Goal: Task Accomplishment & Management: Complete application form

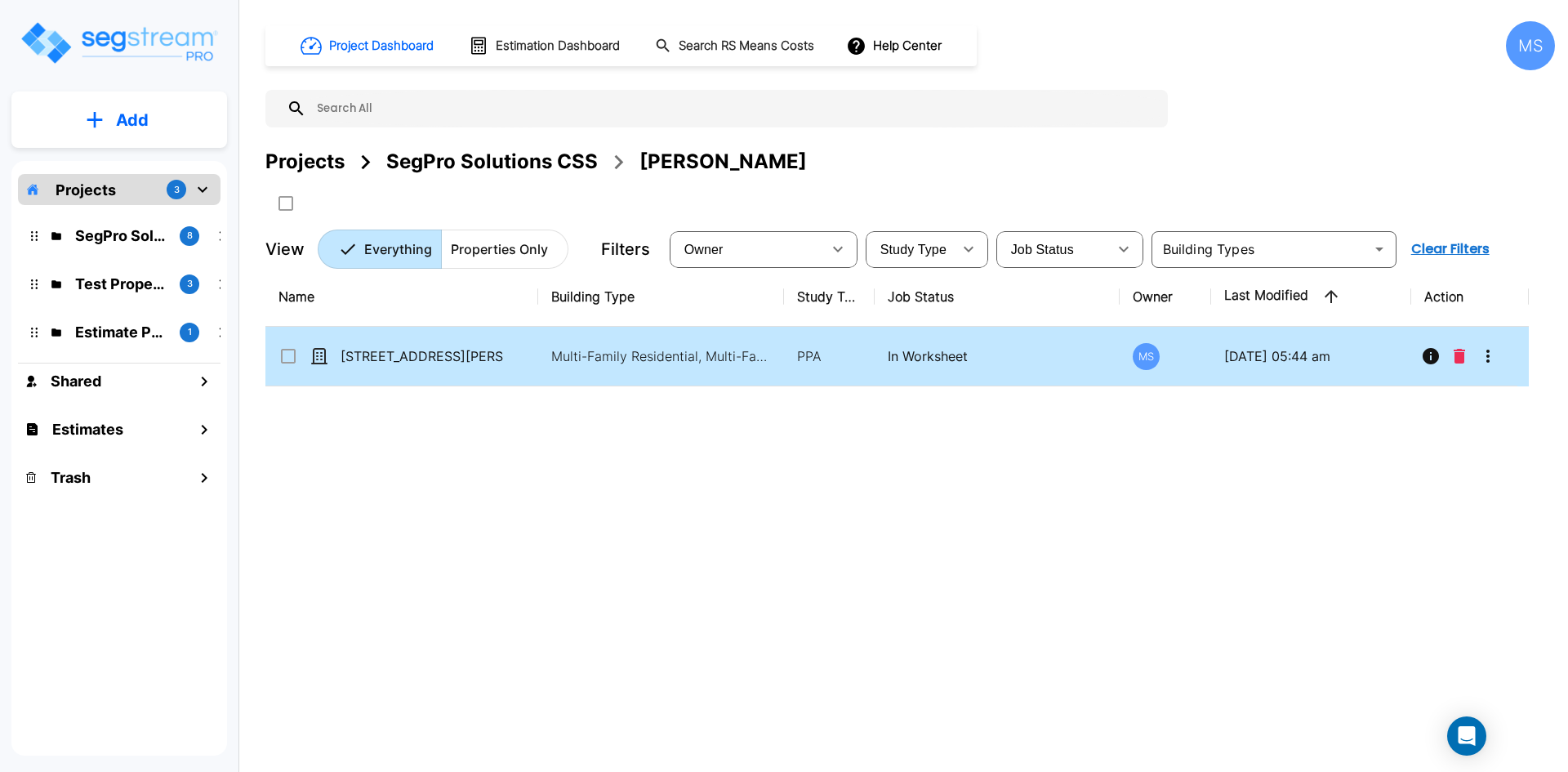
click at [400, 376] on td "[STREET_ADDRESS][PERSON_NAME]" at bounding box center [402, 357] width 273 height 60
click at [403, 371] on td "[STREET_ADDRESS][PERSON_NAME]" at bounding box center [402, 357] width 273 height 60
checkbox input "false"
click at [403, 371] on td "[STREET_ADDRESS][PERSON_NAME]" at bounding box center [402, 357] width 273 height 60
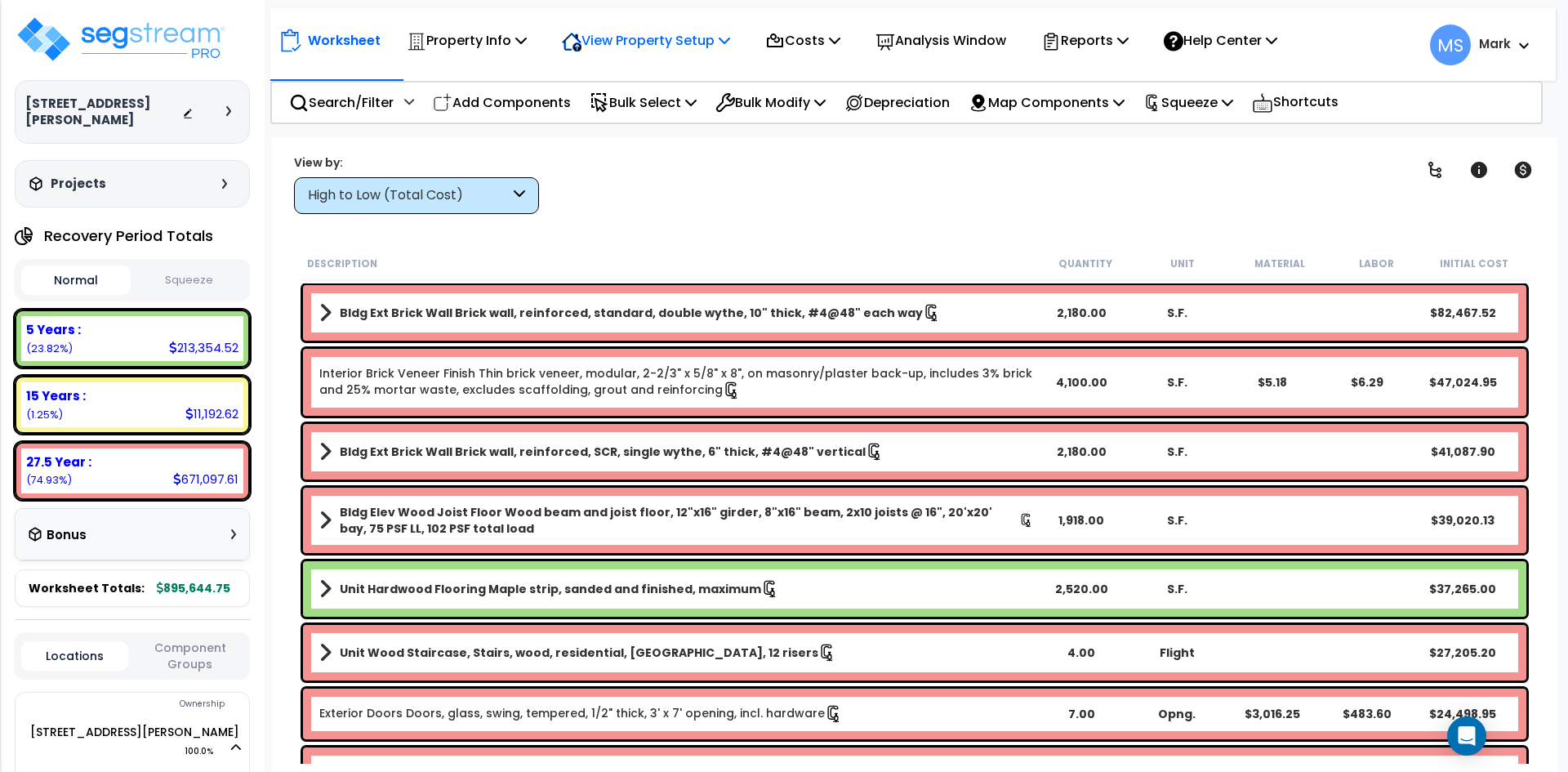
click at [527, 40] on p "View Property Setup" at bounding box center [467, 41] width 120 height 22
click at [635, 108] on link "View Questionnaire" at bounding box center [634, 111] width 161 height 32
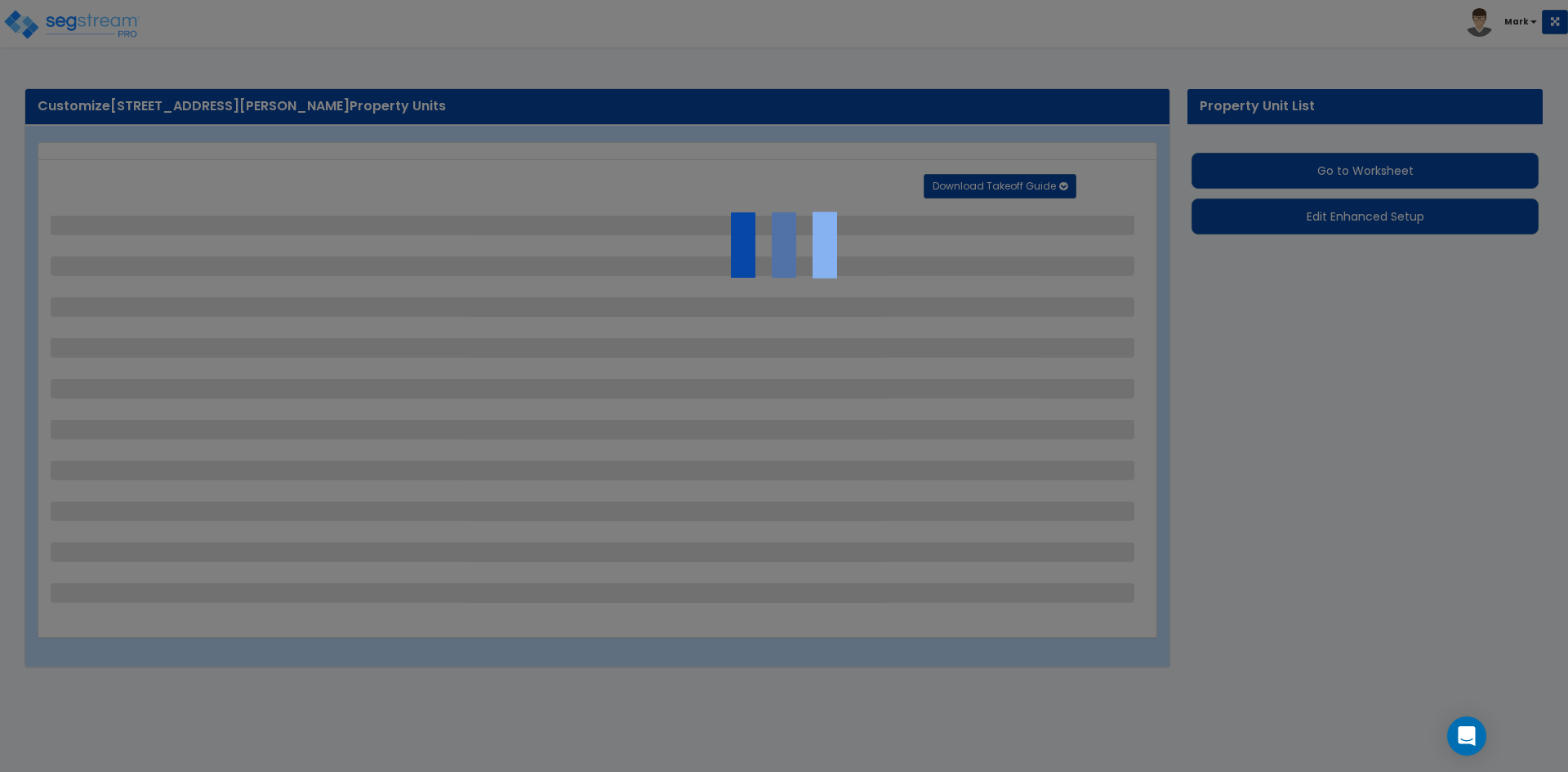
select select "2"
select select "1"
select select "6"
select select "1"
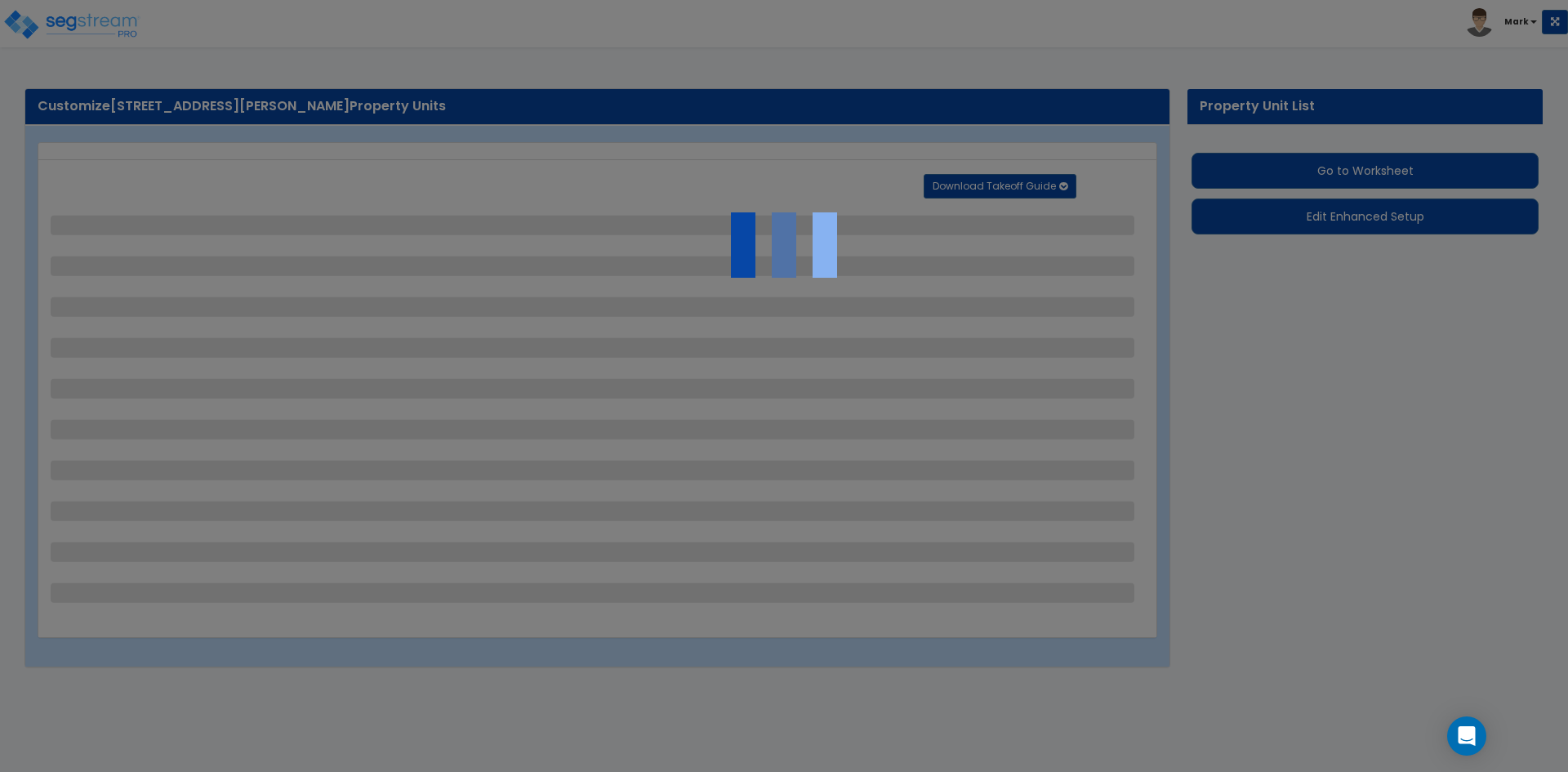
select select "1"
select select "2"
select select "1"
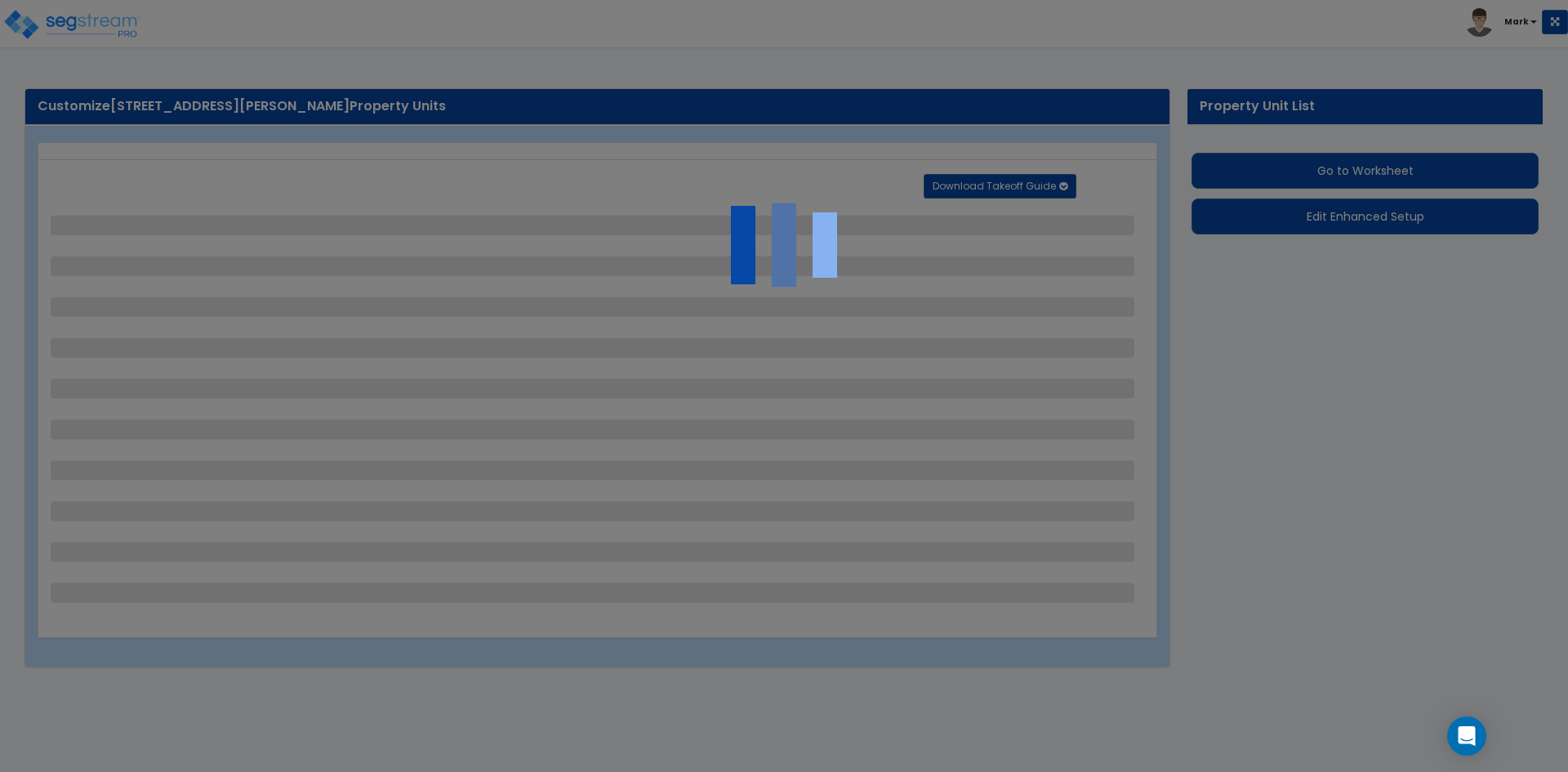
select select "2"
select select "1"
select select "2"
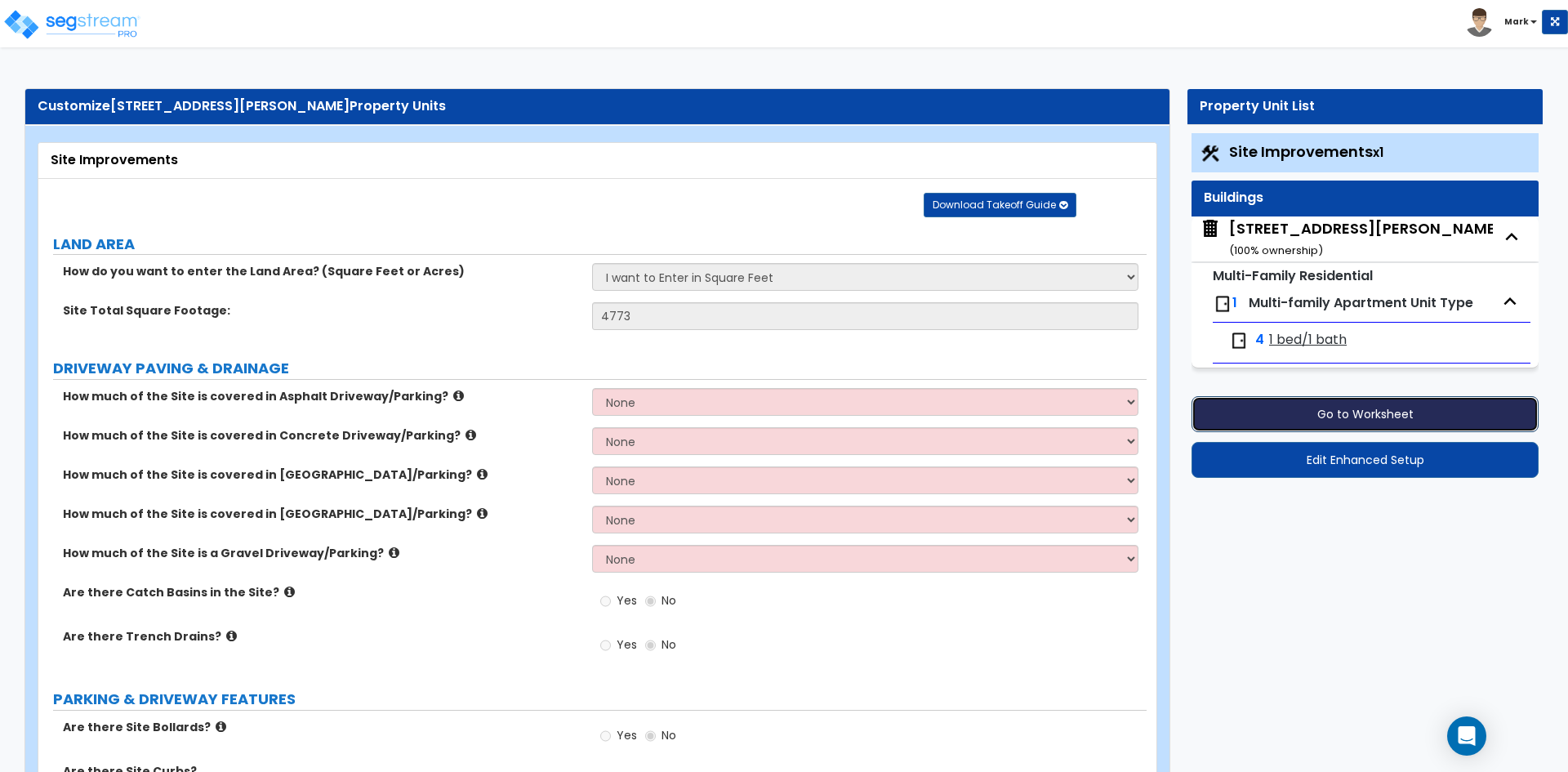
click at [1330, 423] on button "Go to Worksheet" at bounding box center [1364, 414] width 347 height 36
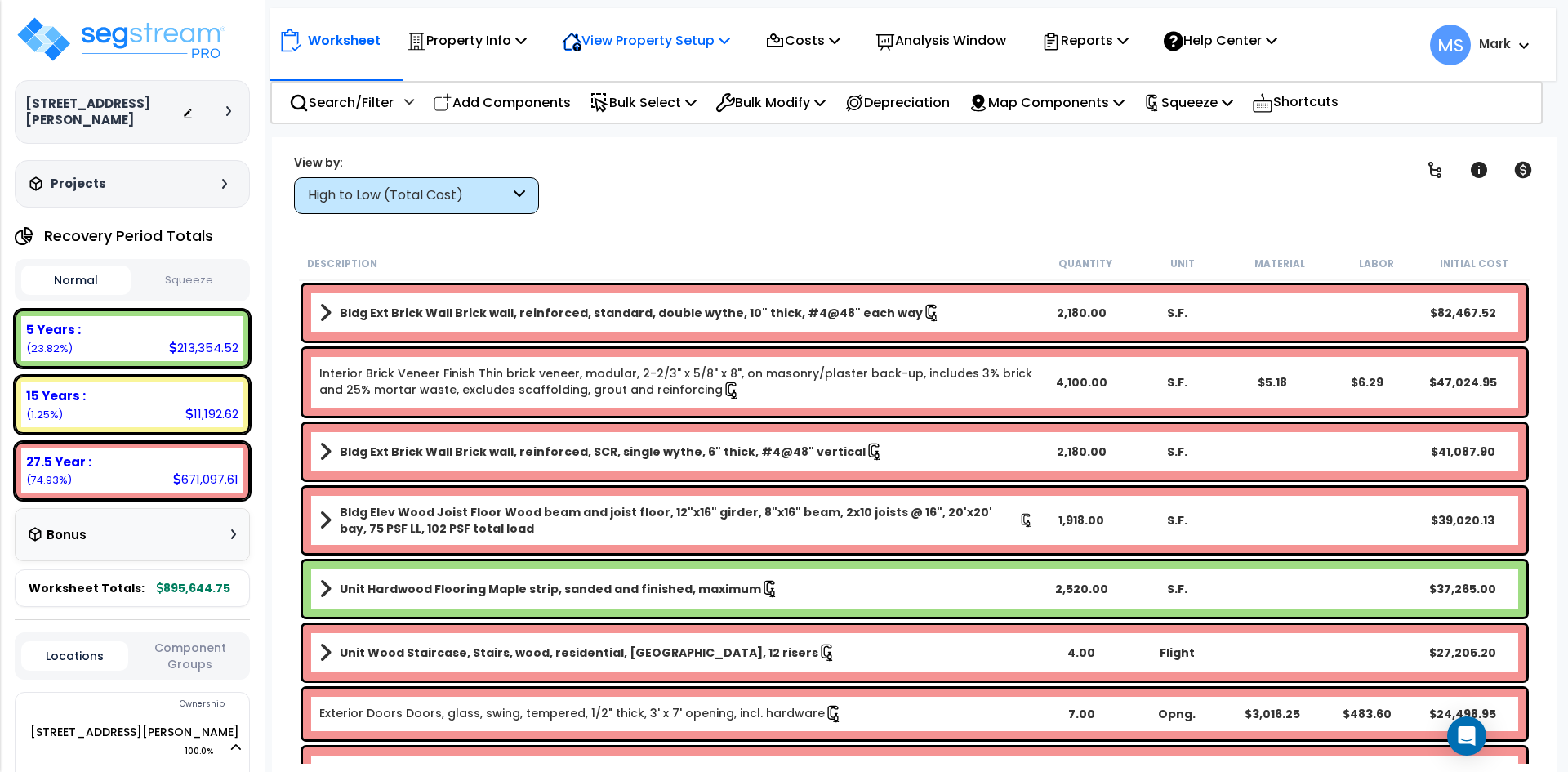
click at [527, 42] on p "View Property Setup" at bounding box center [467, 41] width 120 height 22
click at [657, 111] on link "View Questionnaire" at bounding box center [634, 111] width 161 height 32
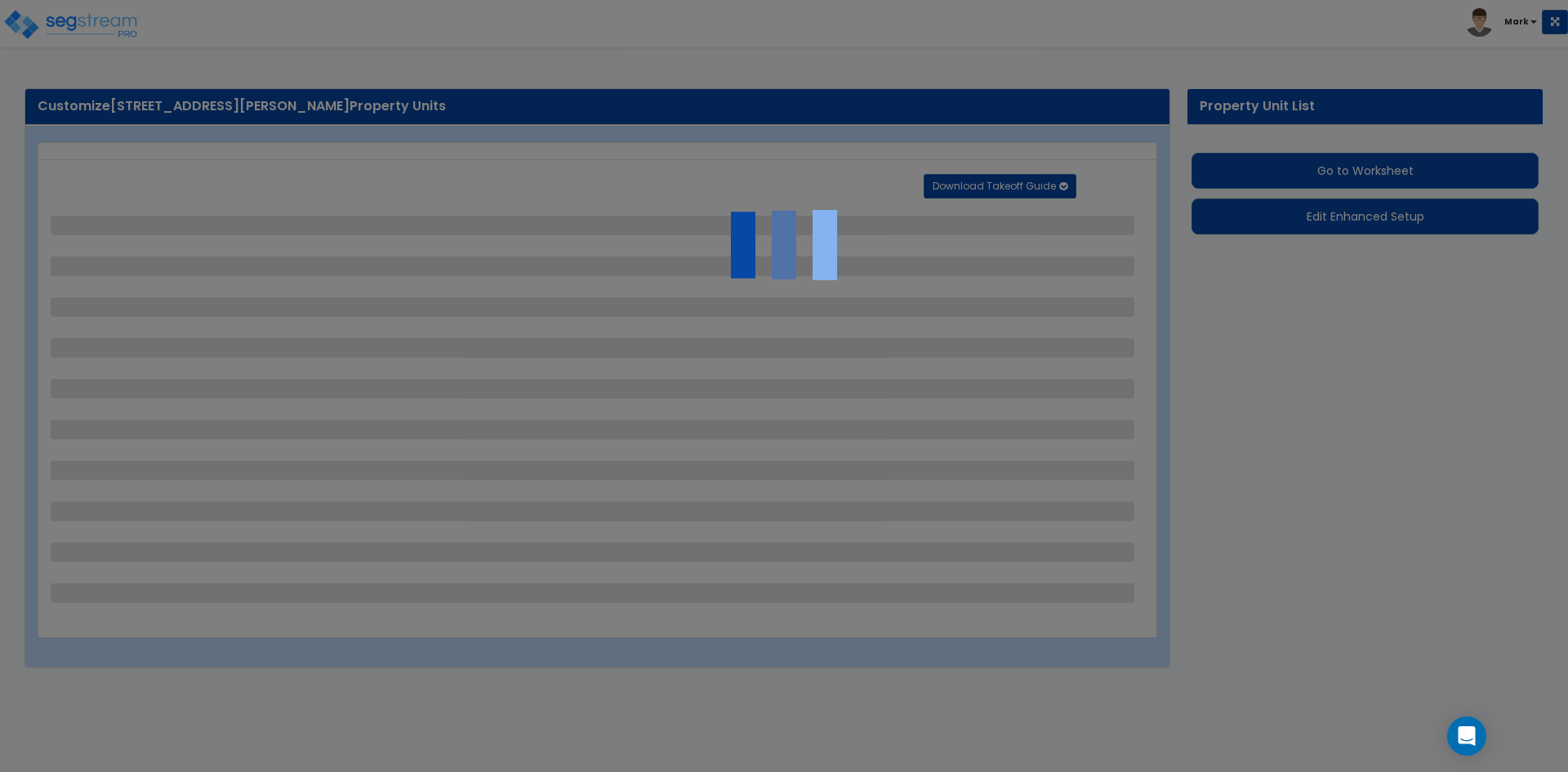
select select "2"
select select "1"
select select "6"
select select "1"
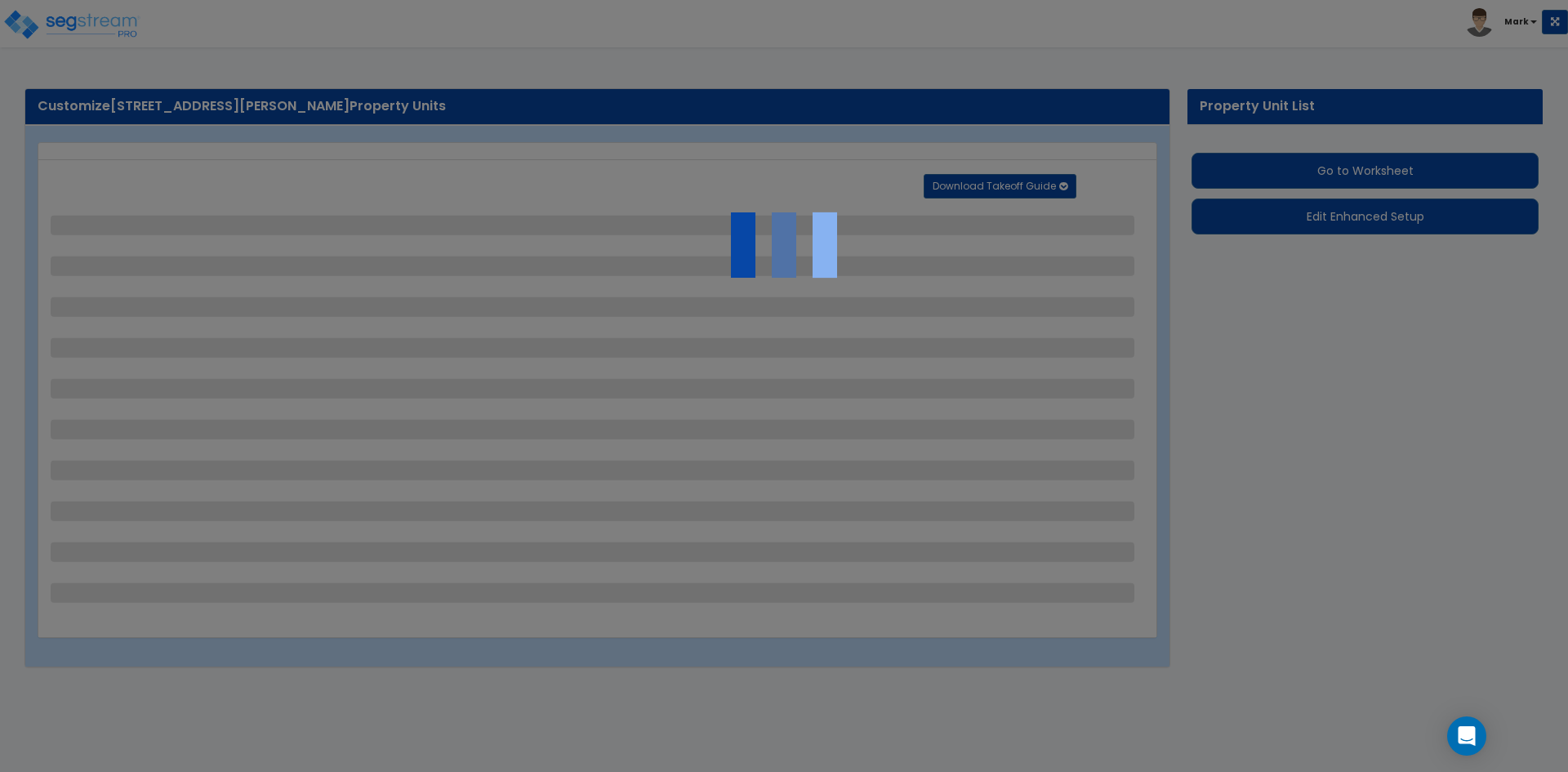
select select "1"
select select "2"
select select "1"
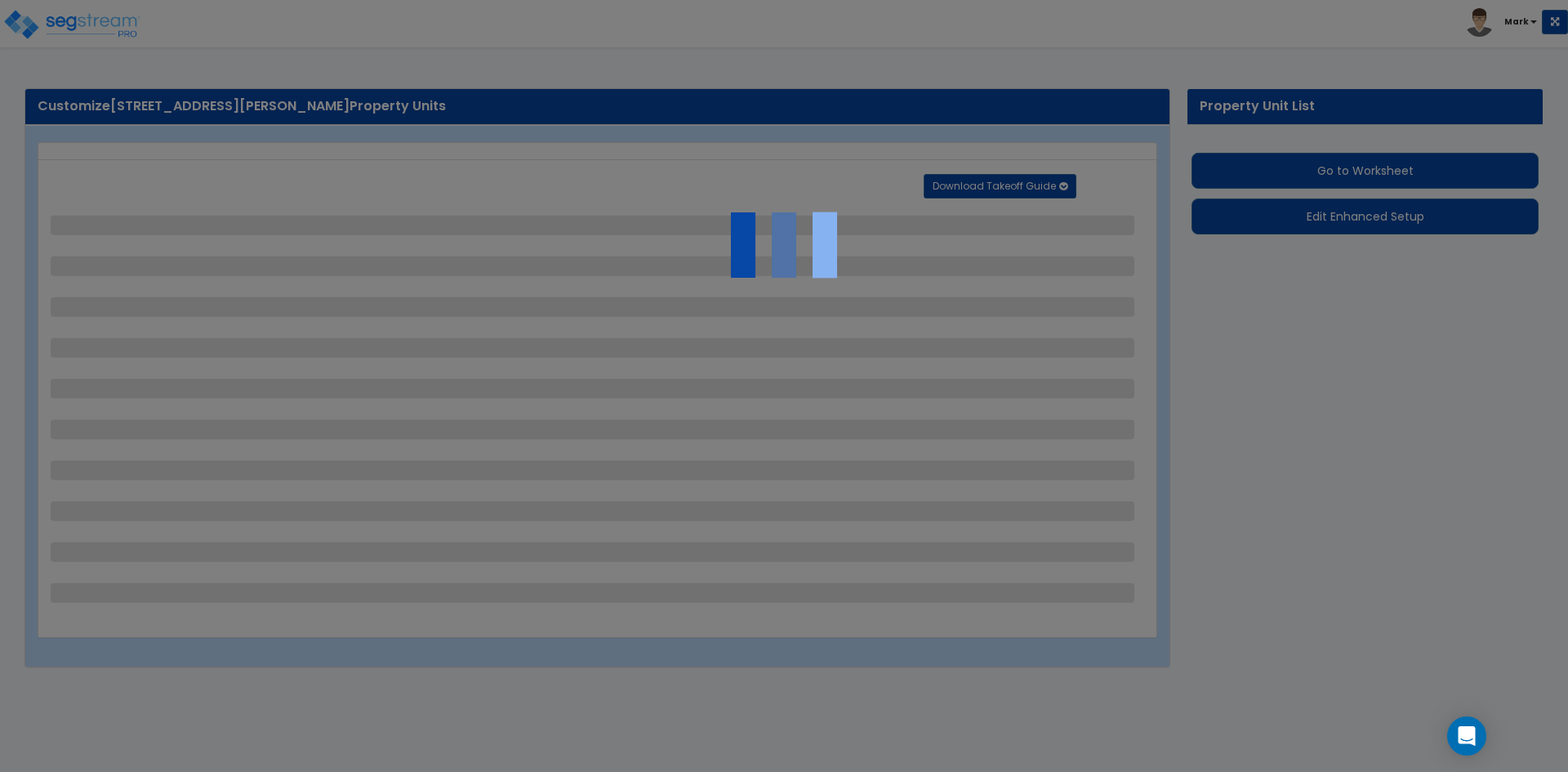
select select "2"
select select "1"
select select "2"
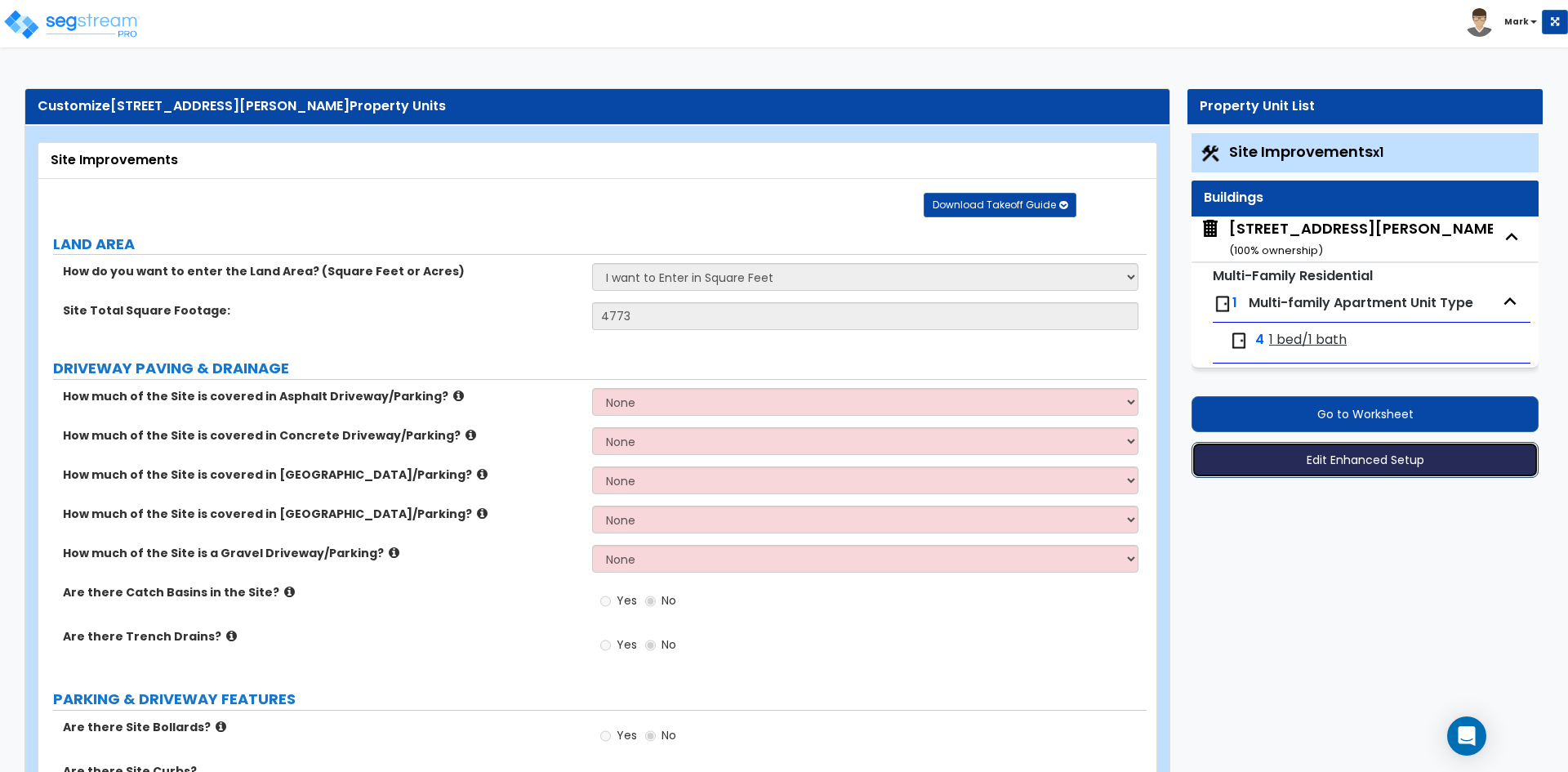
click at [1409, 458] on button "Edit Enhanced Setup" at bounding box center [1364, 459] width 347 height 36
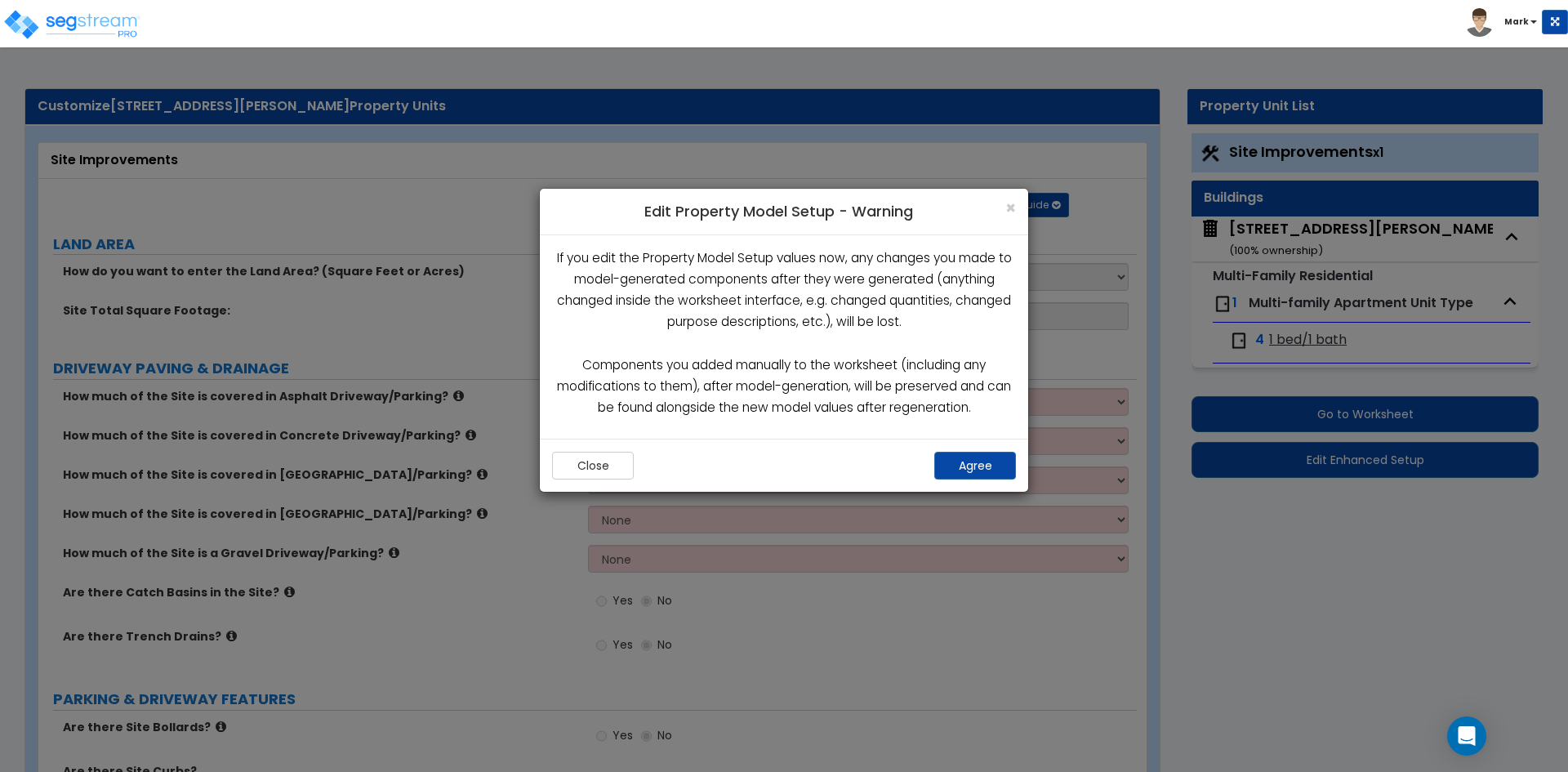
click at [1024, 458] on div "Close Agree" at bounding box center [784, 465] width 488 height 53
click at [1000, 461] on button "Agree" at bounding box center [975, 466] width 82 height 28
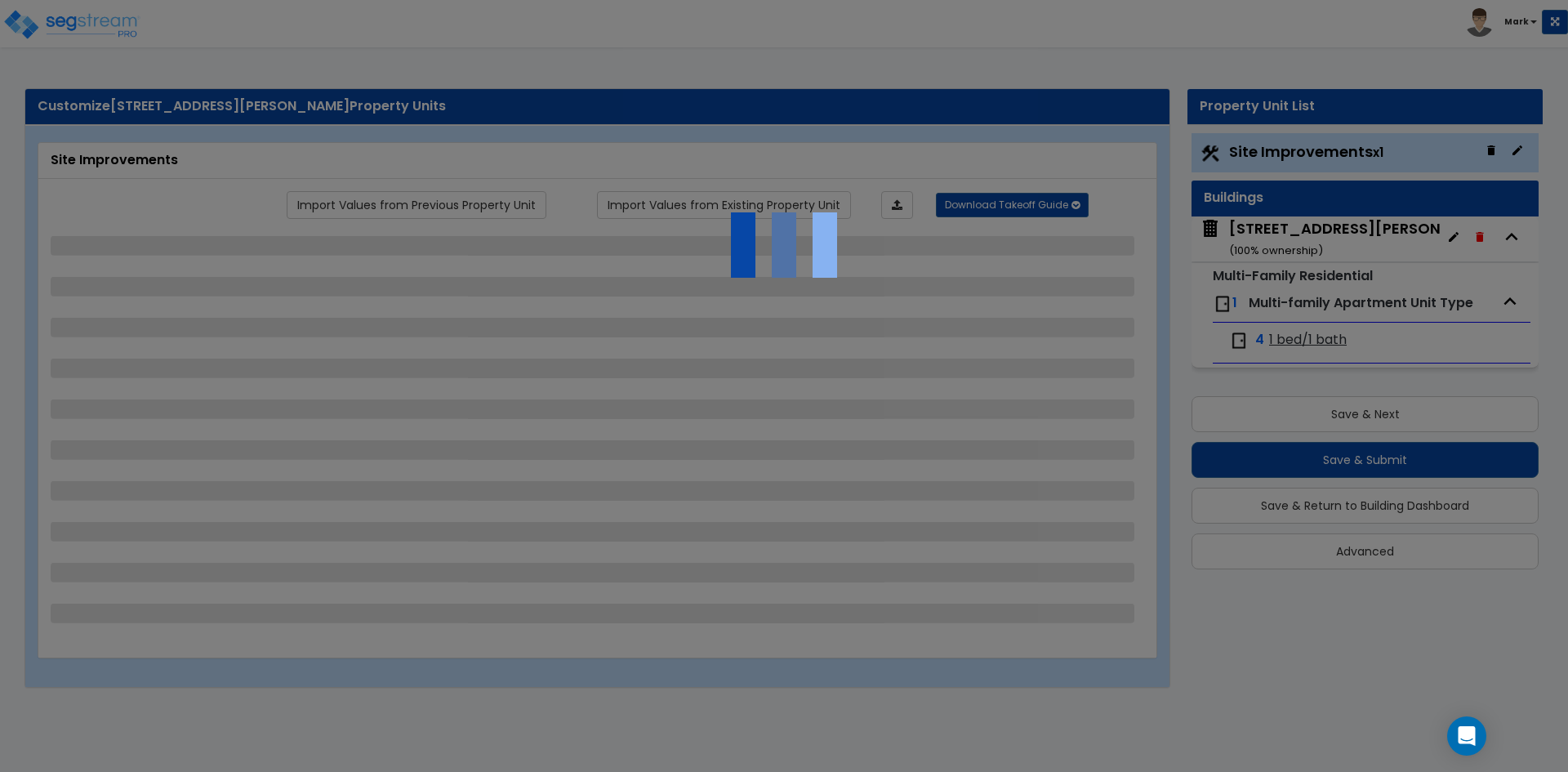
select select "2"
select select "1"
select select "6"
select select "1"
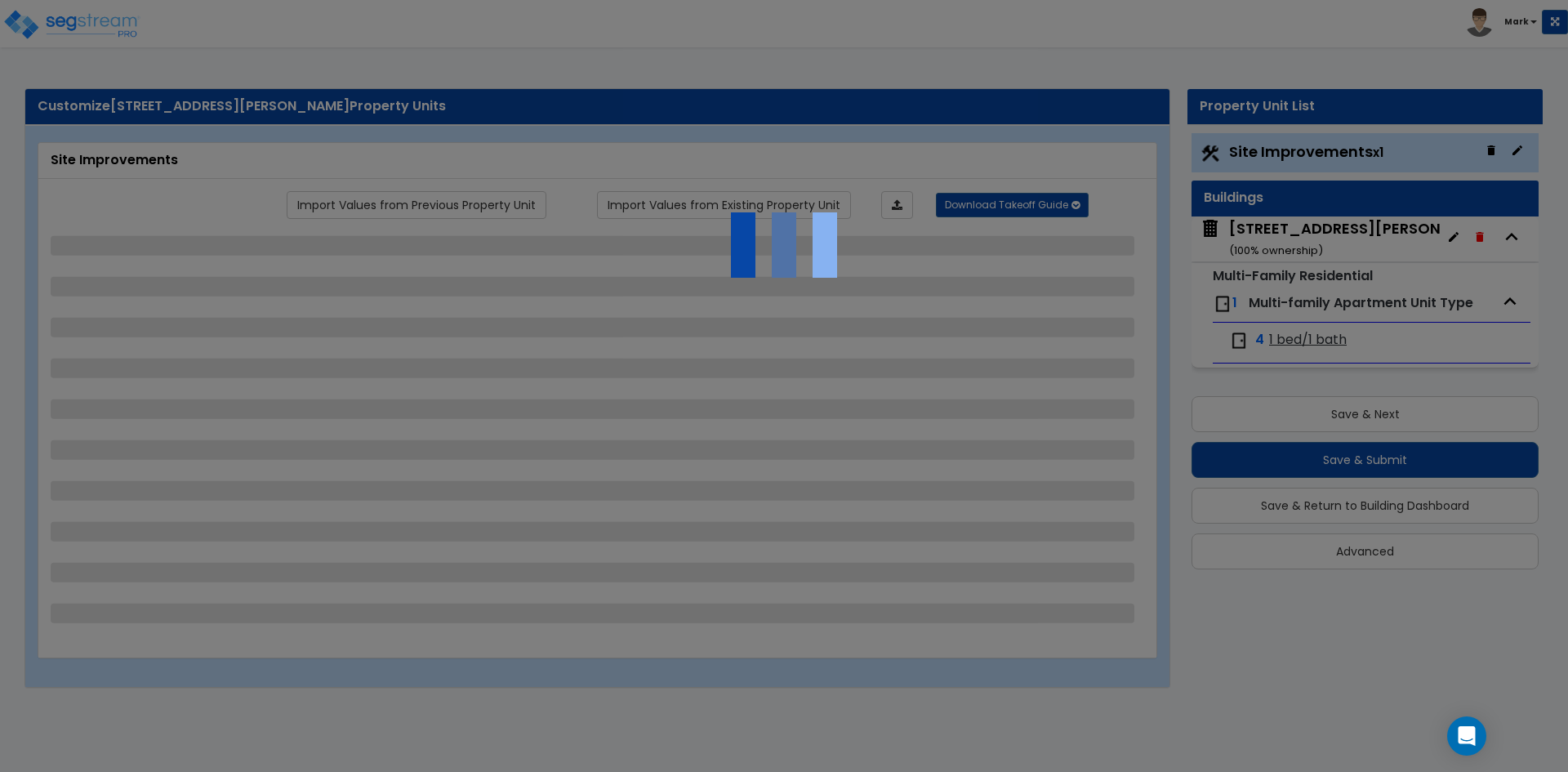
select select "1"
select select "2"
select select "1"
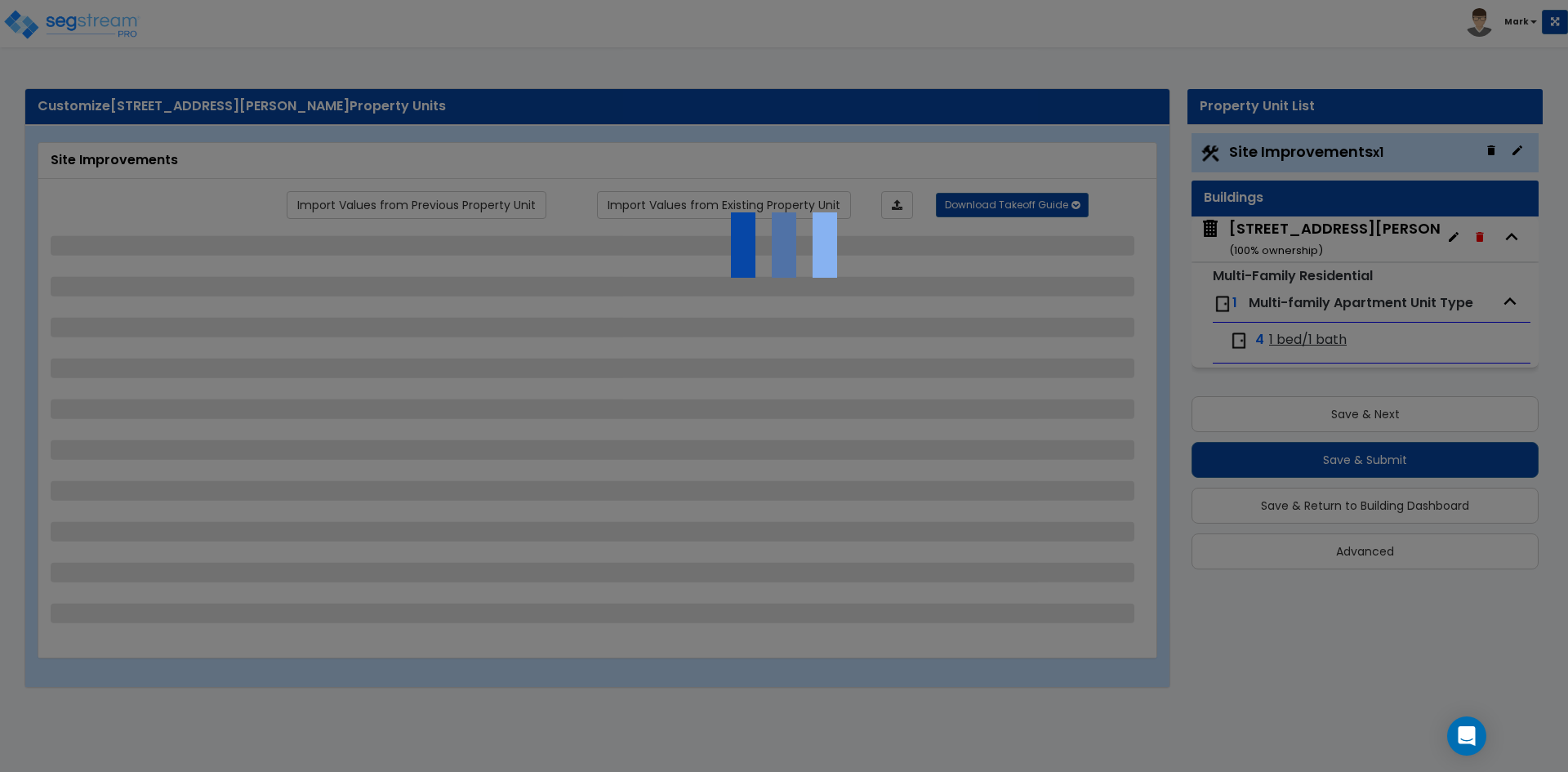
select select "2"
select select "1"
select select "2"
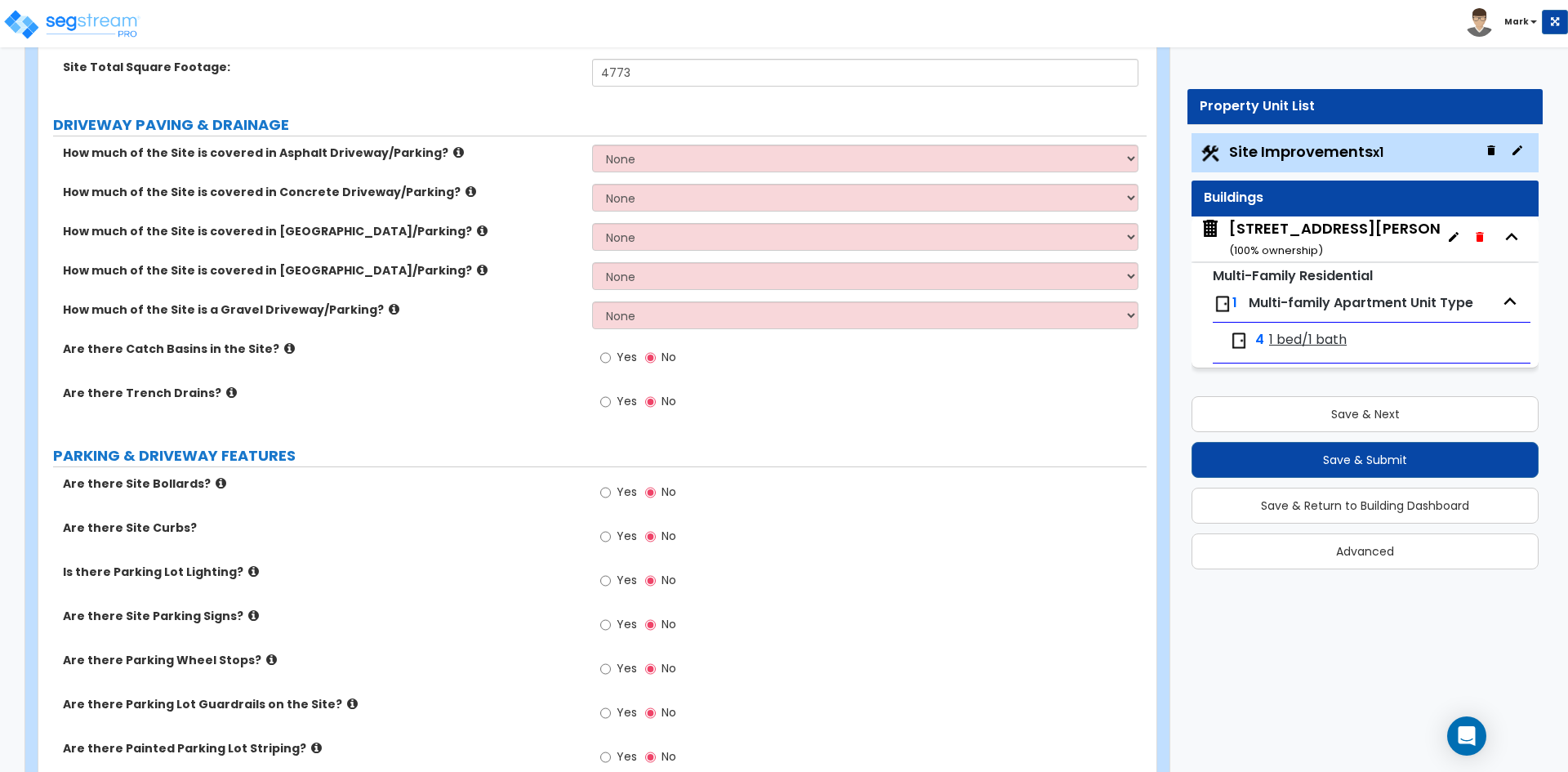
scroll to position [327, 0]
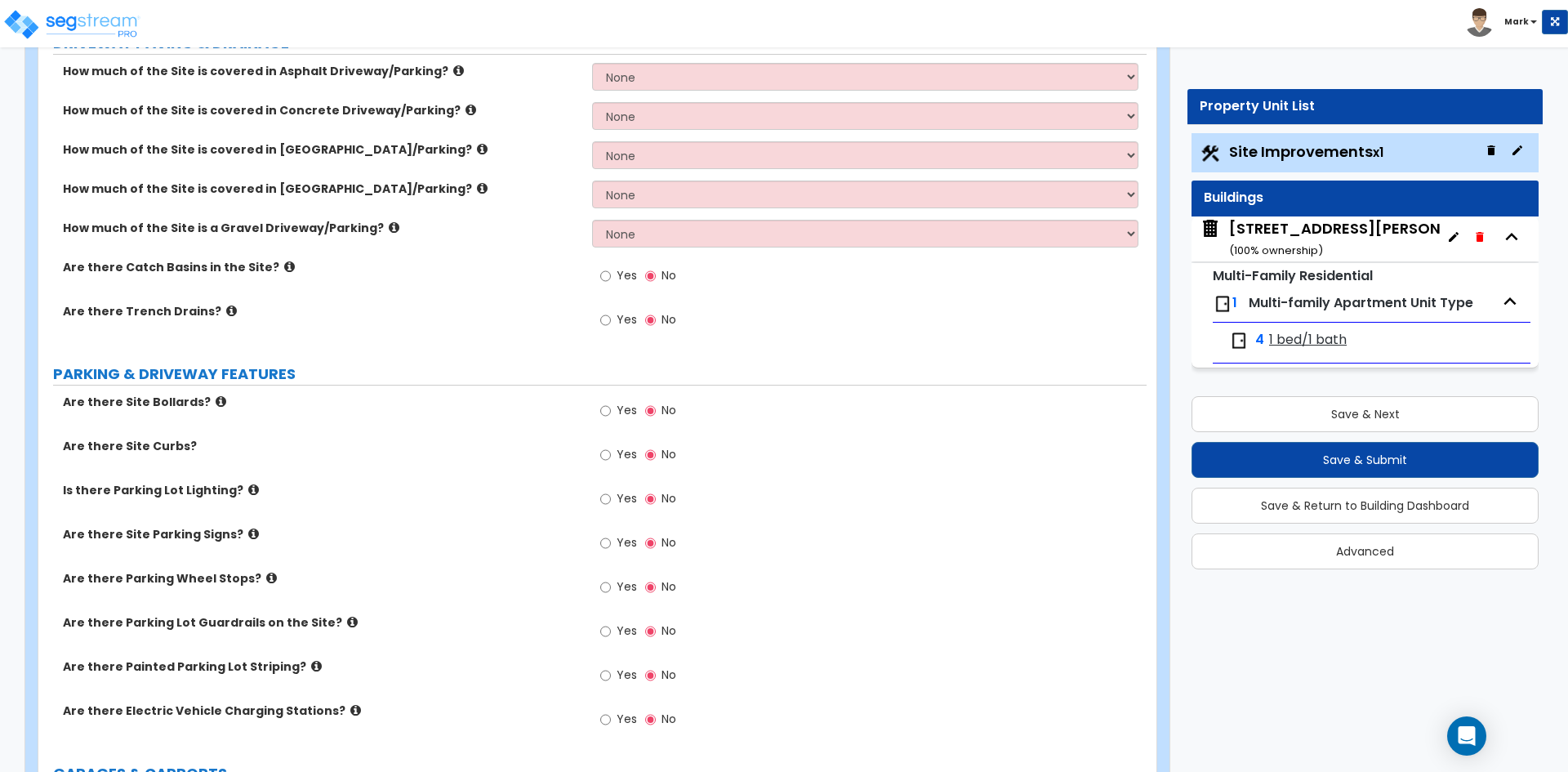
click at [611, 454] on label "Yes" at bounding box center [618, 457] width 36 height 28
click at [611, 454] on input "Yes" at bounding box center [605, 455] width 11 height 18
radio input "true"
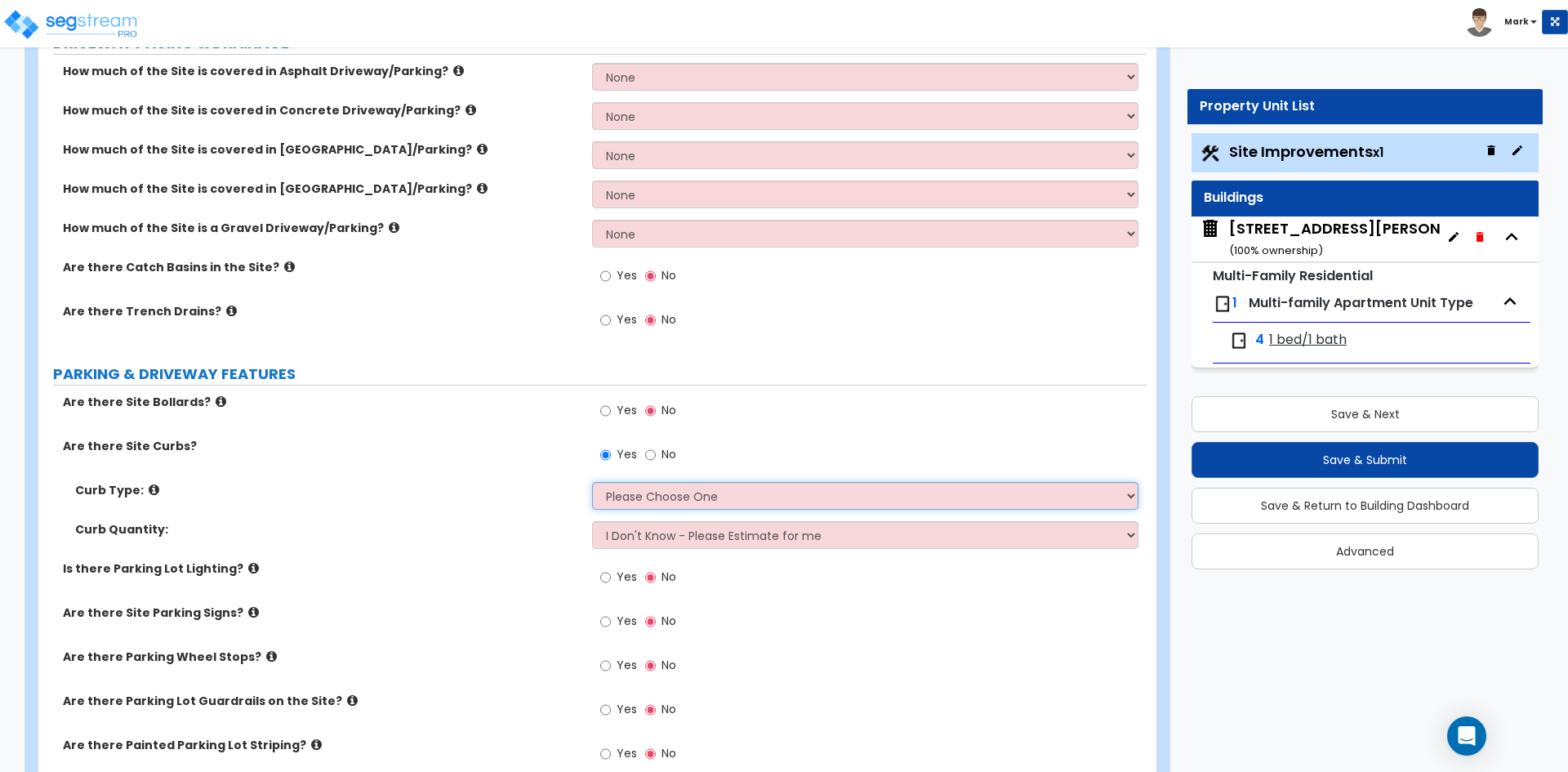
click at [664, 498] on select "Please Choose One Curb (Only) Curb & Gutter Asphalt Berm" at bounding box center [865, 496] width 545 height 28
select select "2"
click at [592, 482] on select "Please Choose One Curb (Only) Curb & Gutter Asphalt Berm" at bounding box center [865, 496] width 545 height 28
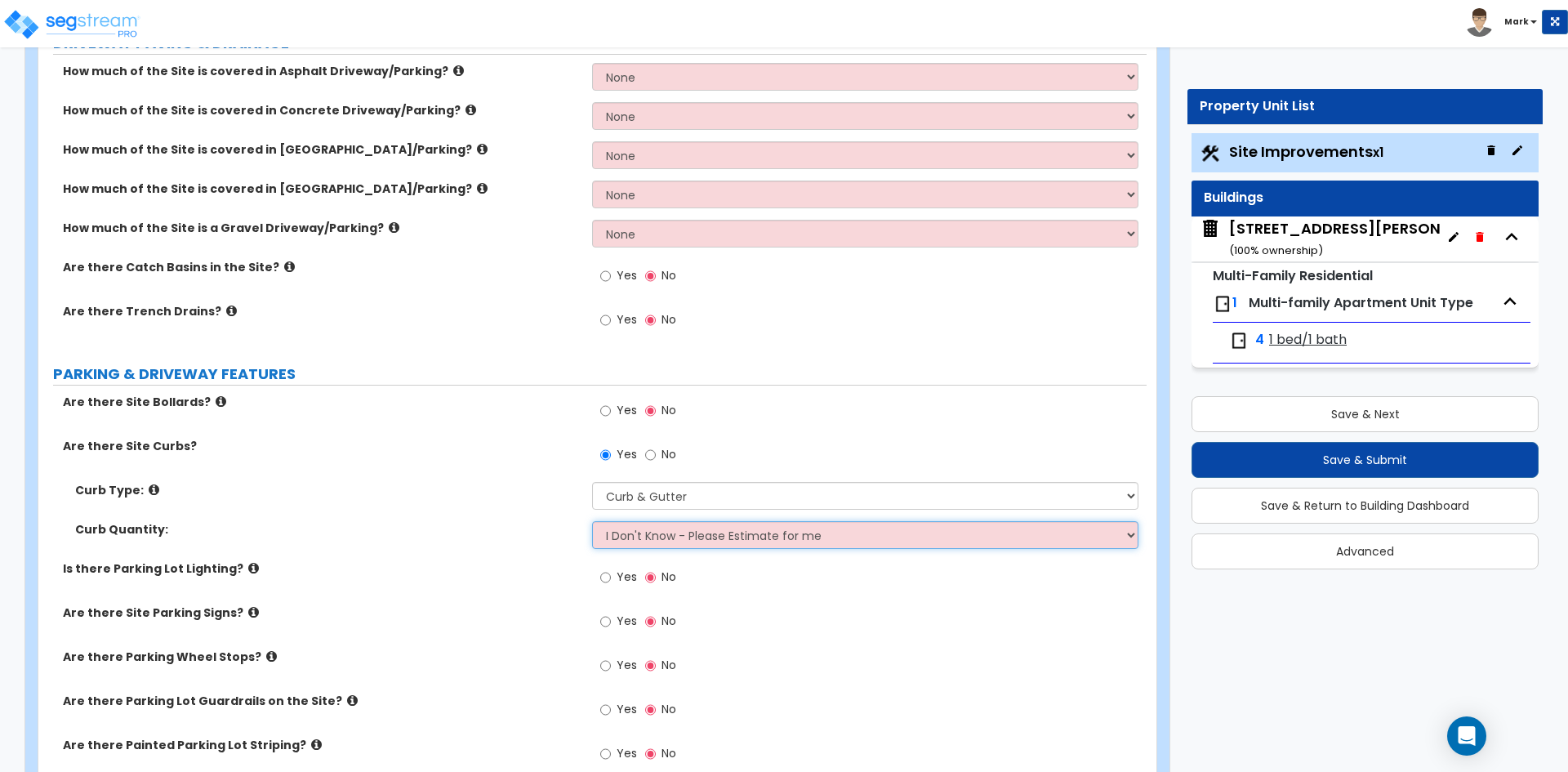
click at [657, 539] on select "I Don't Know - Please Estimate for me I want to Enter the LF" at bounding box center [865, 535] width 545 height 28
select select "1"
click at [592, 521] on select "I Don't Know - Please Estimate for me I want to Enter the LF" at bounding box center [865, 535] width 545 height 28
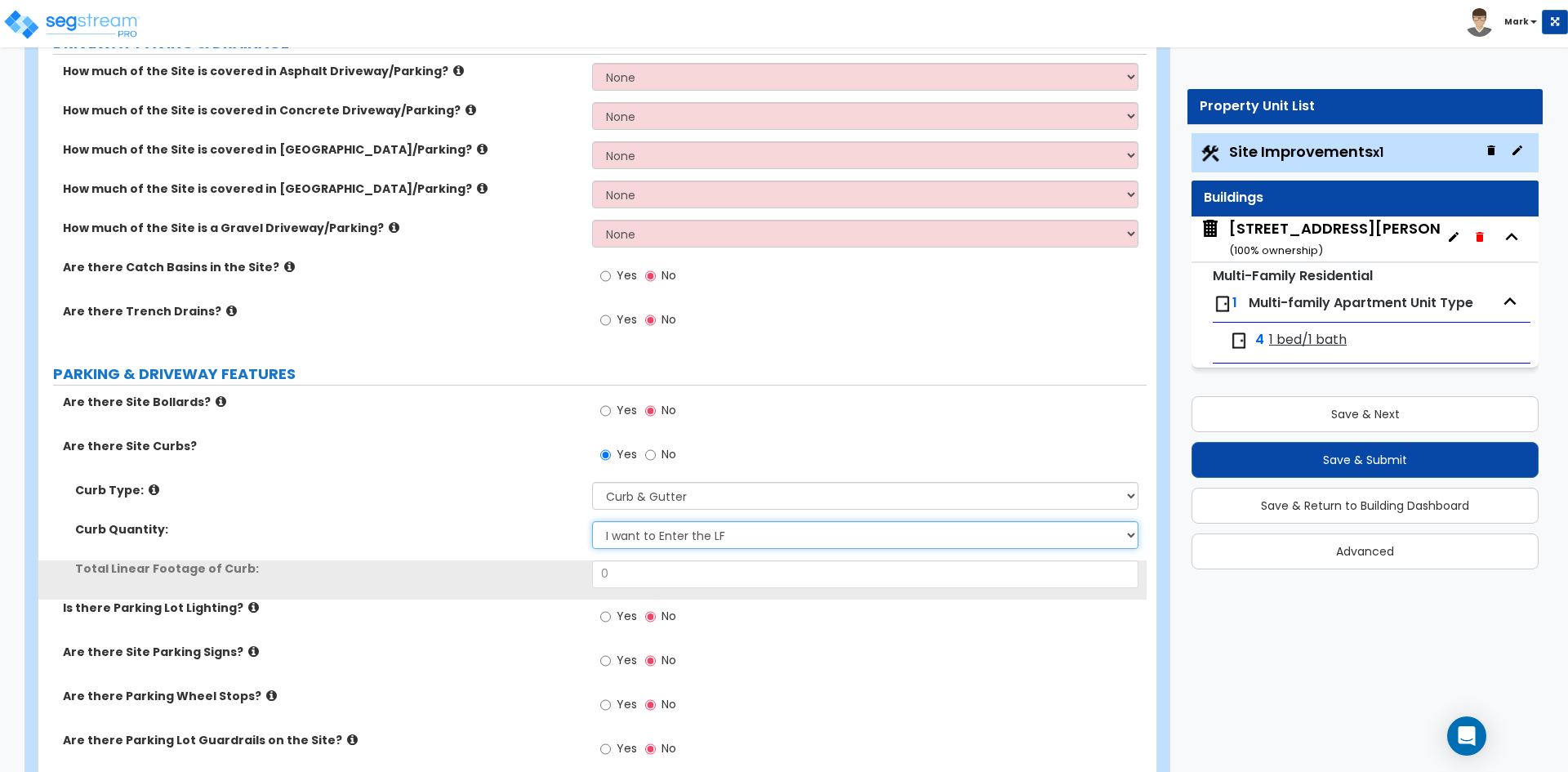
click at [650, 544] on select "I Don't Know - Please Estimate for me I want to Enter the LF" at bounding box center [865, 535] width 545 height 28
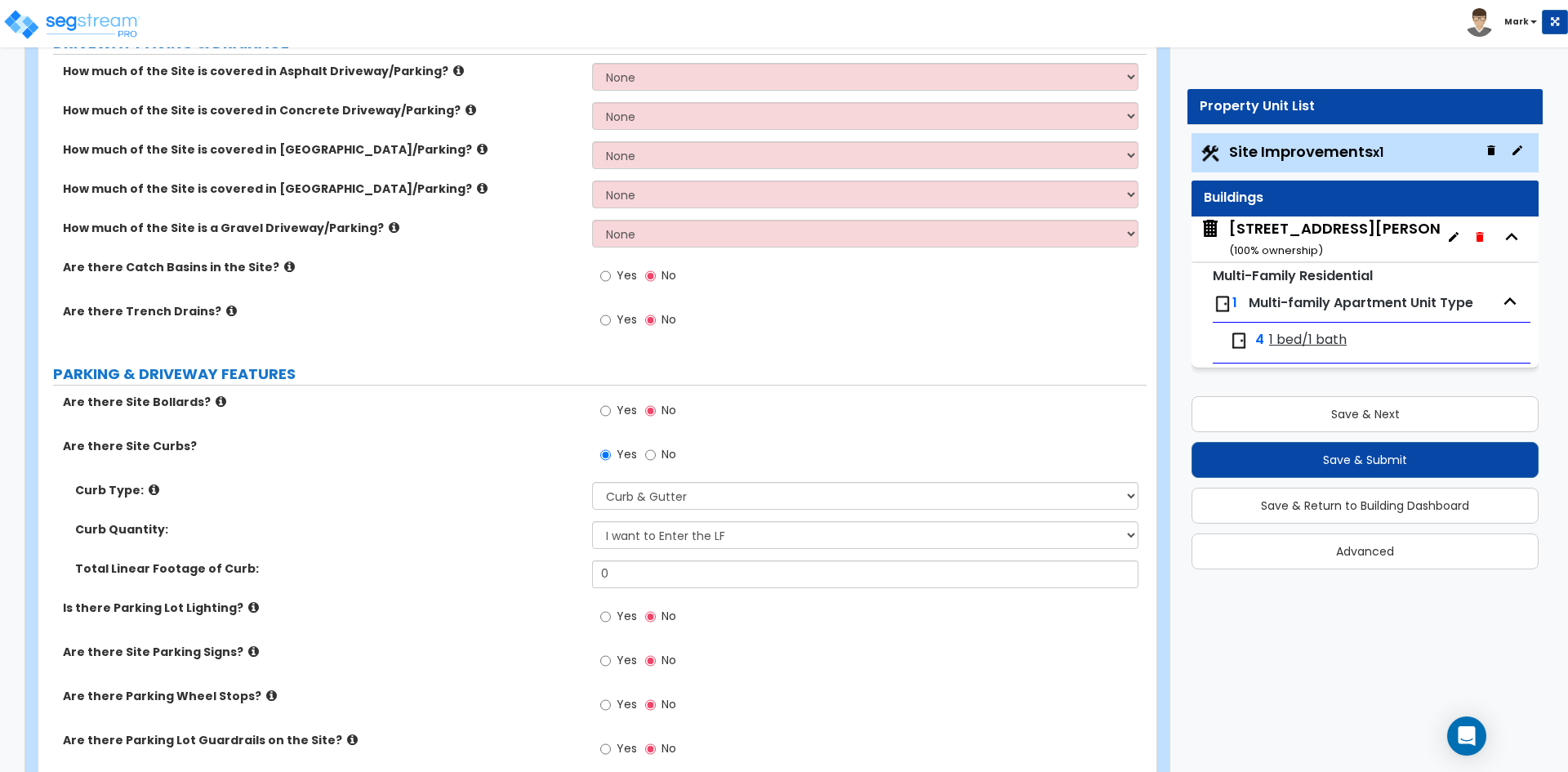
click at [568, 560] on label "Total Linear Footage of Curb:" at bounding box center [328, 568] width 505 height 17
click at [672, 570] on input "0" at bounding box center [865, 574] width 545 height 28
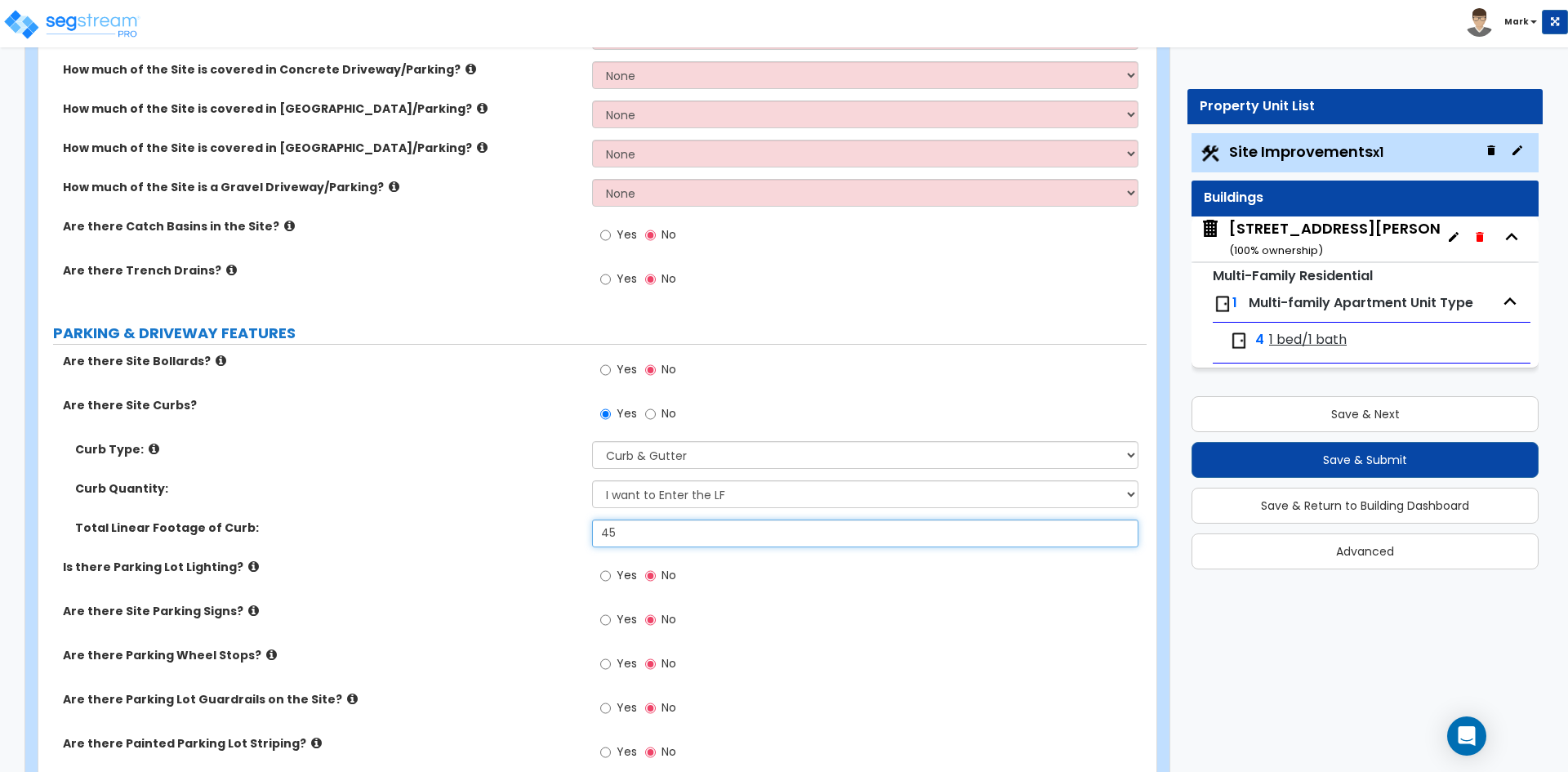
scroll to position [490, 0]
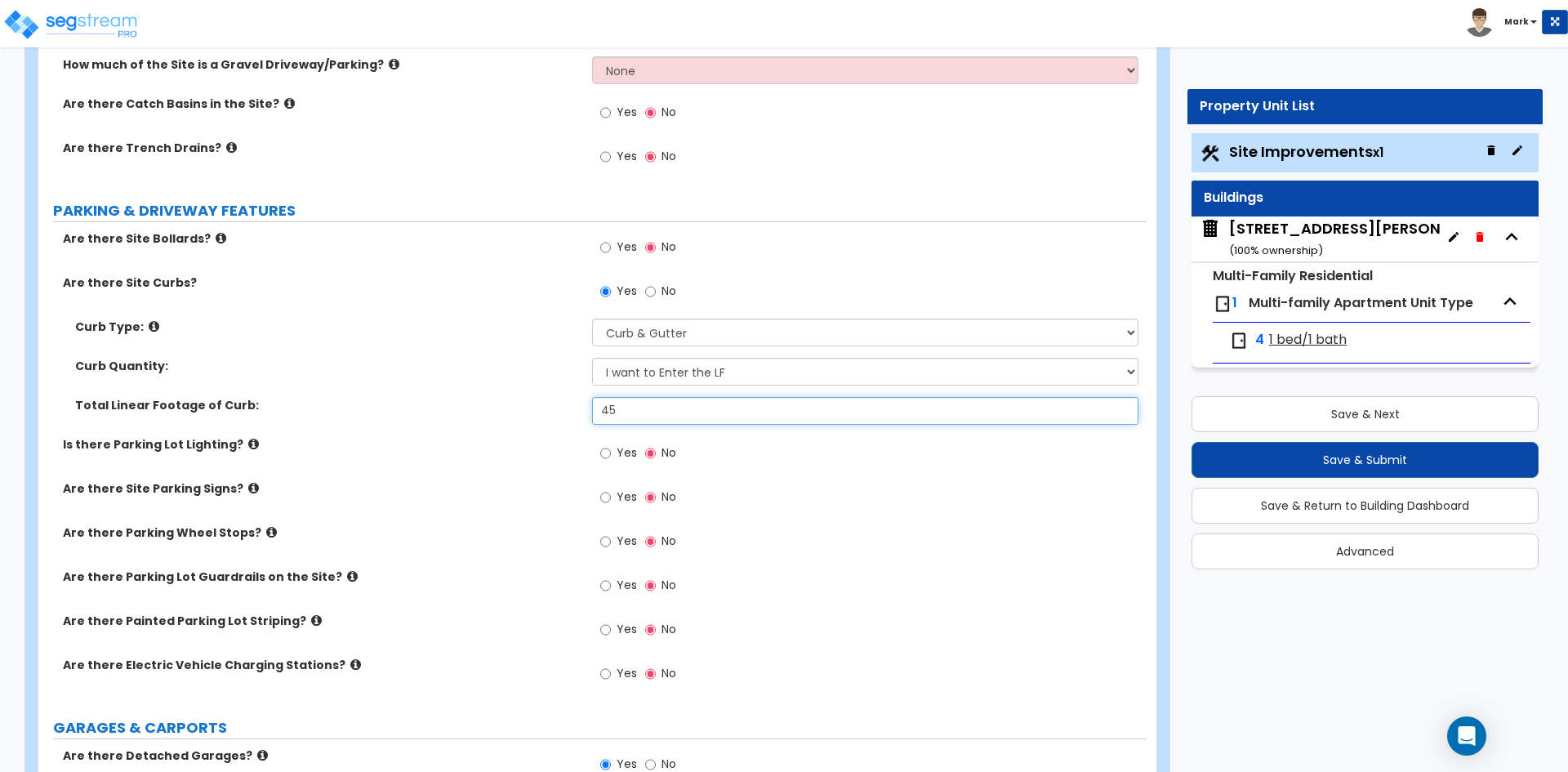
type input "45"
click at [566, 491] on label "Are there Site Parking Signs?" at bounding box center [321, 488] width 517 height 17
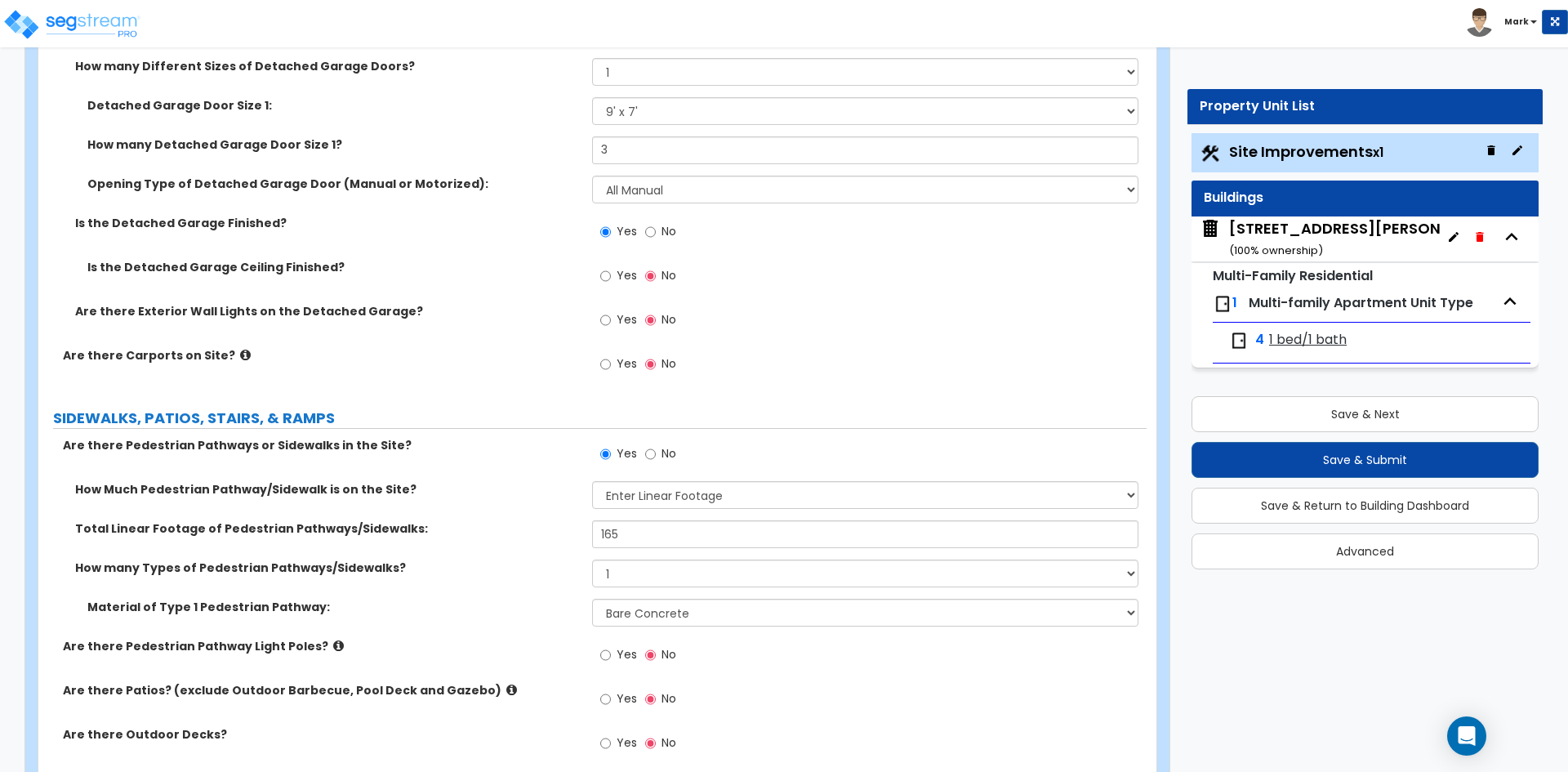
scroll to position [1388, 0]
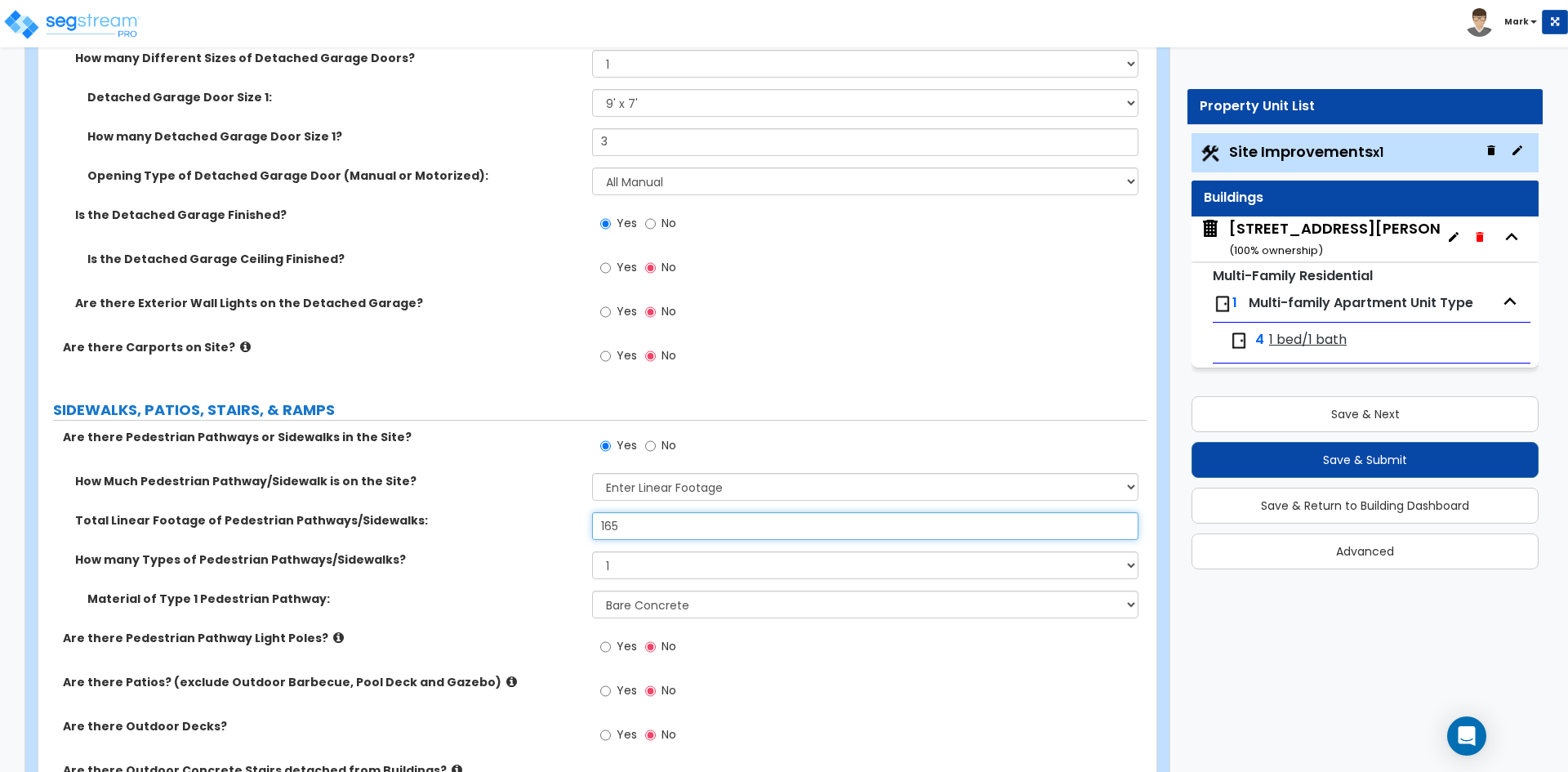
click at [670, 521] on input "165" at bounding box center [865, 526] width 545 height 28
type input "1"
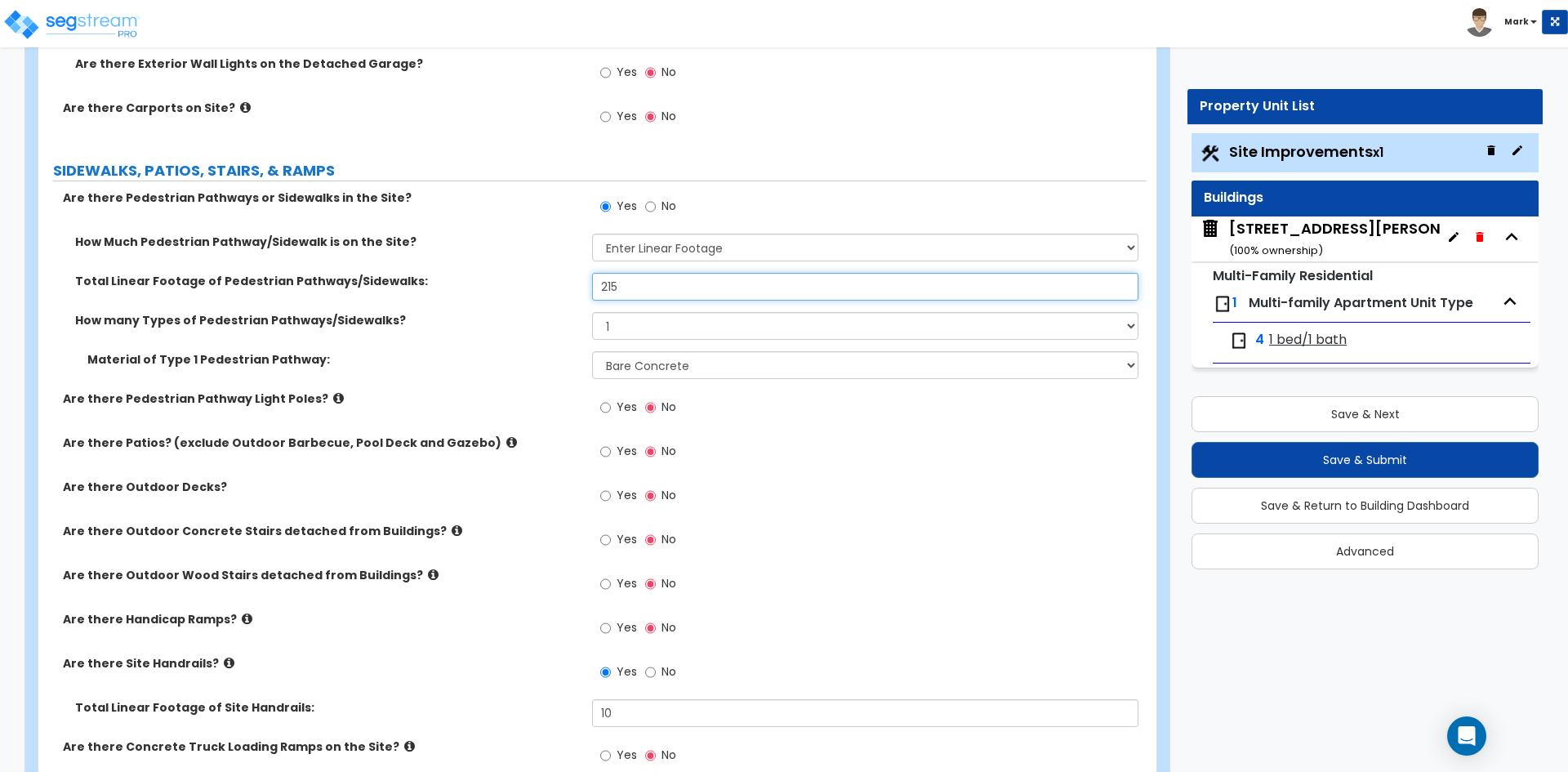
scroll to position [1633, 0]
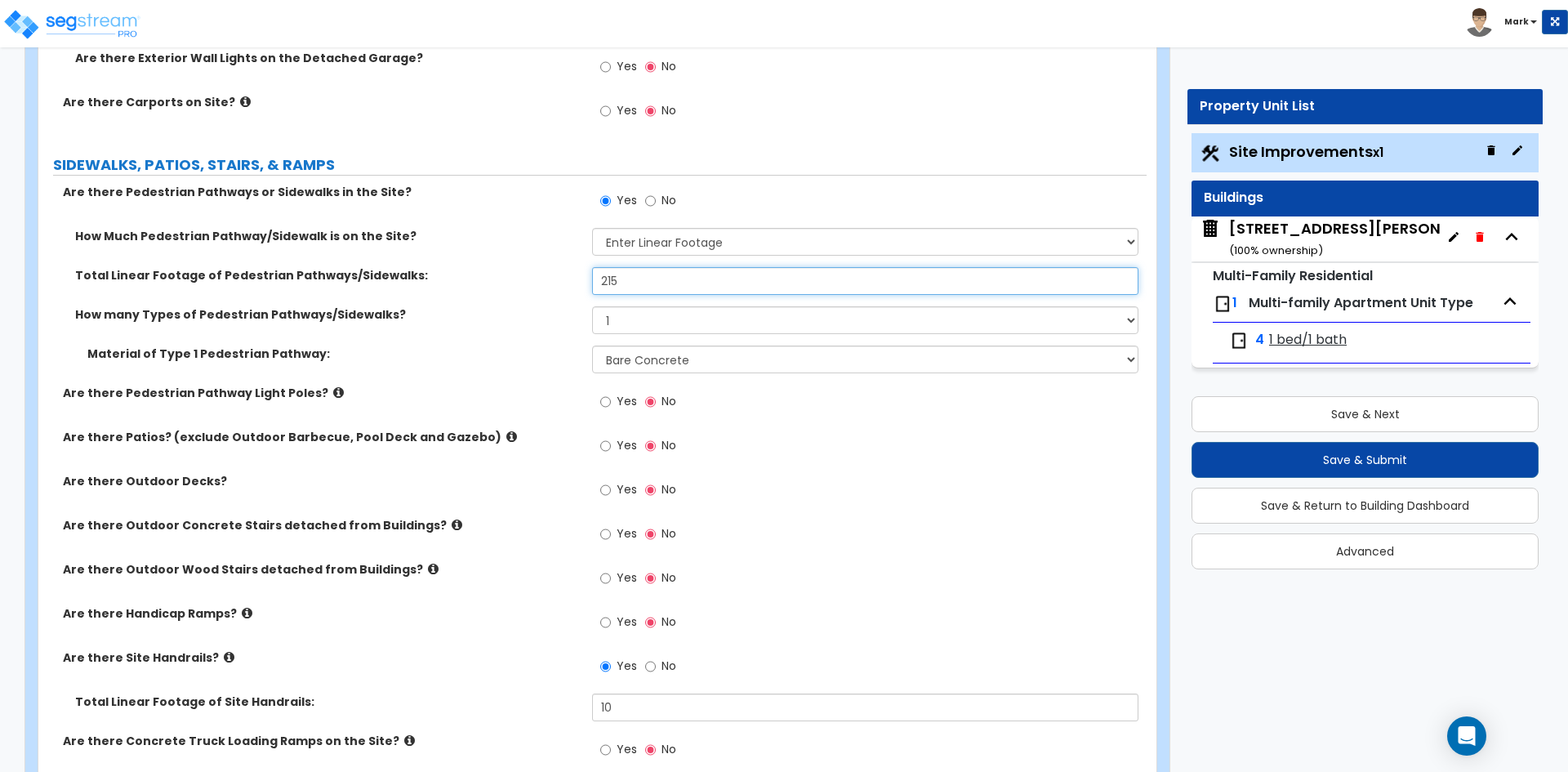
type input "215"
click at [611, 444] on input "Yes" at bounding box center [605, 446] width 11 height 18
radio input "true"
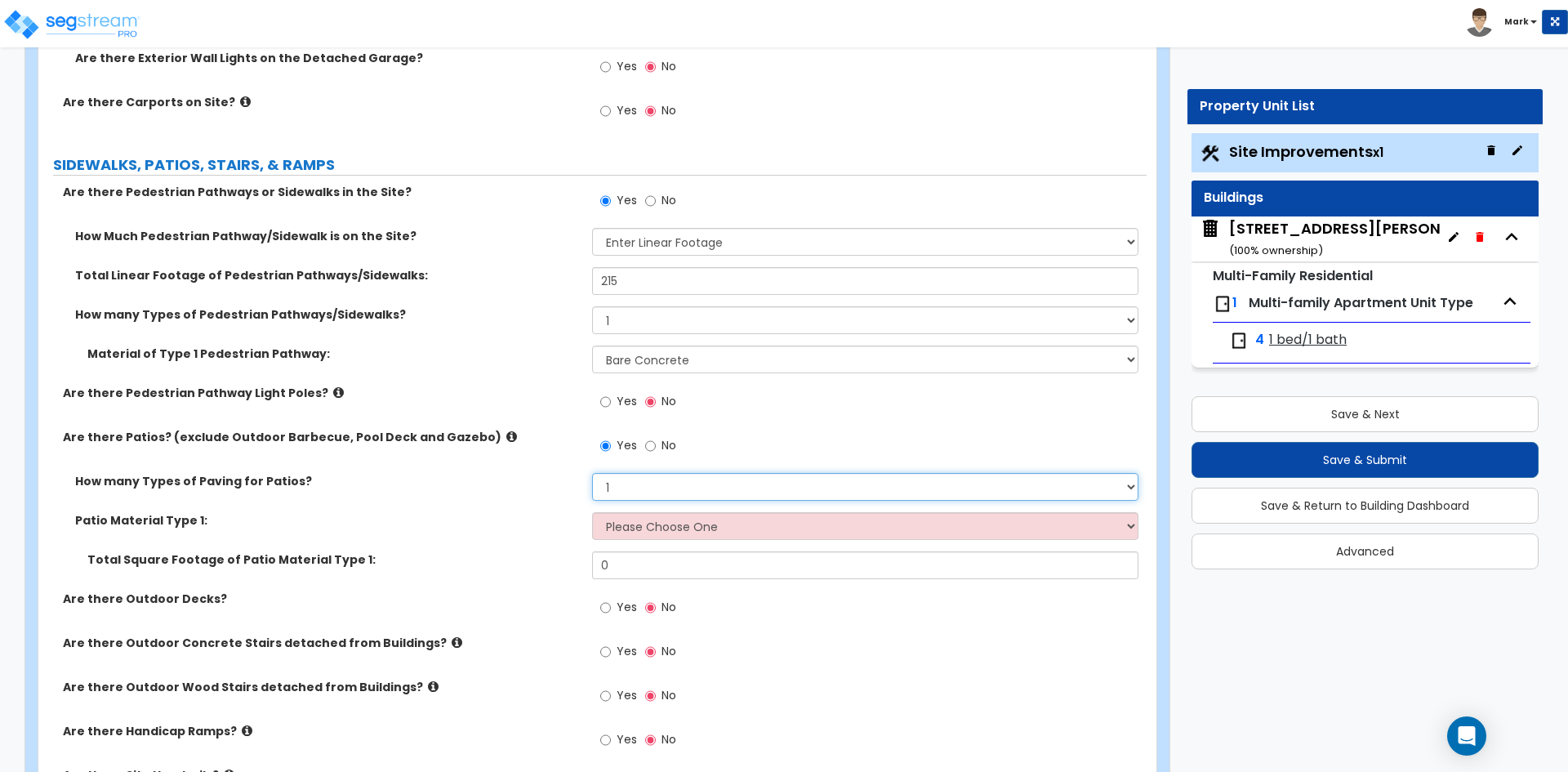
click at [644, 484] on select "1 2 3 4" at bounding box center [865, 487] width 545 height 28
click at [592, 472] on select "1 2 3 4" at bounding box center [865, 487] width 545 height 28
click at [646, 529] on select "Please Choose One Bare Concrete Stamped Concrete Brick Pavers Stone Pavers Tile…" at bounding box center [865, 526] width 545 height 28
select select "1"
click at [592, 512] on select "Please Choose One Bare Concrete Stamped Concrete Brick Pavers Stone Pavers Tile…" at bounding box center [865, 526] width 545 height 28
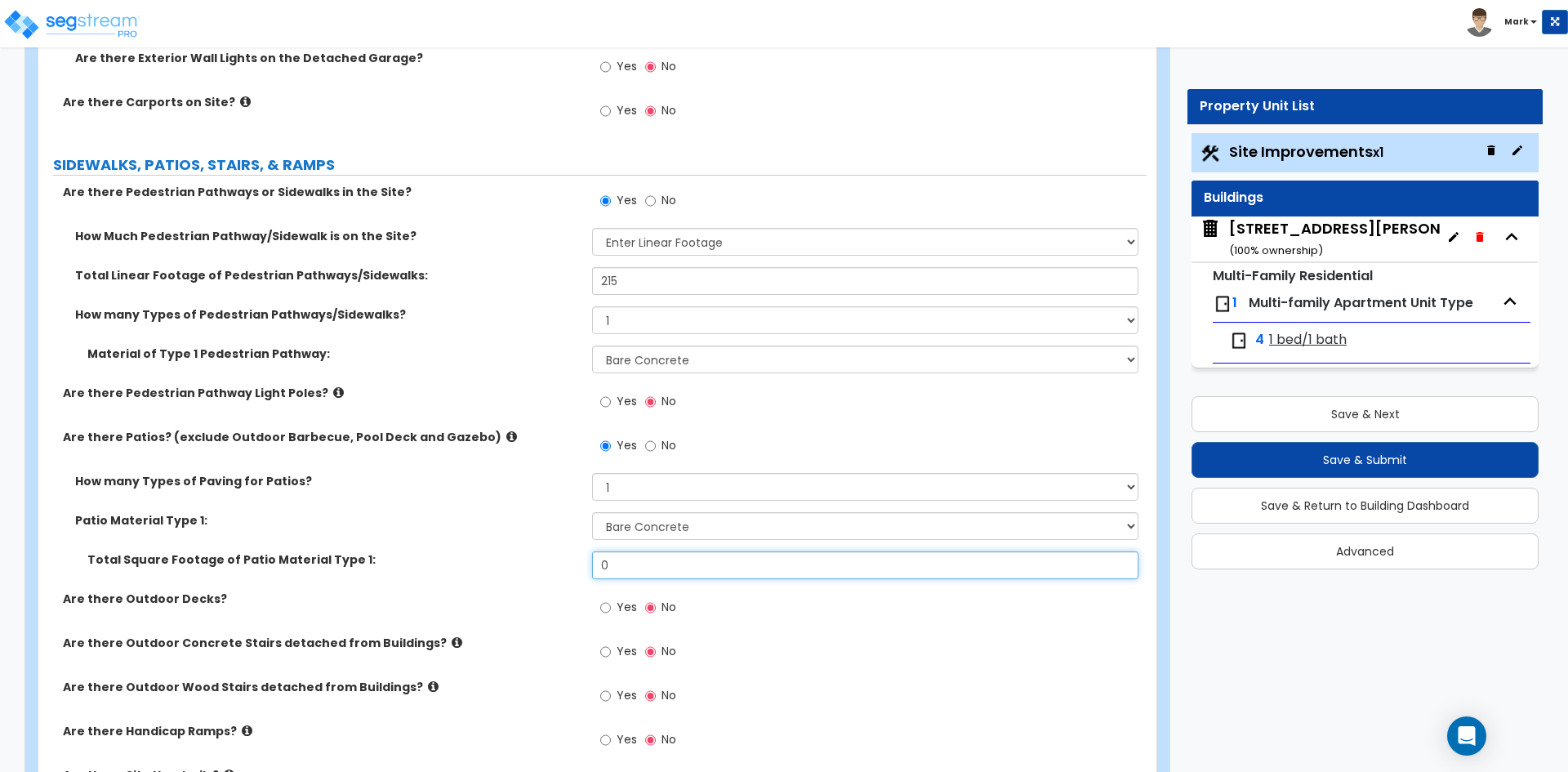
click at [640, 560] on input "0" at bounding box center [865, 565] width 545 height 28
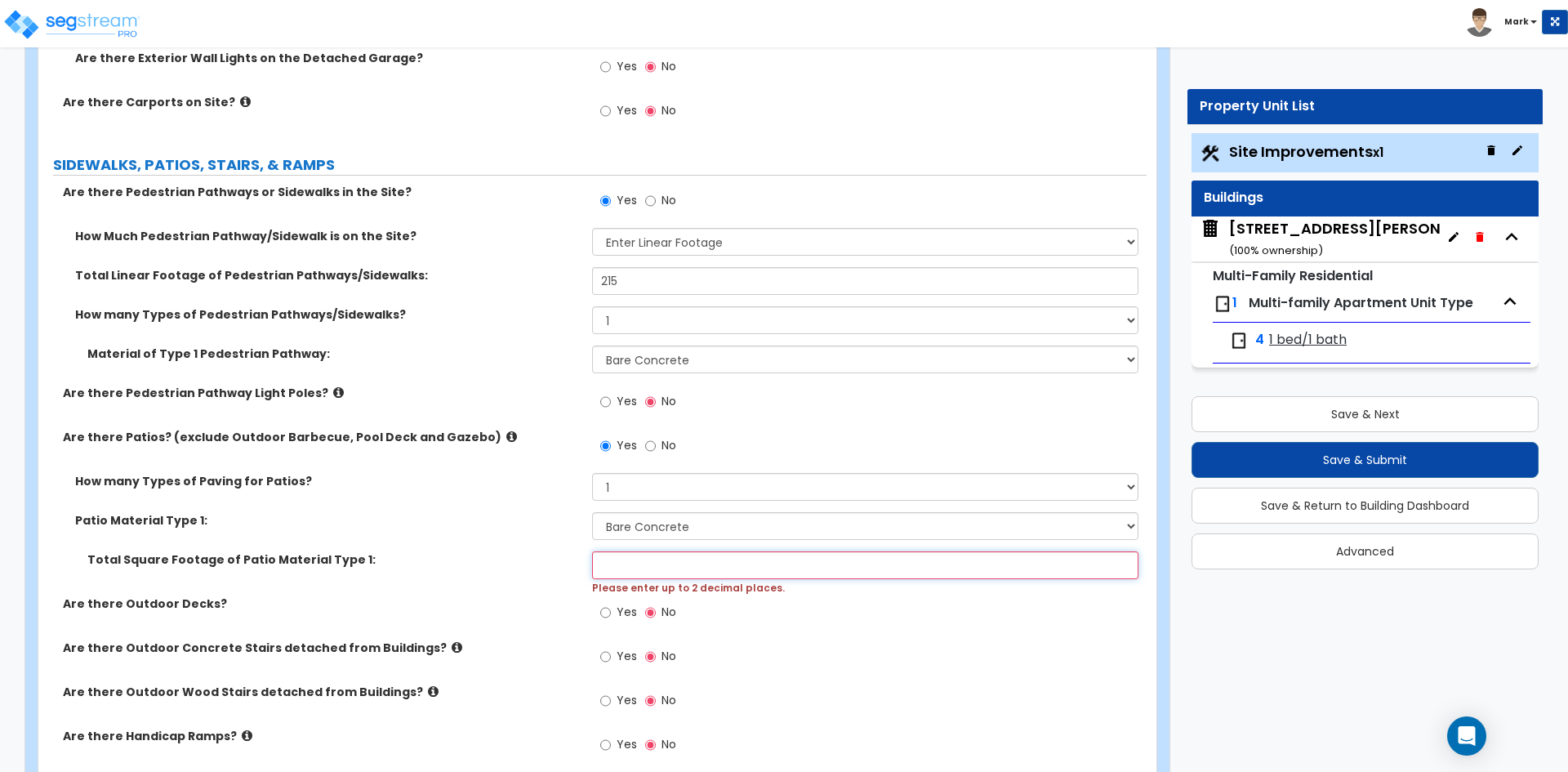
type input "6"
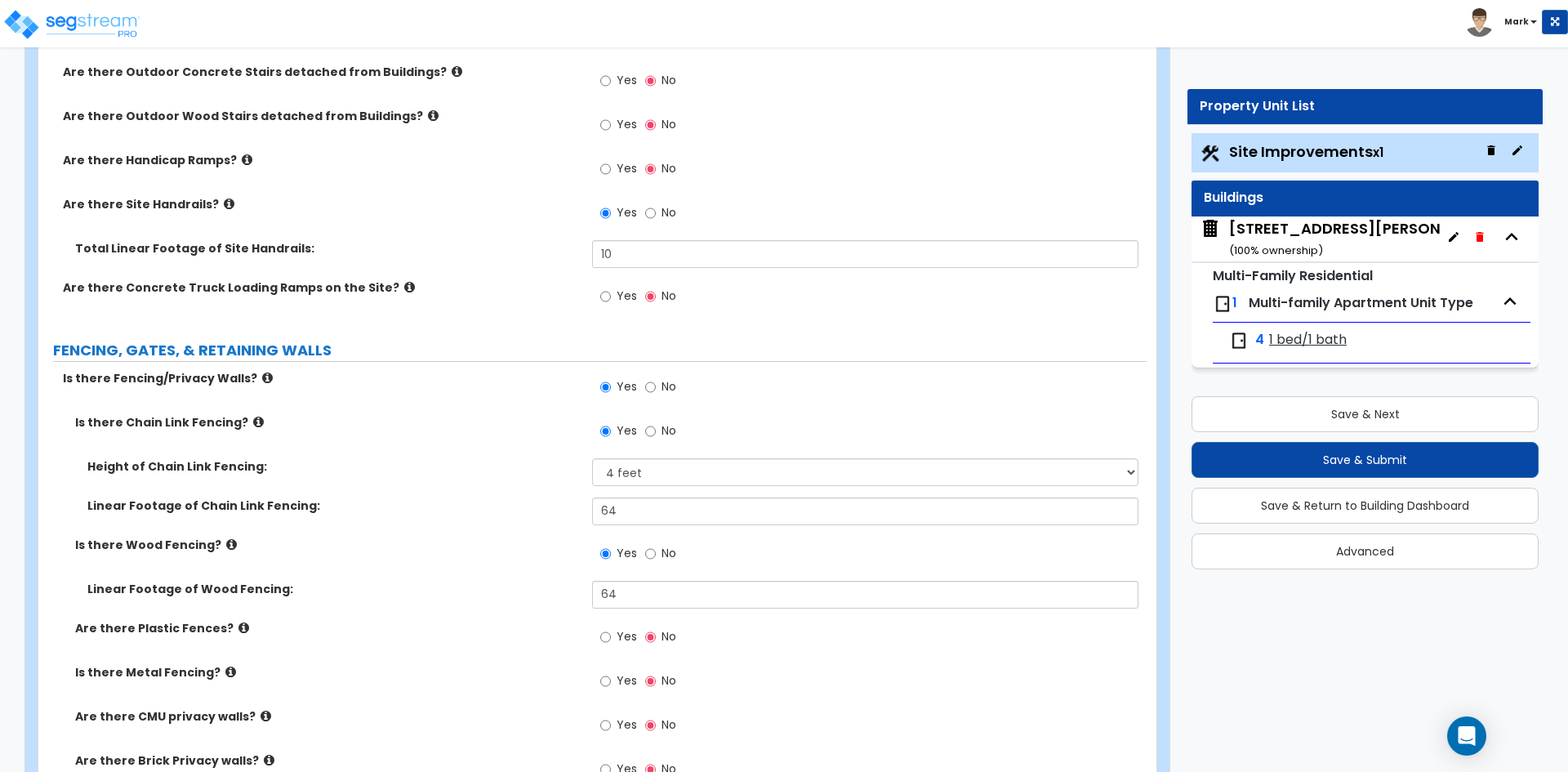
scroll to position [2205, 0]
type input "115"
click at [623, 512] on input "64" at bounding box center [865, 511] width 545 height 28
type input "6"
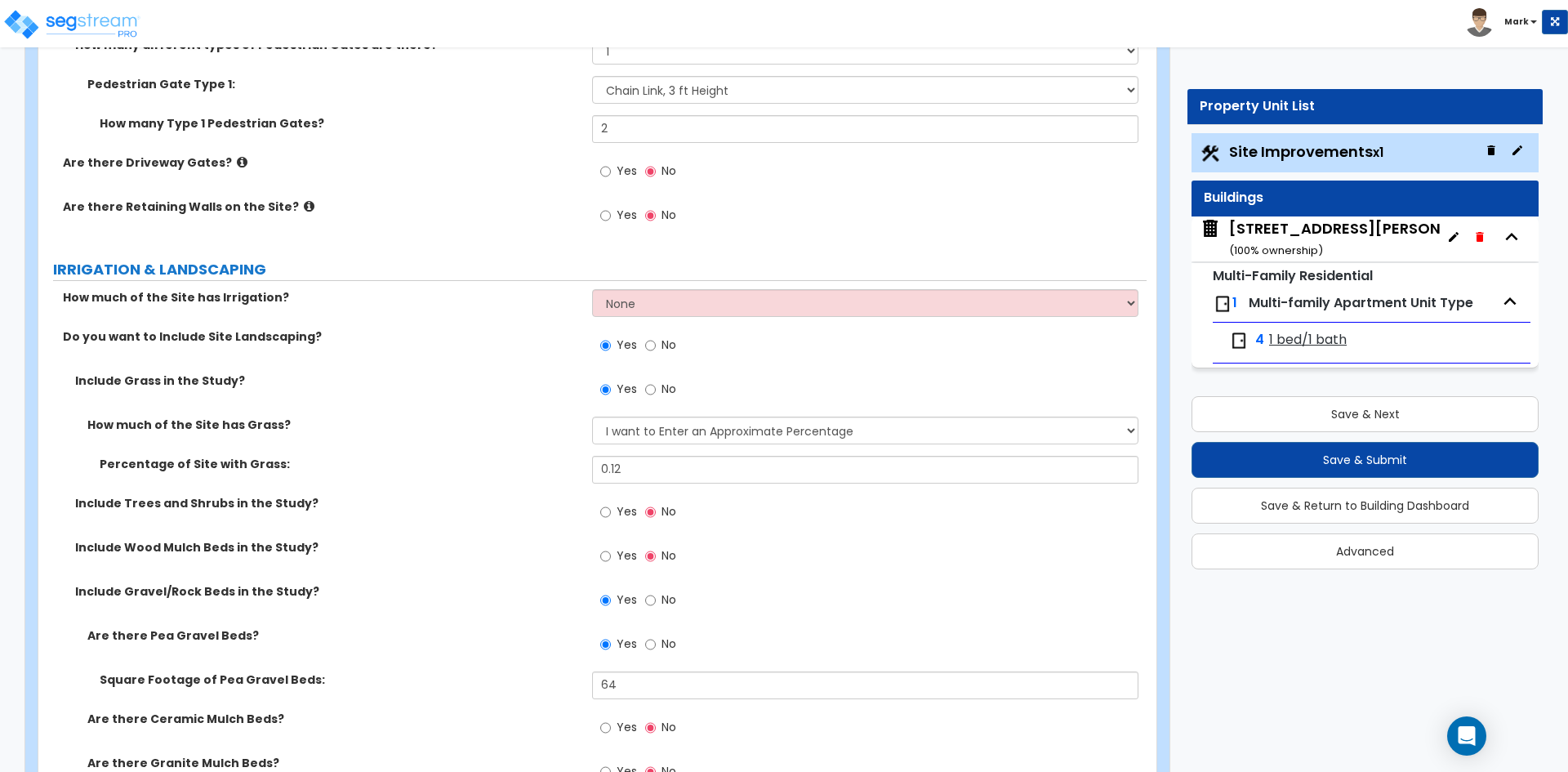
scroll to position [3185, 0]
type input "31"
click at [674, 439] on select "None I want to Enter an Approximate Percentage I want to Enter the Square Foota…" at bounding box center [865, 429] width 545 height 28
select select "2"
click at [592, 415] on select "None I want to Enter an Approximate Percentage I want to Enter the Square Foota…" at bounding box center [865, 429] width 545 height 28
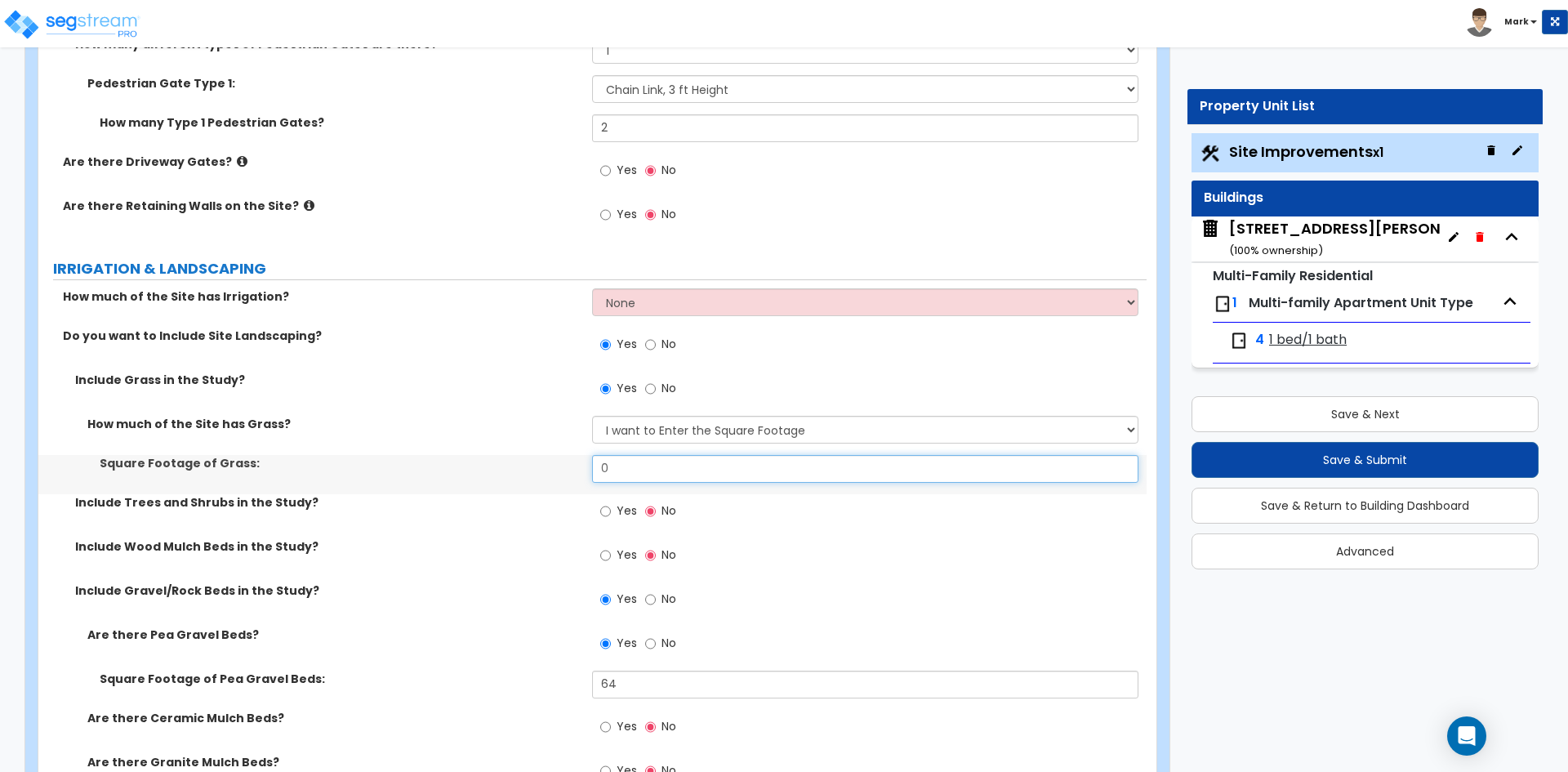
click at [645, 473] on input "0" at bounding box center [865, 469] width 545 height 28
click at [626, 472] on input "text" at bounding box center [865, 469] width 545 height 28
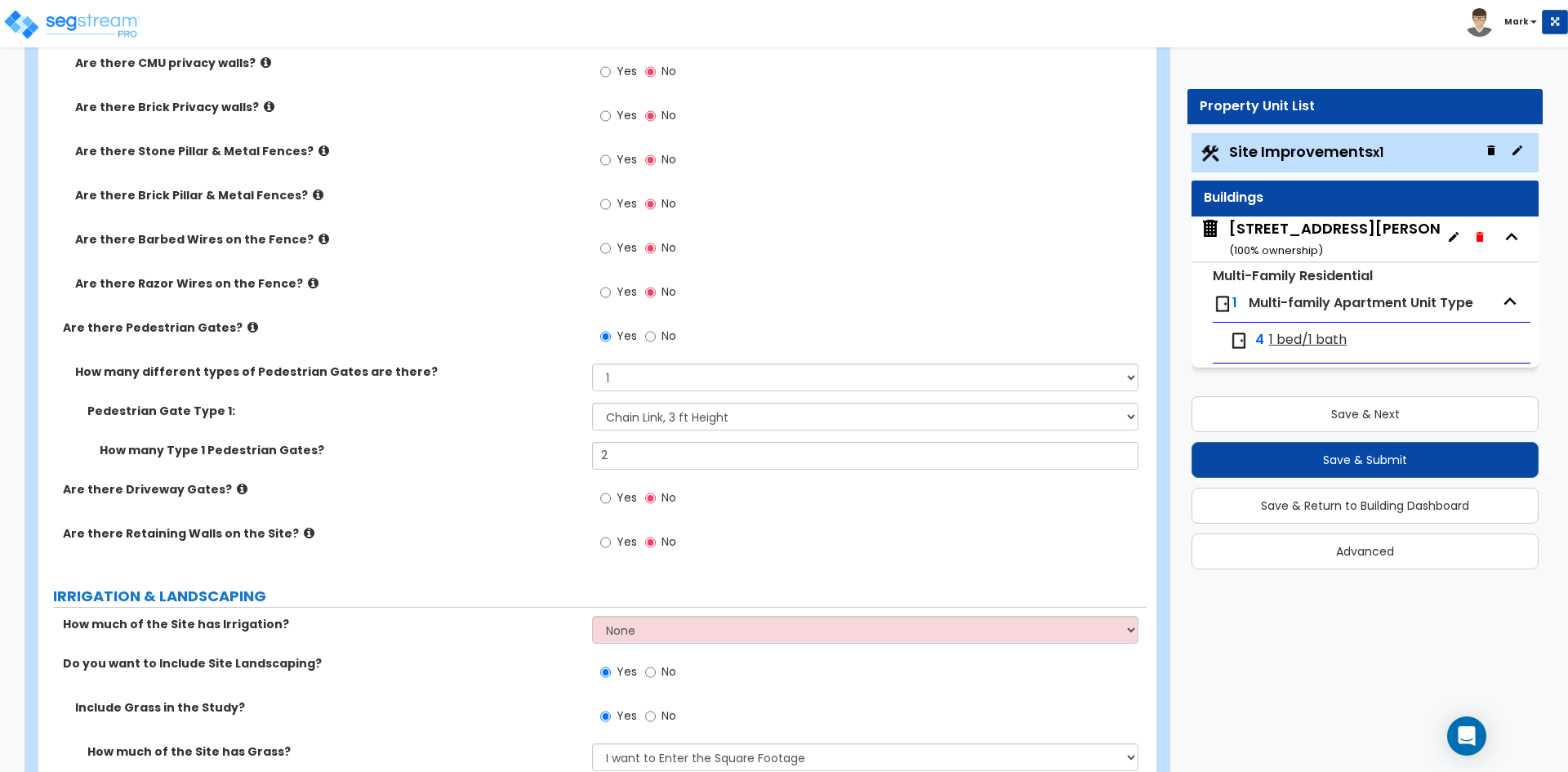
scroll to position [2858, 0]
type input "1,430"
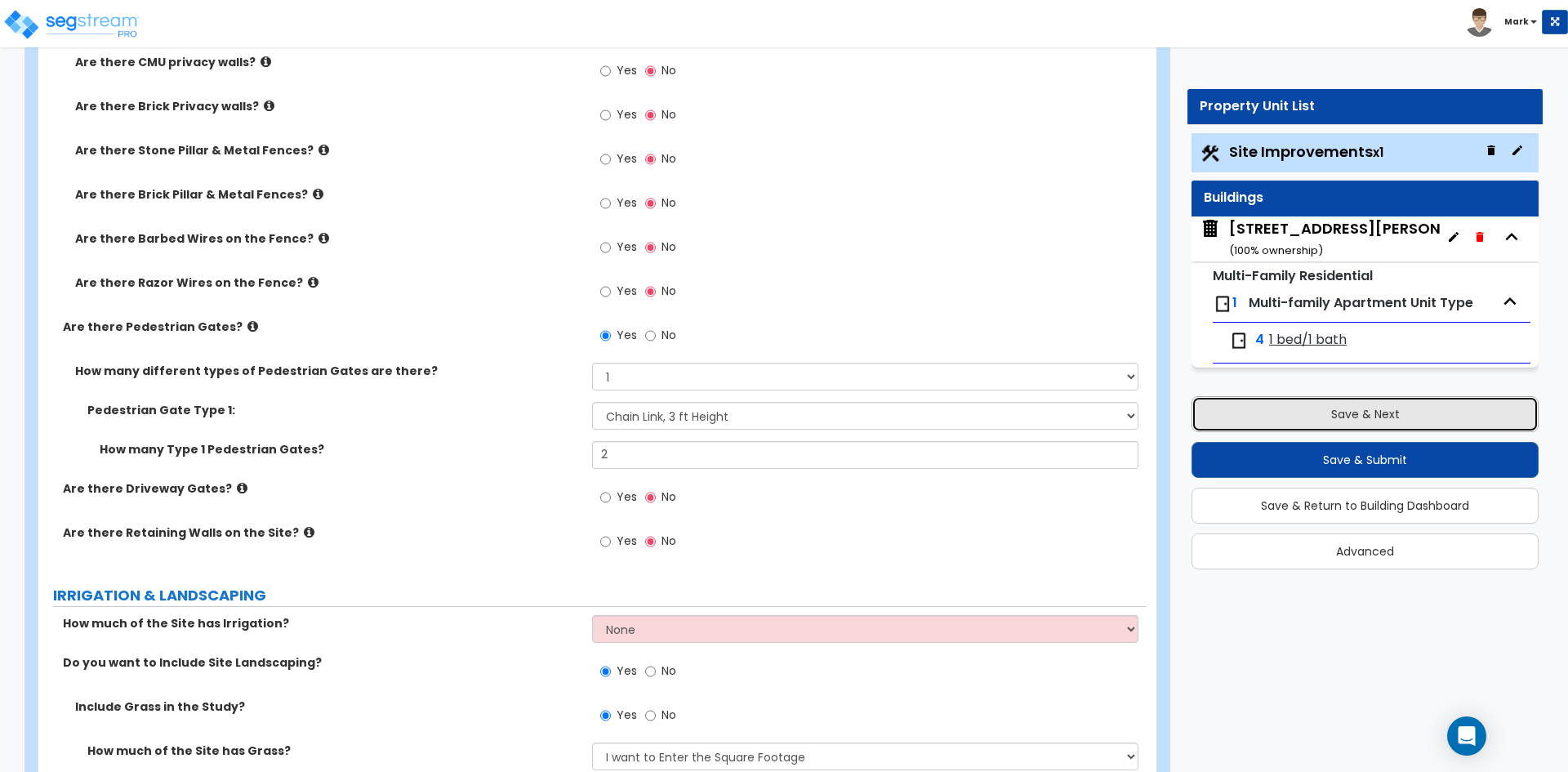
click at [1265, 420] on button "Save & Next" at bounding box center [1364, 414] width 347 height 36
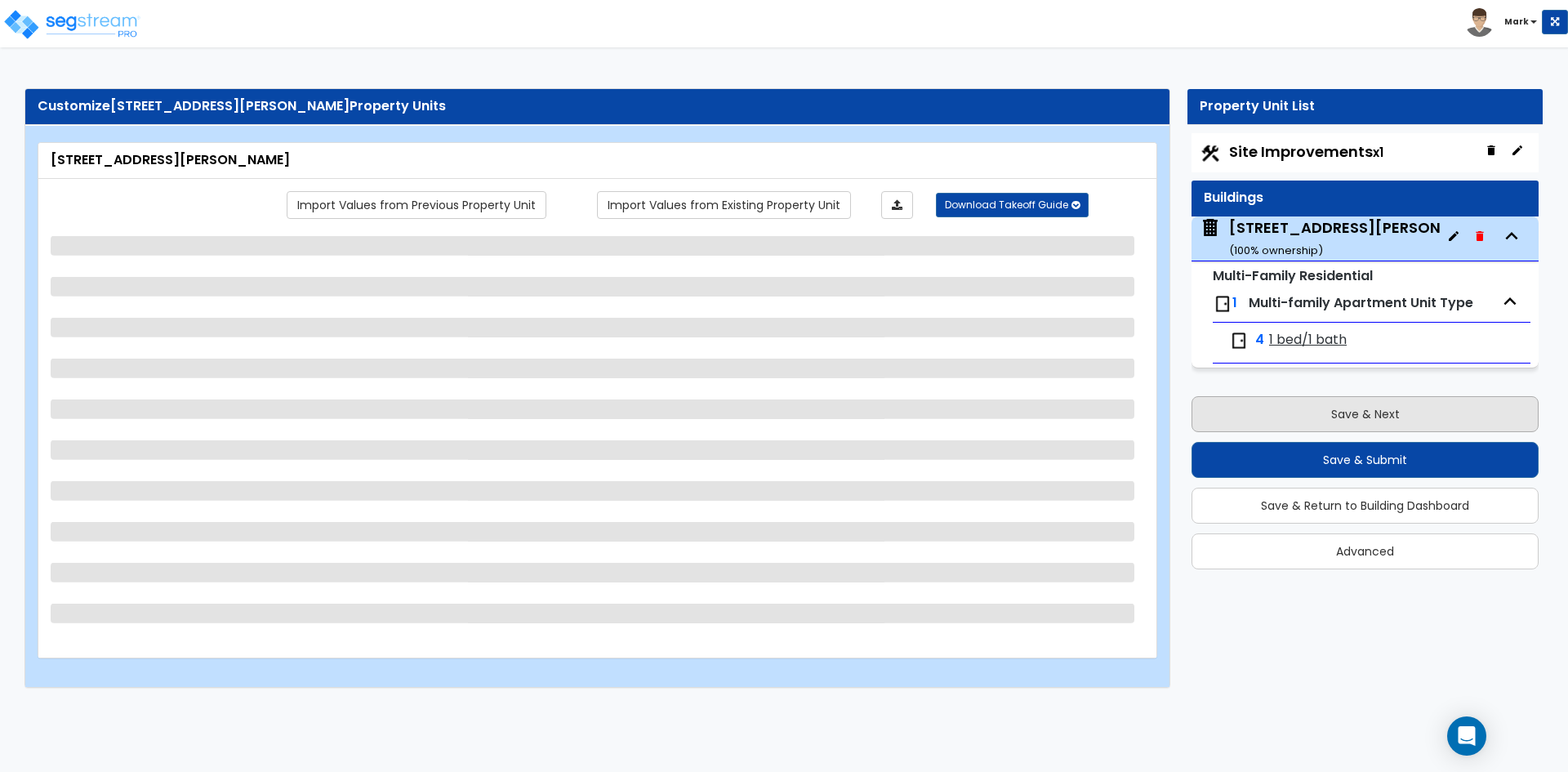
scroll to position [0, 0]
select select "2"
select select "5"
select select "1"
select select "2"
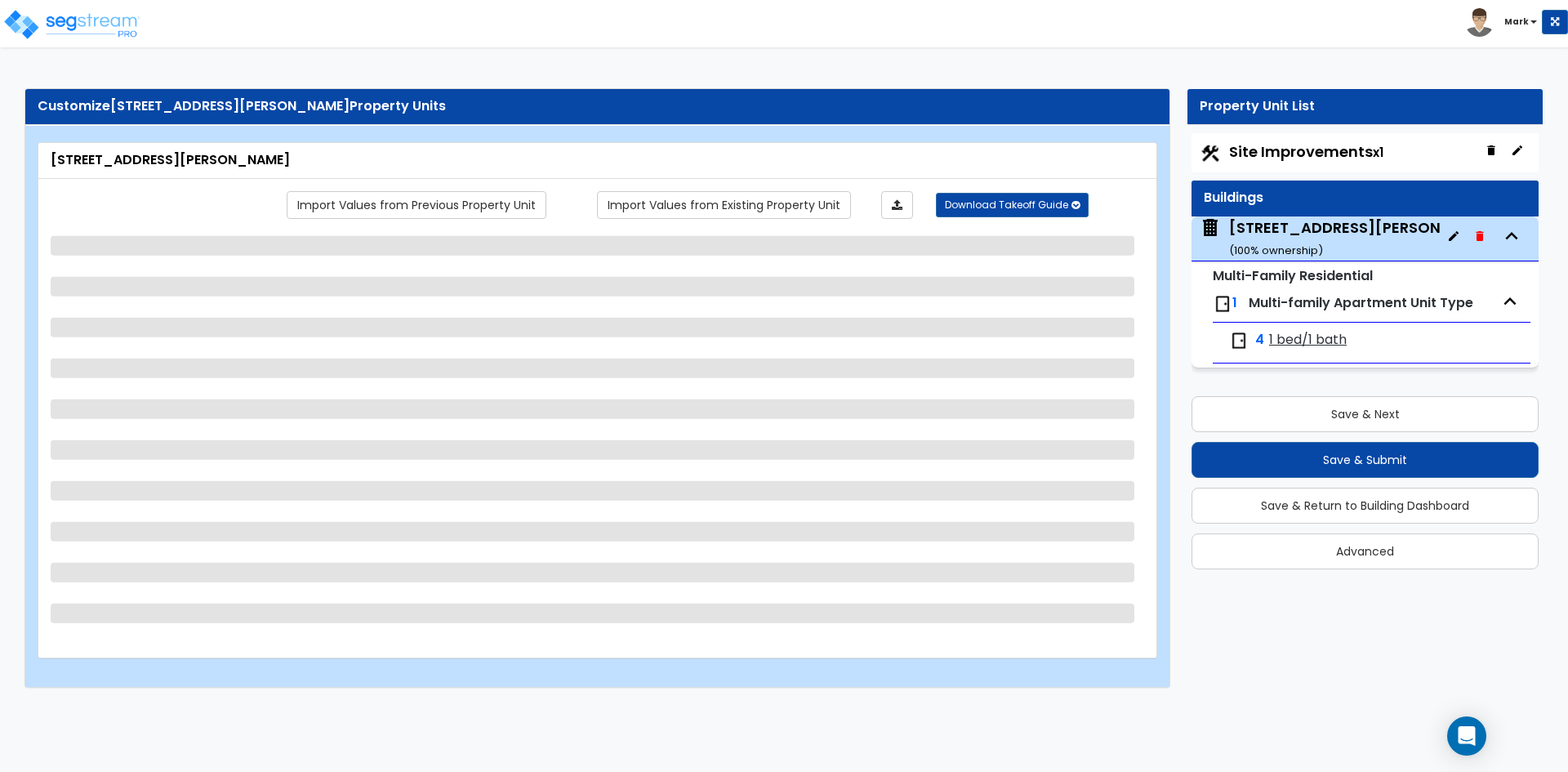
select select "1"
select select "3"
select select "1"
select select "4"
select select "2"
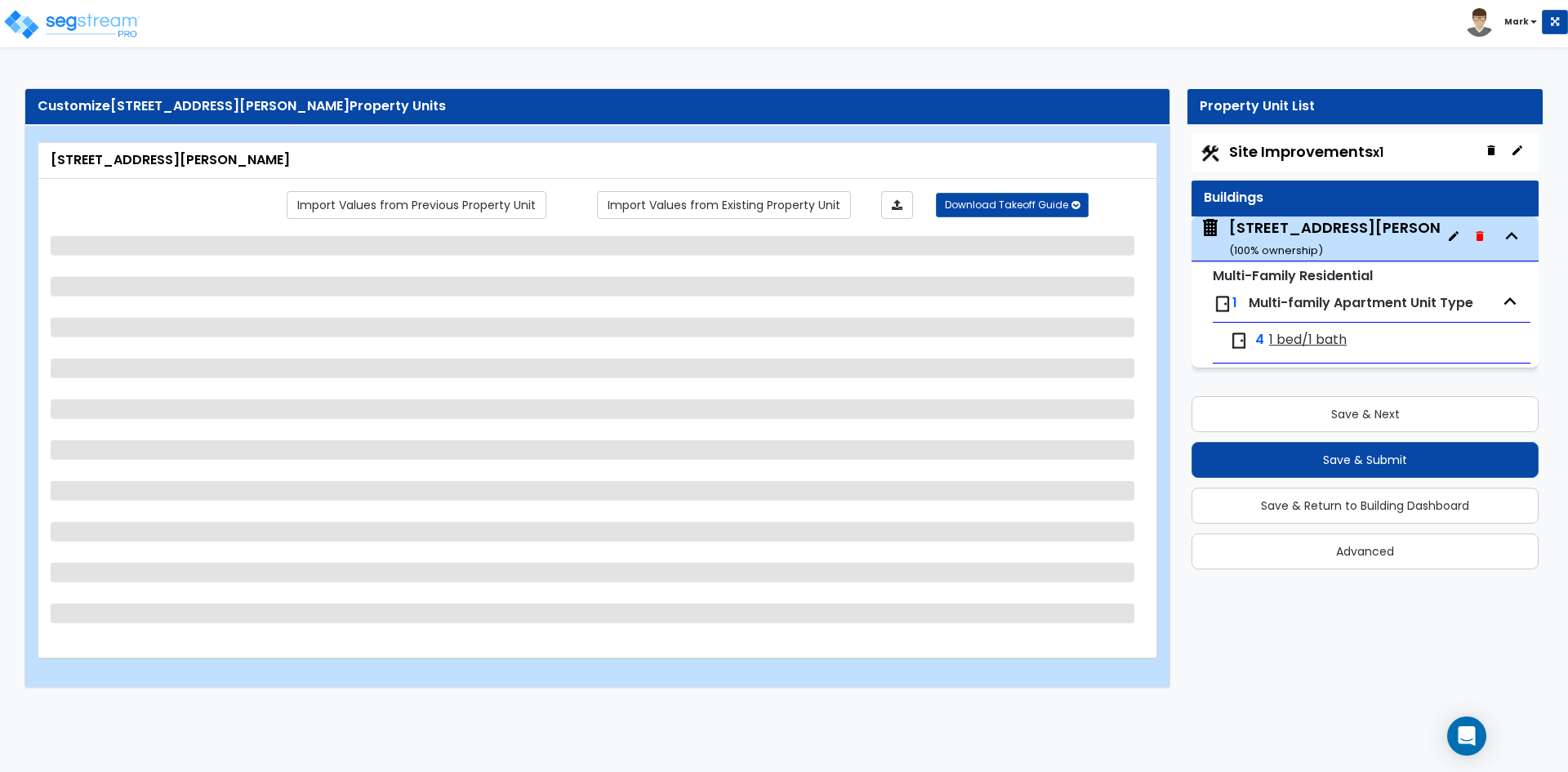
select select "3"
select select "2"
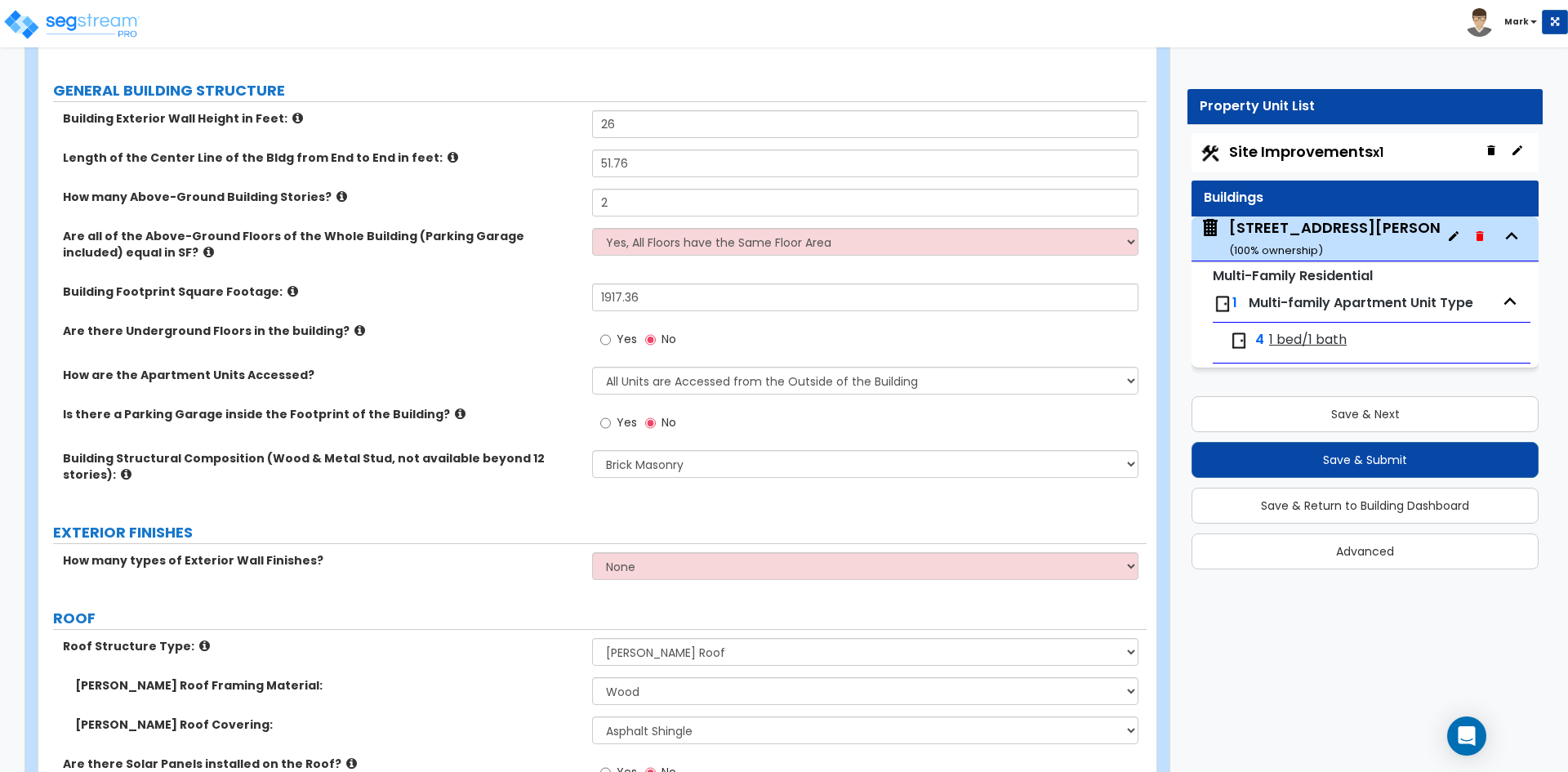
scroll to position [327, 0]
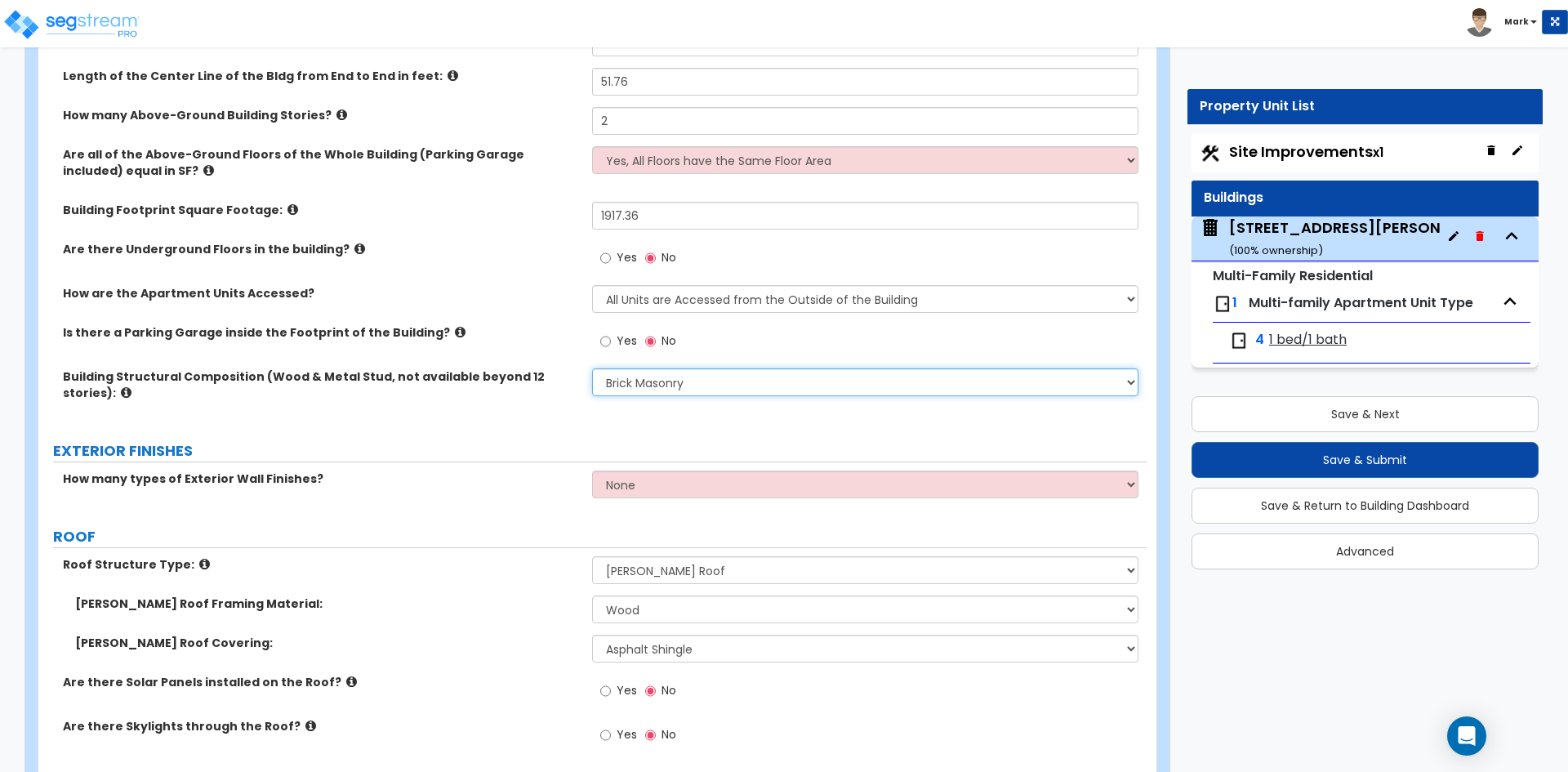
click at [693, 382] on select "Please Choose One Reinforced Concrete Structural Steel Brick Masonry CMU Masonr…" at bounding box center [865, 382] width 545 height 28
select select "8"
click at [592, 368] on select "Please Choose One Reinforced Concrete Structural Steel Brick Masonry CMU Masonr…" at bounding box center [865, 382] width 545 height 28
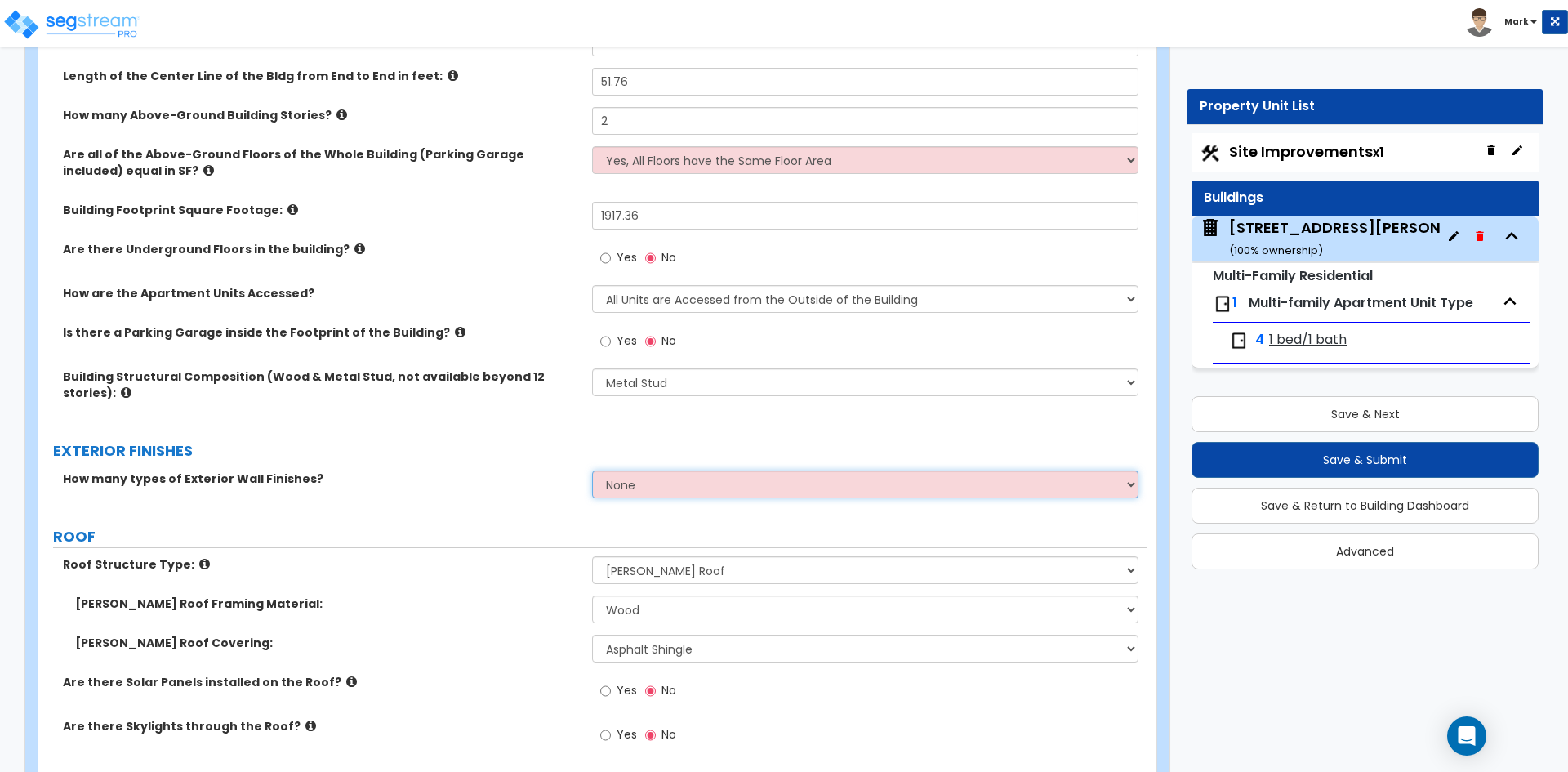
click at [706, 483] on select "None 1 2 3" at bounding box center [865, 484] width 545 height 28
click at [592, 470] on select "None 1 2 3" at bounding box center [865, 484] width 545 height 28
click at [702, 472] on select "None 1 2 3" at bounding box center [865, 484] width 545 height 28
select select "1"
click at [592, 470] on select "None 1 2 3" at bounding box center [865, 484] width 545 height 28
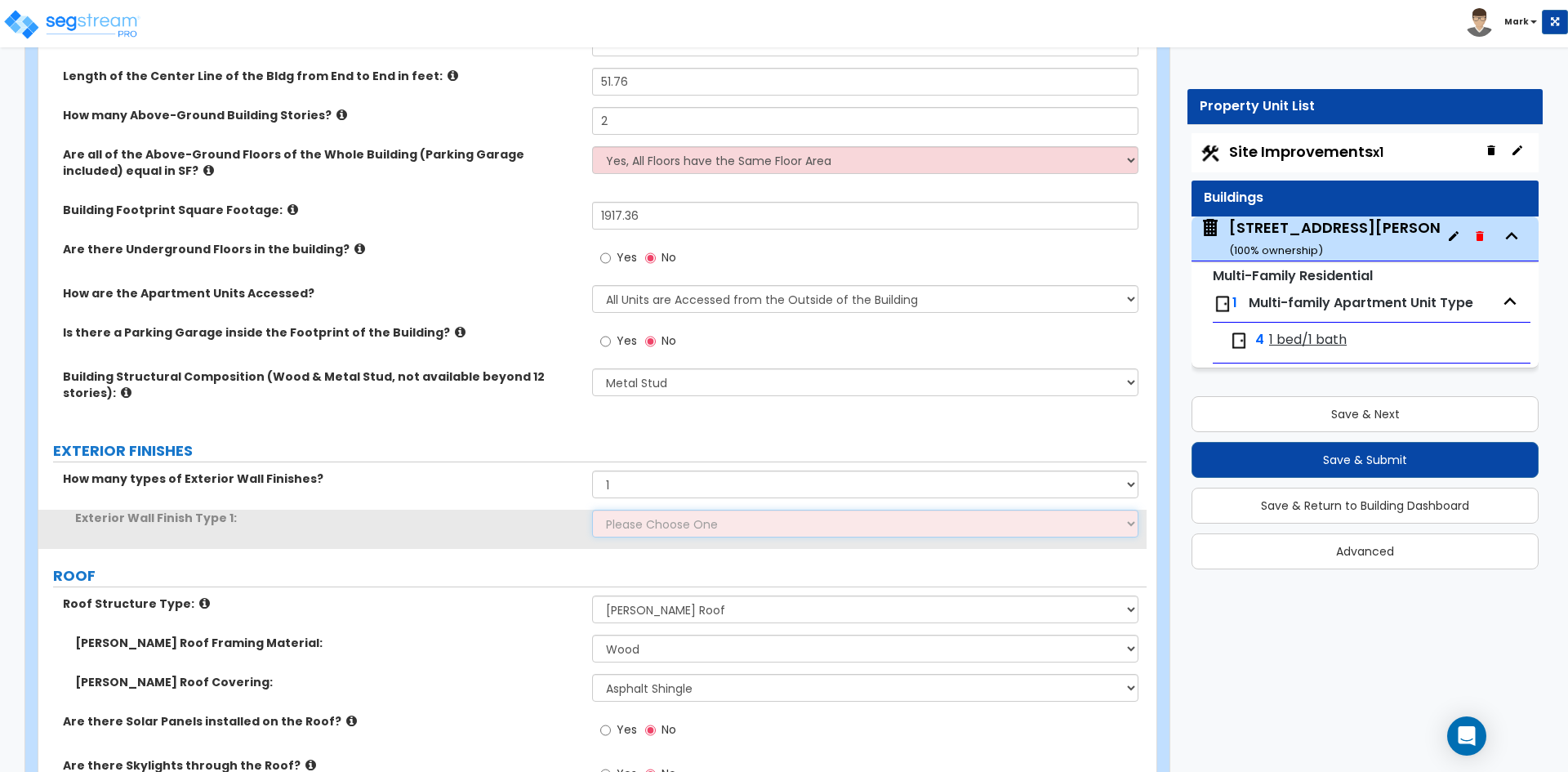
click at [679, 517] on select "Please Choose One No Finish/Shared Wall No Wall Brick Veneer Stone Veneer Wood …" at bounding box center [865, 524] width 545 height 28
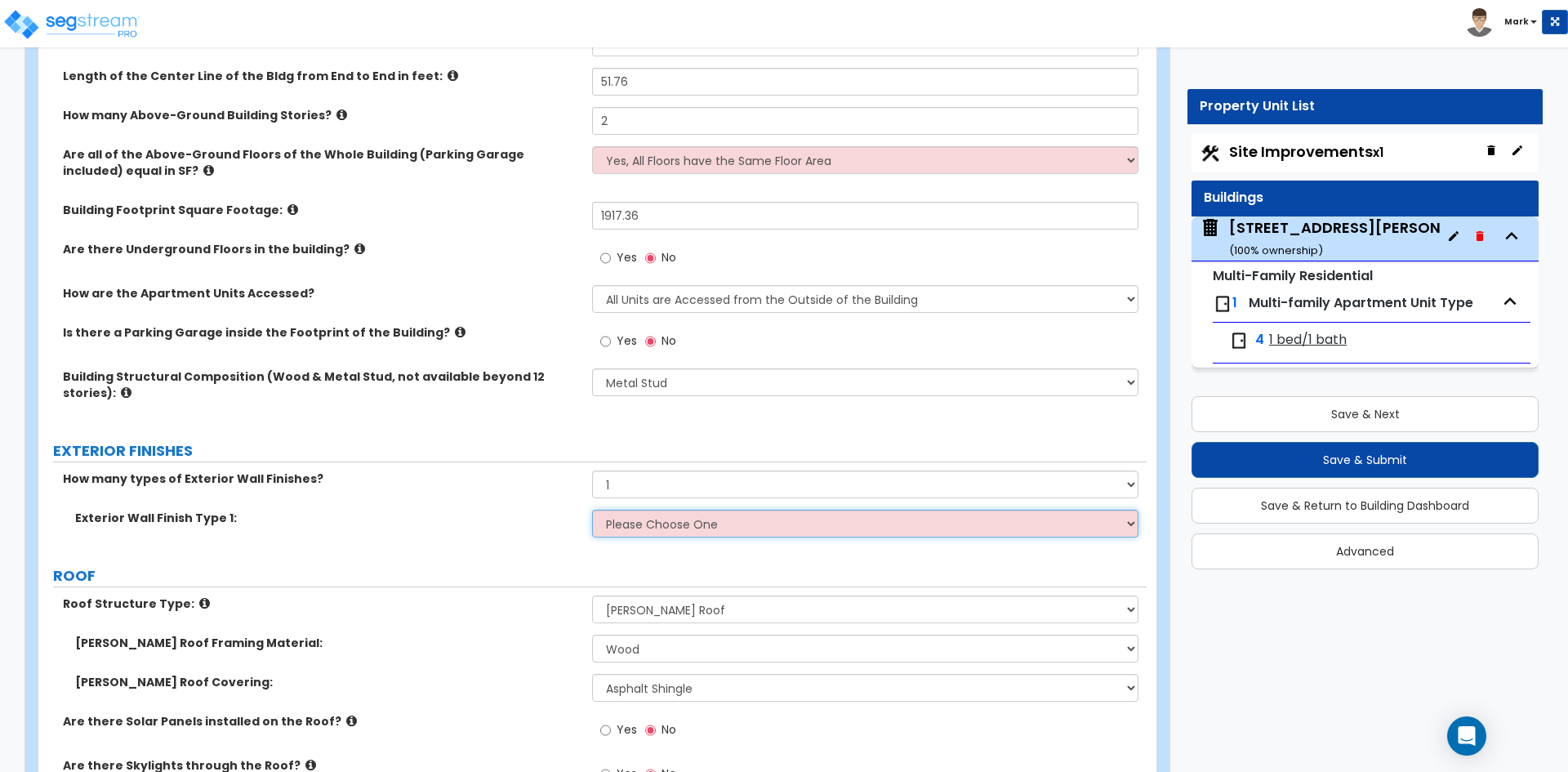
select select "2"
click at [592, 510] on select "Please Choose One No Finish/Shared Wall No Wall Brick Veneer Stone Veneer Wood …" at bounding box center [865, 524] width 545 height 28
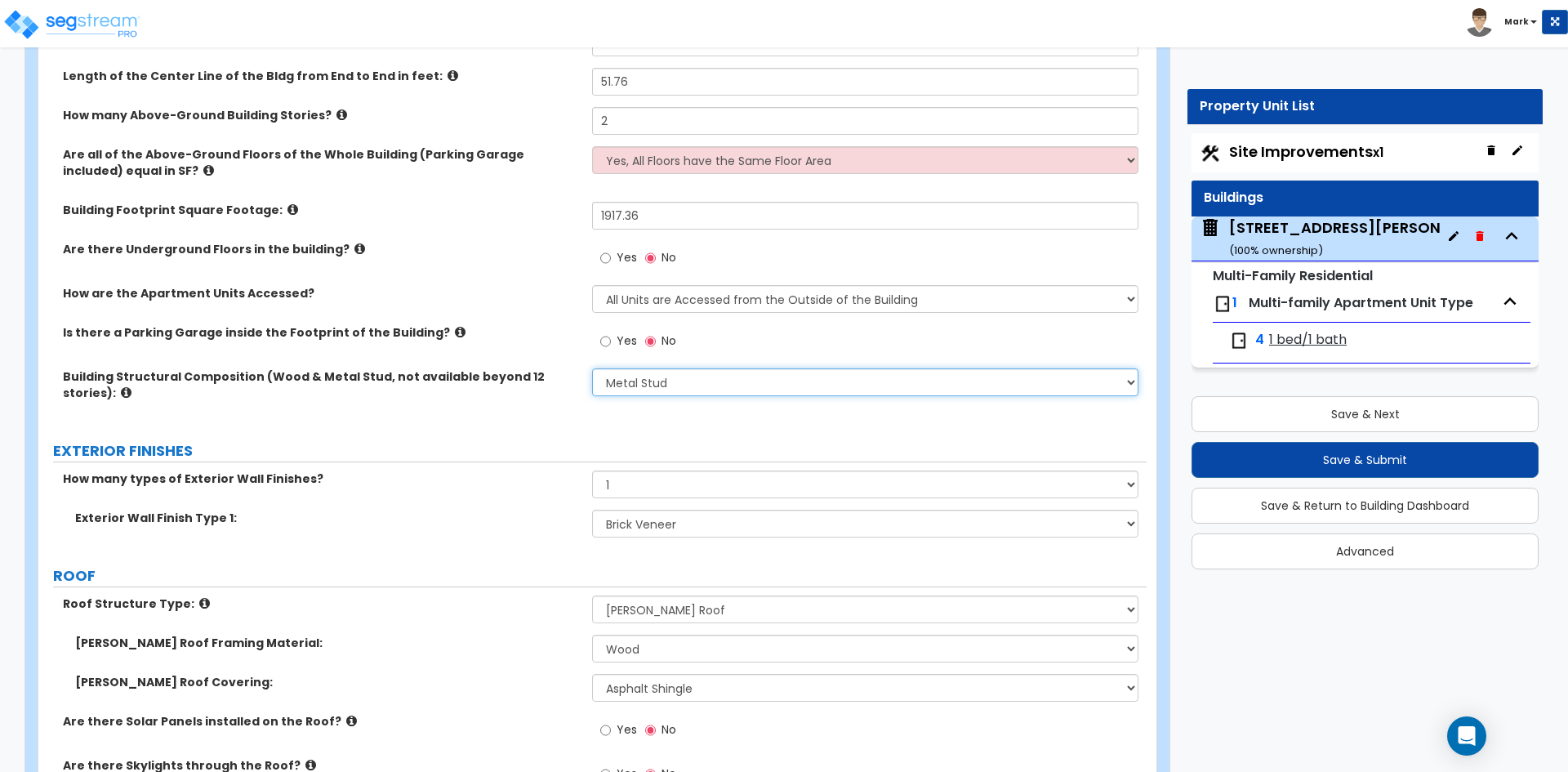
click at [656, 384] on select "Please Choose One Reinforced Concrete Structural Steel Brick Masonry CMU Masonr…" at bounding box center [865, 382] width 545 height 28
click at [592, 368] on select "Please Choose One Reinforced Concrete Structural Steel Brick Masonry CMU Masonr…" at bounding box center [865, 382] width 545 height 28
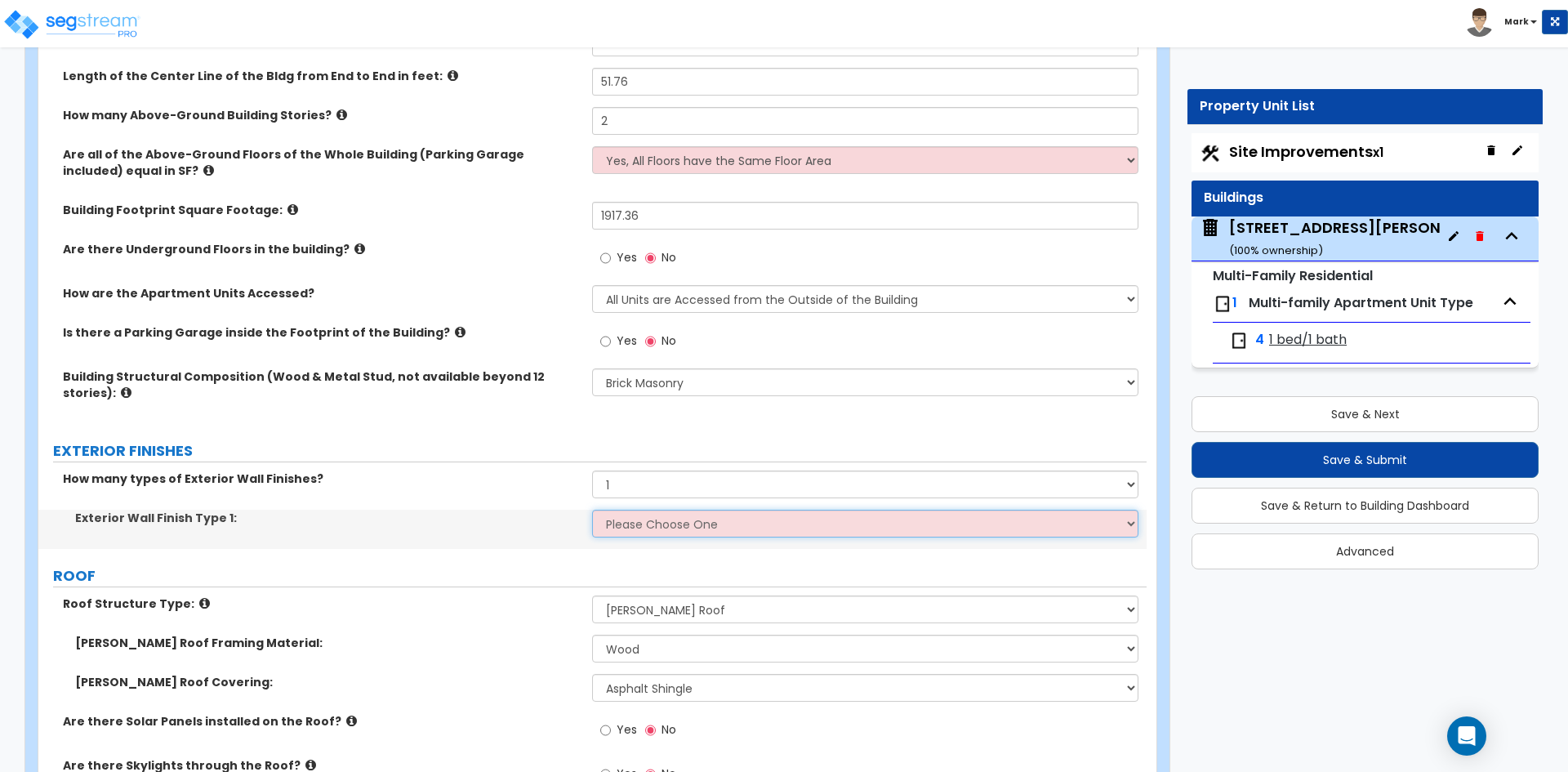
click at [668, 526] on select "Please Choose One No Finish/Shared Wall No Wall Stone Veneer Wood Siding Vinyl …" at bounding box center [865, 524] width 545 height 28
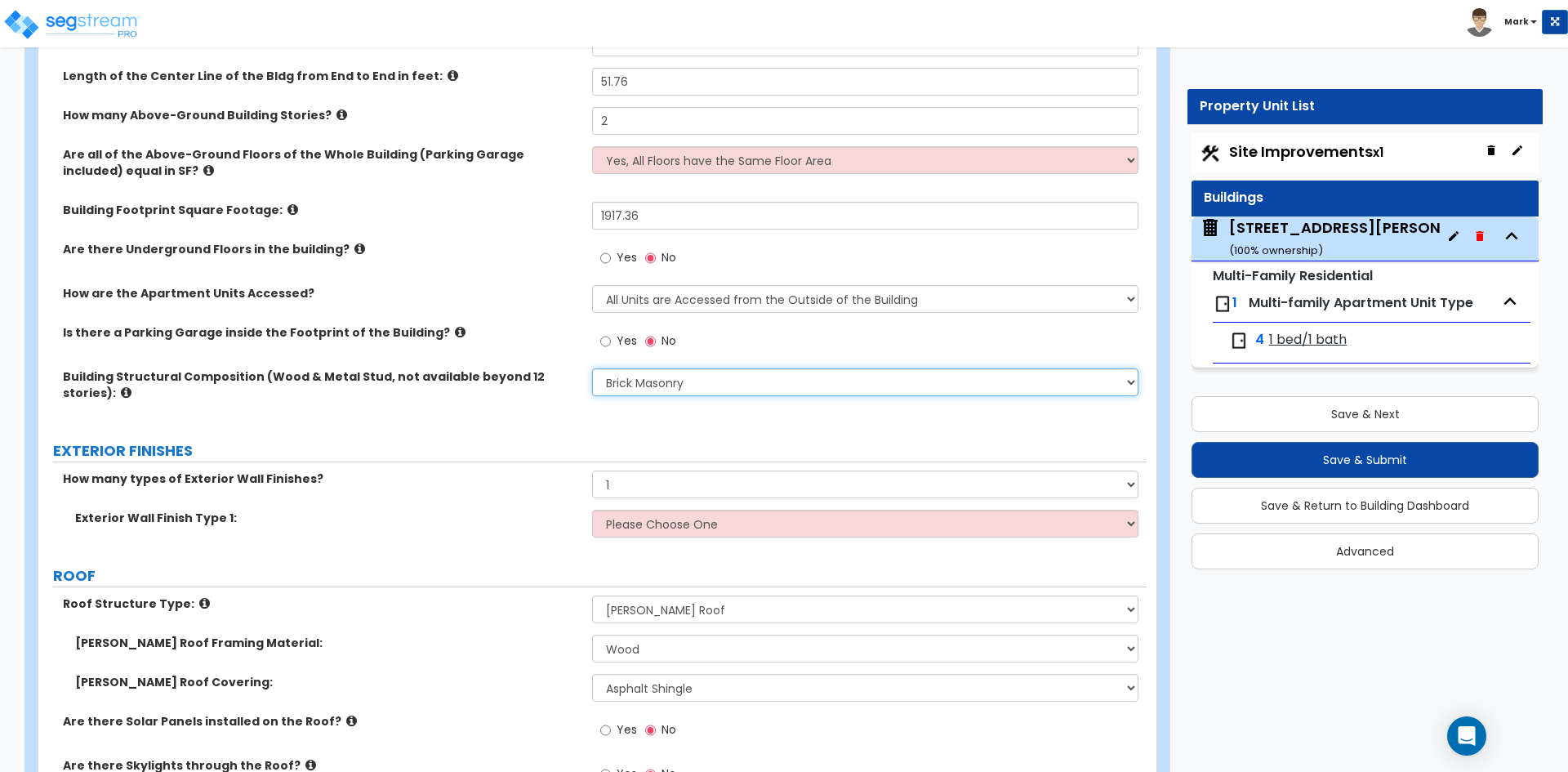
click at [654, 375] on select "Please Choose One Reinforced Concrete Structural Steel Brick Masonry CMU Masonr…" at bounding box center [865, 382] width 545 height 28
select select "7"
click at [592, 368] on select "Please Choose One Reinforced Concrete Structural Steel Brick Masonry CMU Masonr…" at bounding box center [865, 382] width 545 height 28
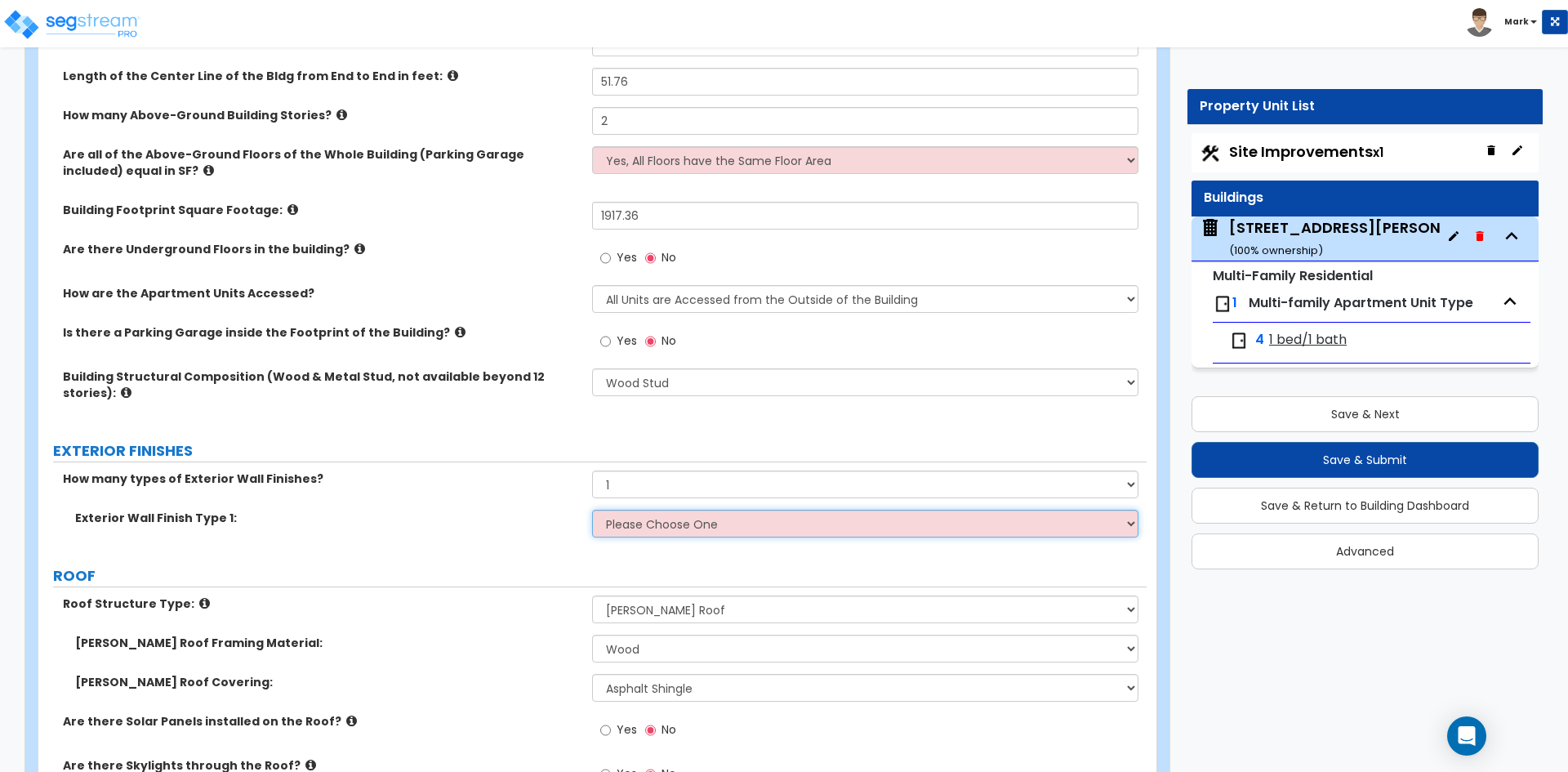
click at [683, 518] on select "Please Choose One No Finish/Shared Wall No Wall Brick Veneer Stone Veneer Wood …" at bounding box center [865, 524] width 545 height 28
select select "2"
click at [592, 510] on select "Please Choose One No Finish/Shared Wall No Wall Brick Veneer Stone Veneer Wood …" at bounding box center [865, 524] width 545 height 28
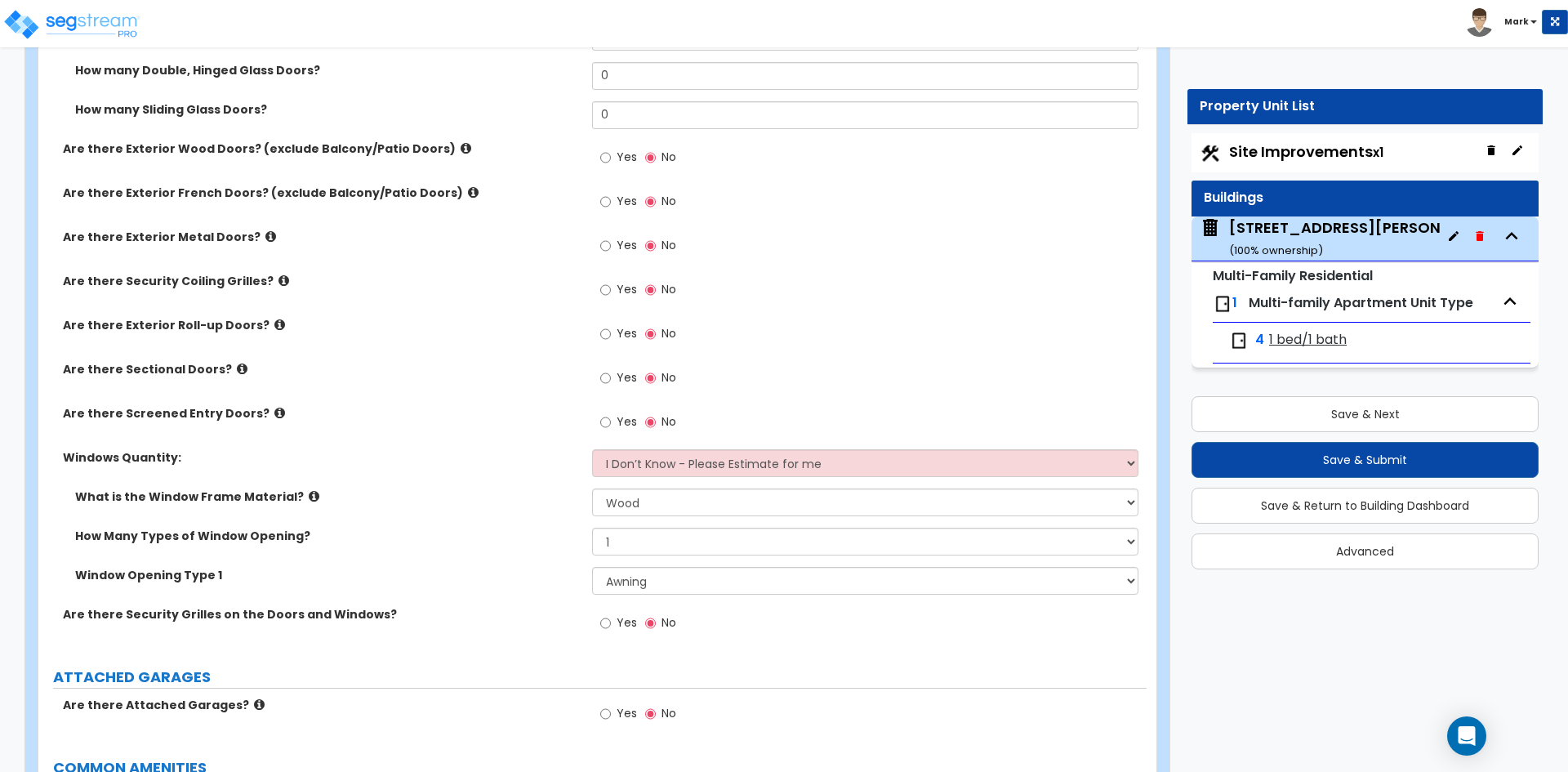
scroll to position [1551, 0]
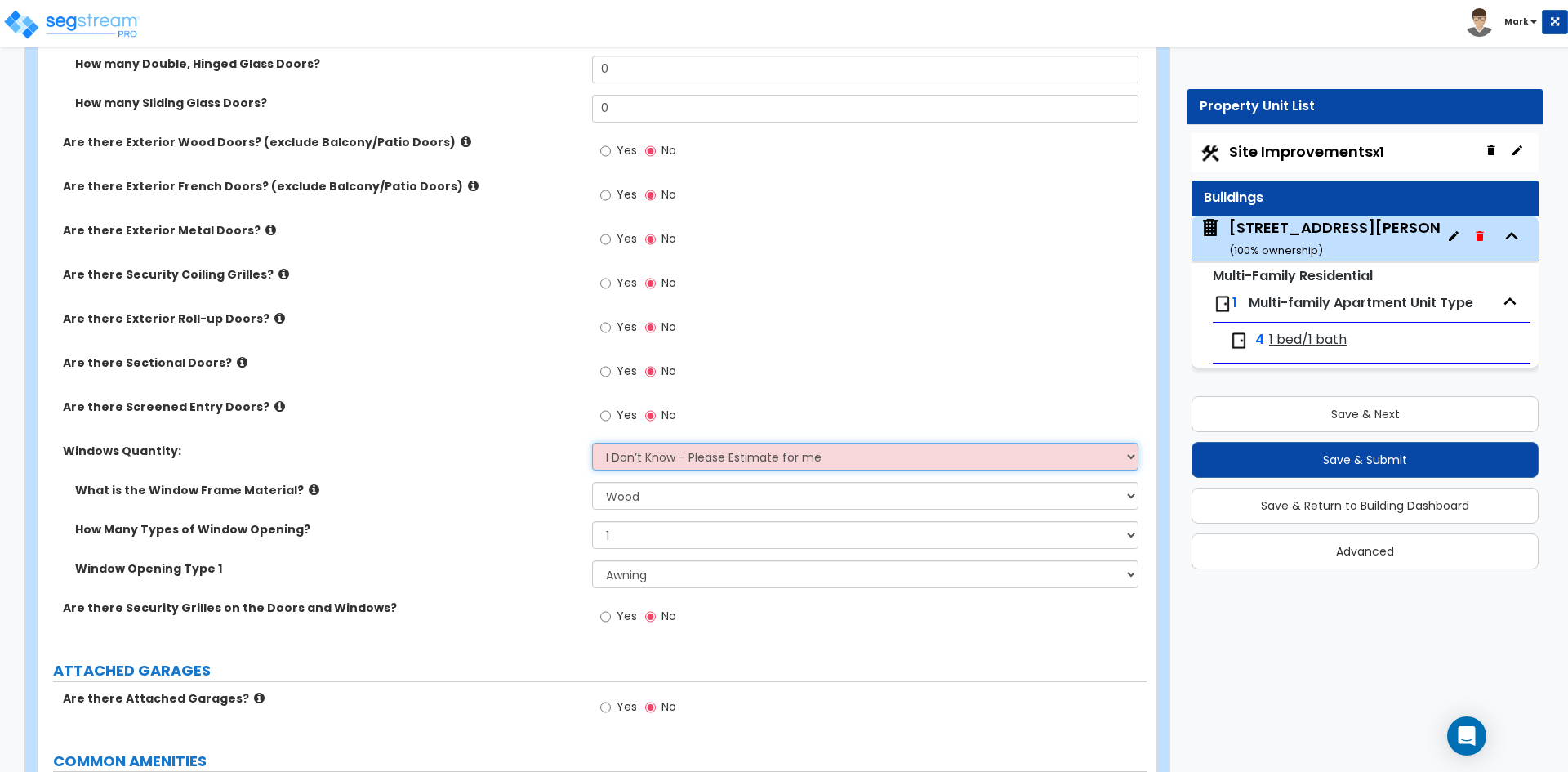
click at [834, 455] on select "I Don’t Know - Please Estimate for me I want to Enter the Quantity" at bounding box center [865, 457] width 545 height 28
select select "1"
click at [592, 443] on select "I Don’t Know - Please Estimate for me I want to Enter the Quantity" at bounding box center [865, 457] width 545 height 28
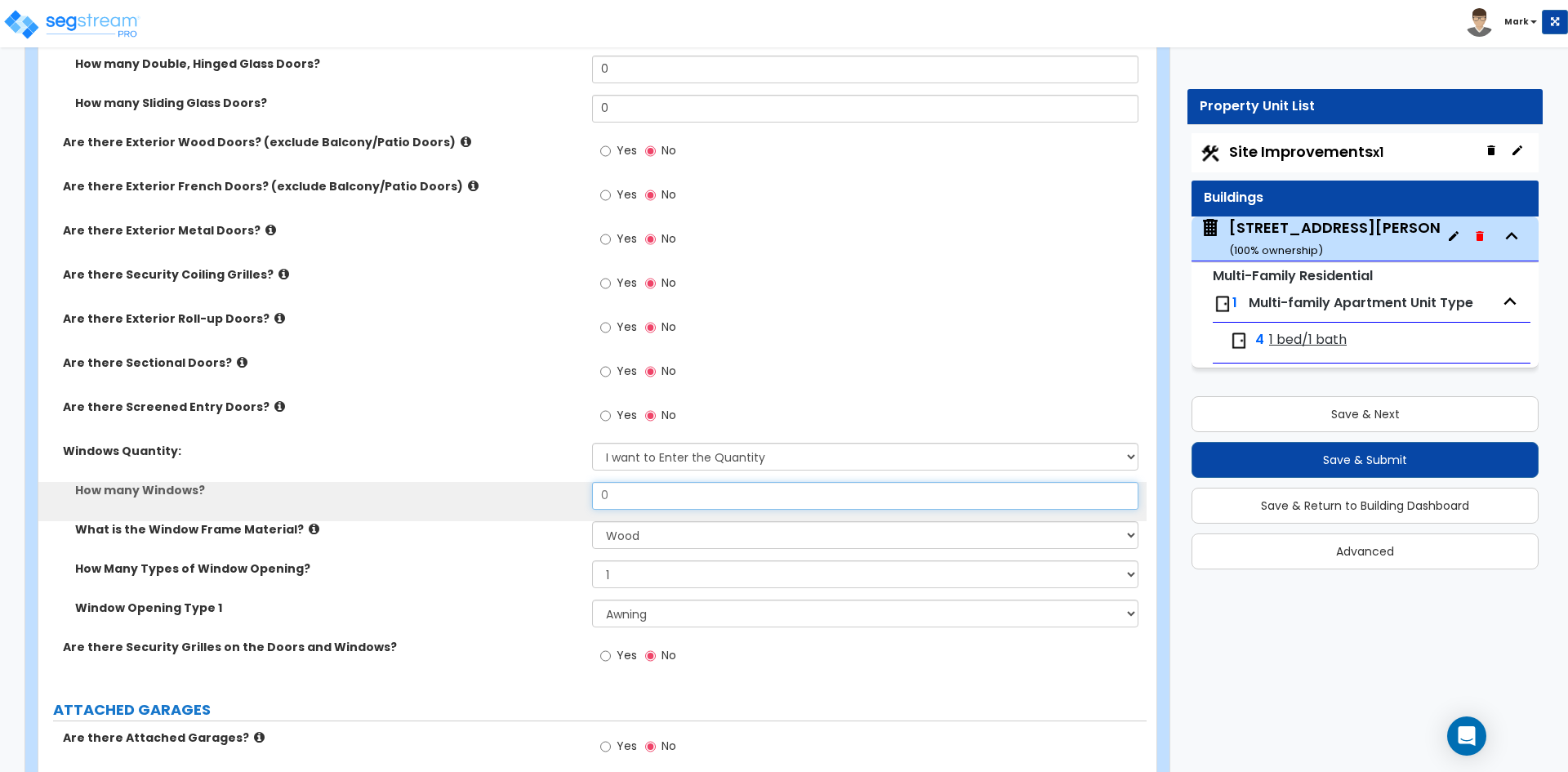
click at [657, 496] on input "0" at bounding box center [865, 496] width 545 height 28
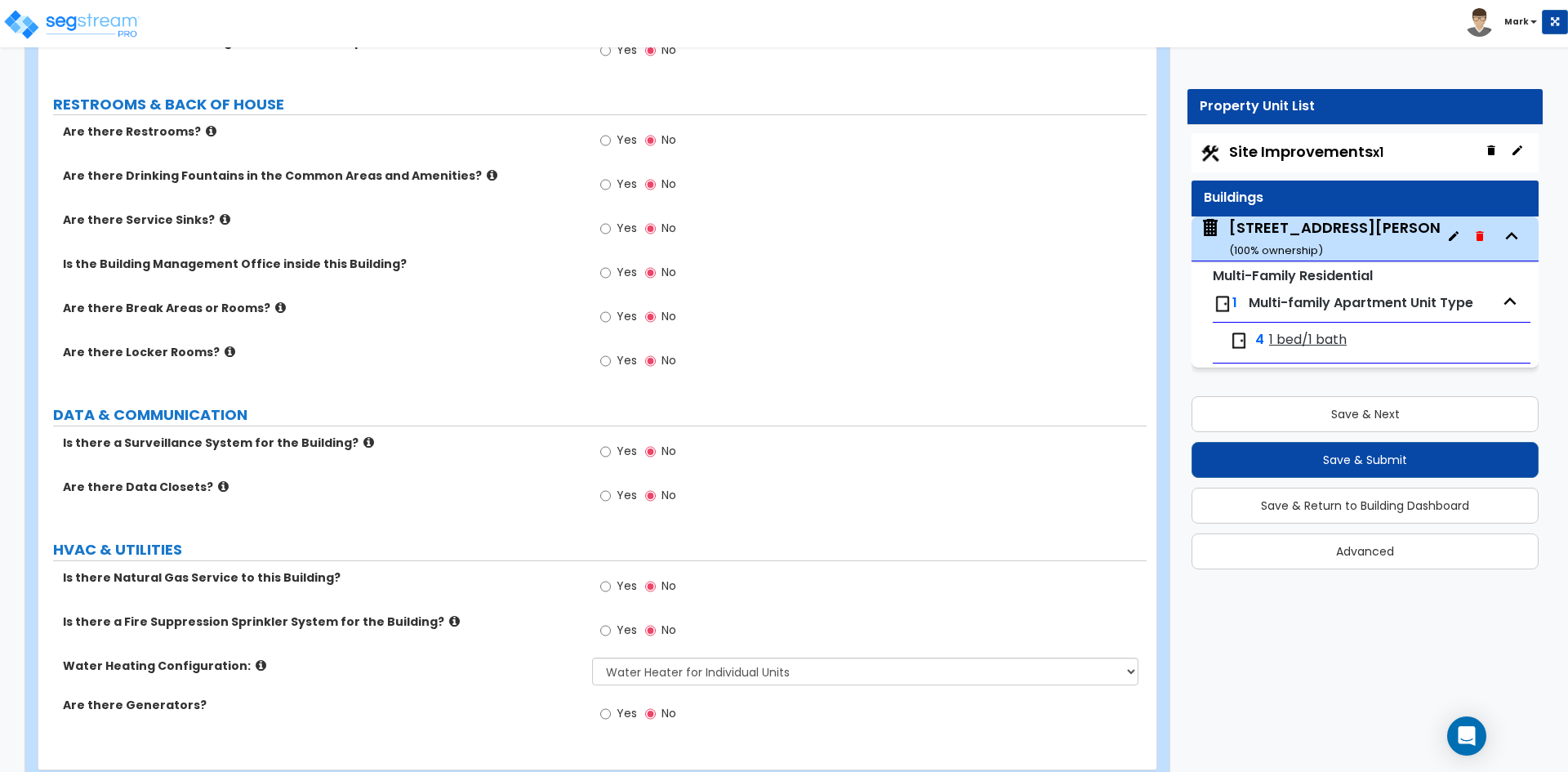
scroll to position [2935, 0]
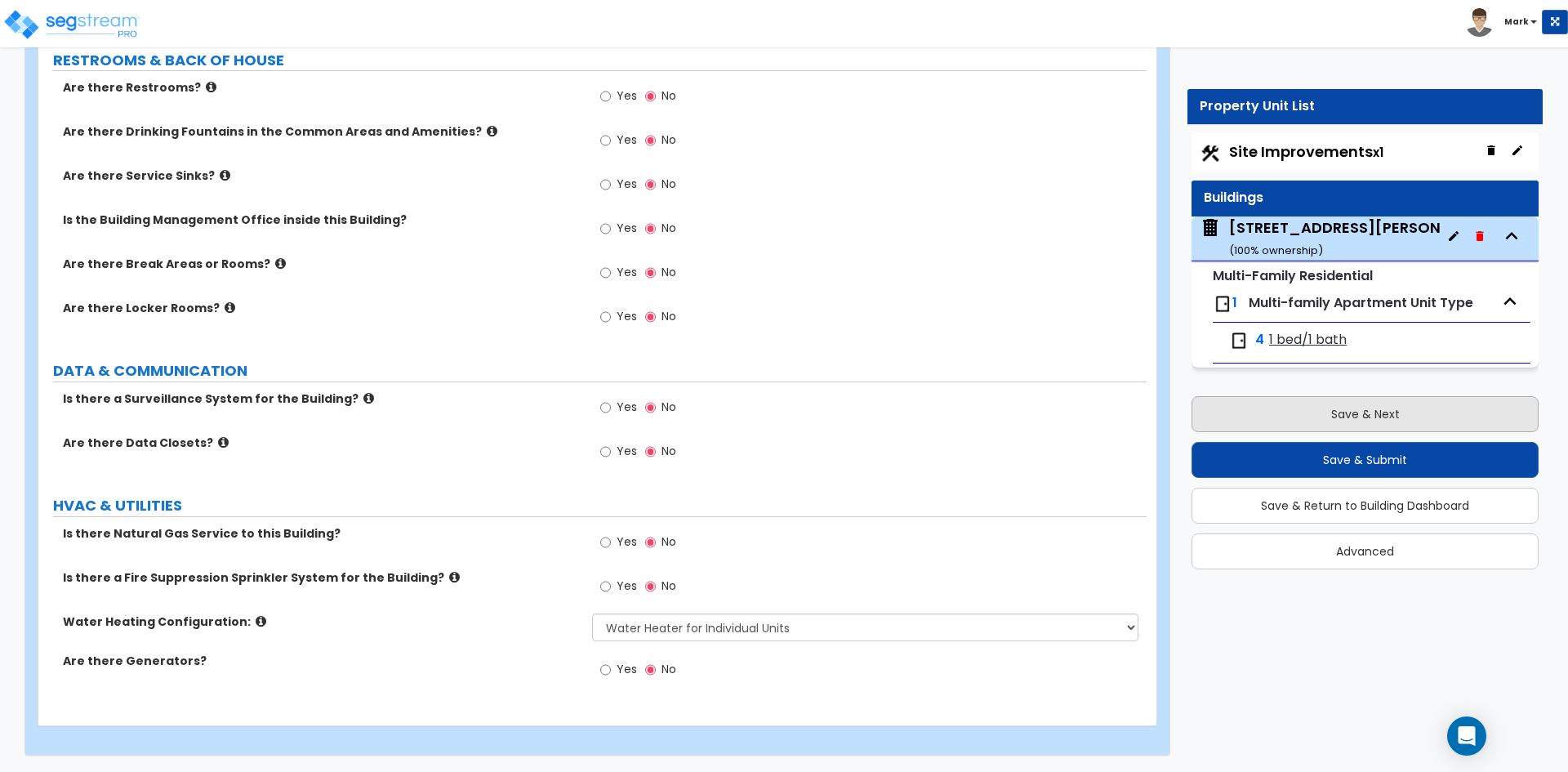
type input "12"
click at [1324, 415] on button "Save & Next" at bounding box center [1364, 414] width 347 height 36
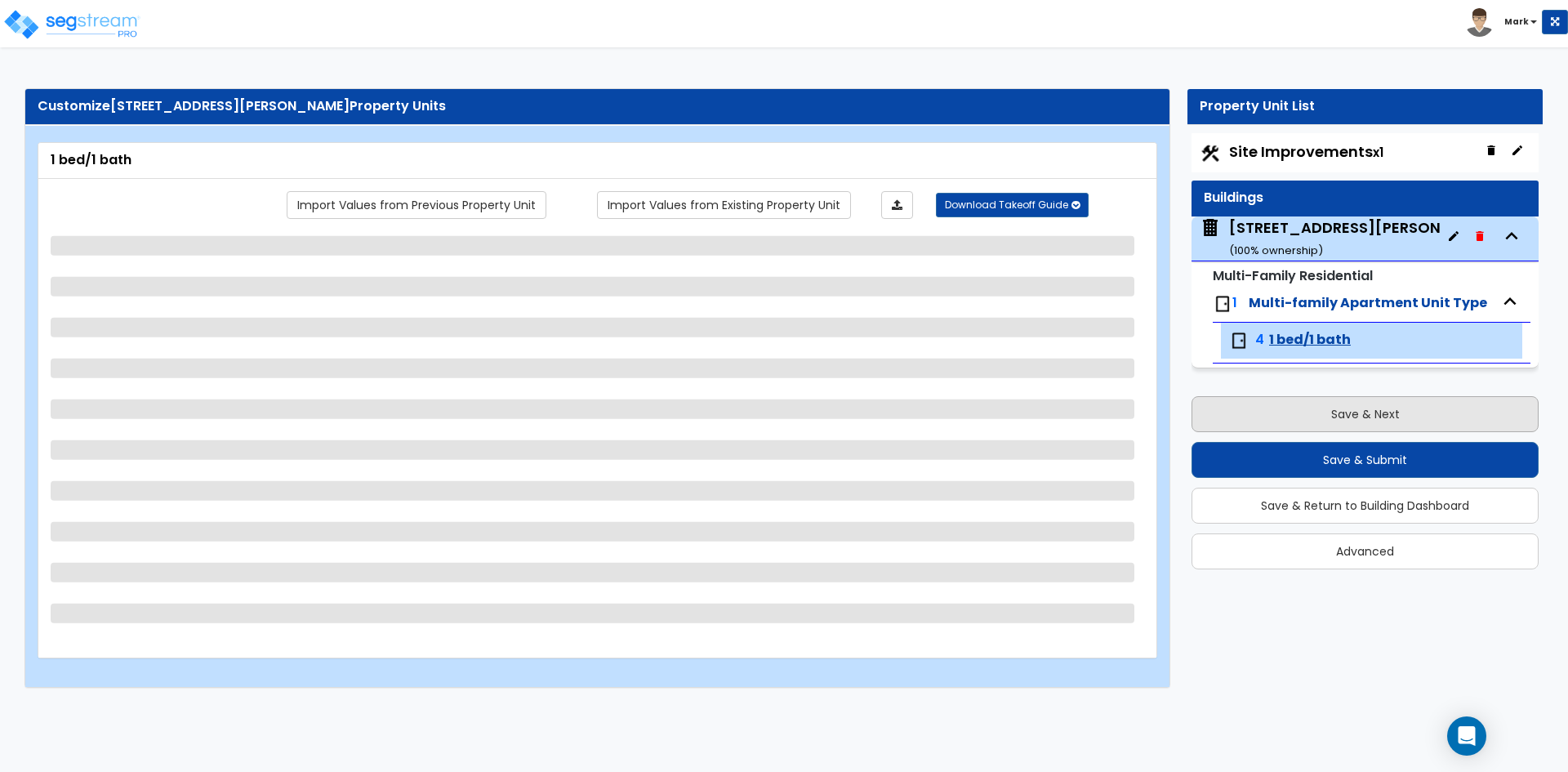
select select "1"
select select "2"
select select "1"
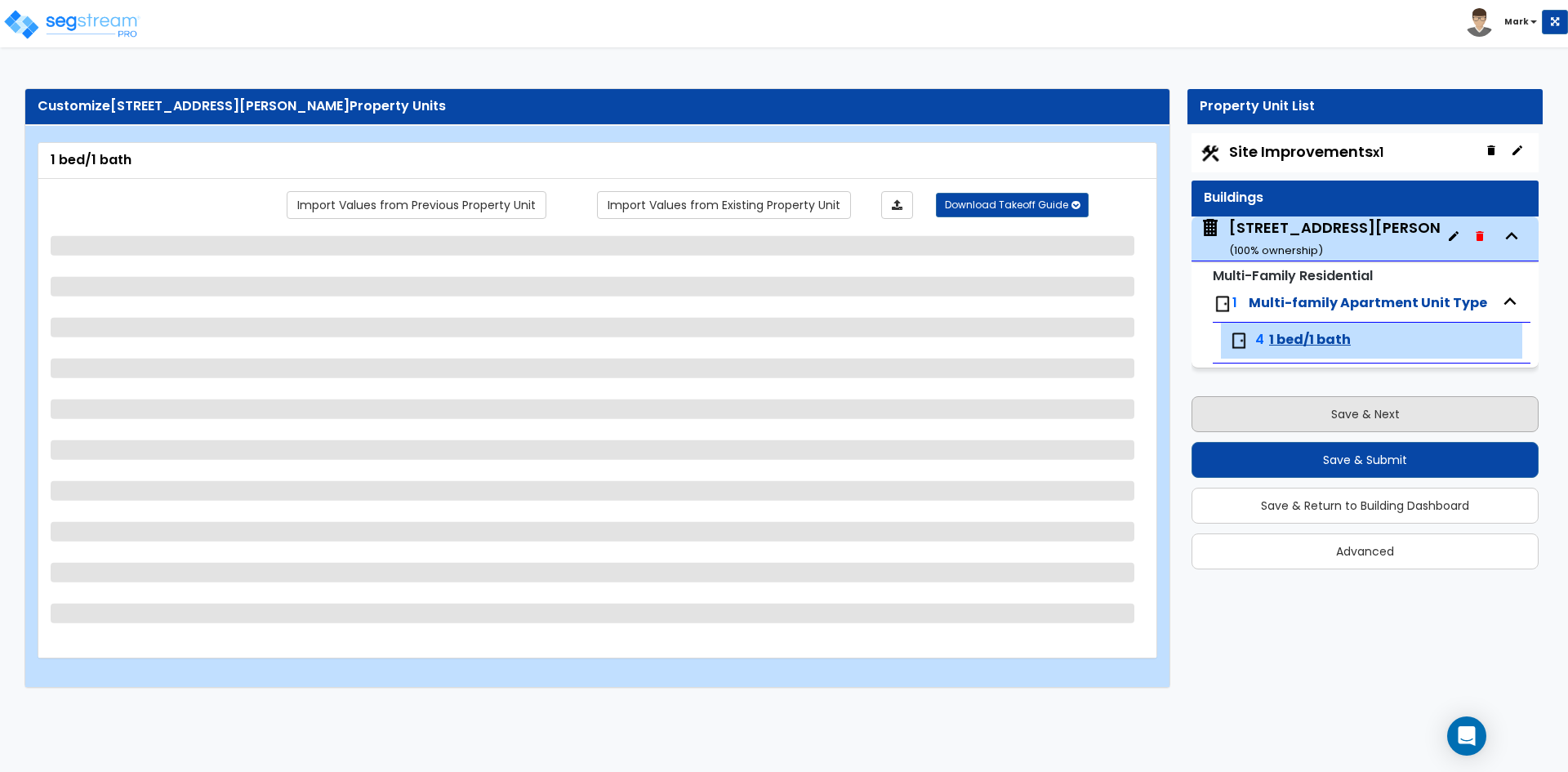
select select "3"
select select "4"
select select "2"
select select "1"
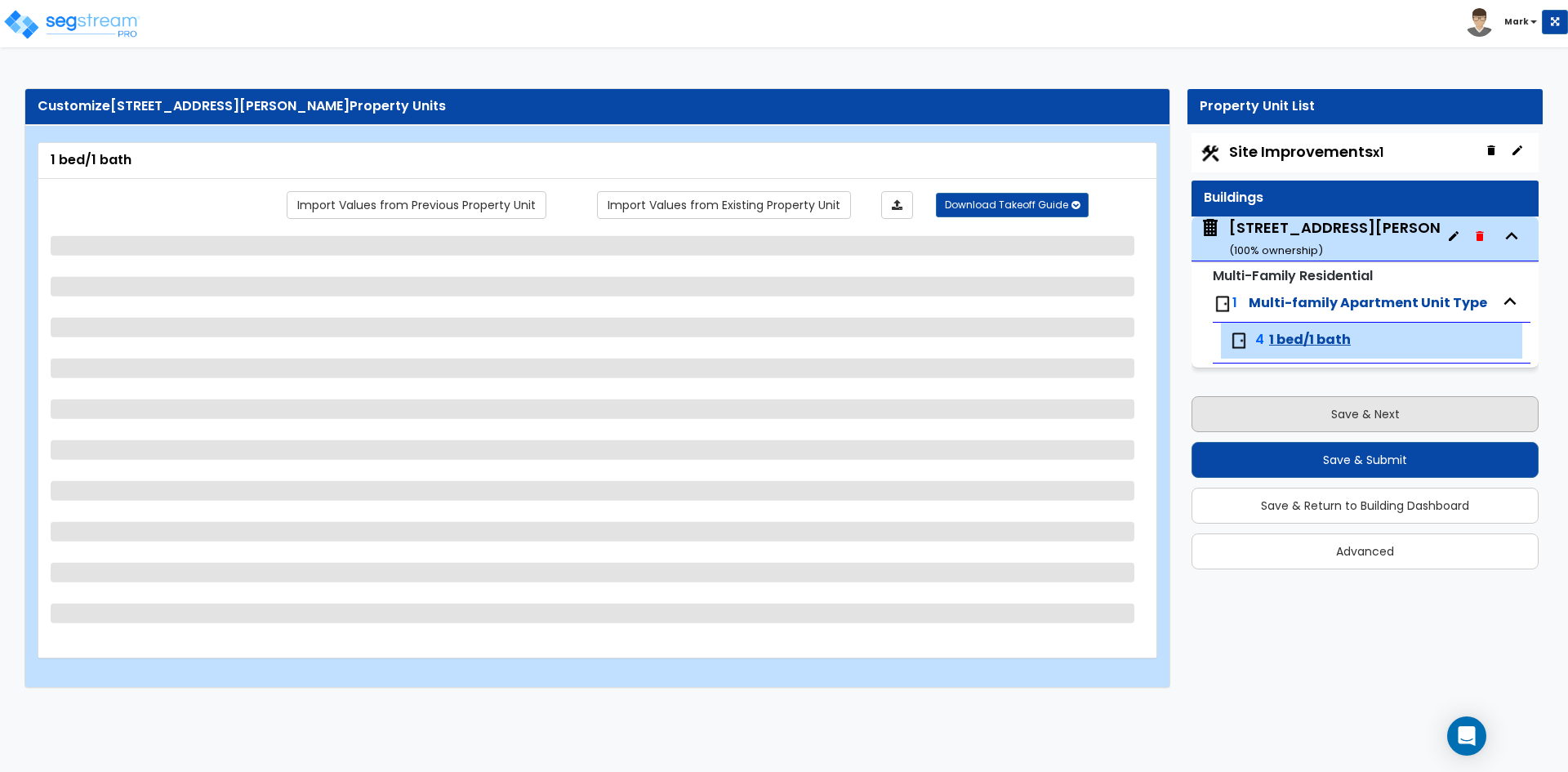
select select "5"
select select "7"
select select "6"
select select "7"
select select "2"
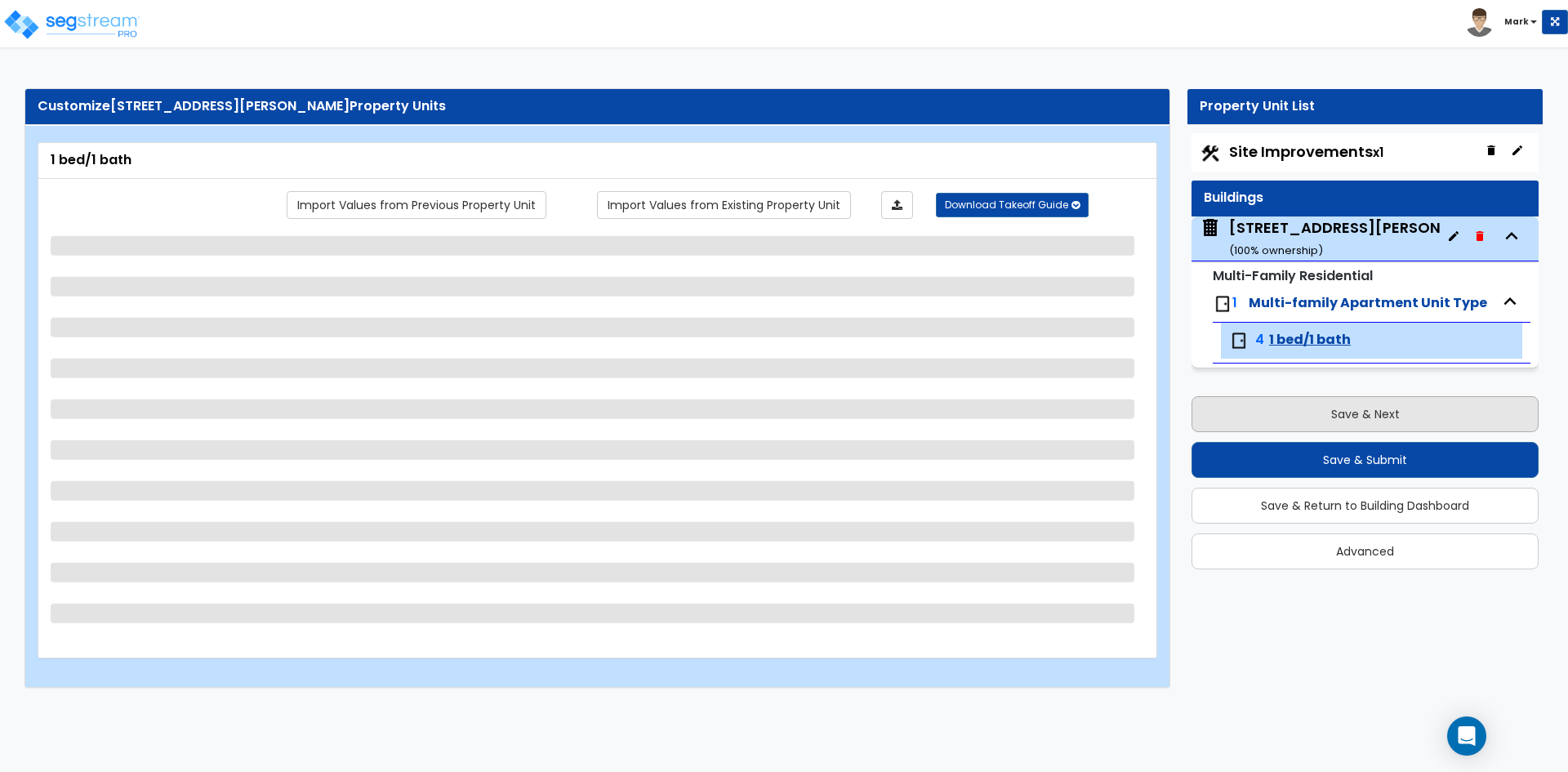
select select "1"
select select "2"
select select "1"
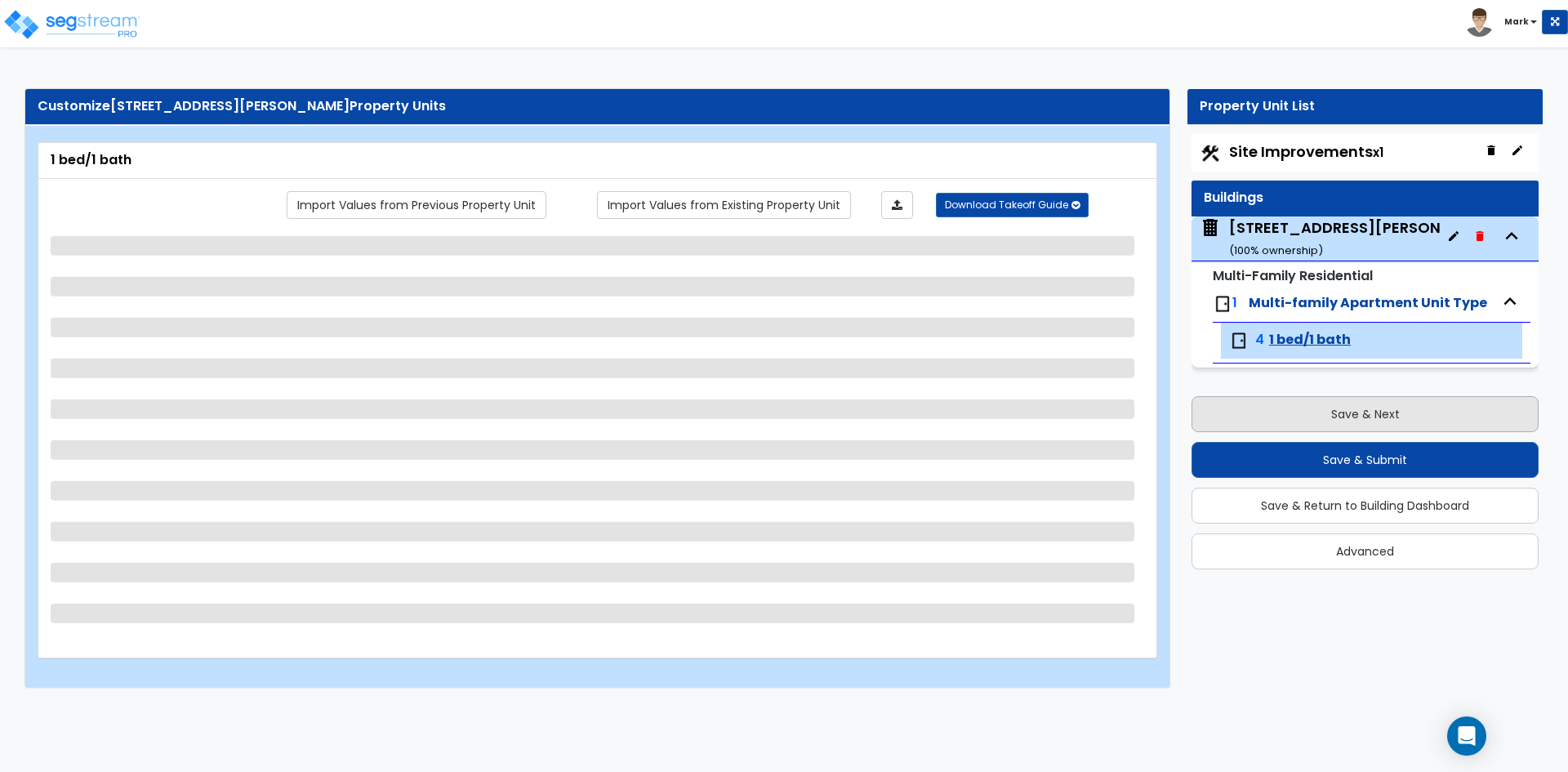
select select "3"
select select "2"
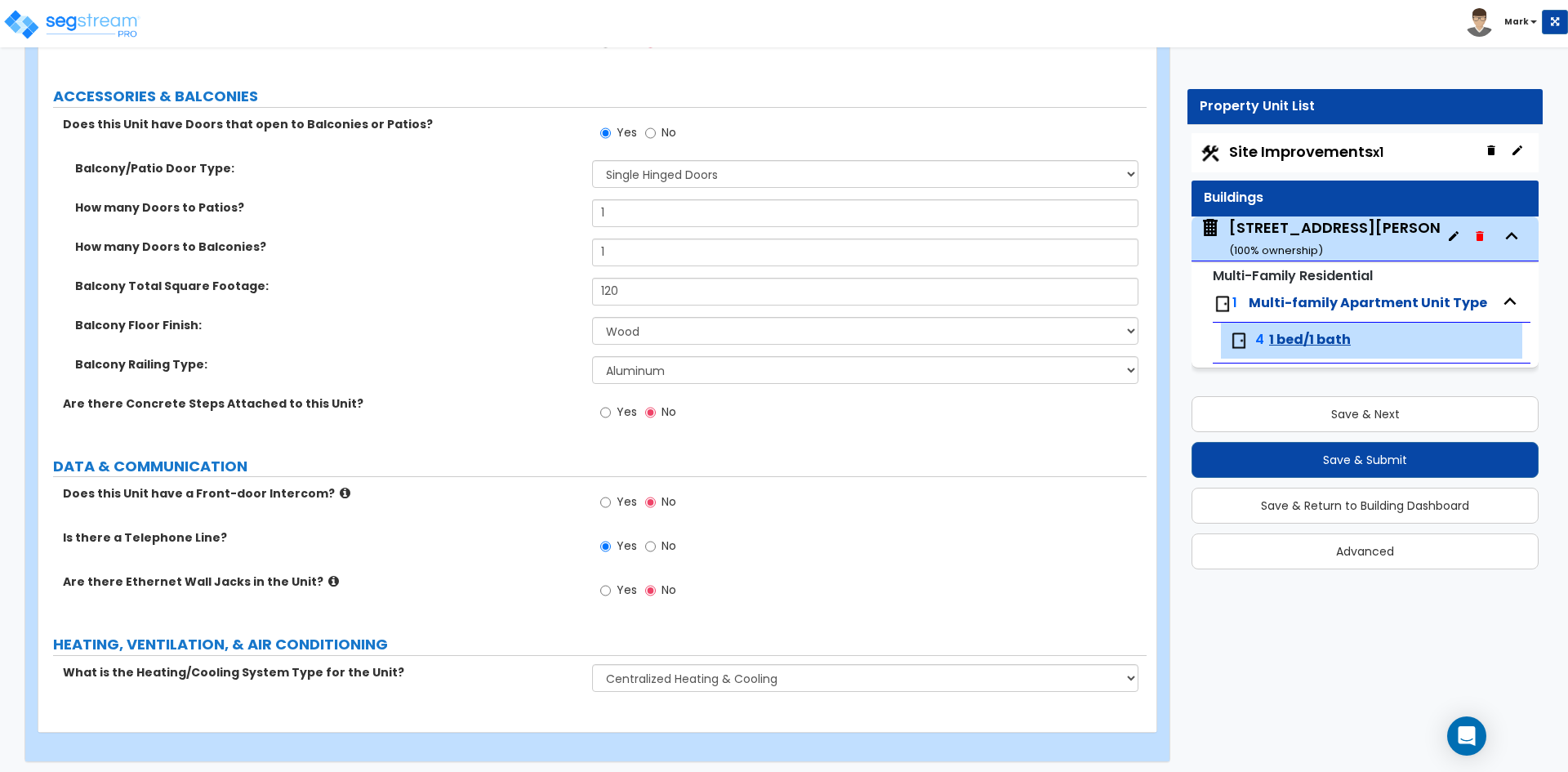
scroll to position [3895, 0]
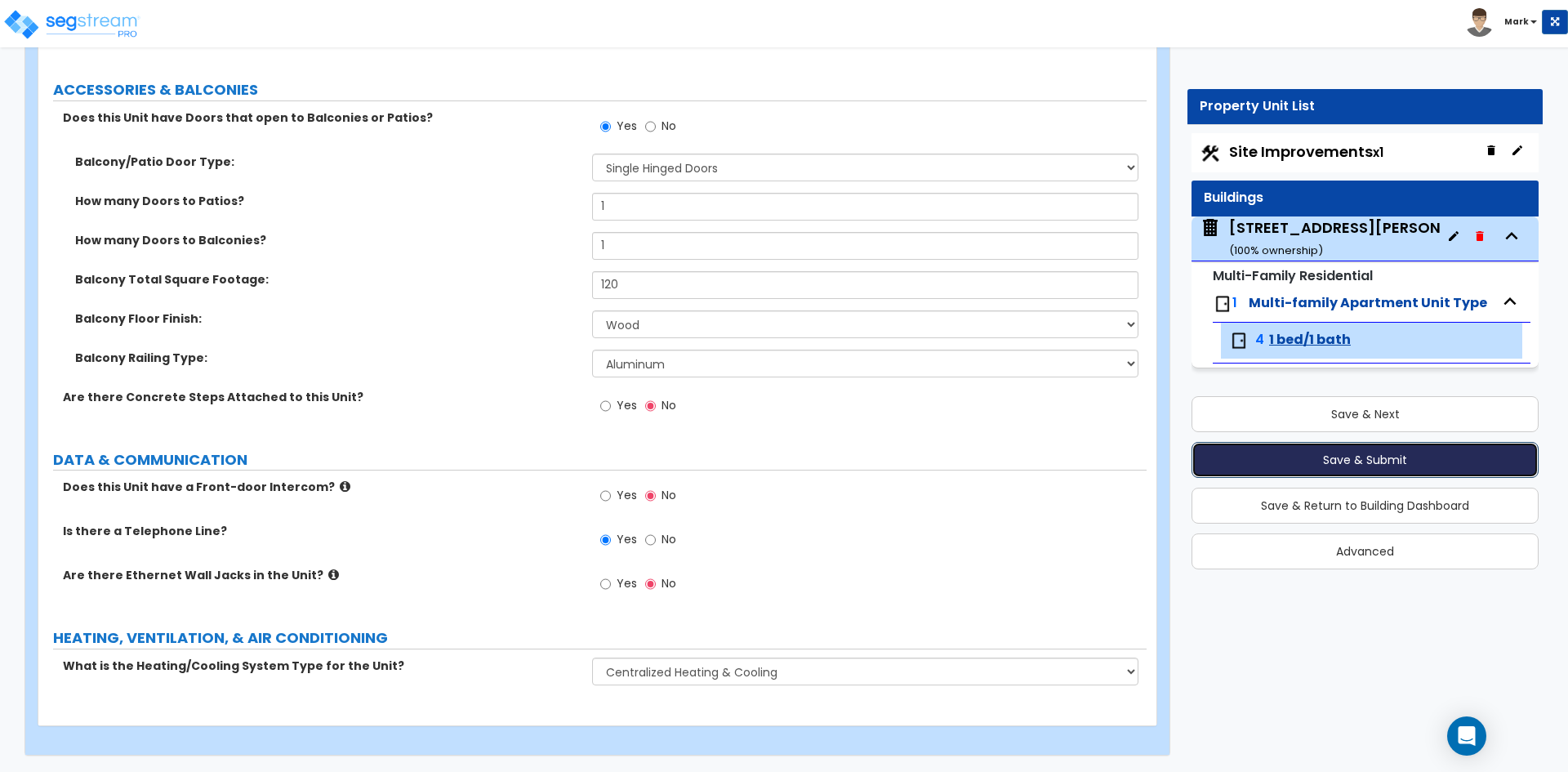
click at [1437, 458] on button "Save & Submit" at bounding box center [1364, 459] width 347 height 36
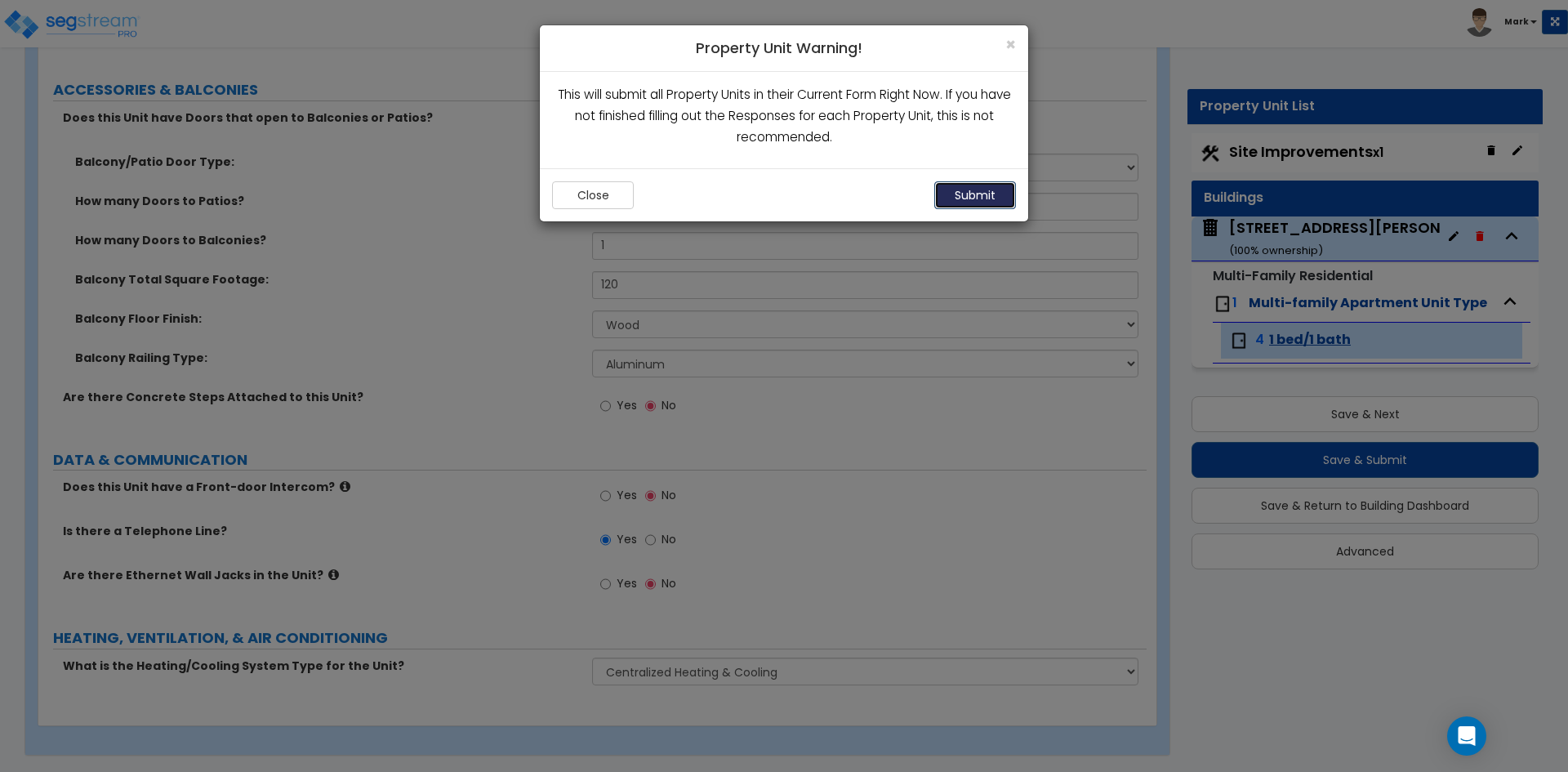
click at [974, 201] on button "Submit" at bounding box center [975, 195] width 82 height 28
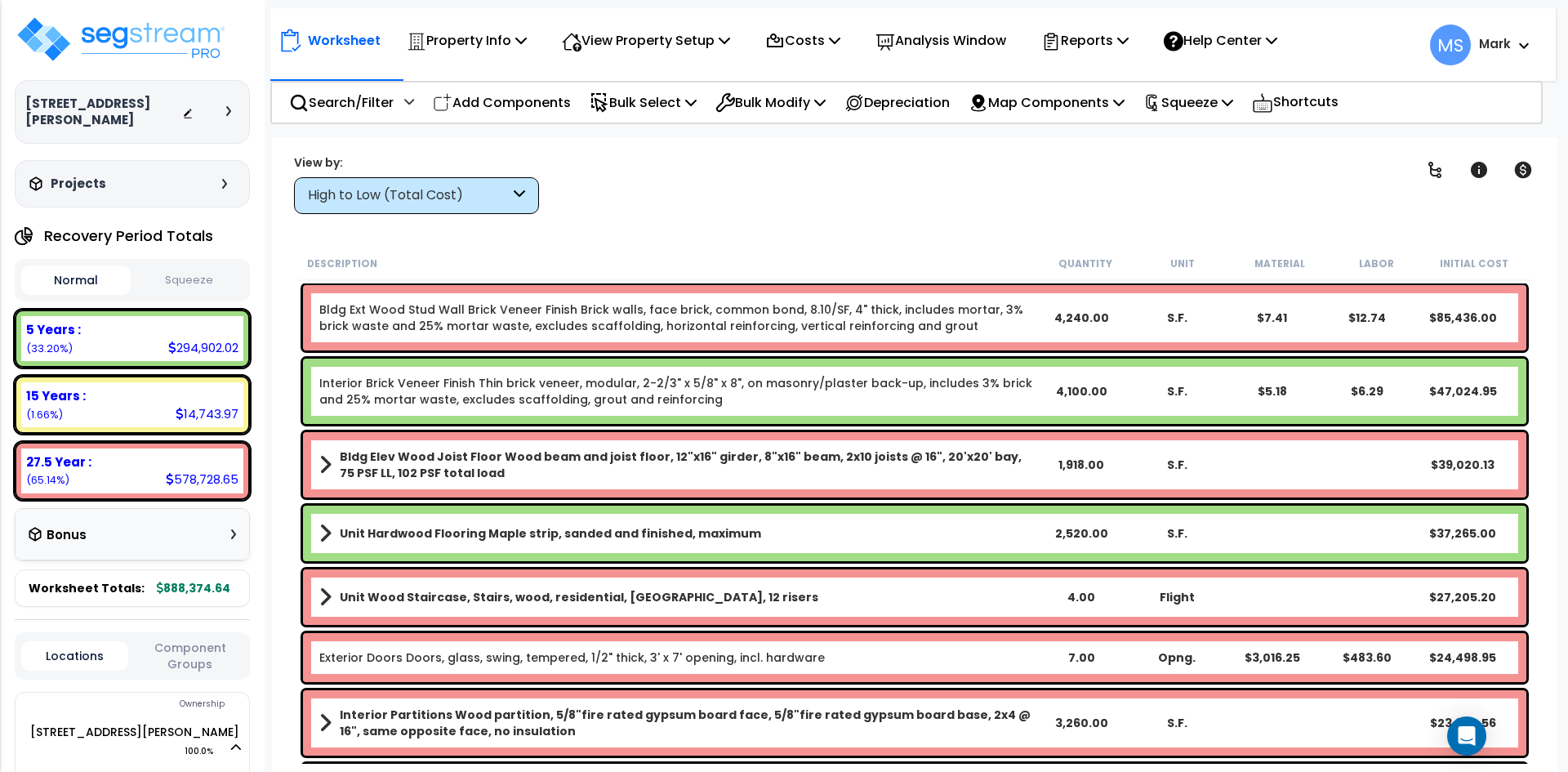
click at [515, 389] on link "Interior Brick Veneer Finish Thin brick veneer, modular, 2-2/3" x 5/8" x 8", on…" at bounding box center [677, 391] width 715 height 32
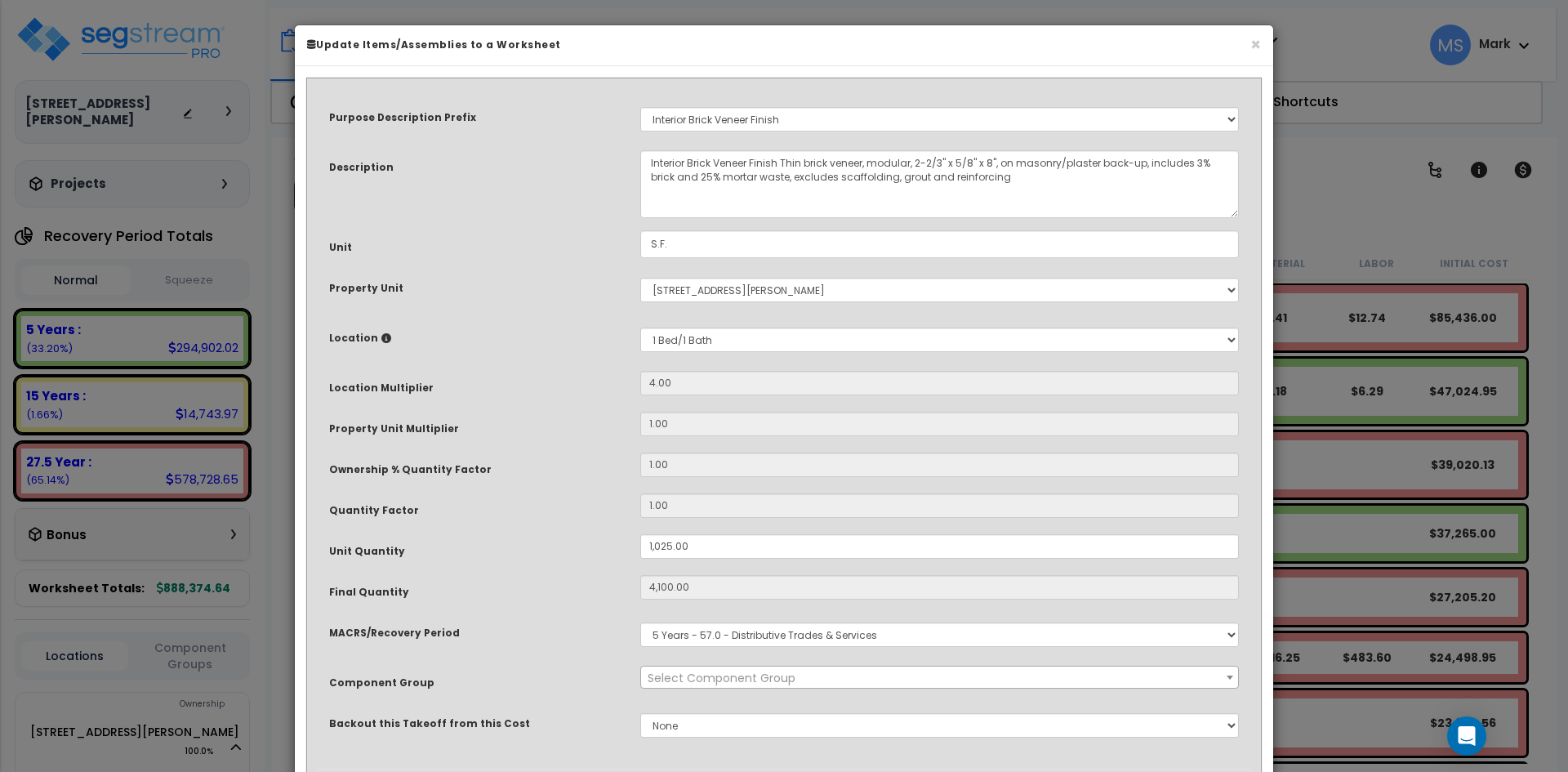
select select "45944"
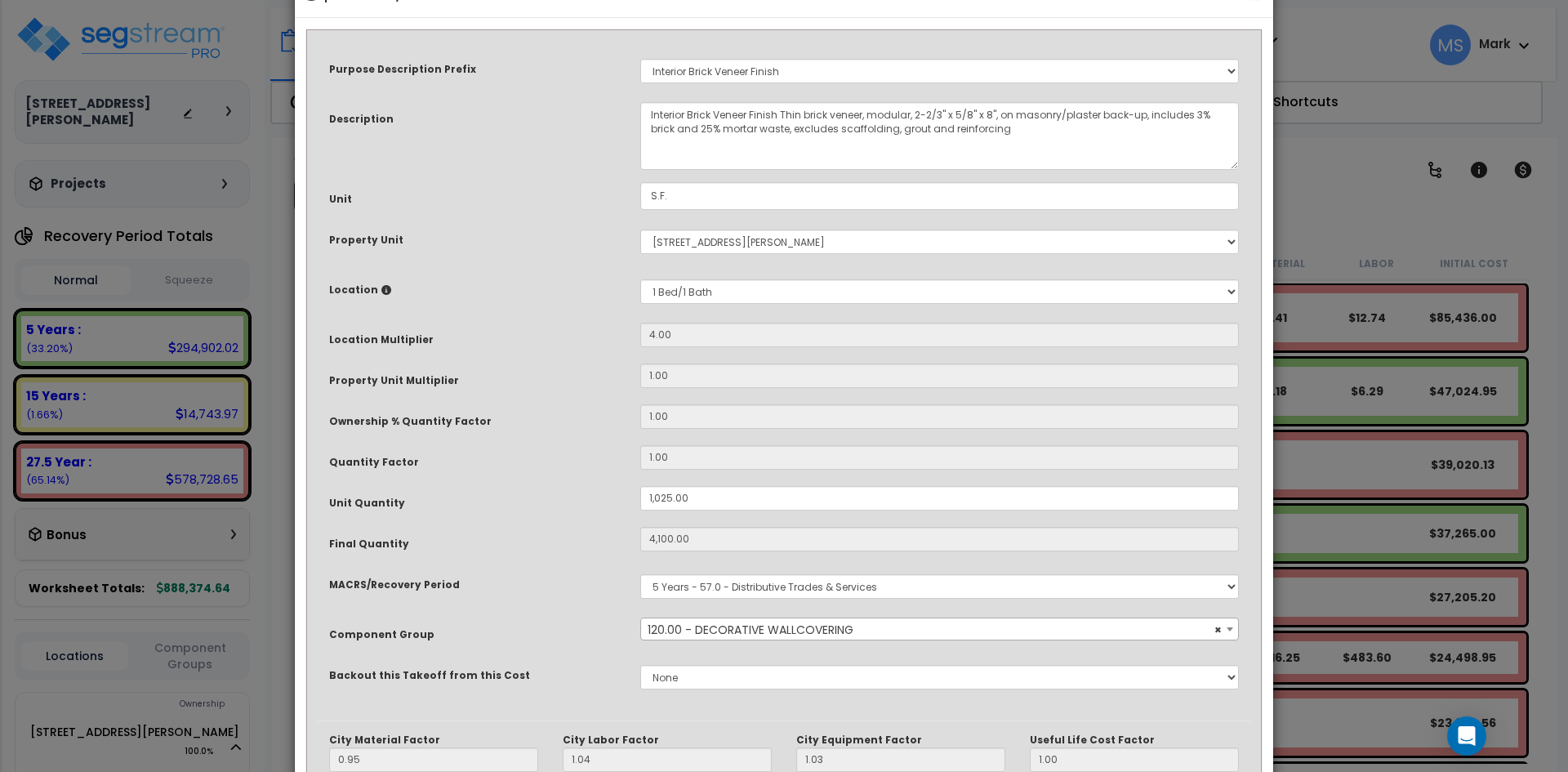
scroll to position [163, 0]
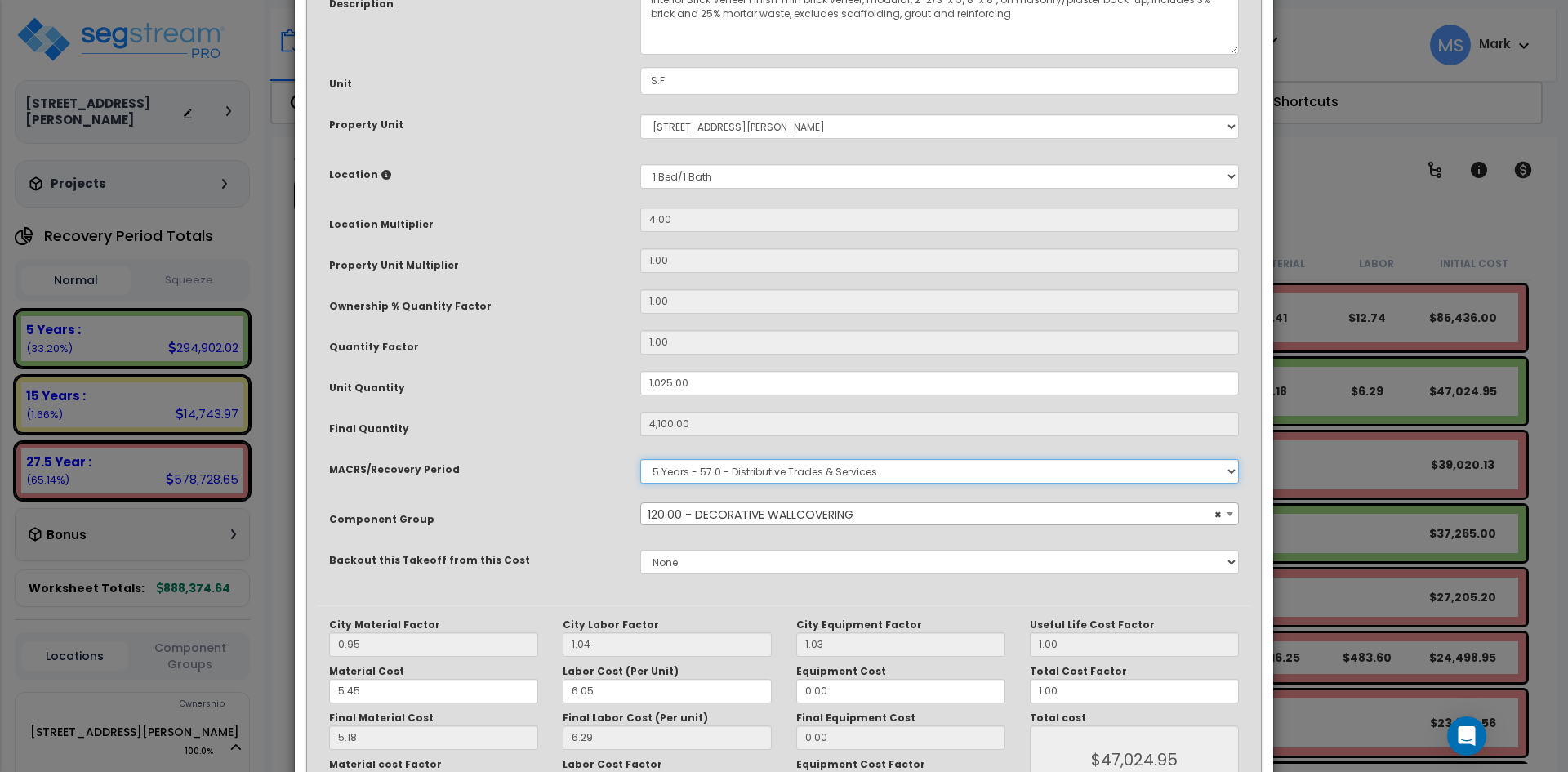
click at [801, 476] on select "Select MACRS/Recovery Period 5 Years - 57.0 - Distributive Trades & Services 5 …" at bounding box center [939, 472] width 598 height 25
select select "3669"
click at [640, 459] on select "Select MACRS/Recovery Period 5 Years - 57.0 - Distributive Trades & Services 5 …" at bounding box center [939, 472] width 598 height 25
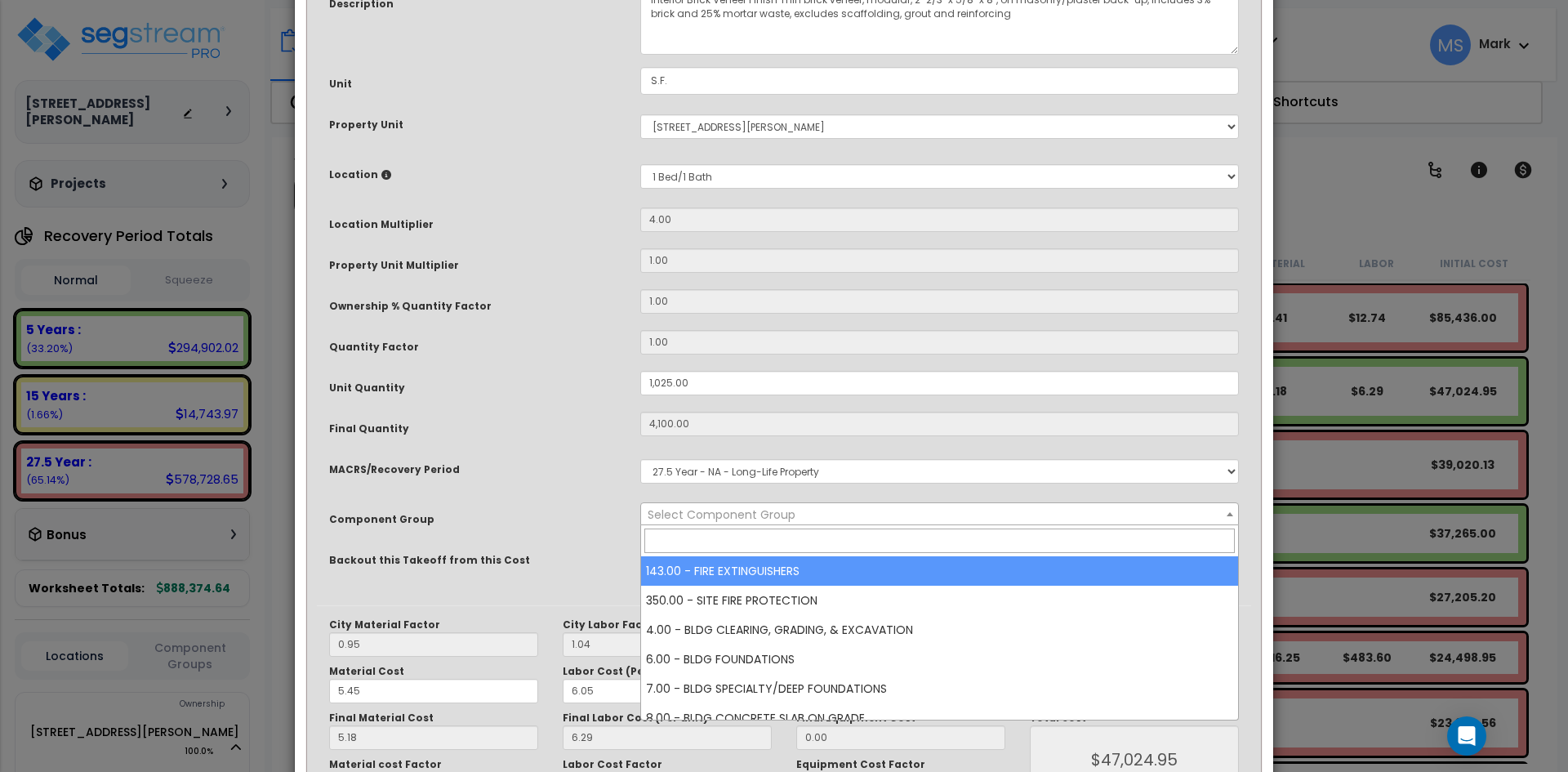
click at [781, 514] on span "Select Component Group" at bounding box center [722, 515] width 148 height 17
click at [737, 525] on span at bounding box center [939, 541] width 597 height 31
click at [735, 531] on input "search" at bounding box center [940, 541] width 591 height 25
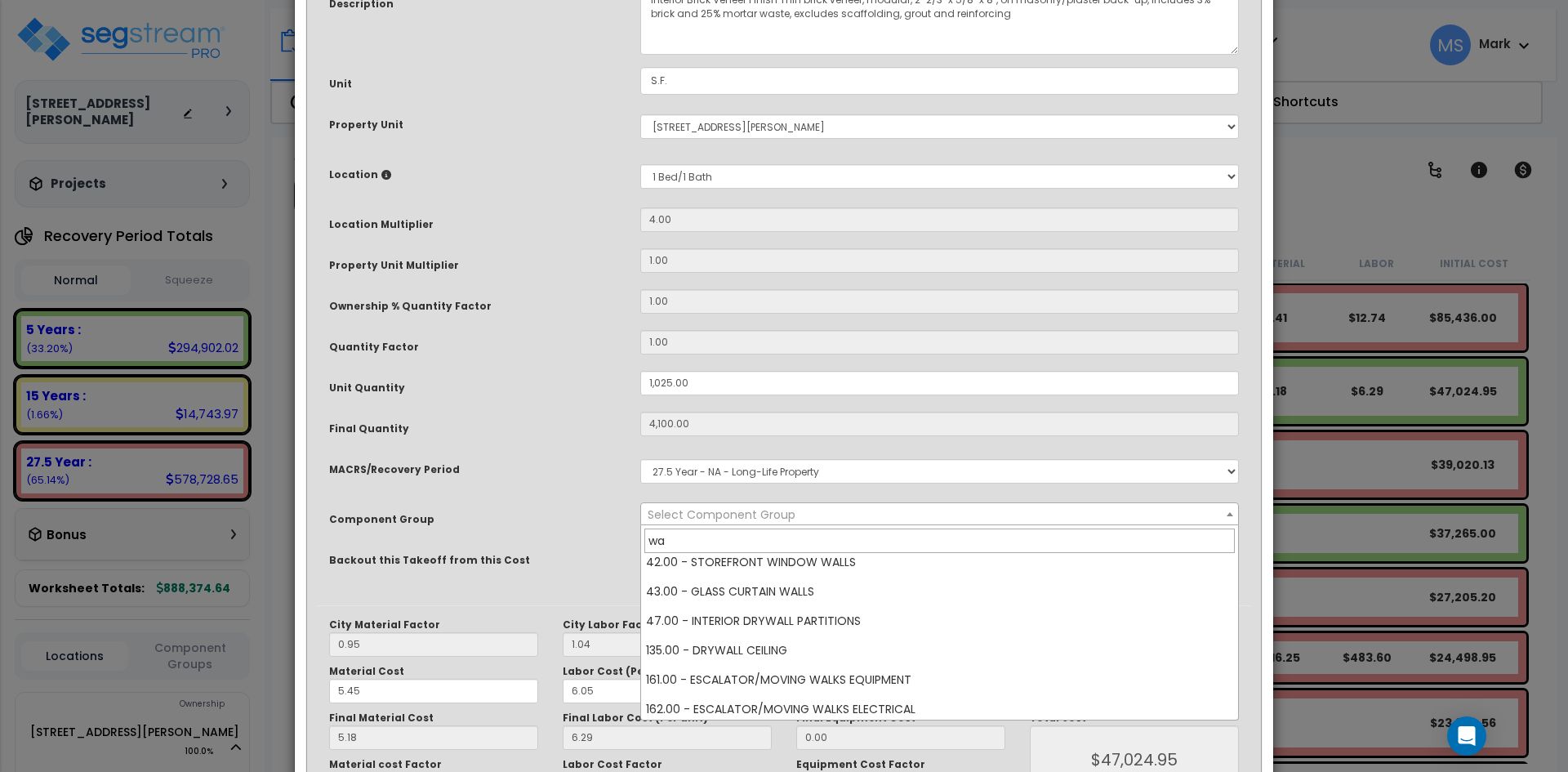
scroll to position [245, 0]
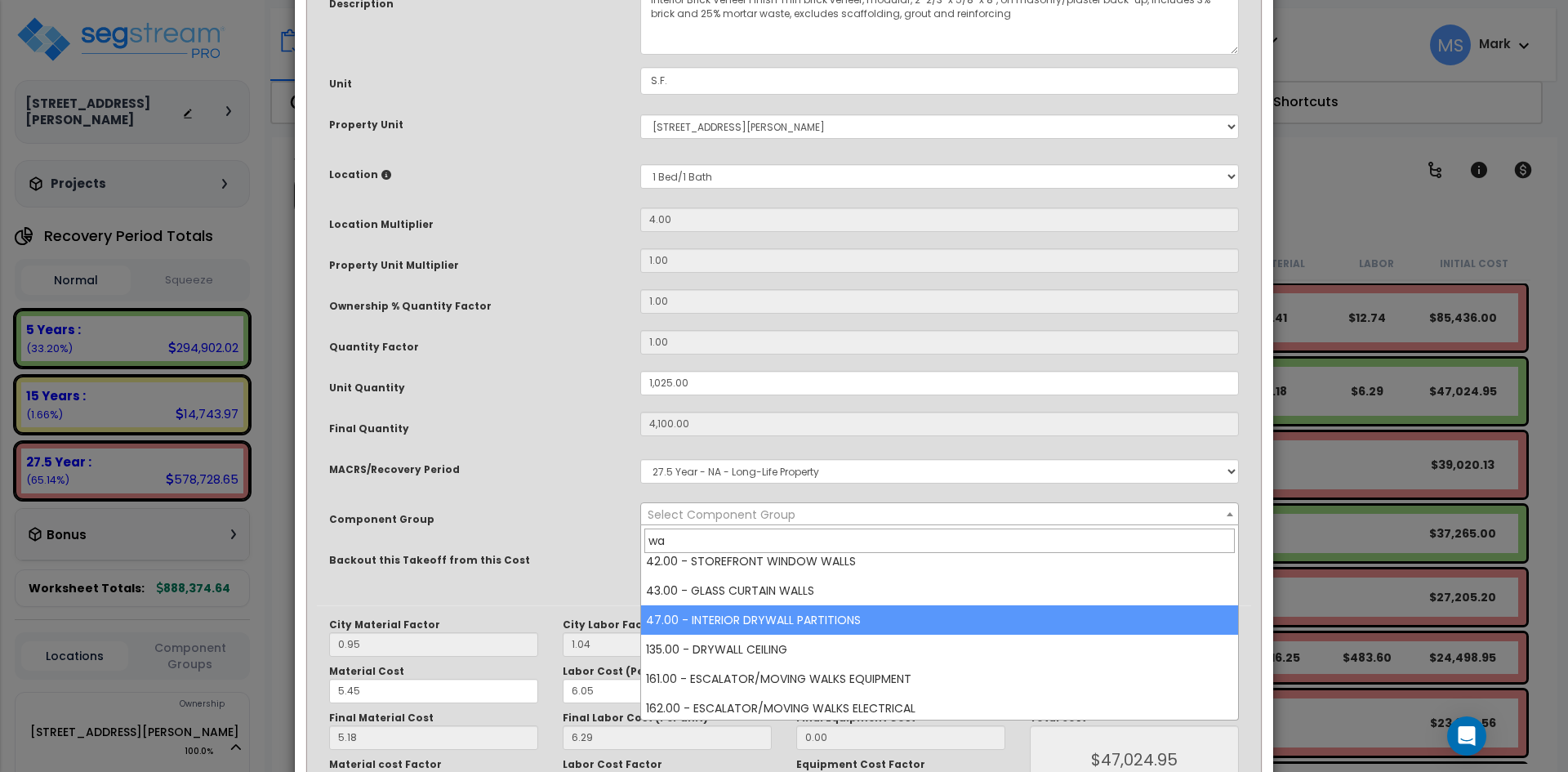
type input "wa"
select select "45878"
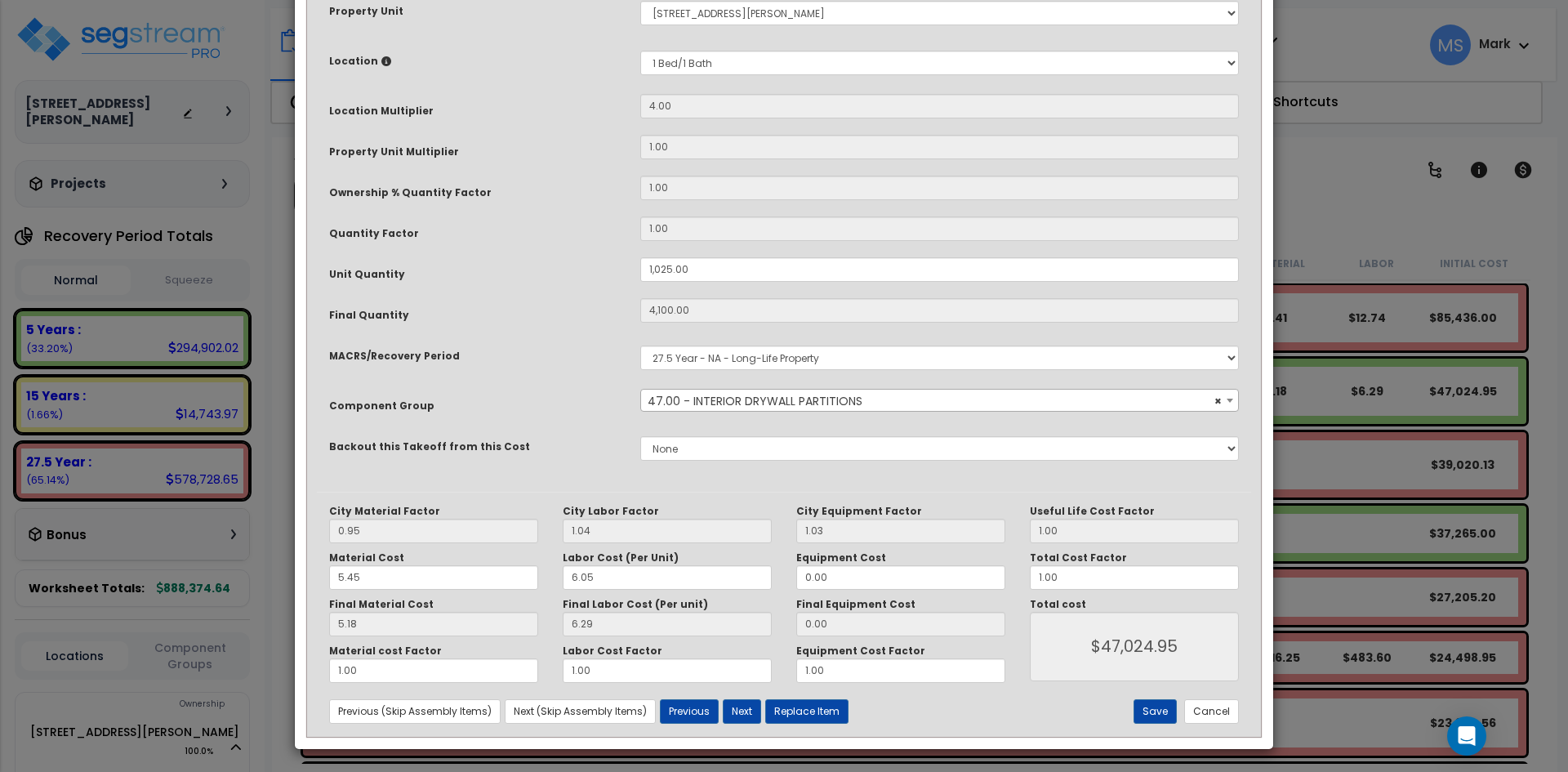
scroll to position [280, 0]
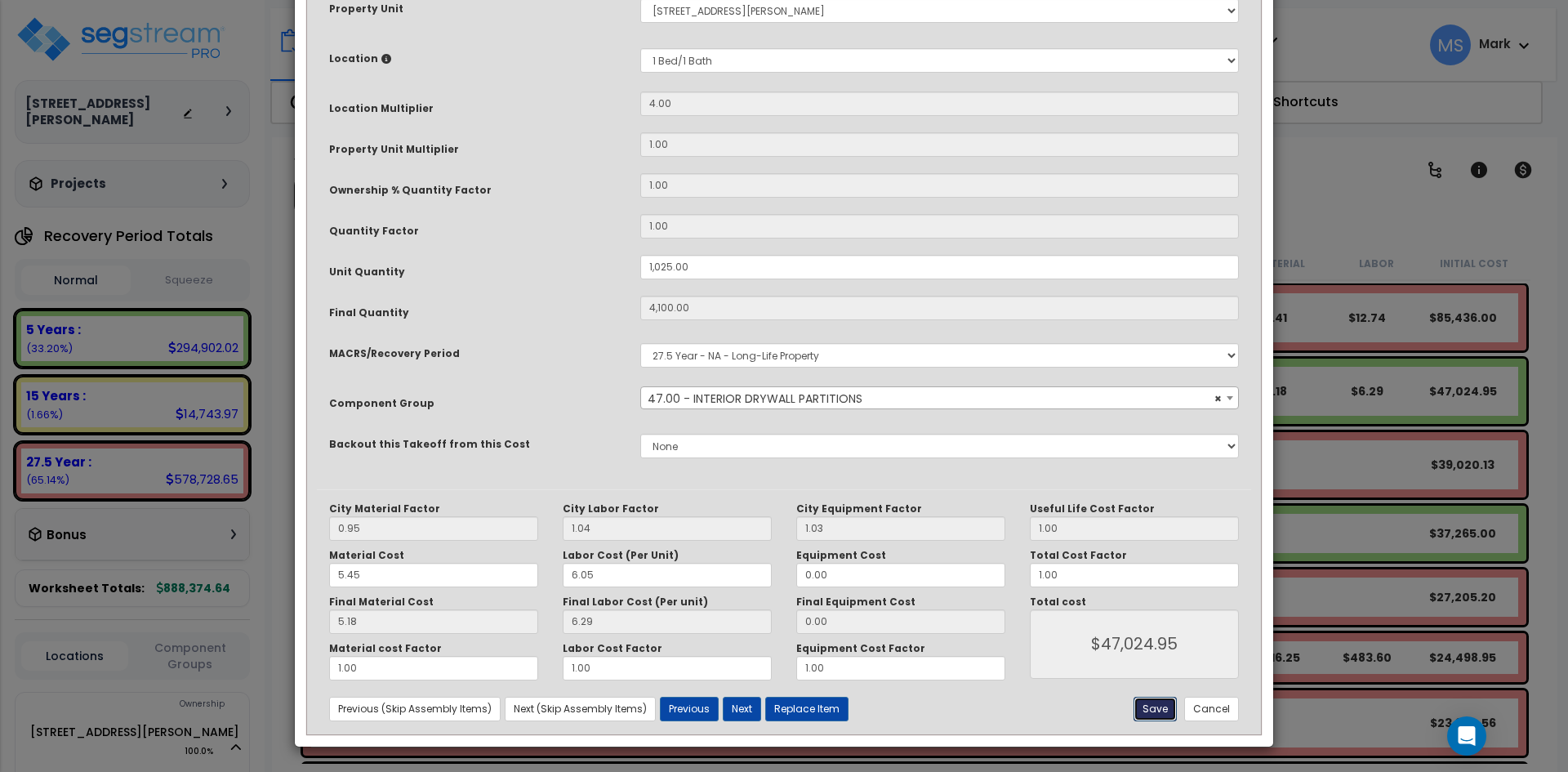
click at [1145, 715] on button "Save" at bounding box center [1155, 709] width 43 height 25
type input "1025.00"
type input "4100.00"
type input "47024.95"
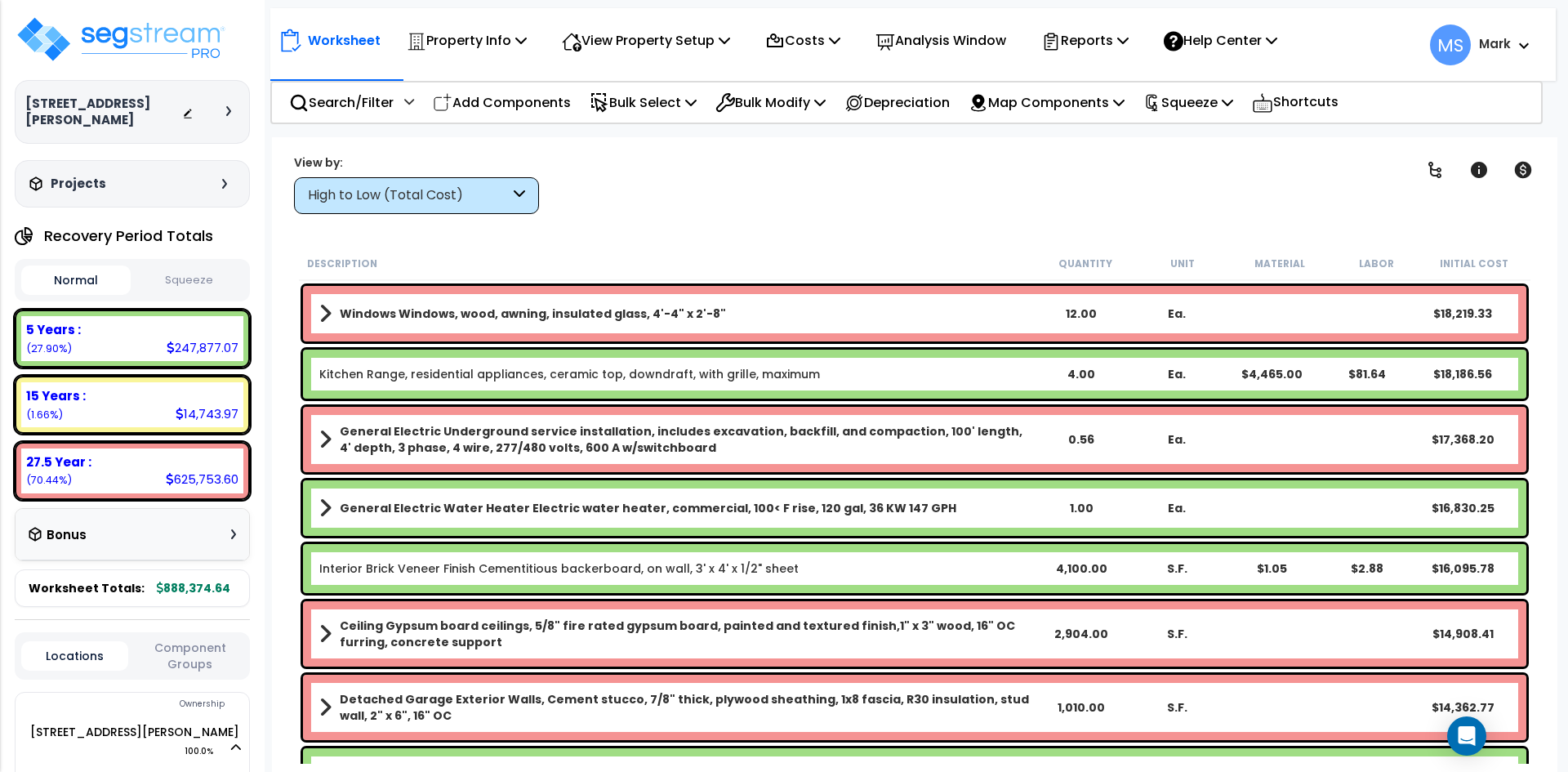
scroll to position [572, 0]
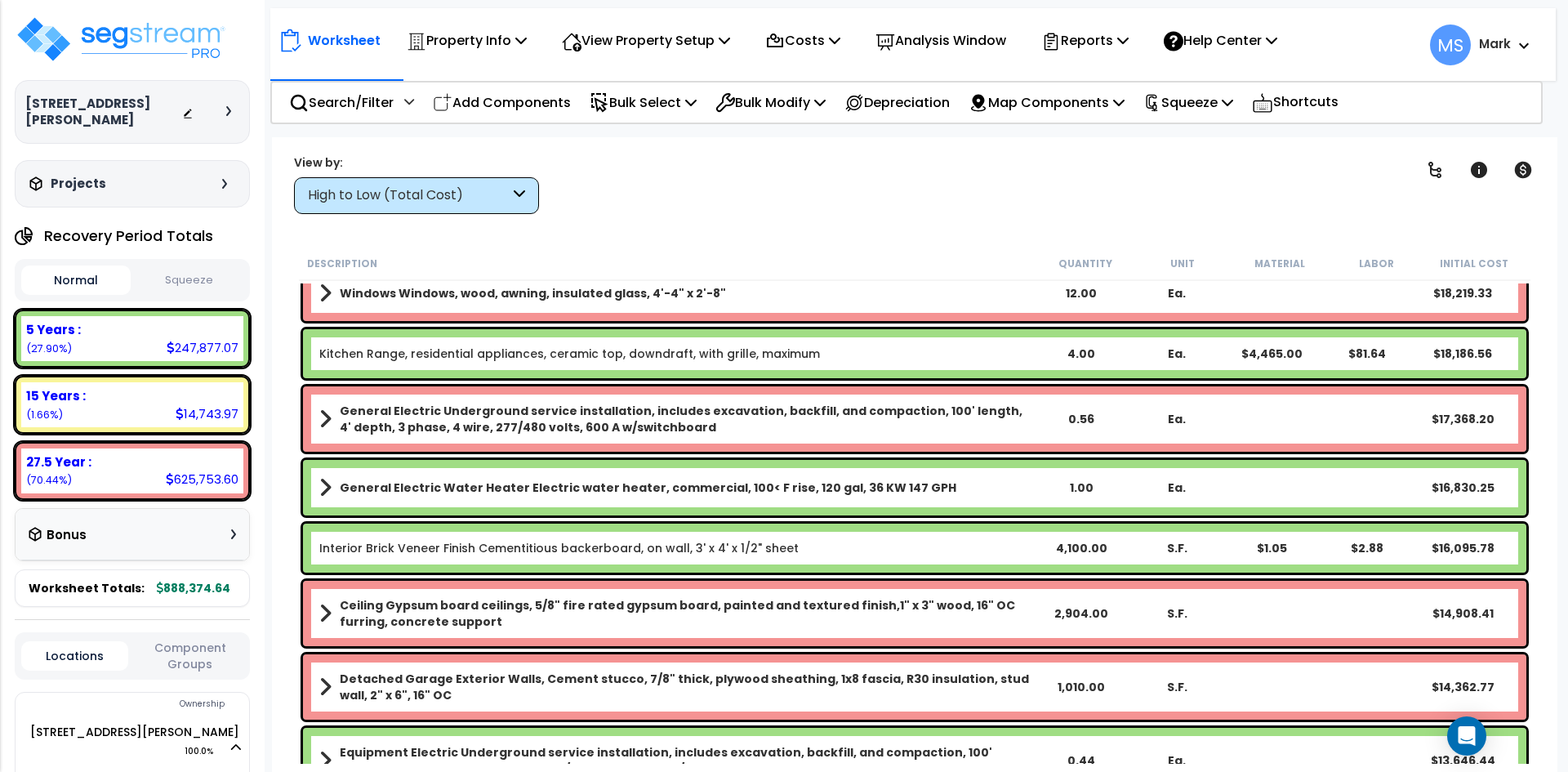
click at [593, 549] on link "Interior Brick Veneer Finish Cementitious backerboard, on wall, 3' x 4' x 1/2" …" at bounding box center [559, 548] width 479 height 17
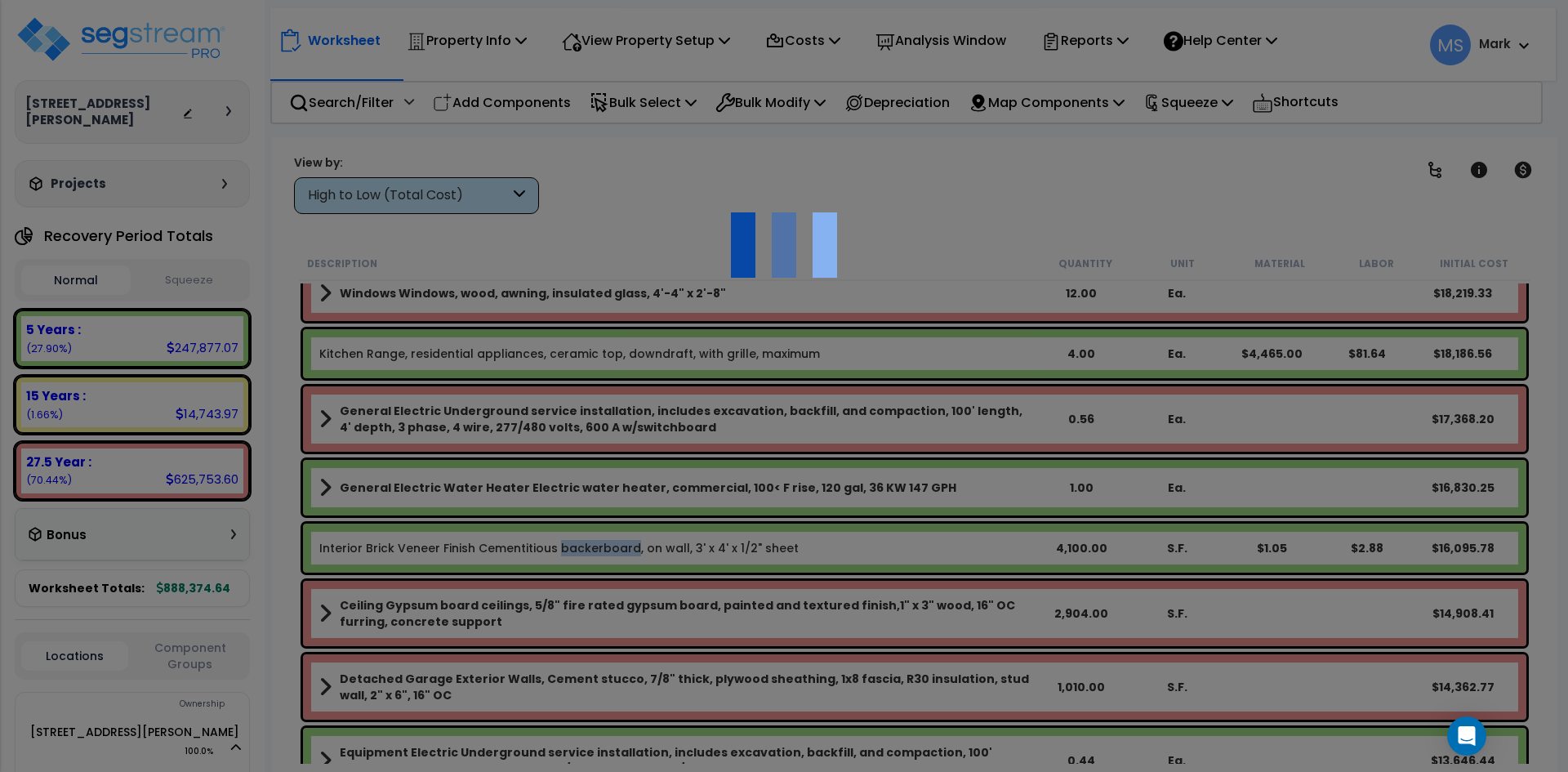
scroll to position [0, 0]
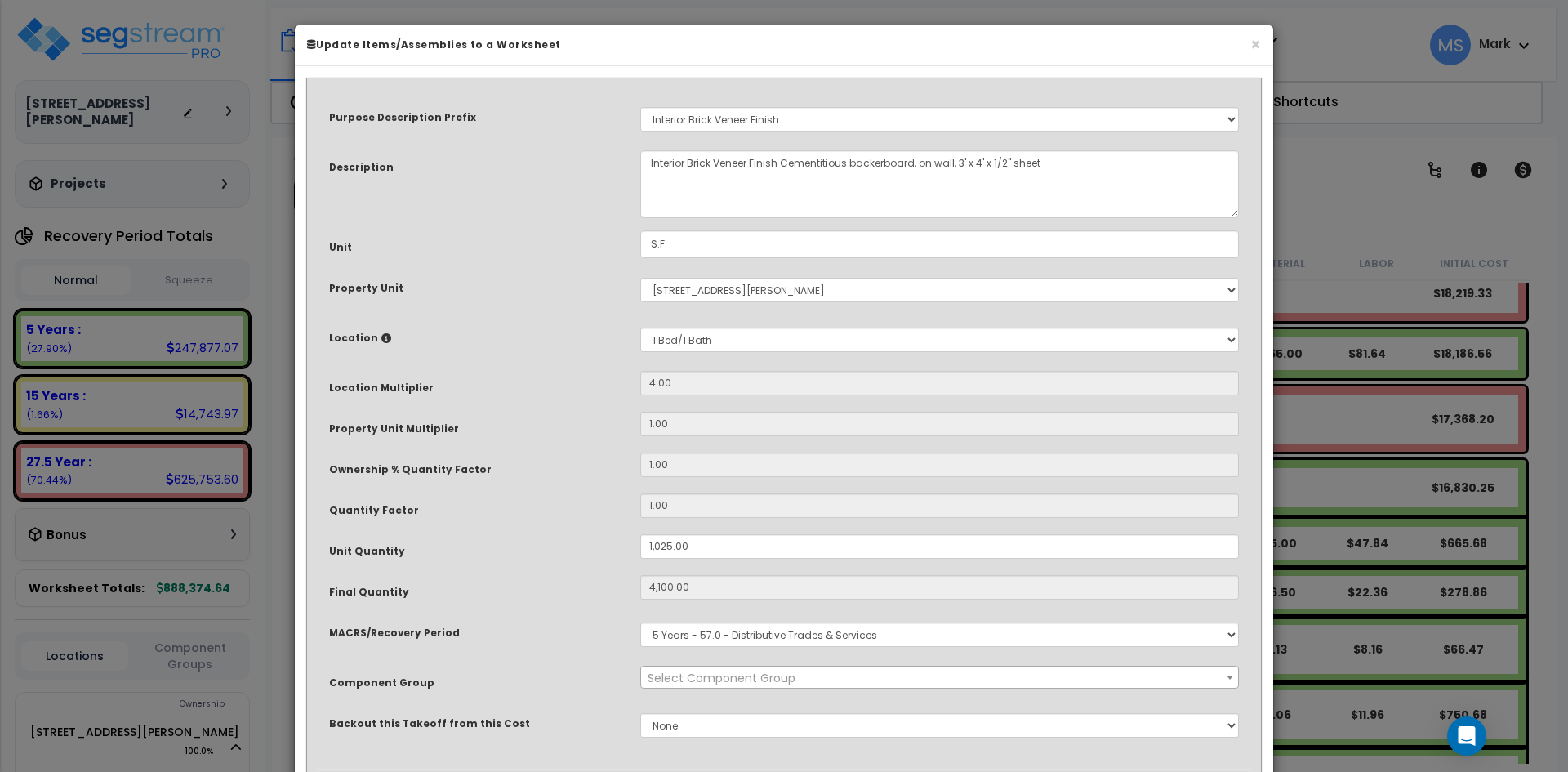
select select "45944"
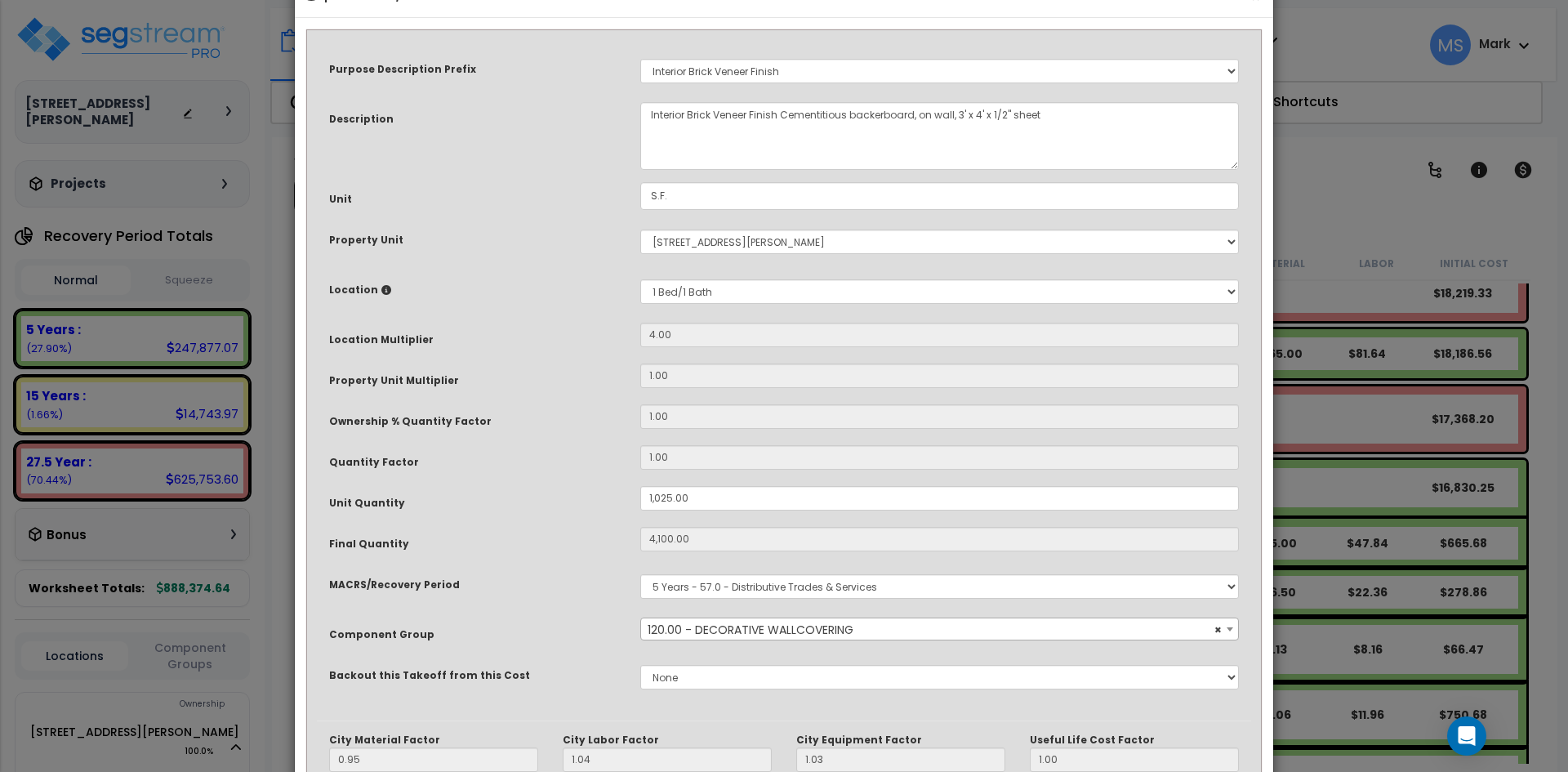
scroll to position [82, 0]
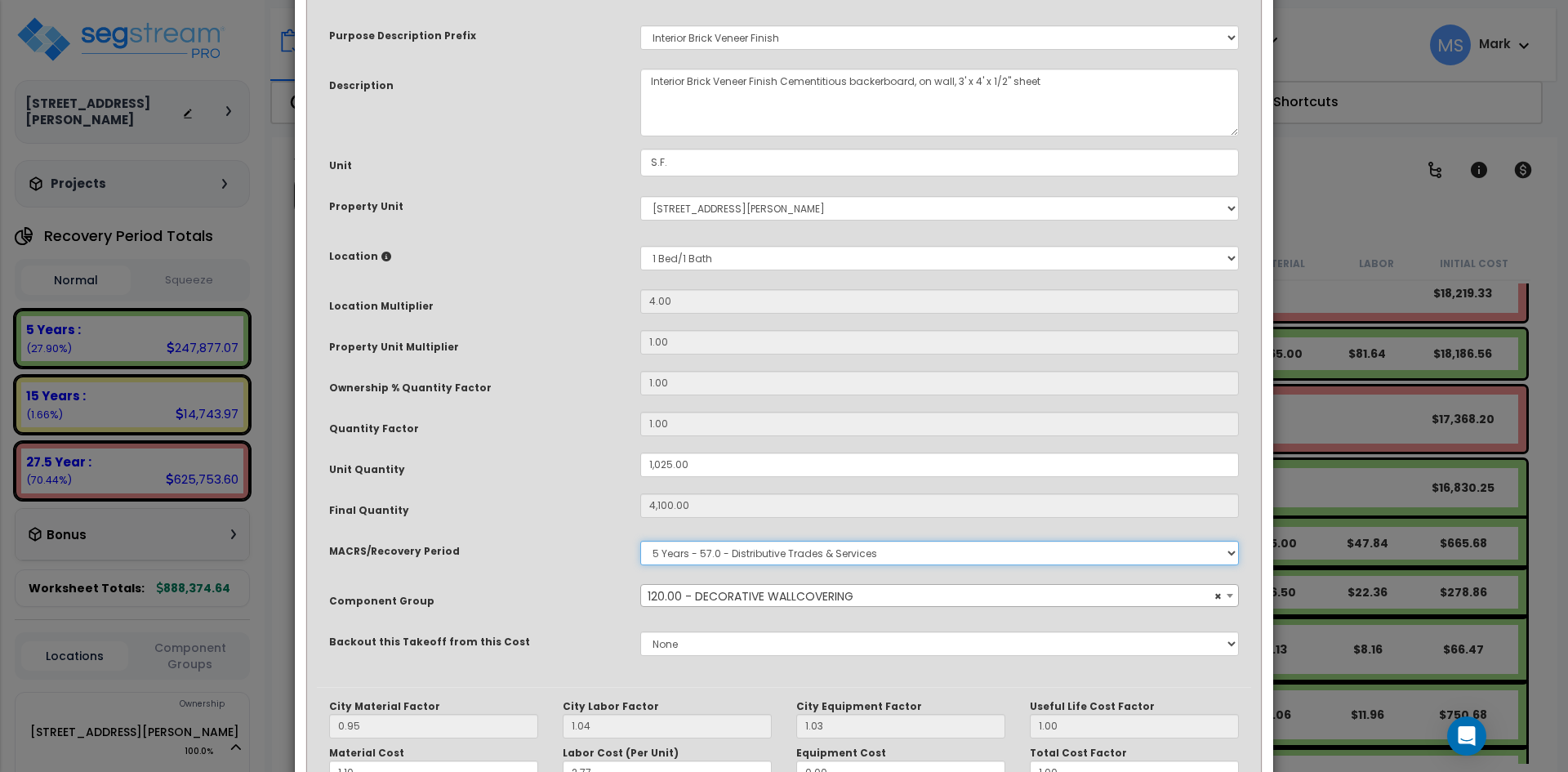
click at [815, 555] on select "Select MACRS/Recovery Period 5 Years - 57.0 - Distributive Trades & Services 5 …" at bounding box center [939, 553] width 598 height 25
select select "3669"
click at [640, 540] on select "Select MACRS/Recovery Period 5 Years - 57.0 - Distributive Trades & Services 5 …" at bounding box center [939, 553] width 598 height 25
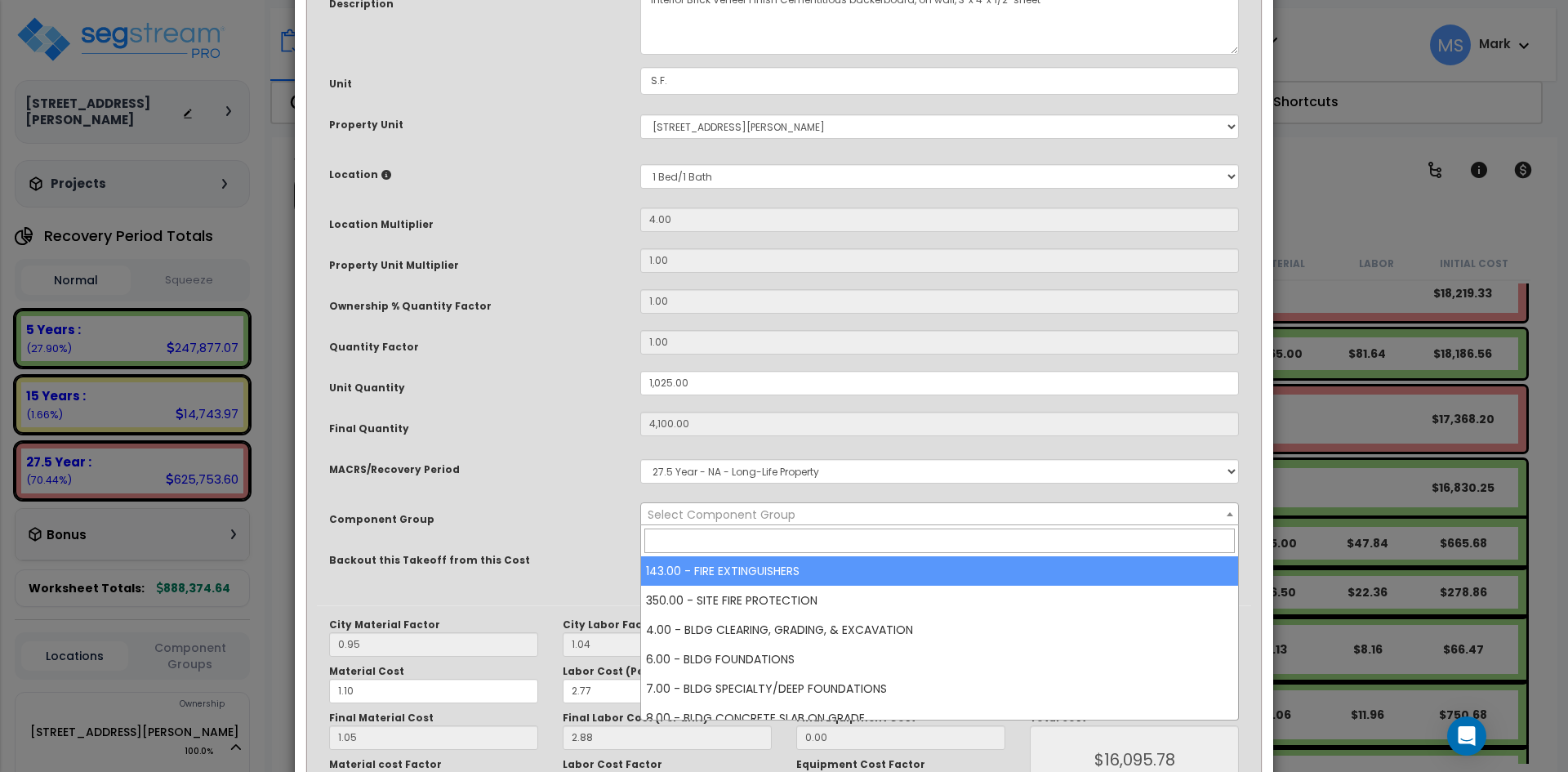
click at [776, 518] on span "Select Component Group" at bounding box center [722, 515] width 148 height 17
type input "int"
select select "45878"
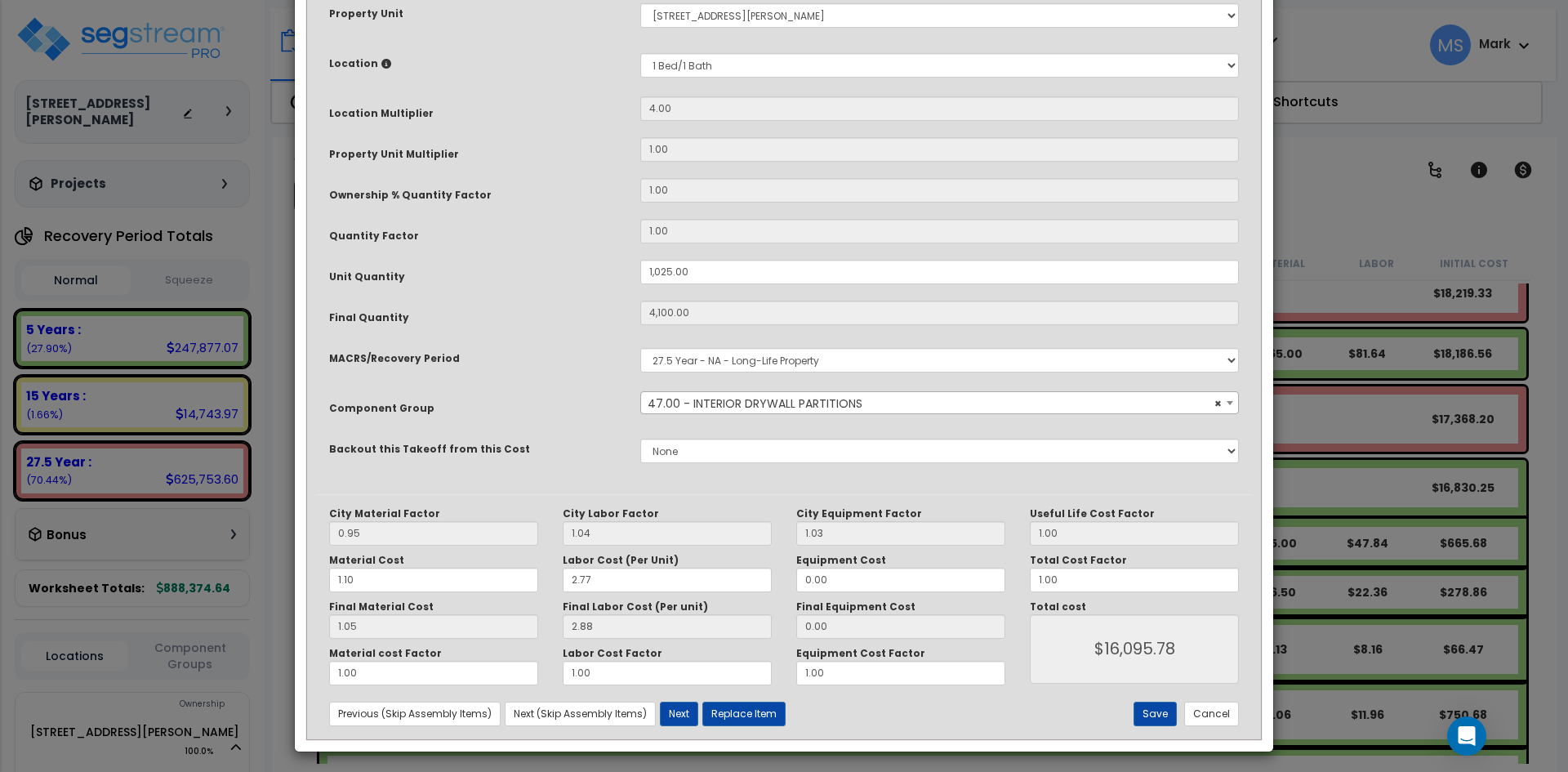
scroll to position [280, 0]
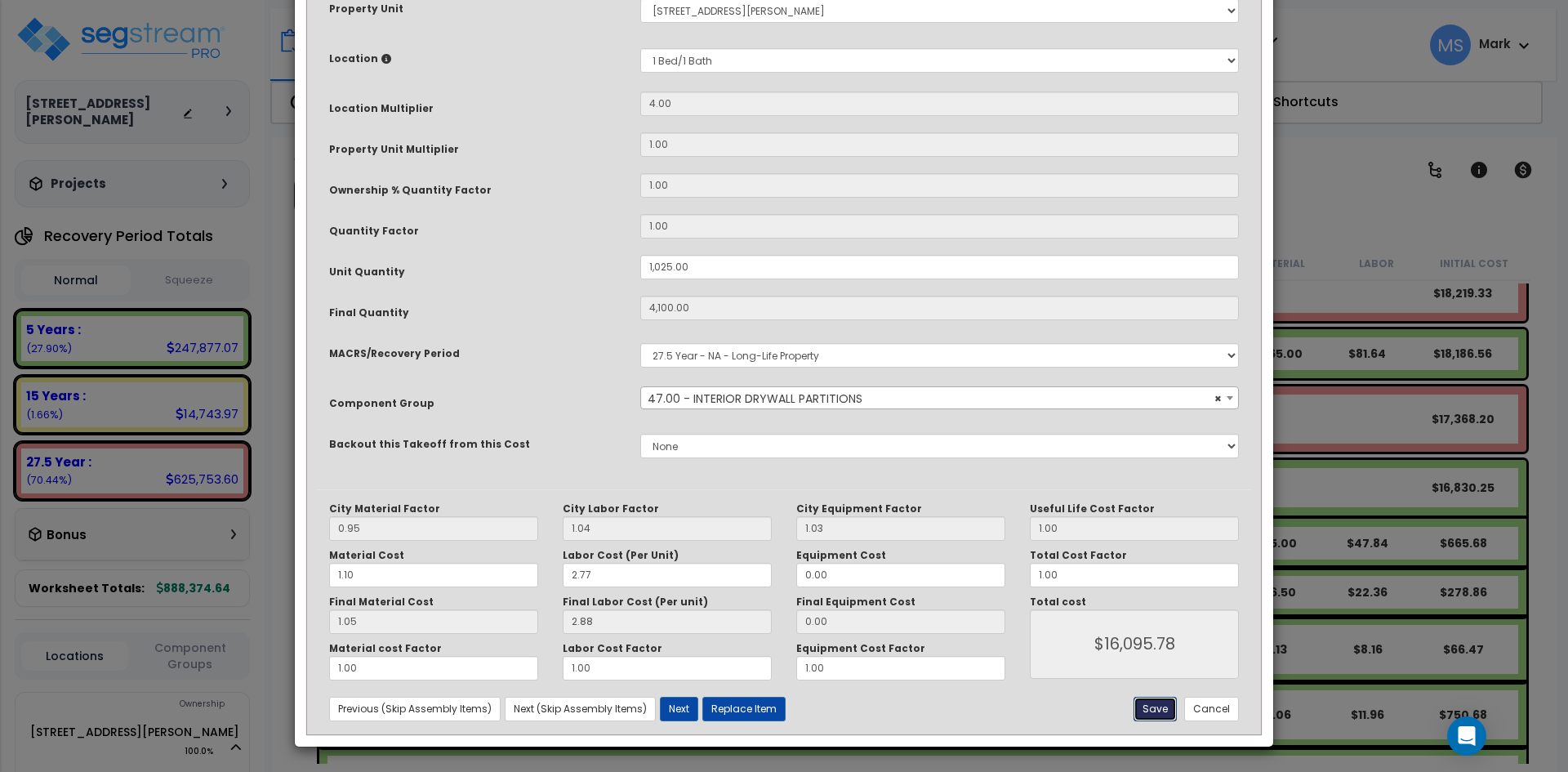
click at [1158, 703] on button "Save" at bounding box center [1155, 709] width 43 height 25
type input "1025.00"
type input "4100.00"
type input "16095.78"
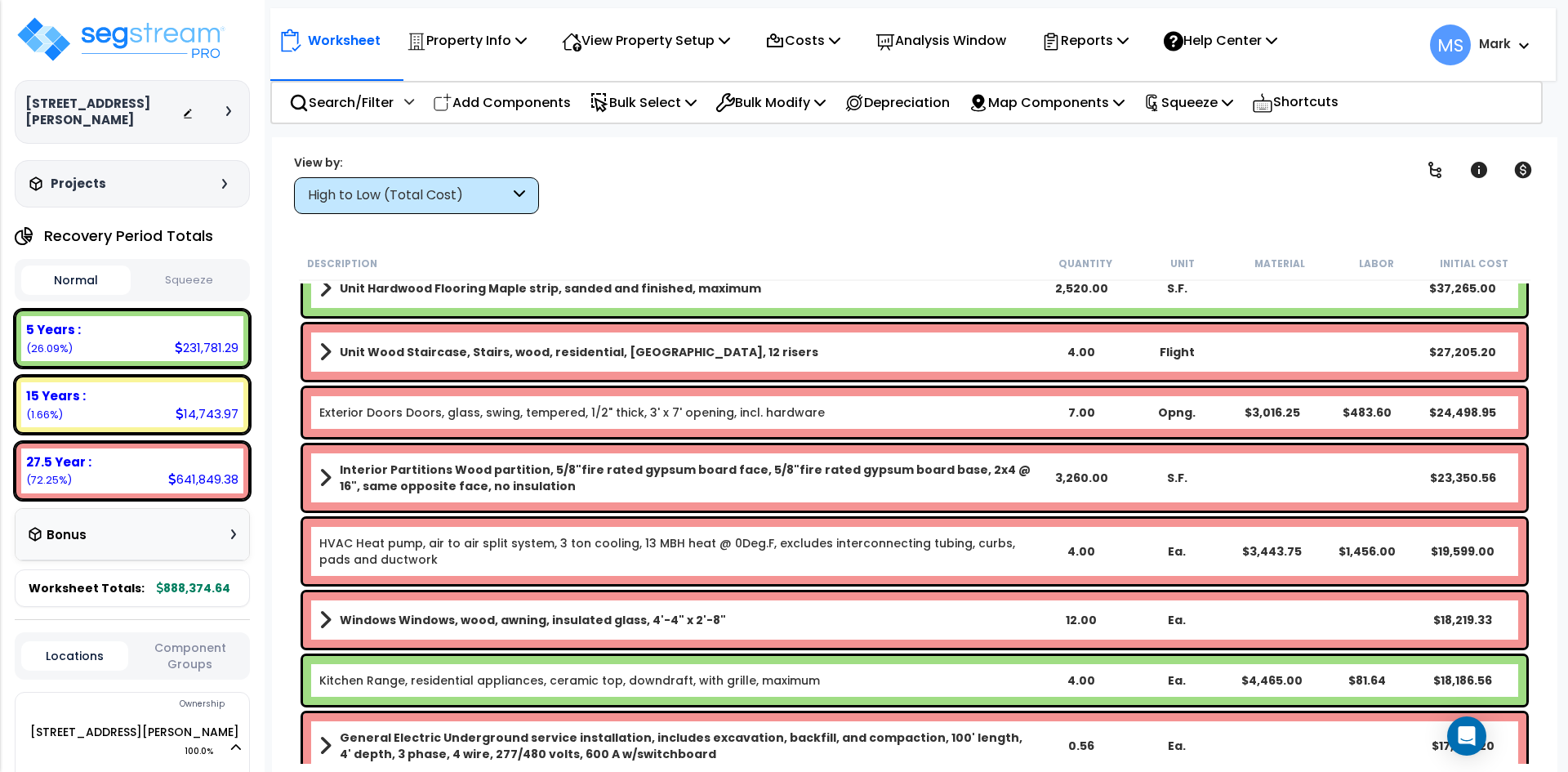
scroll to position [0, 0]
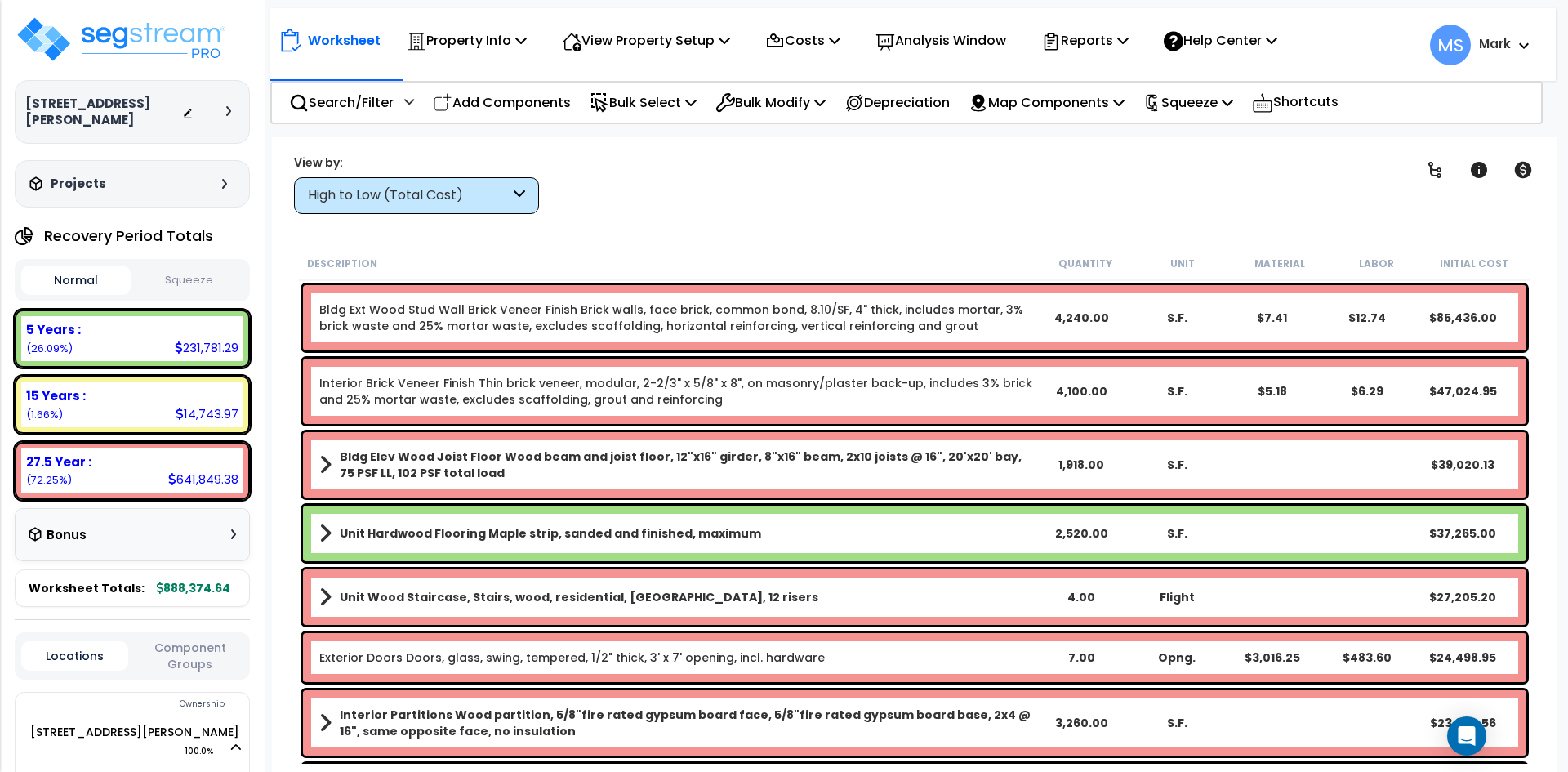
click at [213, 266] on button "Squeeze" at bounding box center [189, 281] width 109 height 29
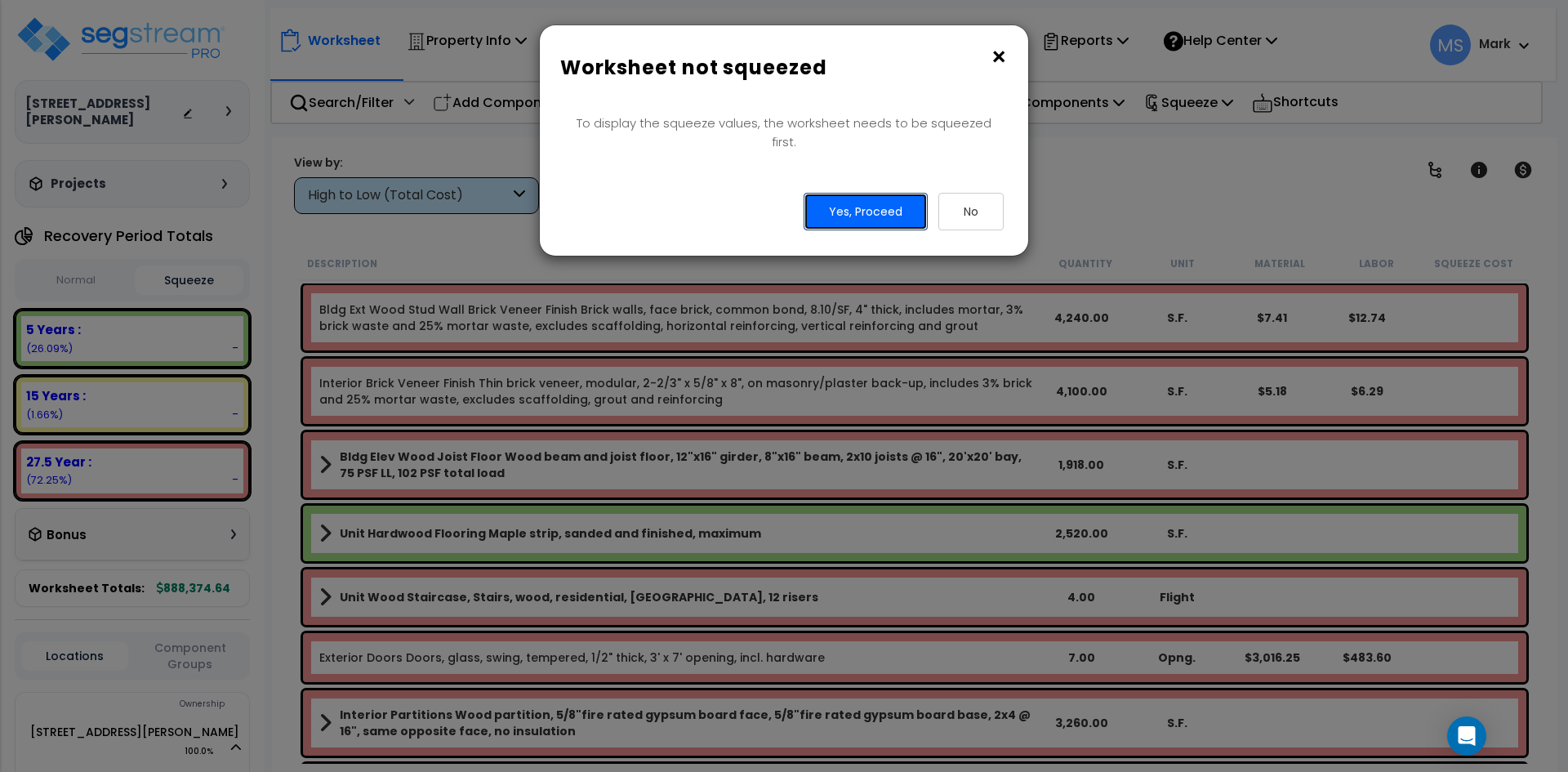
click at [863, 207] on button "Yes, Proceed" at bounding box center [866, 211] width 124 height 37
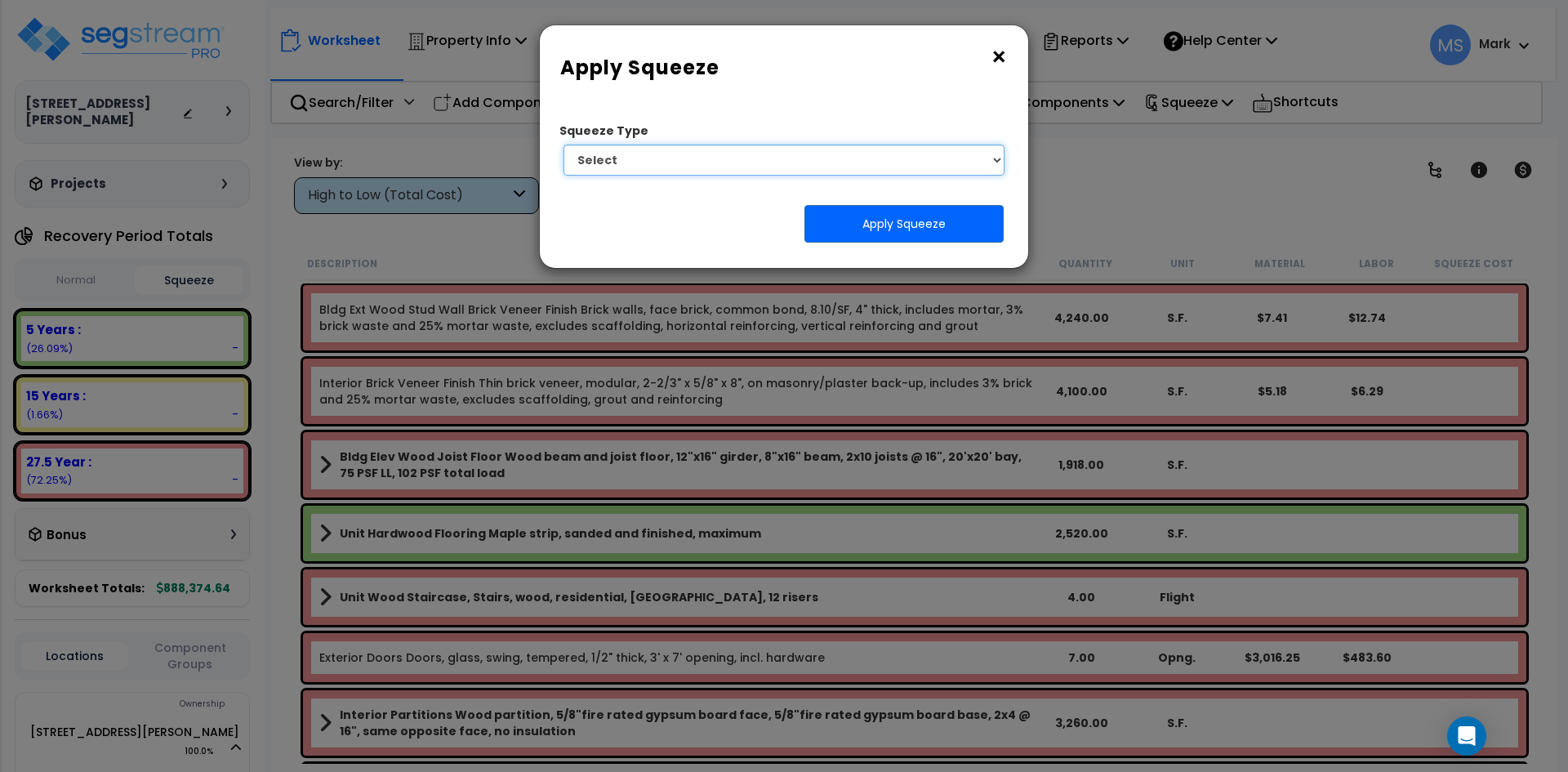
click at [851, 175] on select "Select 1. Squeeze Entire Worksheet 2. Squeeze by Takeoff Cost 3. Squeeze by Uni…" at bounding box center [784, 161] width 441 height 31
select select "squeeze_entire_takeoffsheet"
click at [563, 145] on select "Select 1. Squeeze Entire Worksheet 2. Squeeze by Takeoff Cost 3. Squeeze by Uni…" at bounding box center [784, 161] width 441 height 31
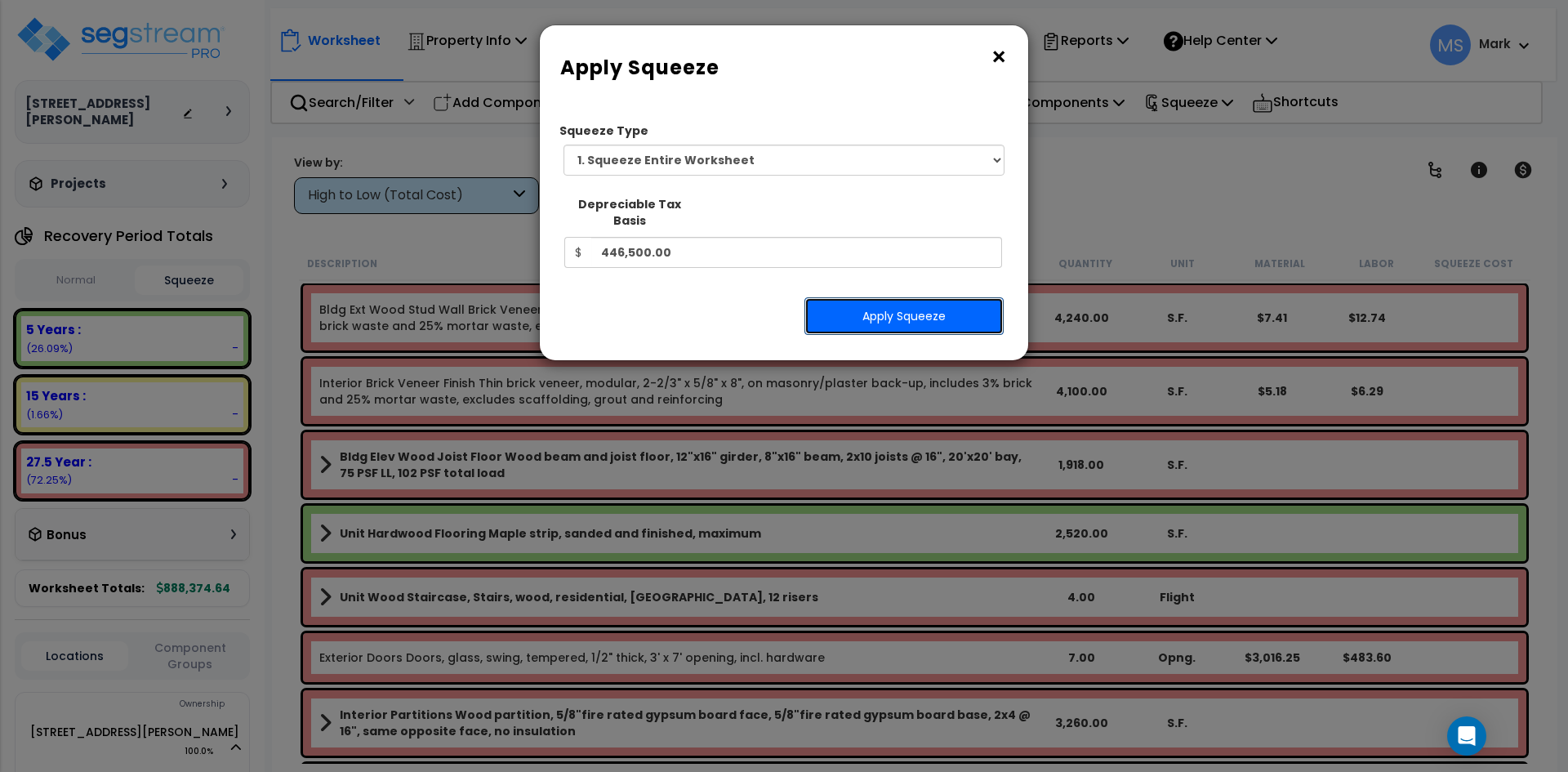
click at [883, 297] on button "Apply Squeeze" at bounding box center [904, 315] width 199 height 37
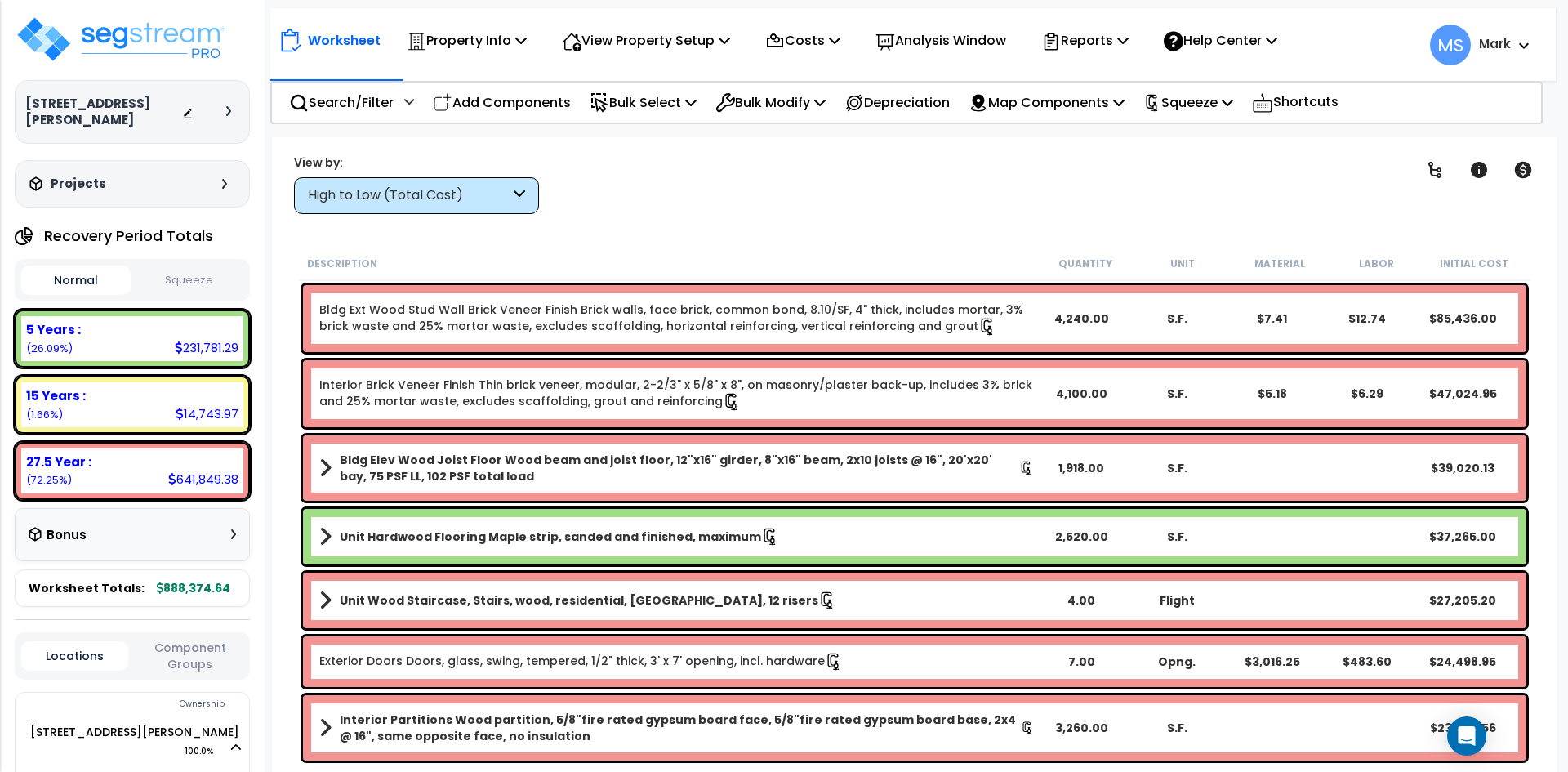
click at [180, 271] on button "Squeeze" at bounding box center [189, 281] width 109 height 29
click at [1521, 171] on icon at bounding box center [1523, 170] width 20 height 20
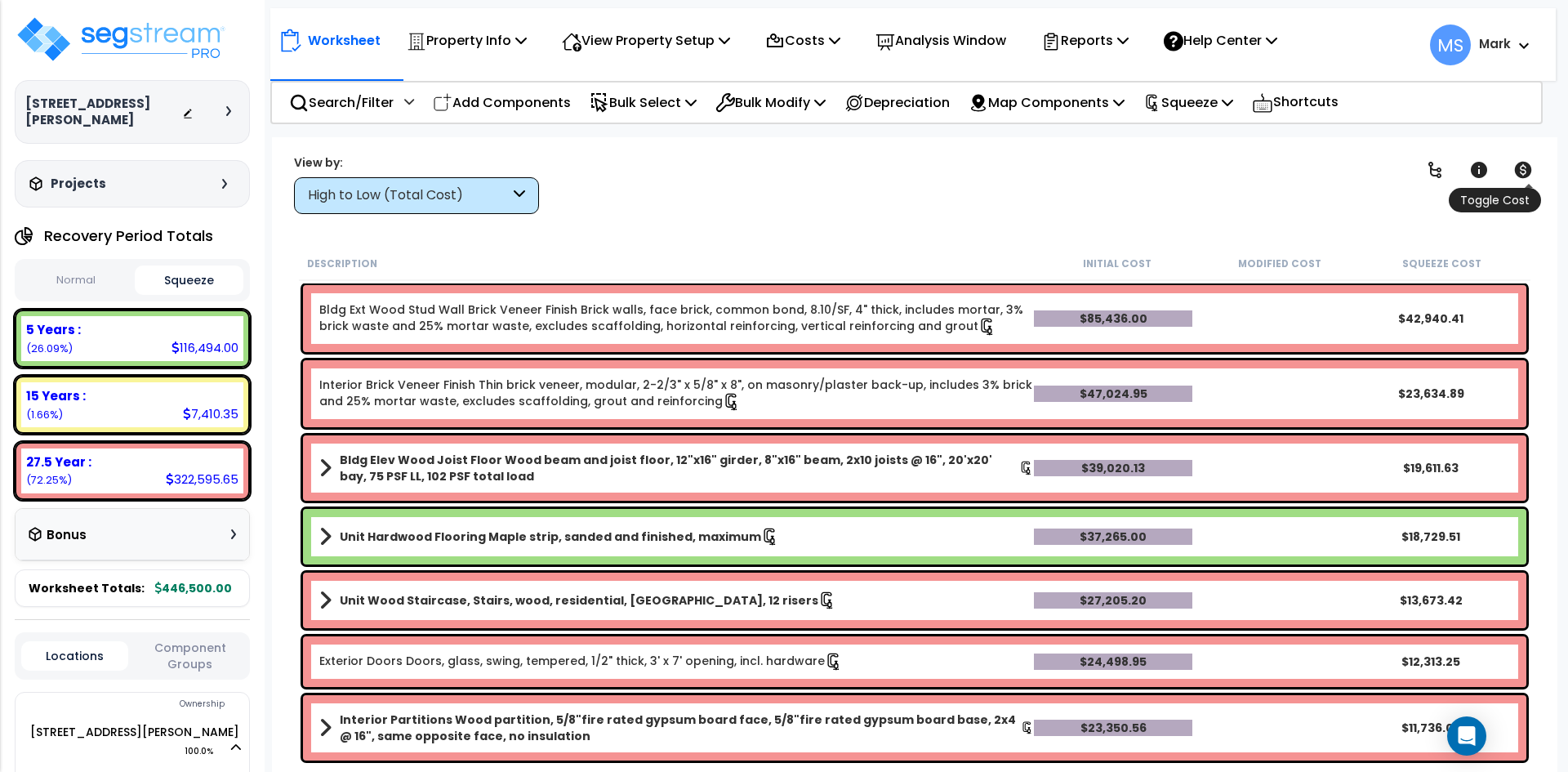
click at [1521, 171] on icon at bounding box center [1523, 170] width 20 height 20
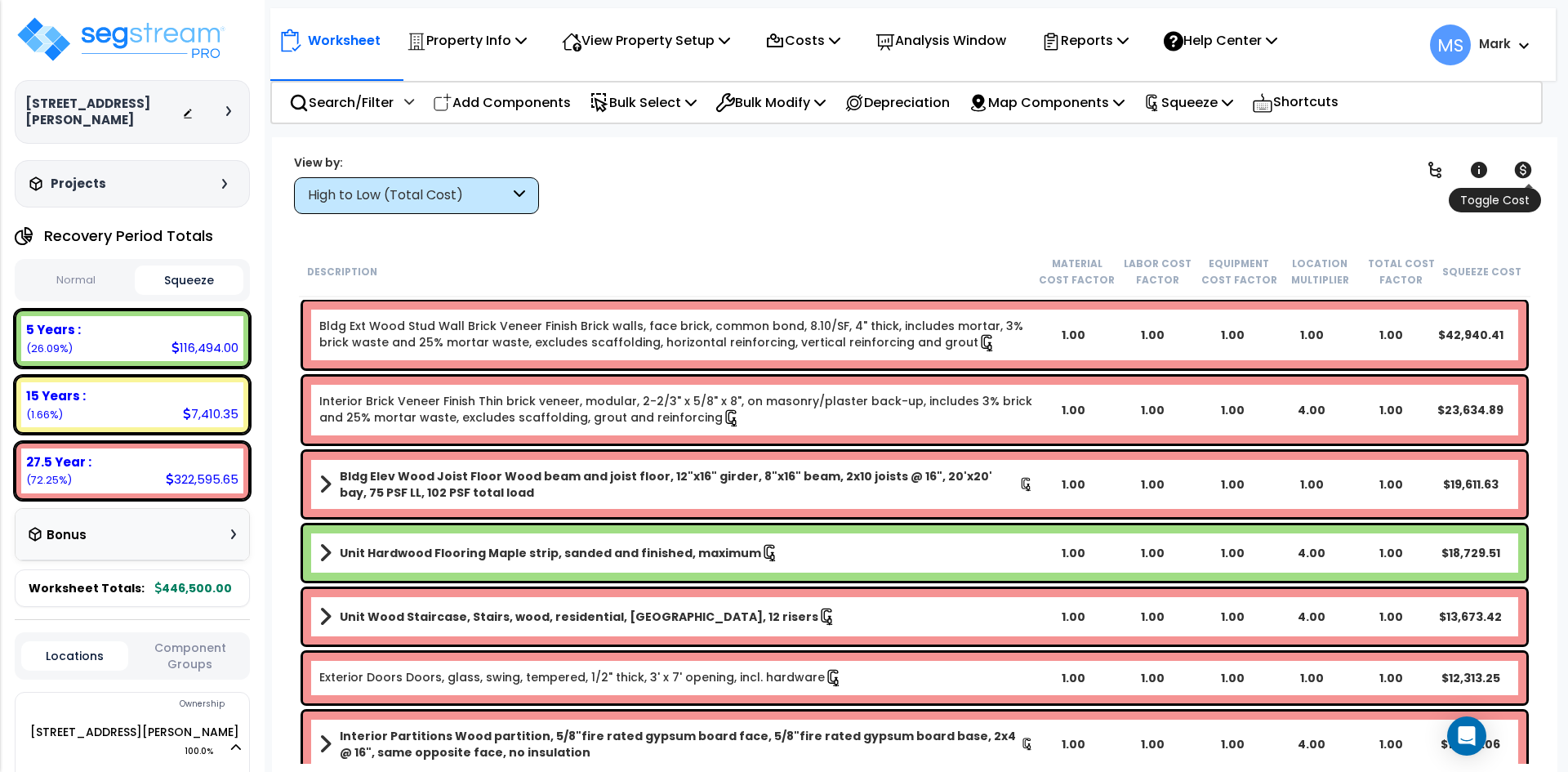
click at [1521, 171] on icon at bounding box center [1523, 170] width 20 height 20
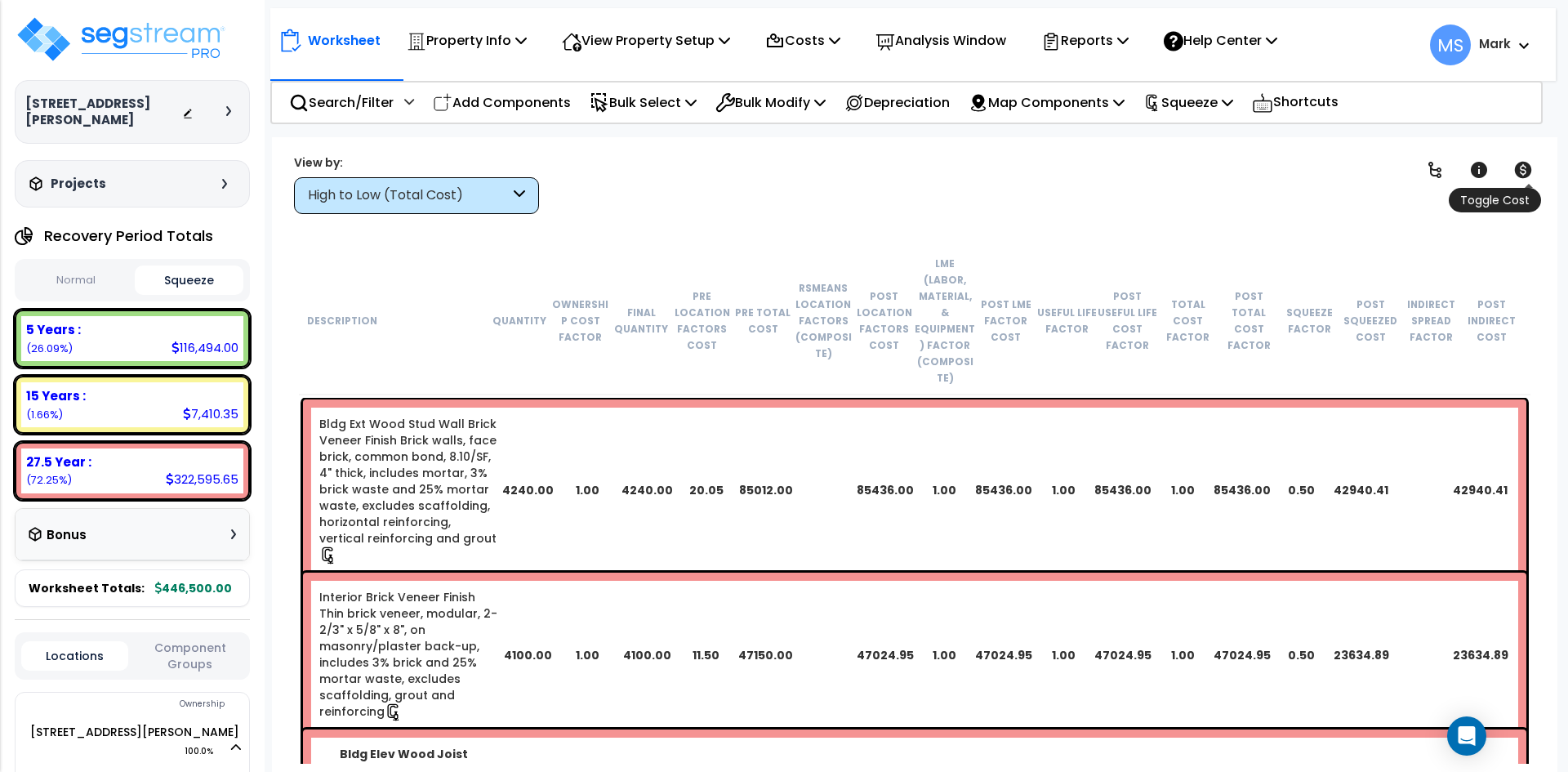
click at [1519, 160] on icon at bounding box center [1523, 170] width 20 height 20
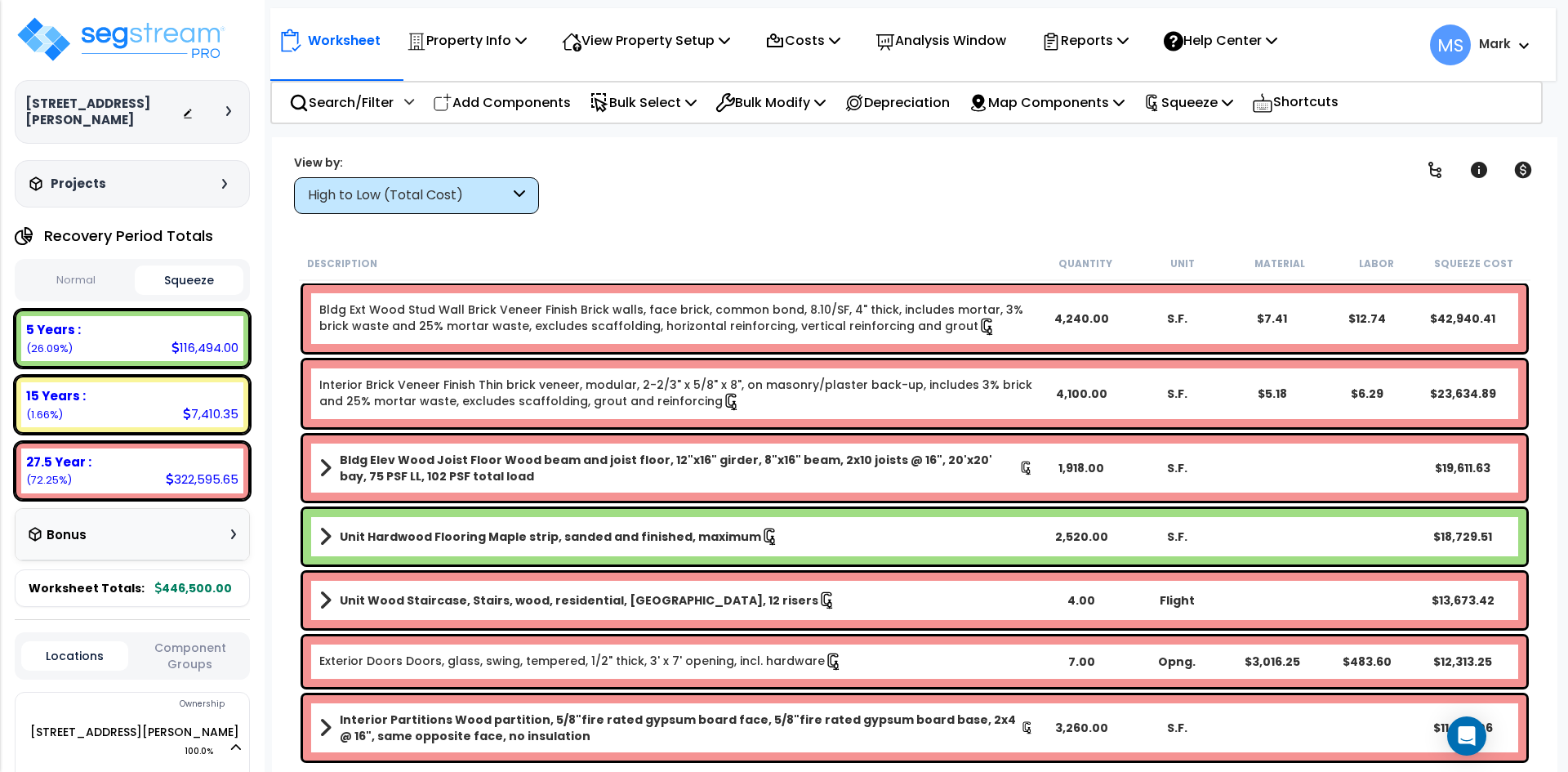
click at [147, 102] on h3 "[STREET_ADDRESS][PERSON_NAME]" at bounding box center [103, 111] width 156 height 32
click at [184, 108] on icon at bounding box center [188, 113] width 12 height 12
click at [1073, 392] on div "4,100.00" at bounding box center [1081, 394] width 95 height 17
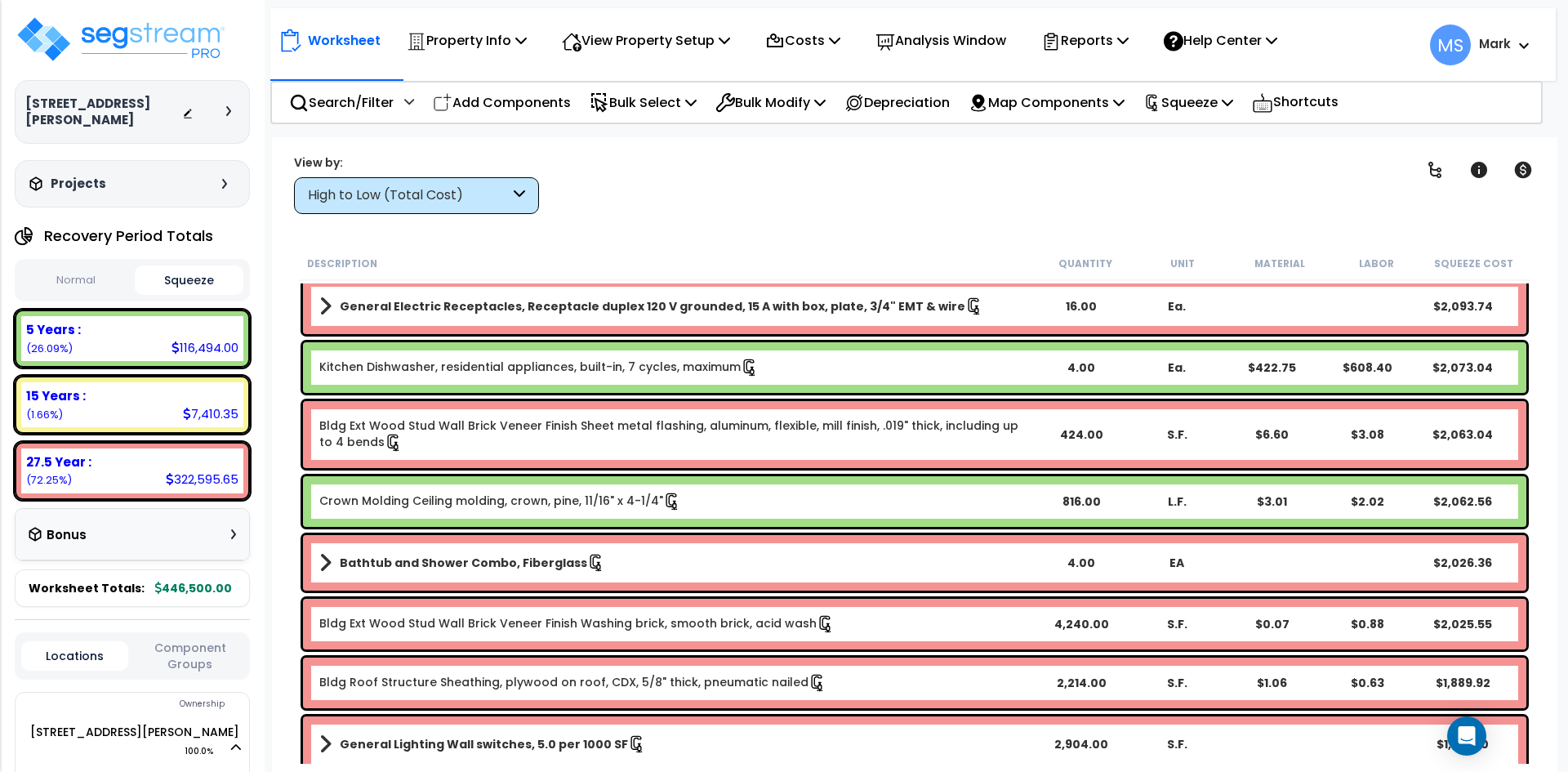
scroll to position [3675, 0]
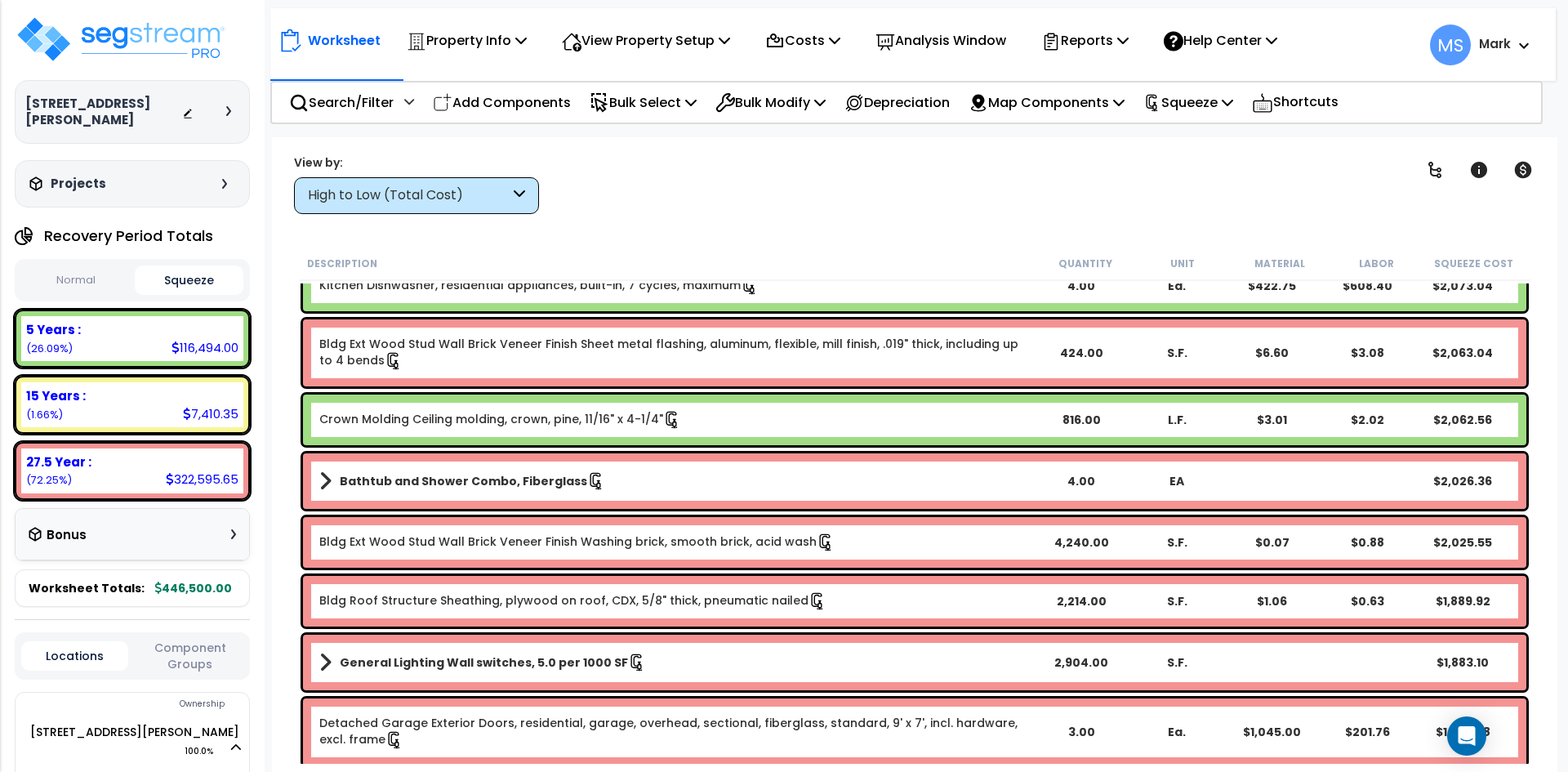
click at [1077, 415] on div "816.00" at bounding box center [1081, 420] width 95 height 17
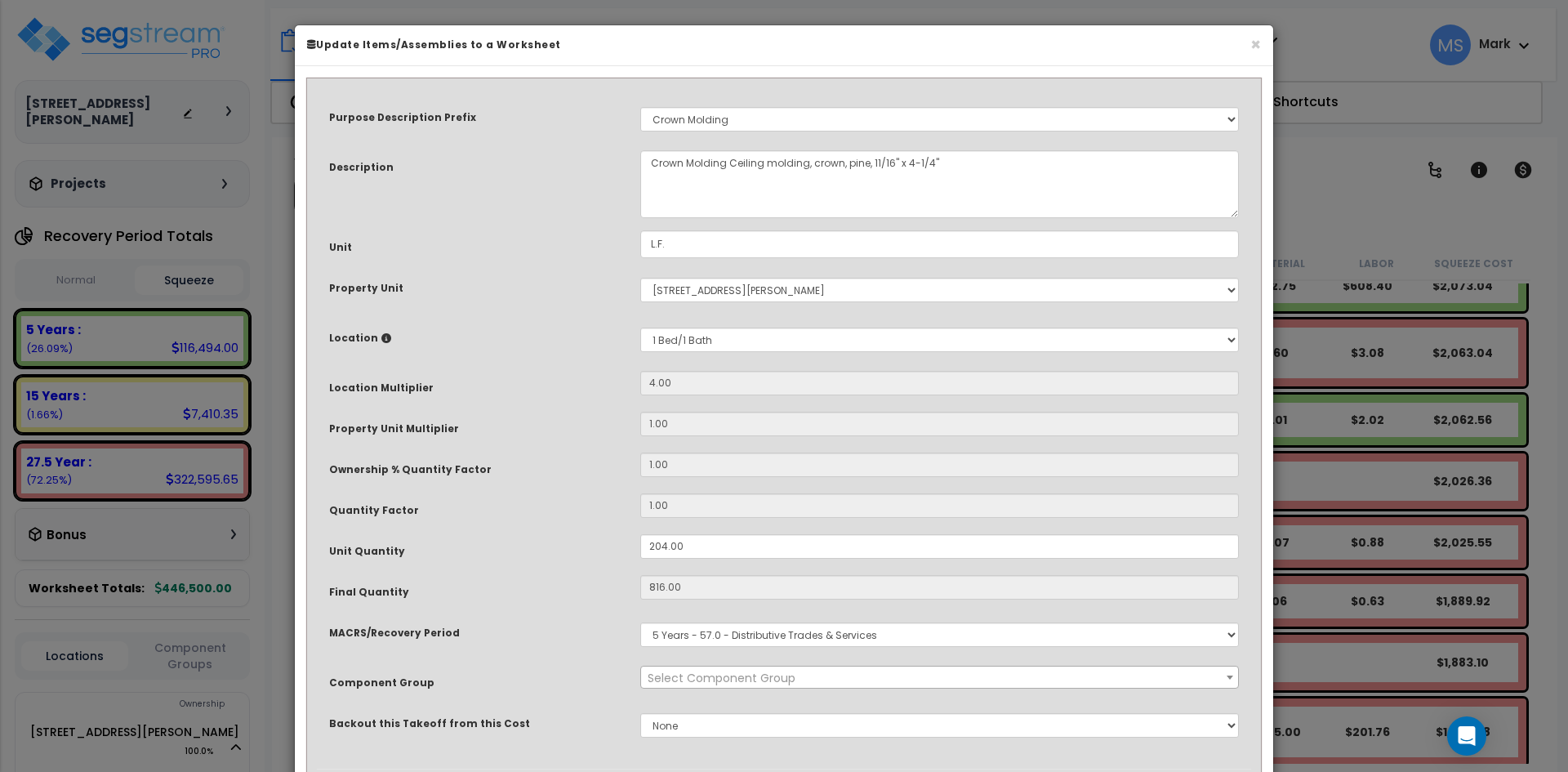
select select "45943"
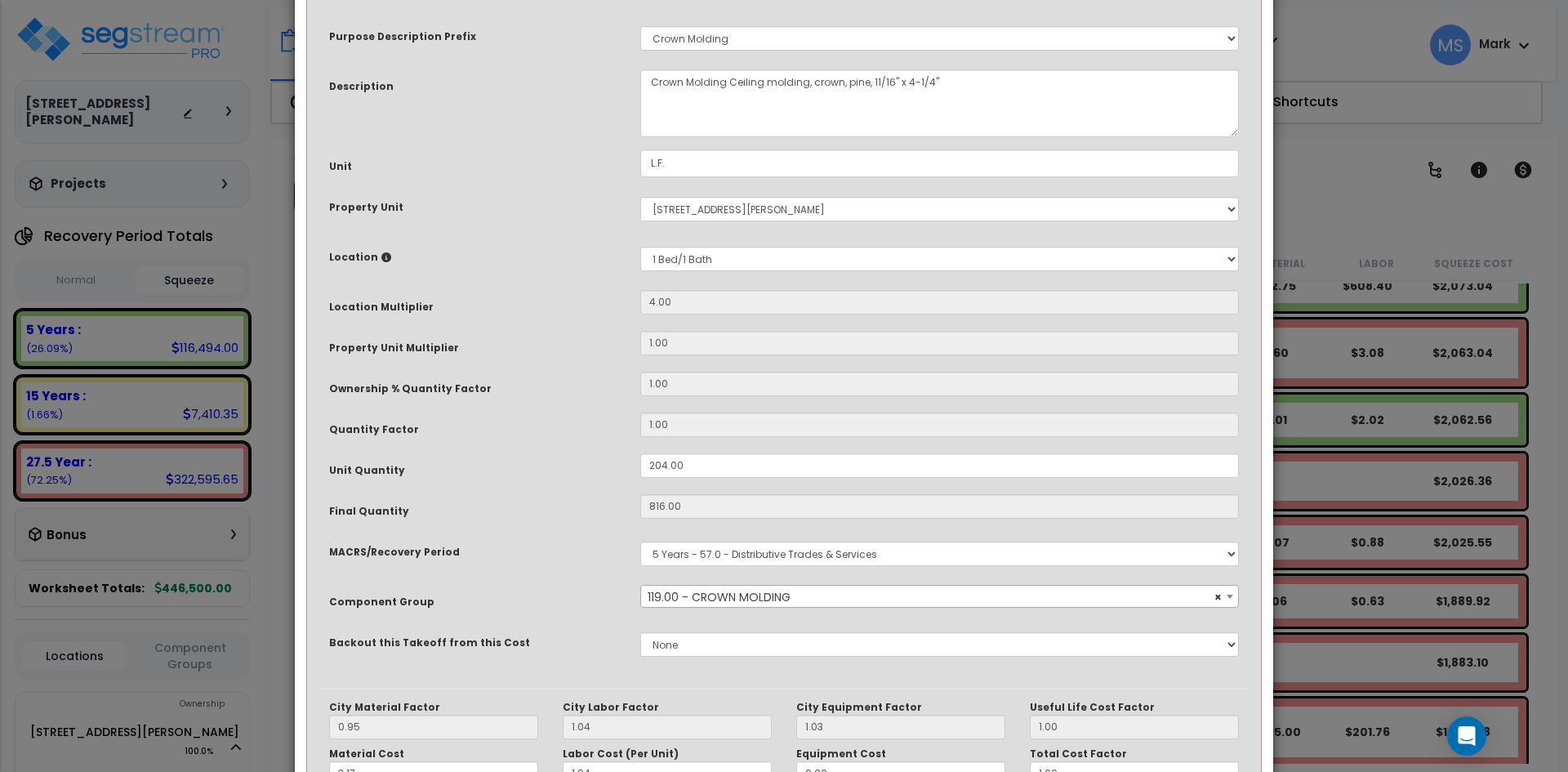
scroll to position [82, 0]
click at [684, 506] on input "816.00" at bounding box center [939, 506] width 598 height 25
click at [684, 464] on input "204.00" at bounding box center [939, 465] width 598 height 25
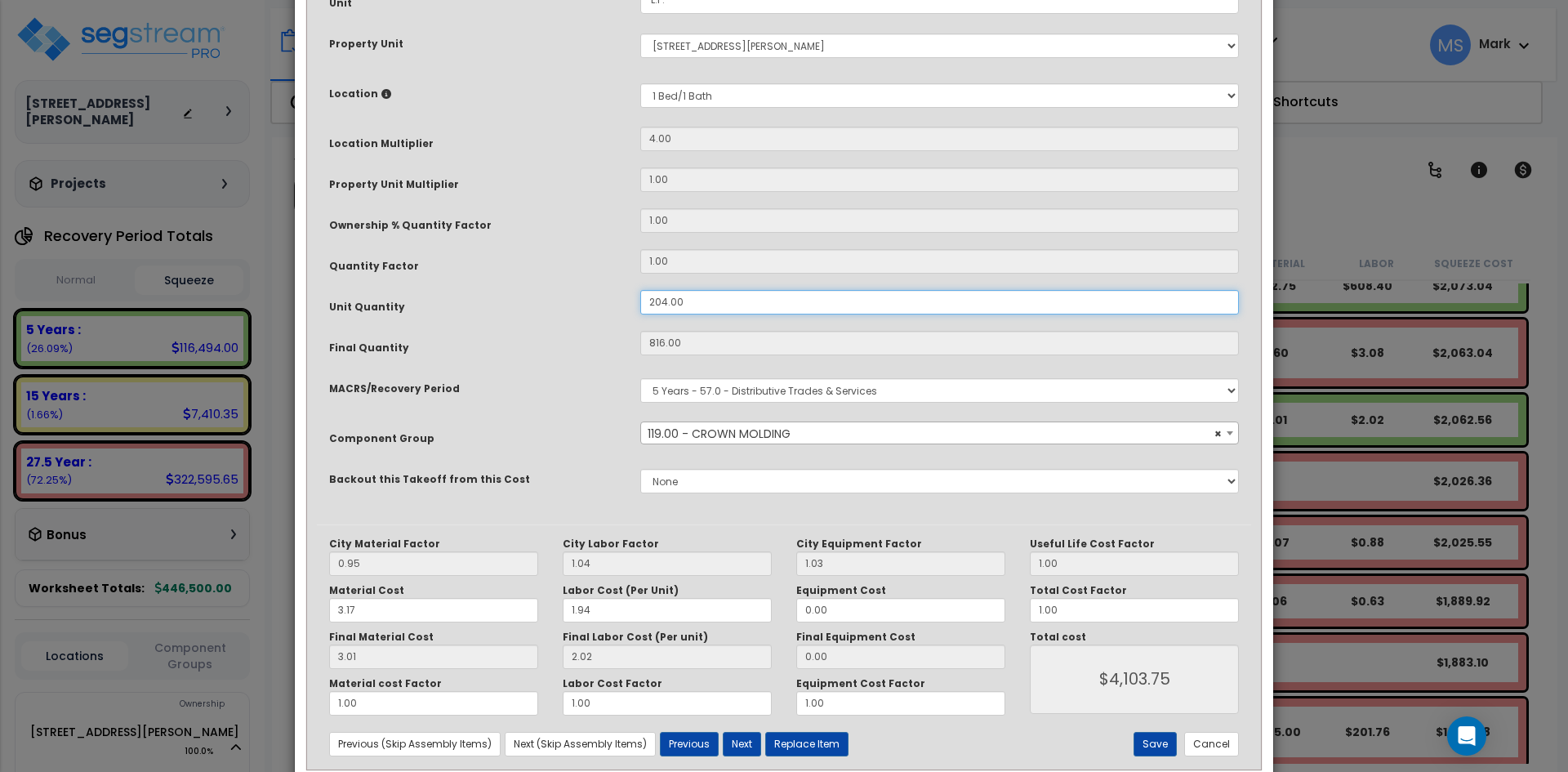
scroll to position [245, 0]
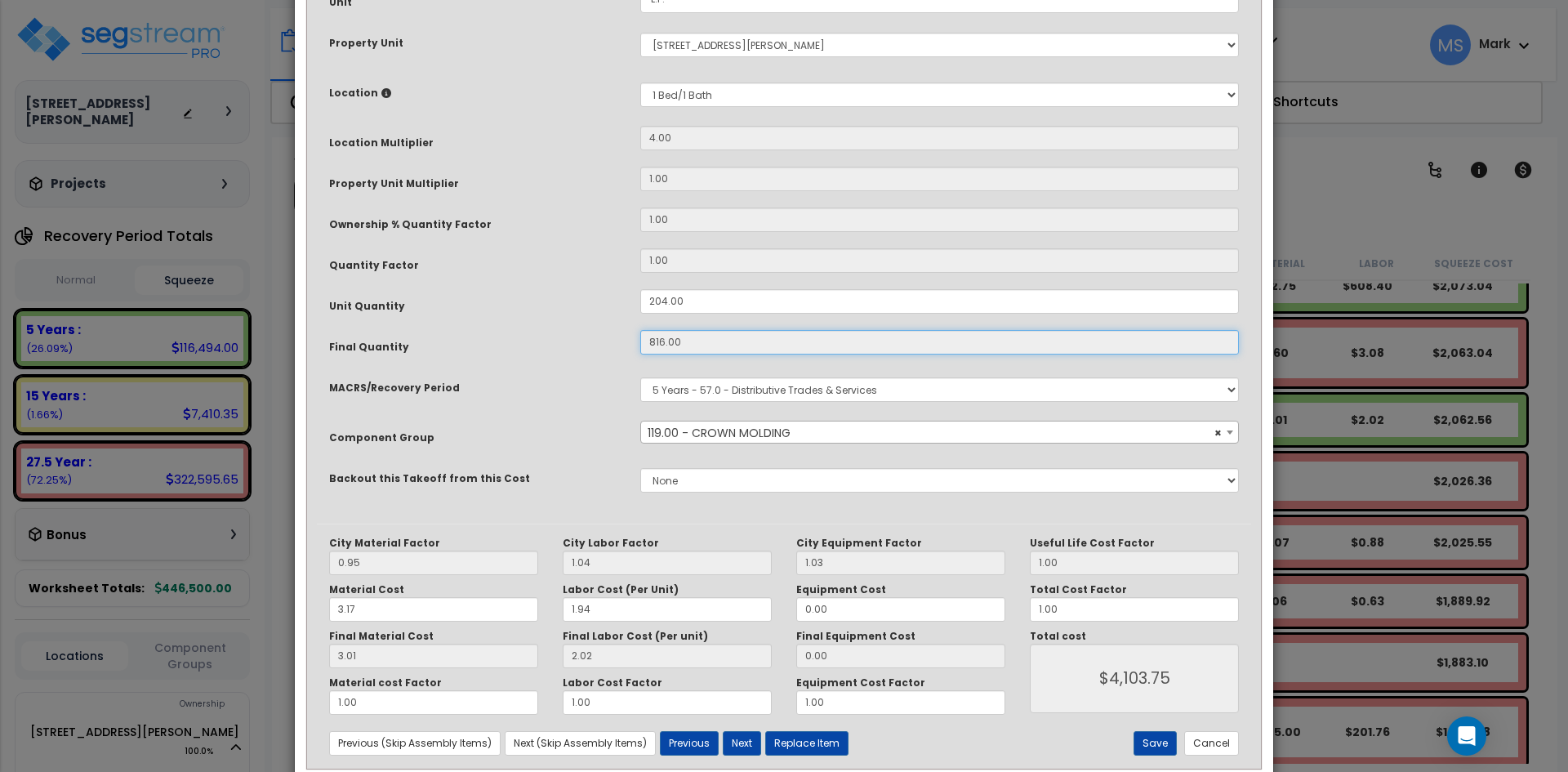
click at [668, 342] on input "816.00" at bounding box center [939, 343] width 598 height 25
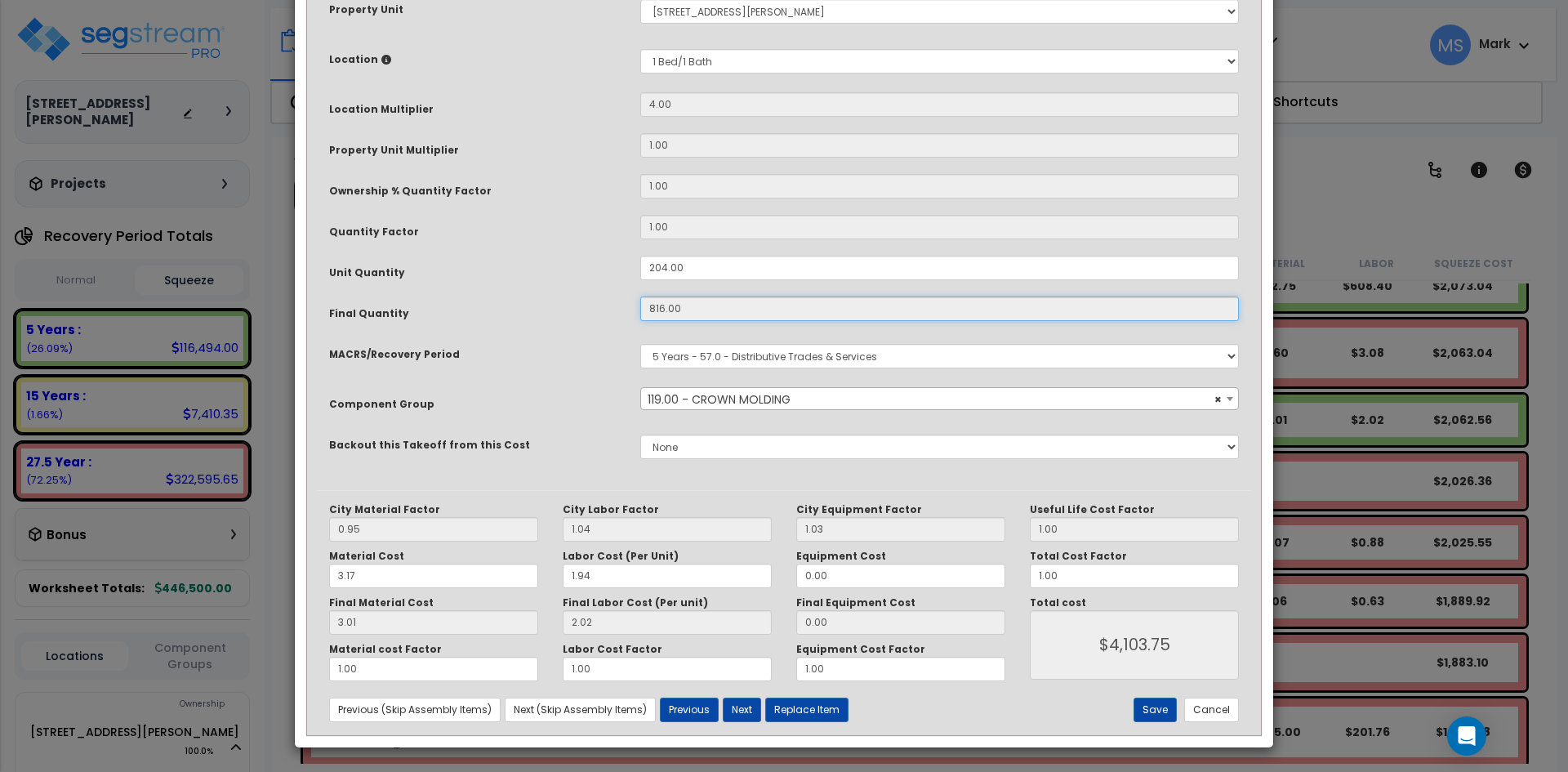
scroll to position [280, 0]
click at [1165, 701] on button "Save" at bounding box center [1155, 709] width 43 height 25
type input "4103.75"
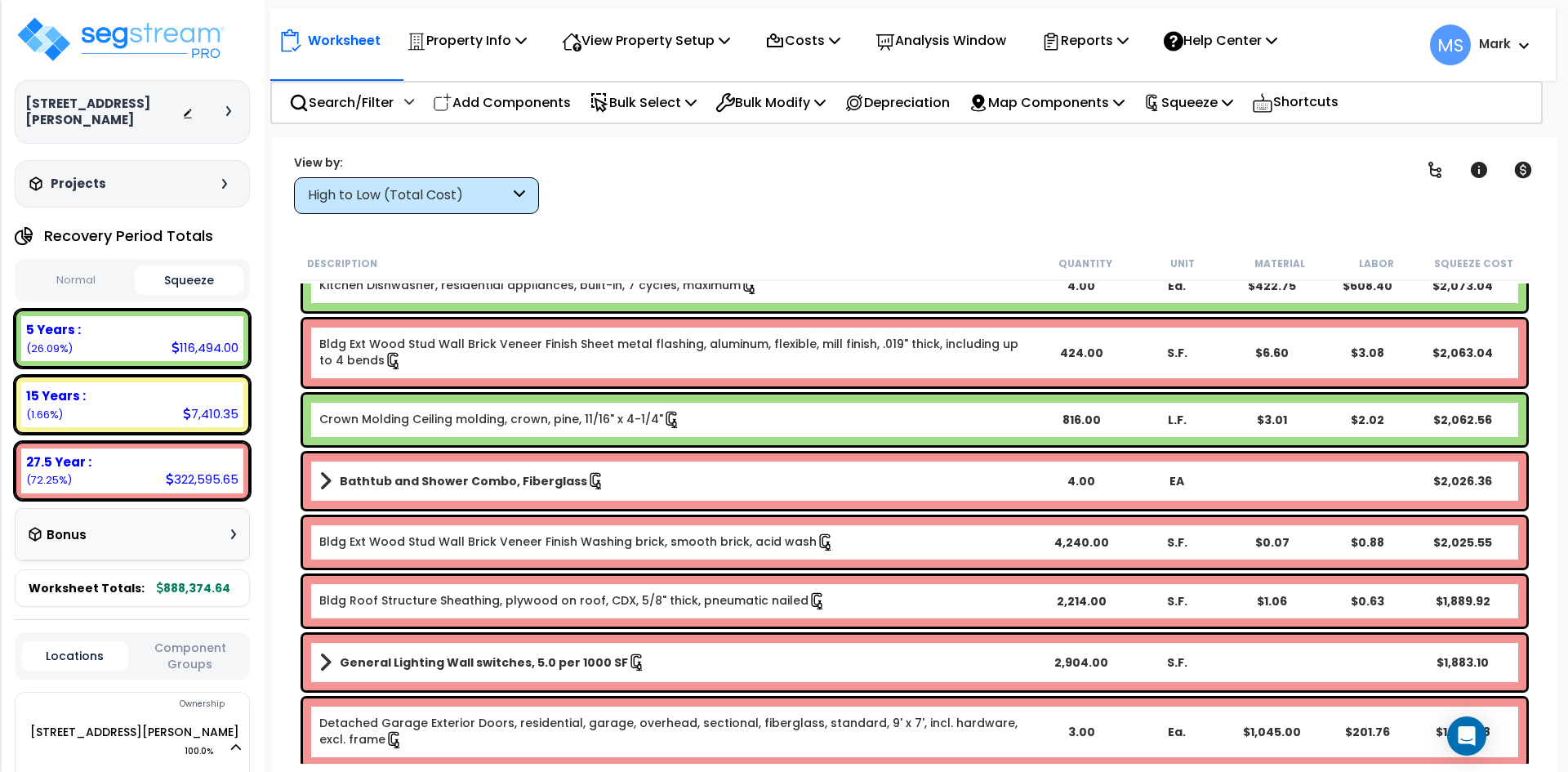
click at [1077, 415] on div "816.00" at bounding box center [1081, 420] width 95 height 17
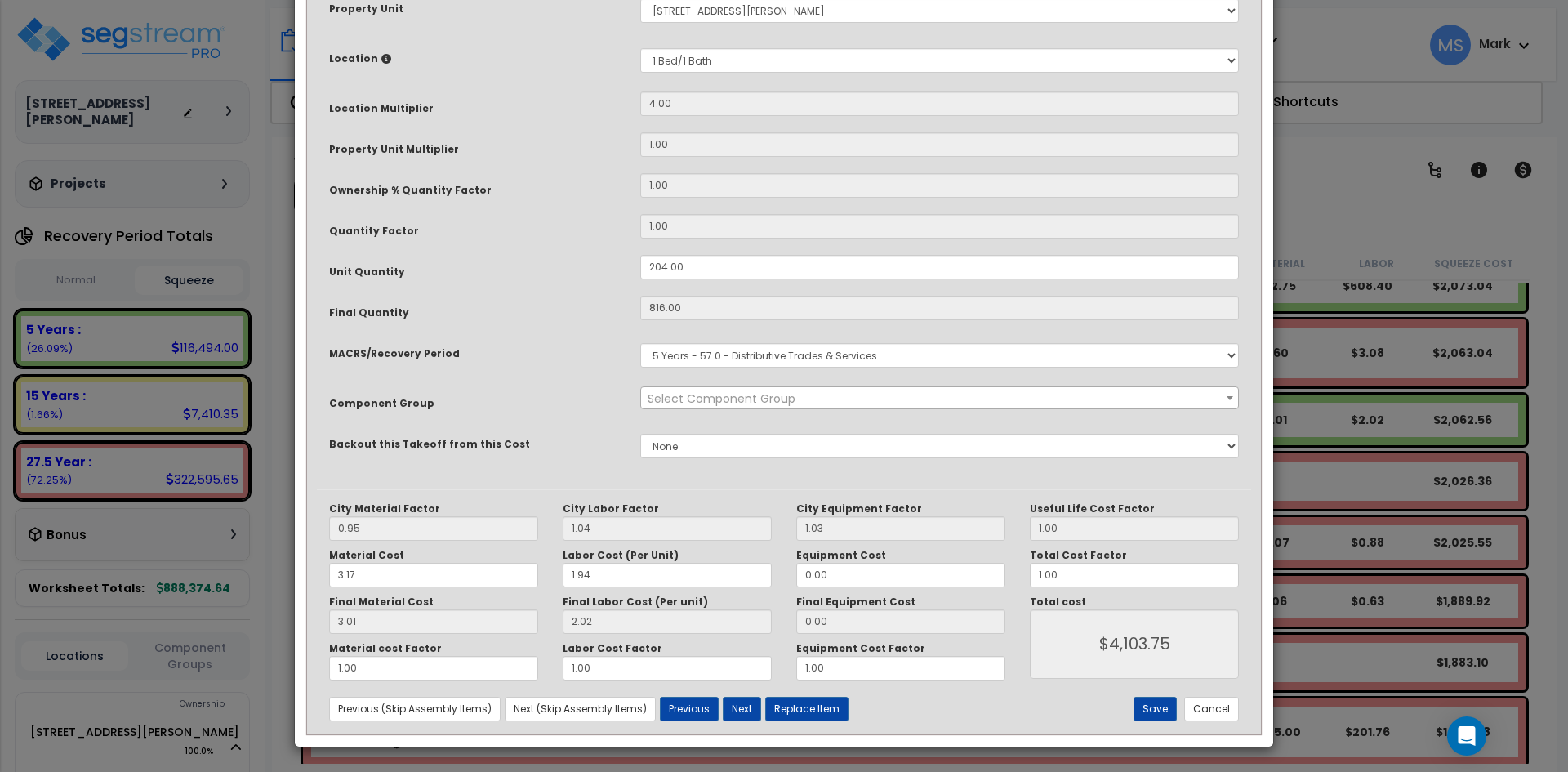
scroll to position [0, 0]
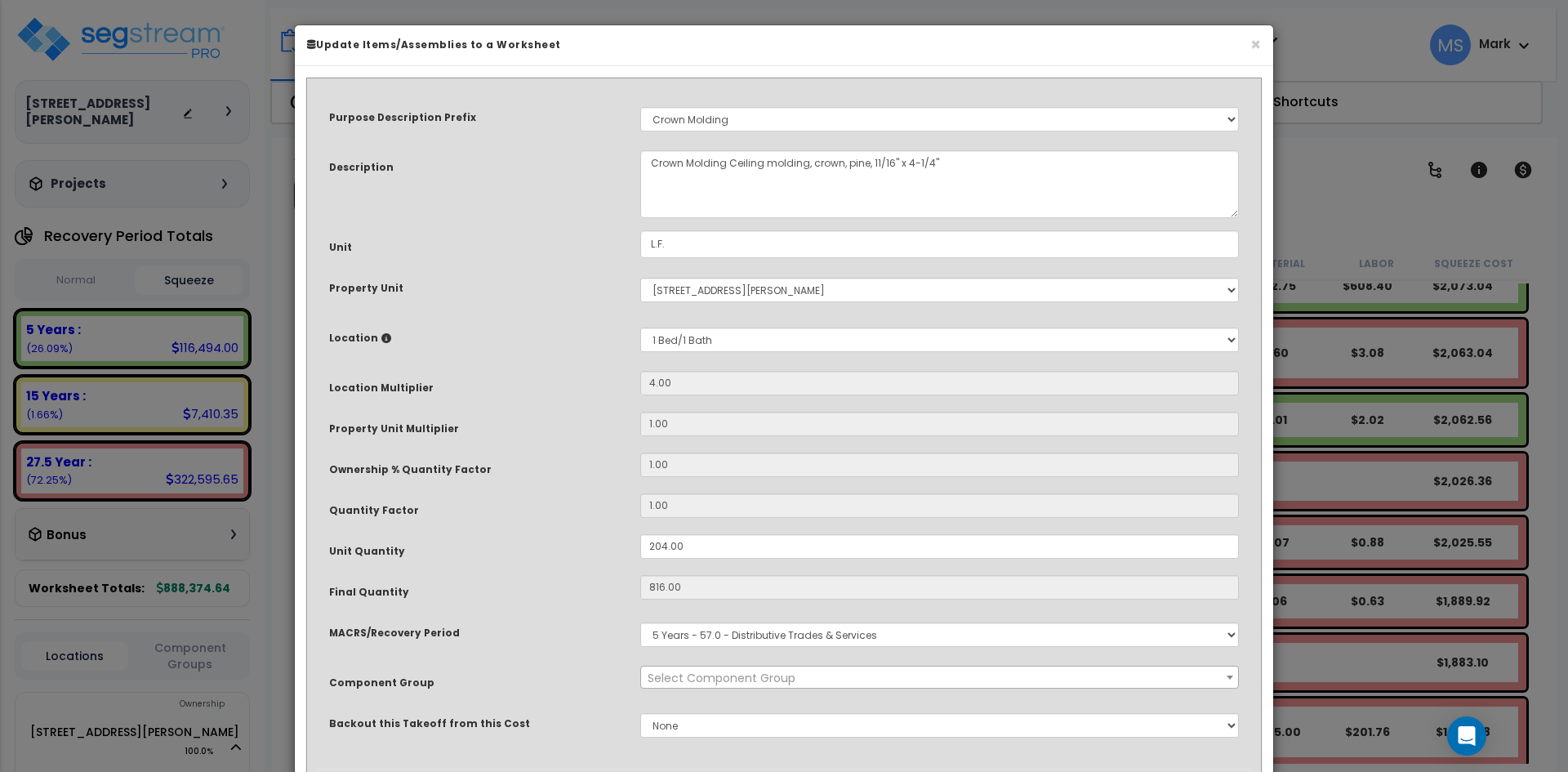
select select "45943"
click at [674, 576] on input "816.00" at bounding box center [939, 587] width 598 height 25
click at [698, 585] on input "816.00" at bounding box center [939, 587] width 598 height 25
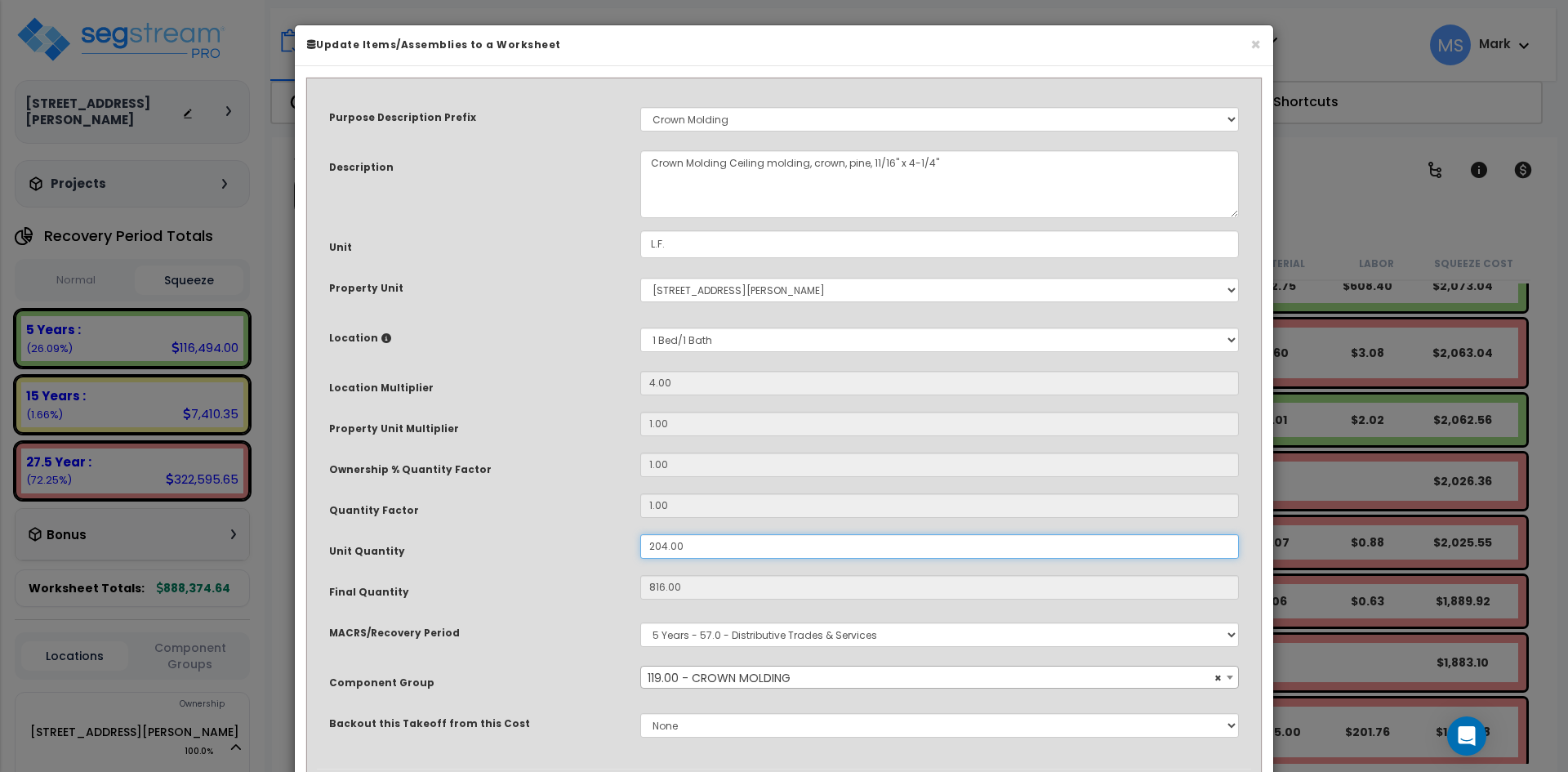
click at [702, 541] on input "204.00" at bounding box center [939, 546] width 598 height 25
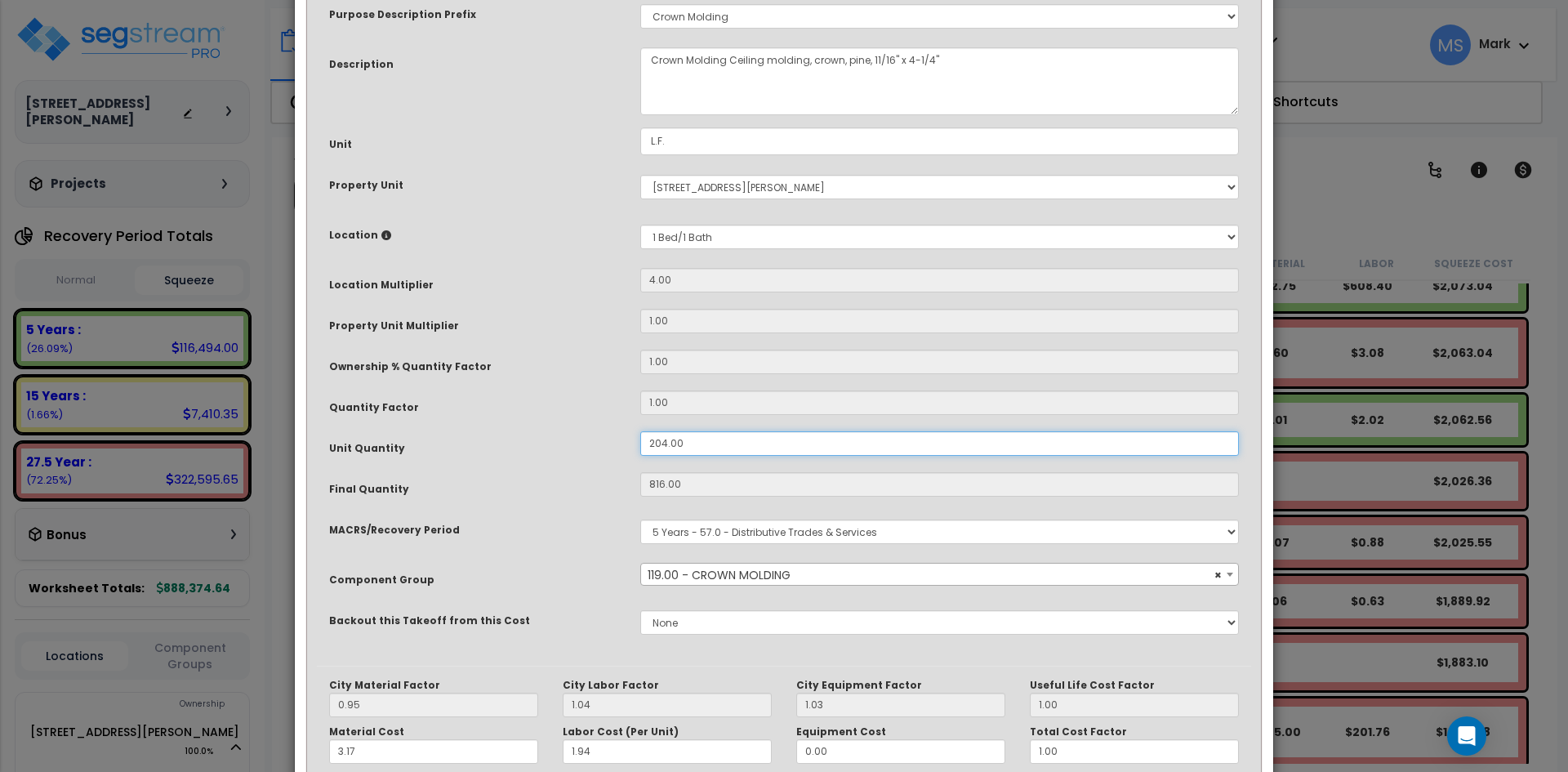
scroll to position [280, 0]
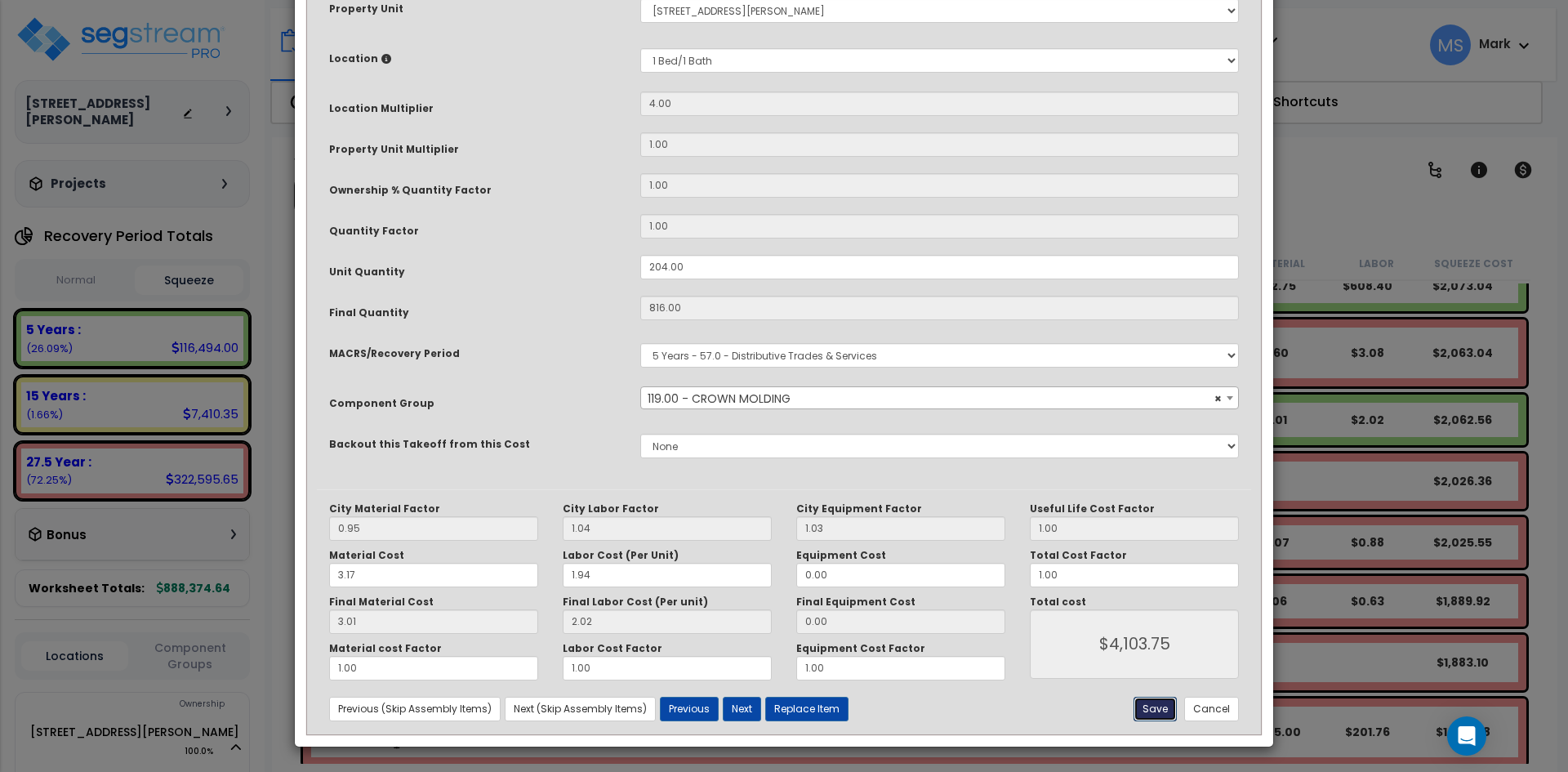
click at [1144, 708] on button "Save" at bounding box center [1155, 709] width 43 height 25
type input "4103.75"
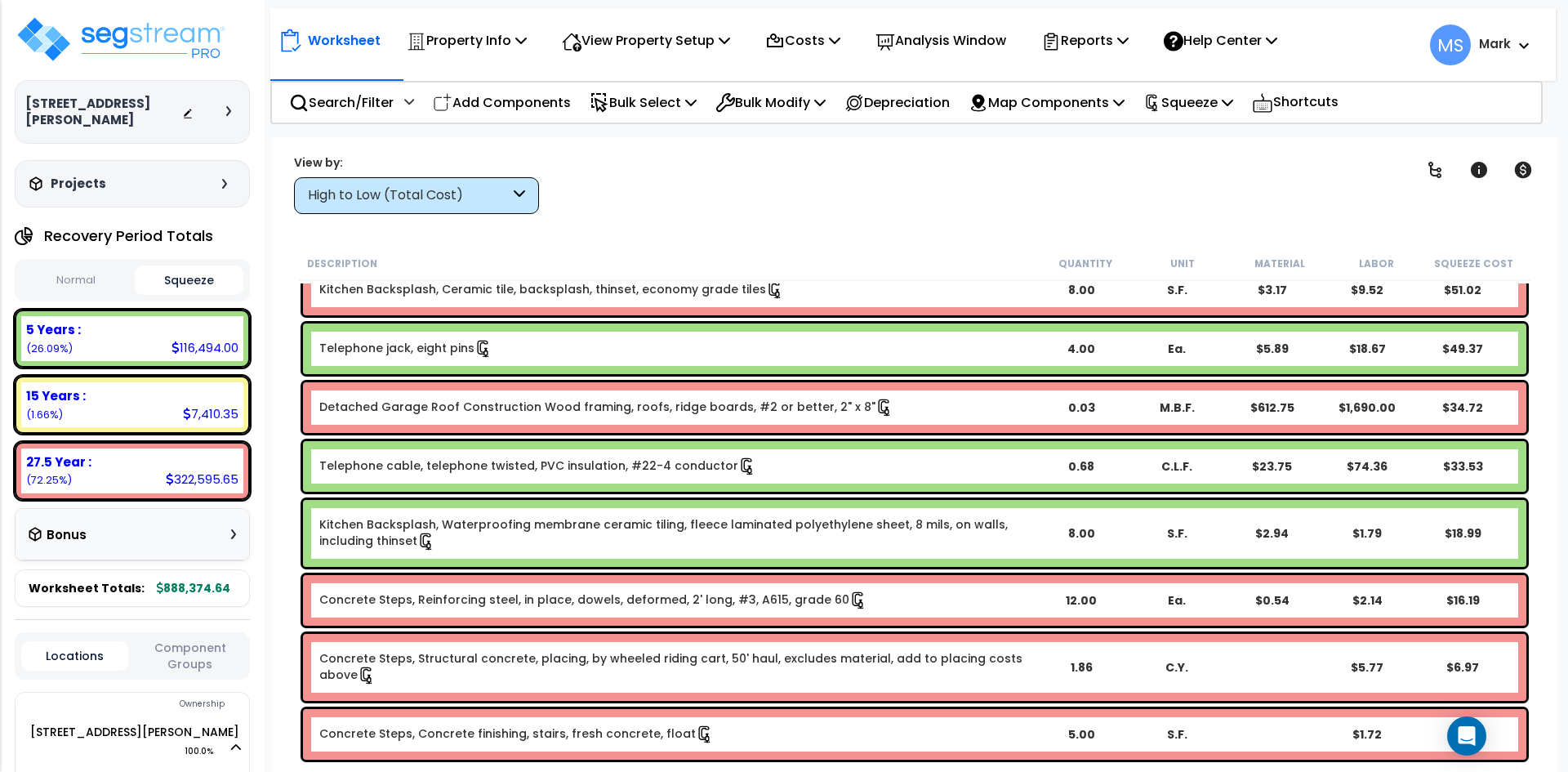
scroll to position [72, 0]
drag, startPoint x: 100, startPoint y: 376, endPoint x: 116, endPoint y: 387, distance: 19.4
click at [100, 387] on div "15 Years :" at bounding box center [132, 396] width 213 height 17
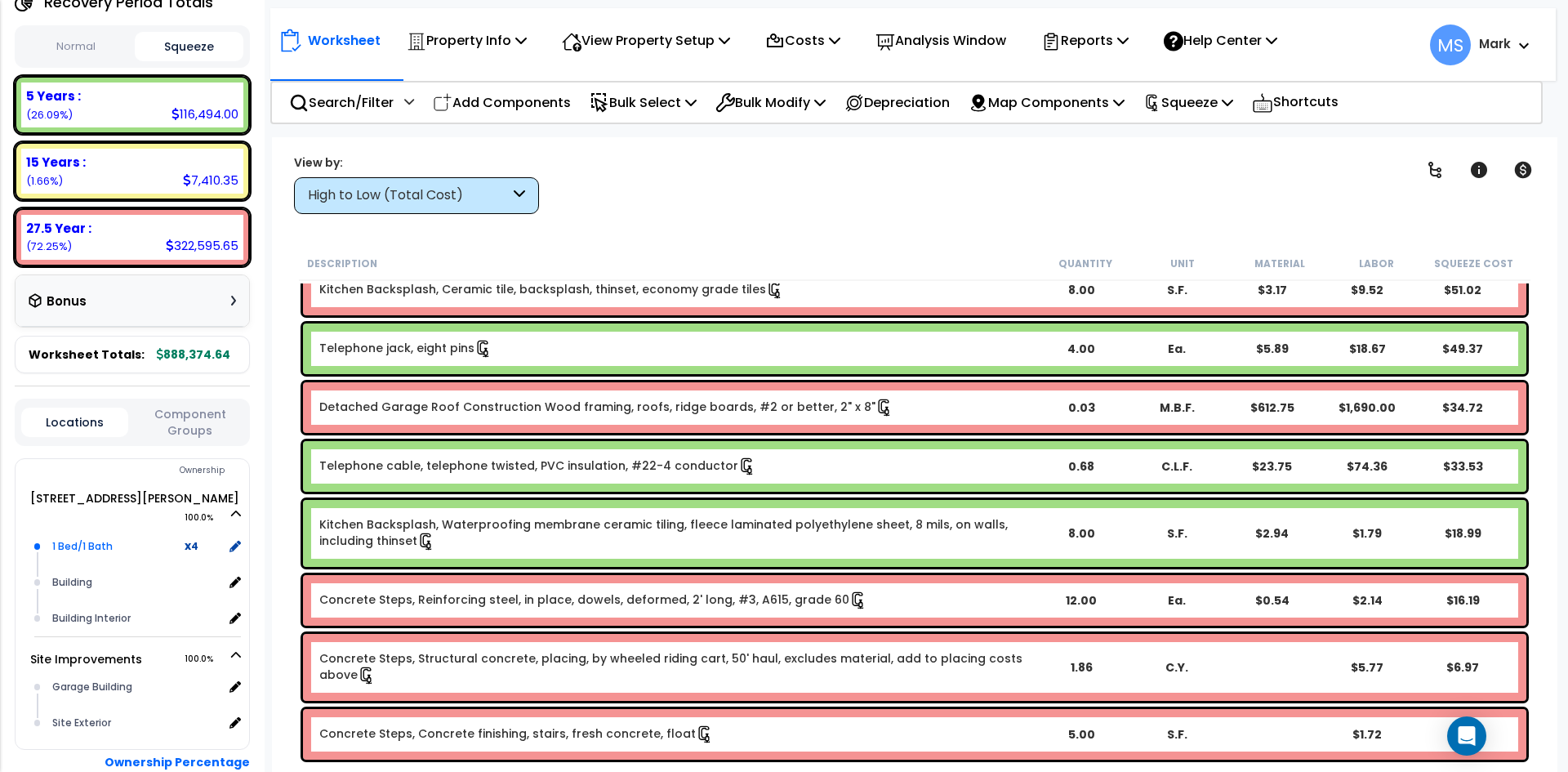
scroll to position [163, 0]
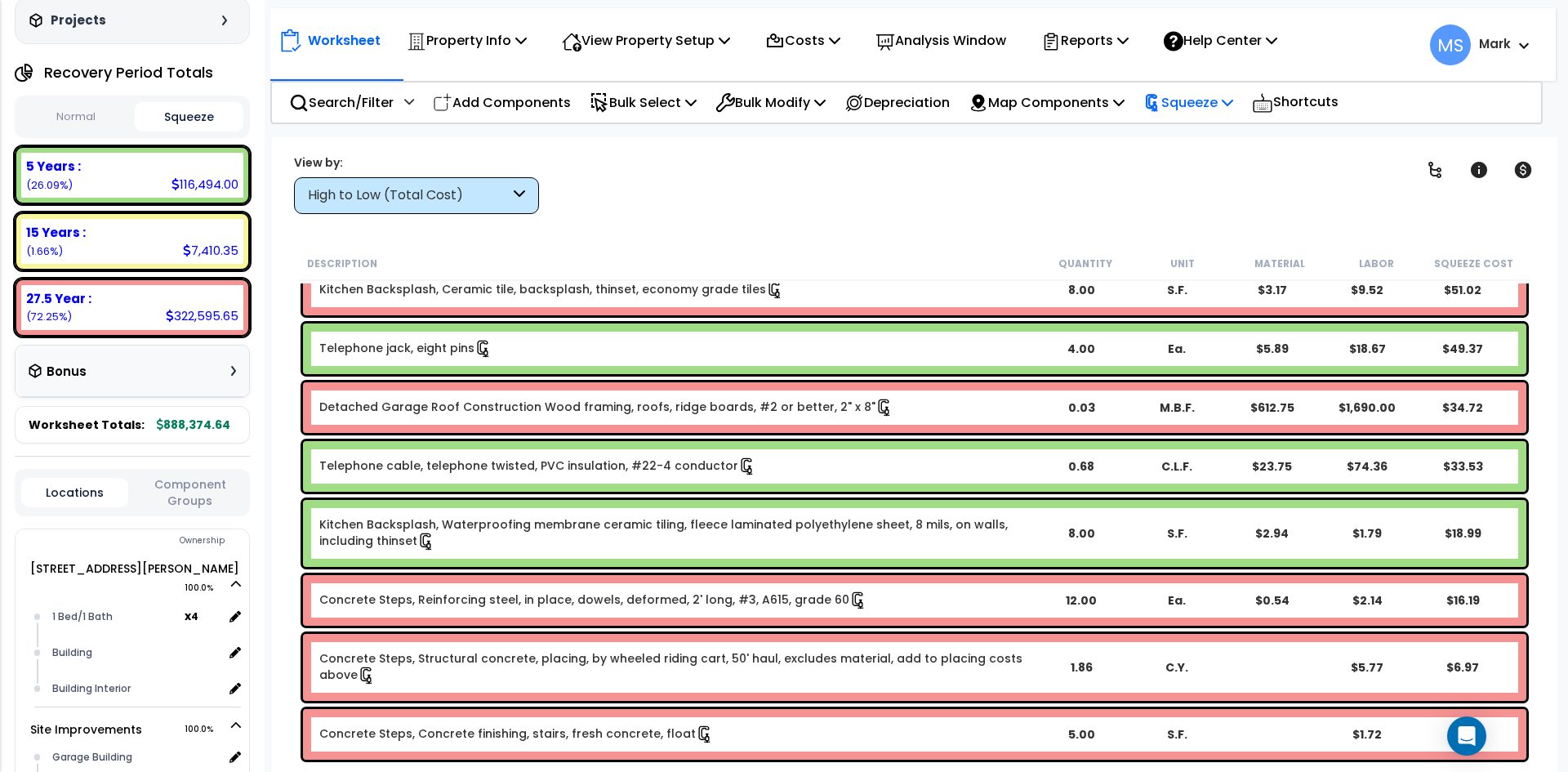
click at [1217, 98] on p "Squeeze" at bounding box center [1188, 103] width 90 height 22
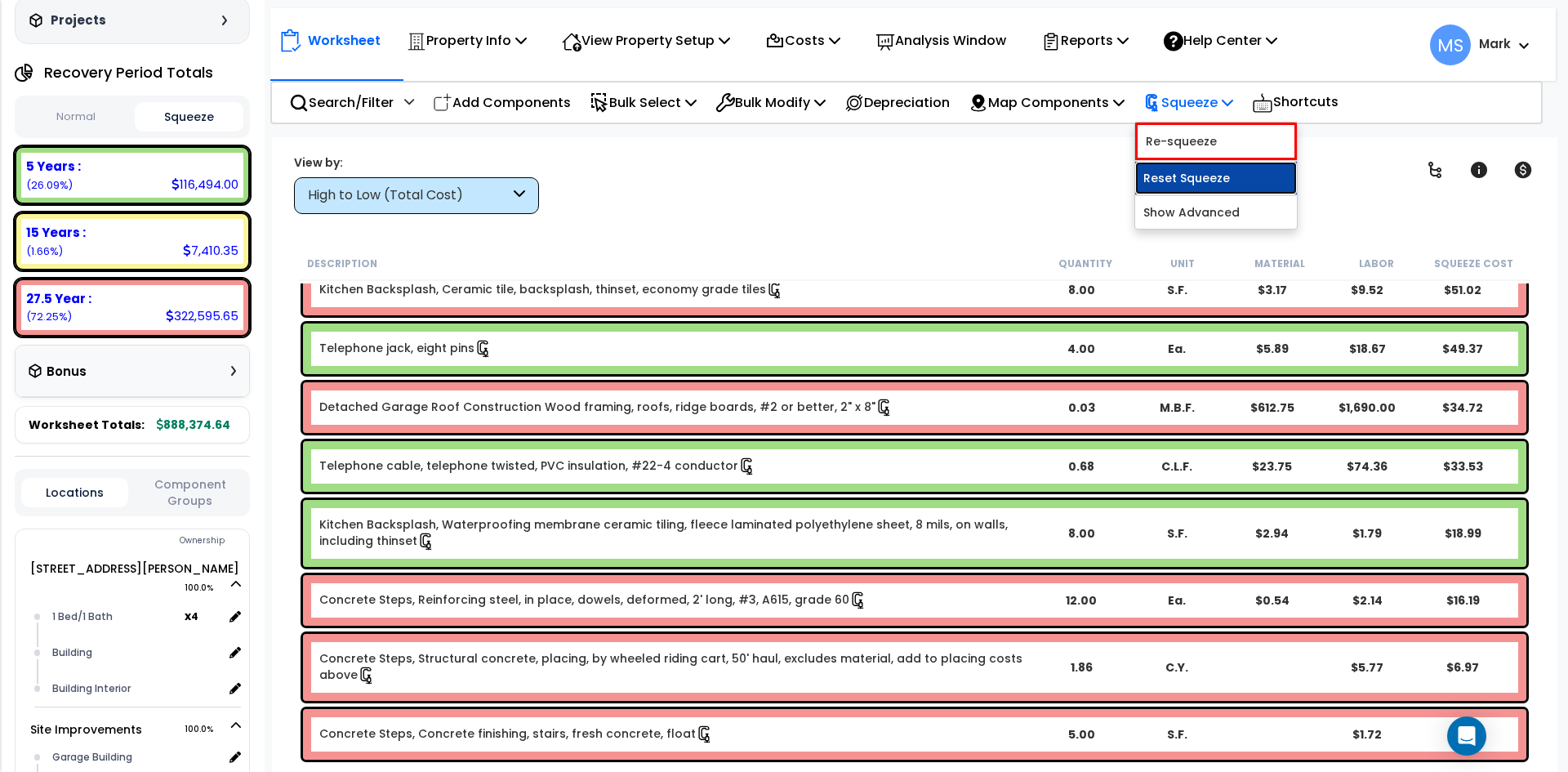
click at [1205, 171] on link "Reset Squeeze" at bounding box center [1216, 177] width 161 height 32
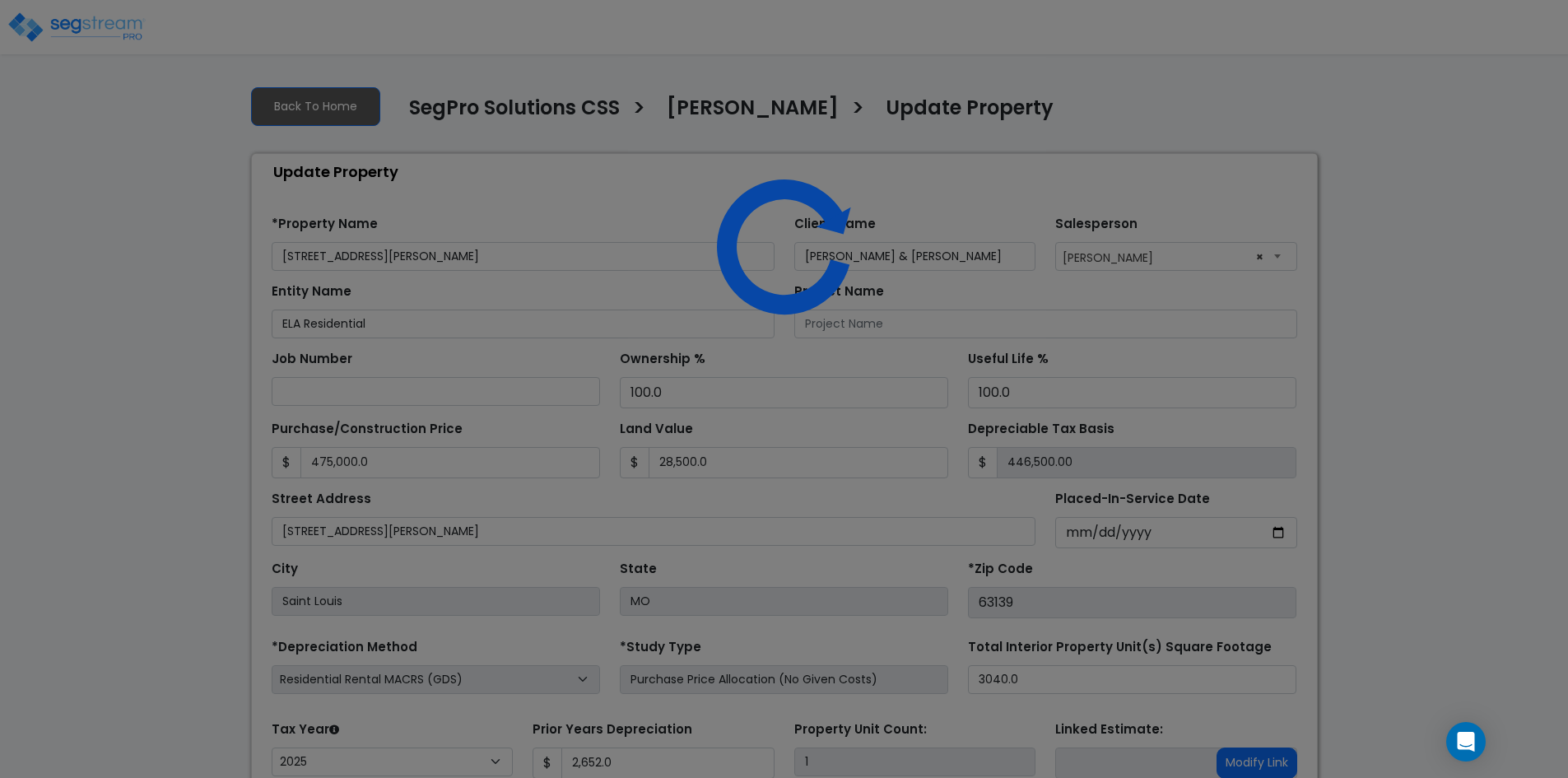
select select "2025"
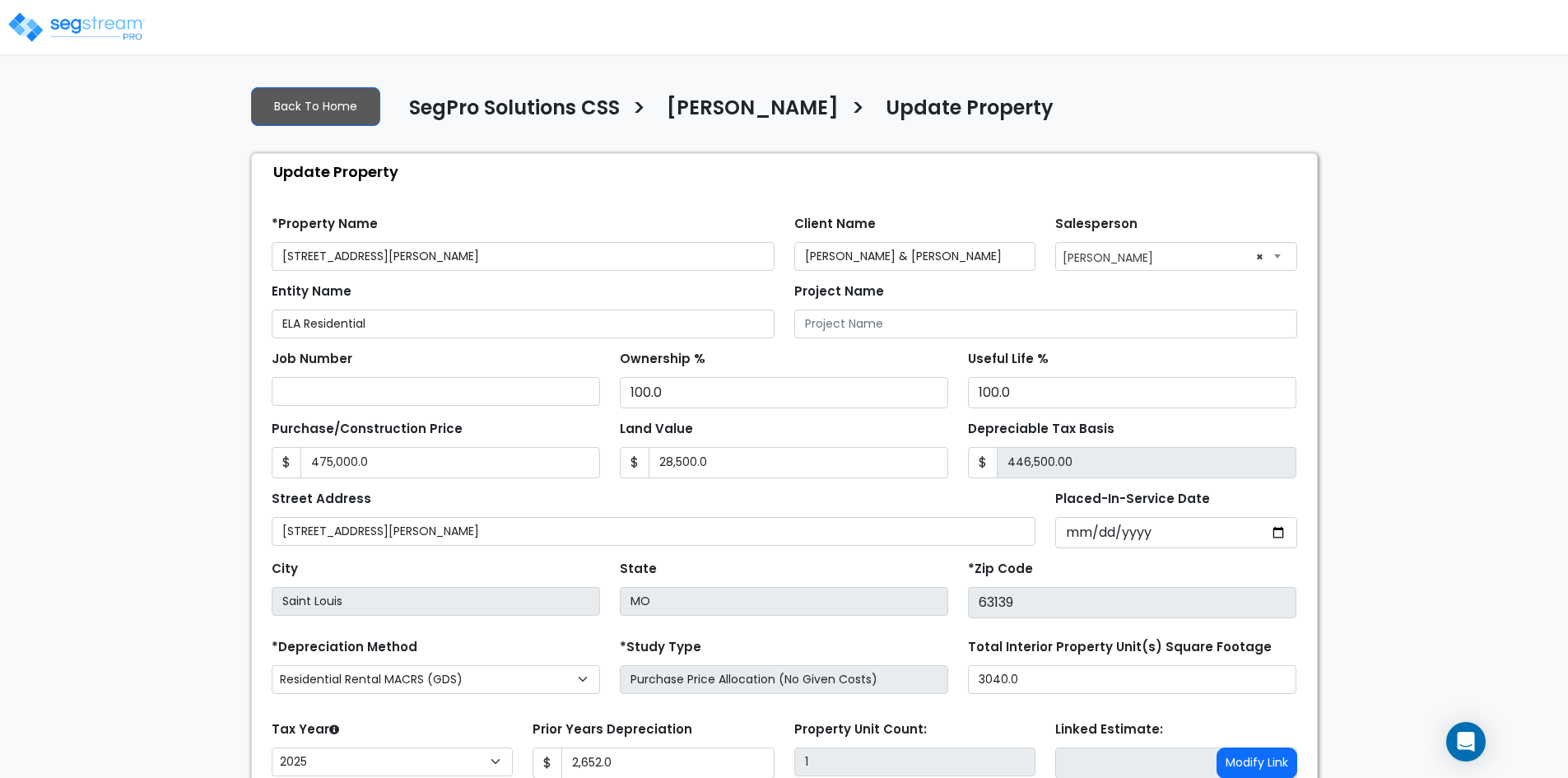
drag, startPoint x: 345, startPoint y: 254, endPoint x: 163, endPoint y: 288, distance: 185.1
click at [163, 288] on div "We are Building your Property. So please grab a coffee and let us do the heavy …" at bounding box center [784, 493] width 1568 height 841
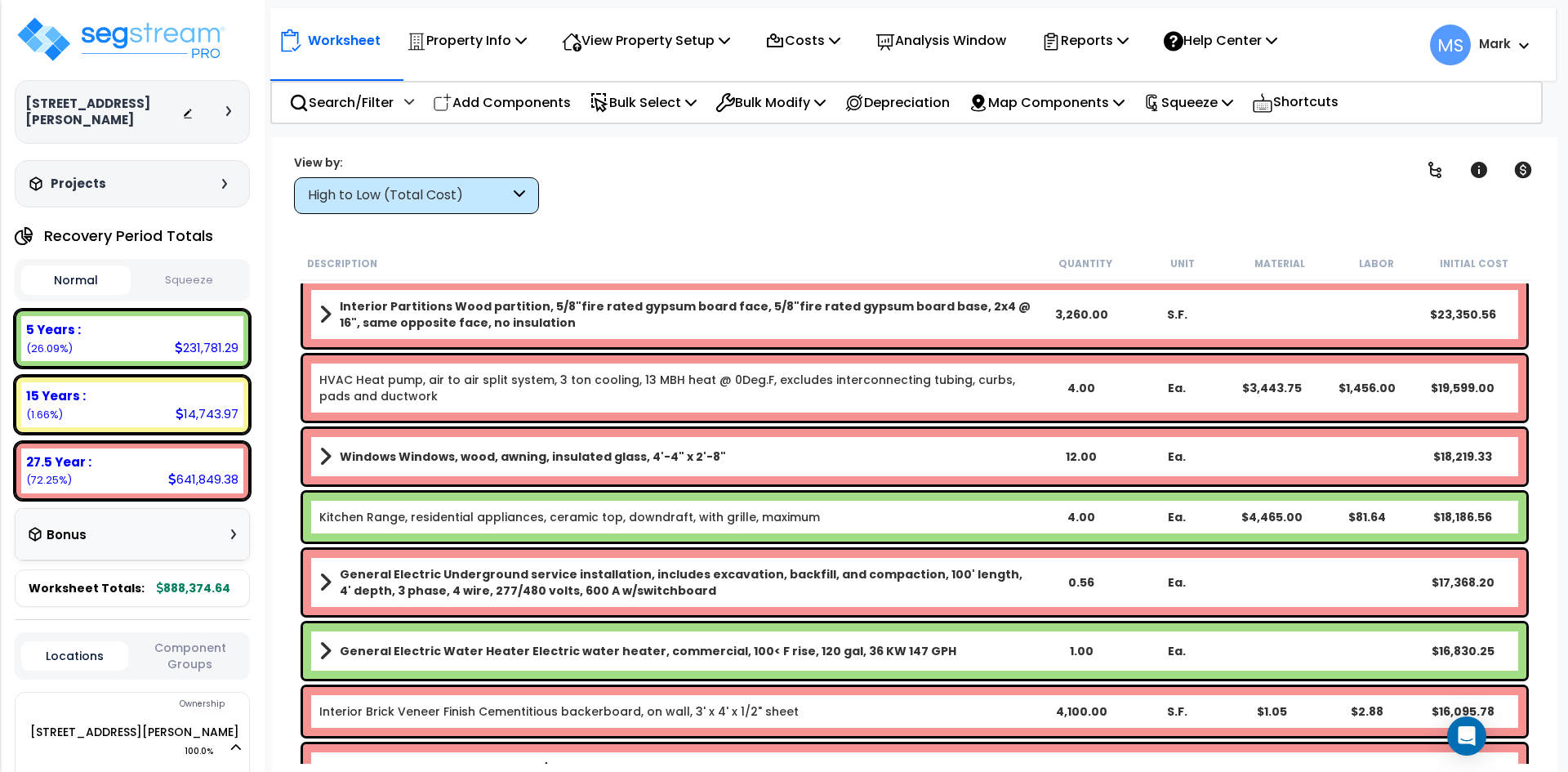
click at [198, 266] on button "Squeeze" at bounding box center [189, 281] width 109 height 29
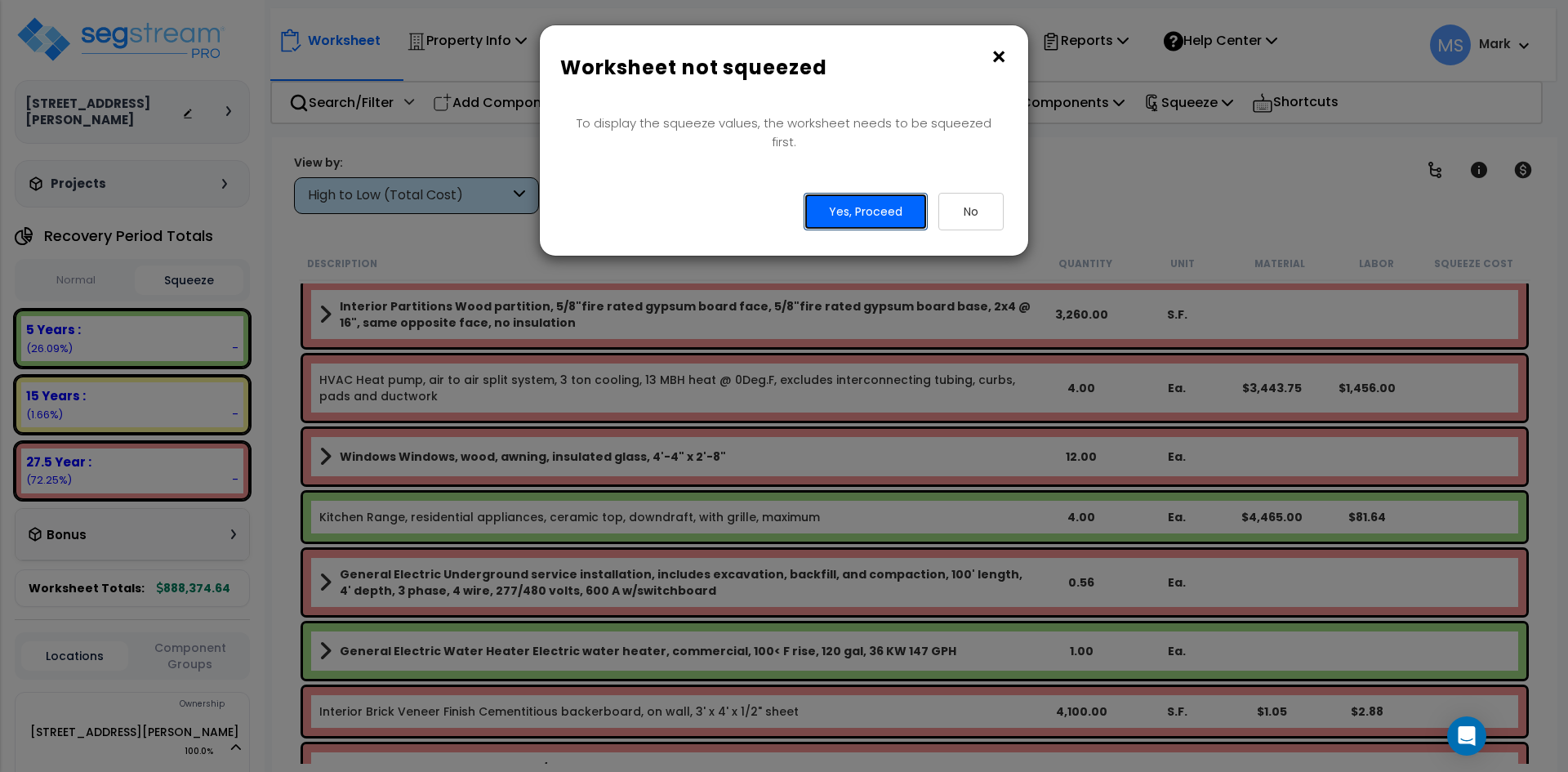
click at [887, 204] on button "Yes, Proceed" at bounding box center [866, 211] width 124 height 37
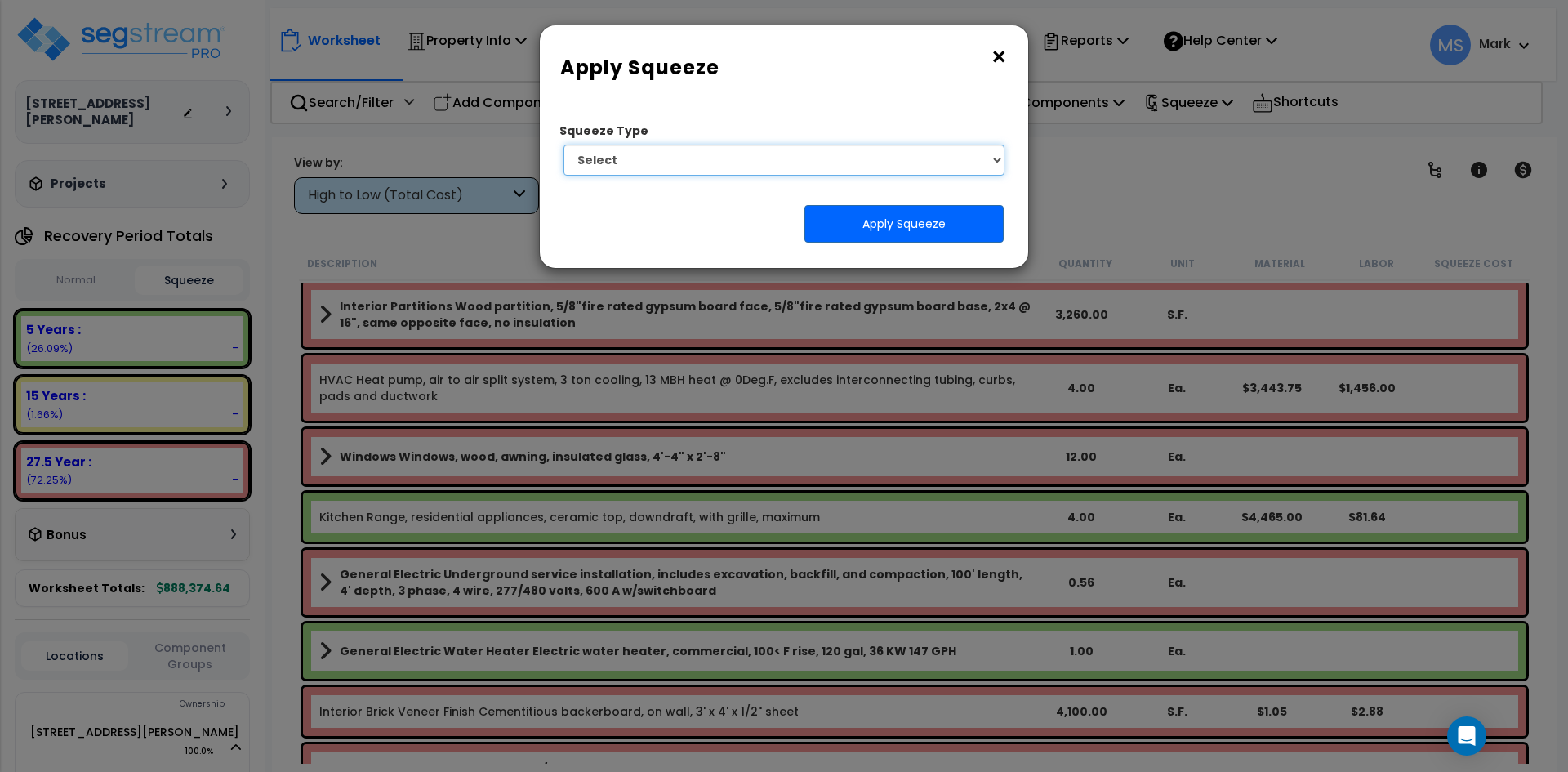
click at [899, 158] on select "Select 1. Squeeze Entire Worksheet 2. Squeeze by [PERSON_NAME] Cost 3. Squeeze …" at bounding box center [784, 161] width 441 height 31
click at [563, 145] on select "Select 1. Squeeze Entire Worksheet 2. Squeeze by [PERSON_NAME] Cost 3. Squeeze …" at bounding box center [784, 161] width 441 height 31
drag, startPoint x: 894, startPoint y: 160, endPoint x: 883, endPoint y: 162, distance: 11.2
click at [894, 160] on select "Select 1. Squeeze Entire Worksheet 2. Squeeze by [PERSON_NAME] Cost 3. Squeeze …" at bounding box center [784, 161] width 441 height 31
select select "squeeze_entire_takeoffsheet"
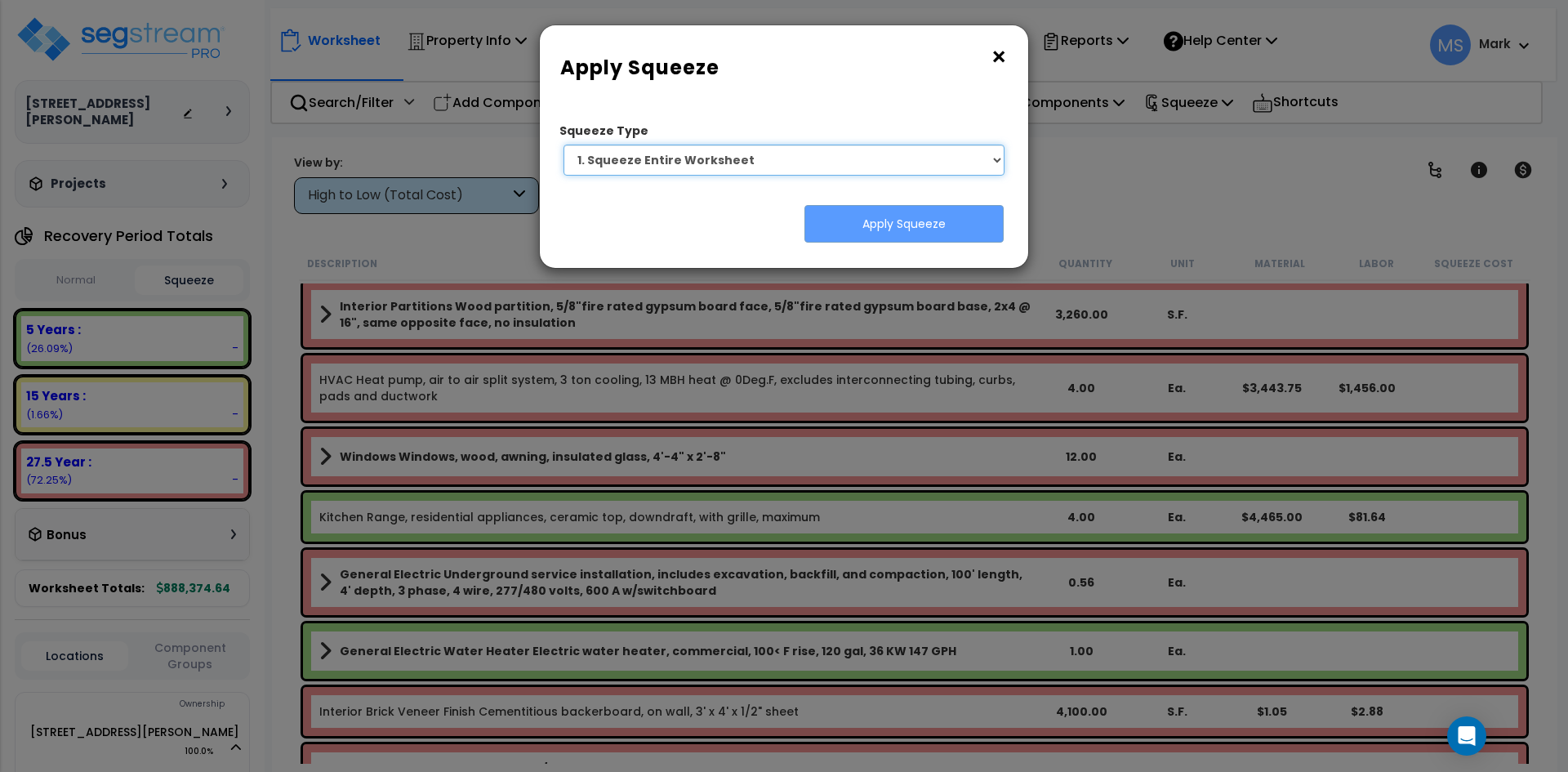
click at [563, 145] on select "Select 1. Squeeze Entire Worksheet 2. Squeeze by [PERSON_NAME] Cost 3. Squeeze …" at bounding box center [784, 161] width 441 height 31
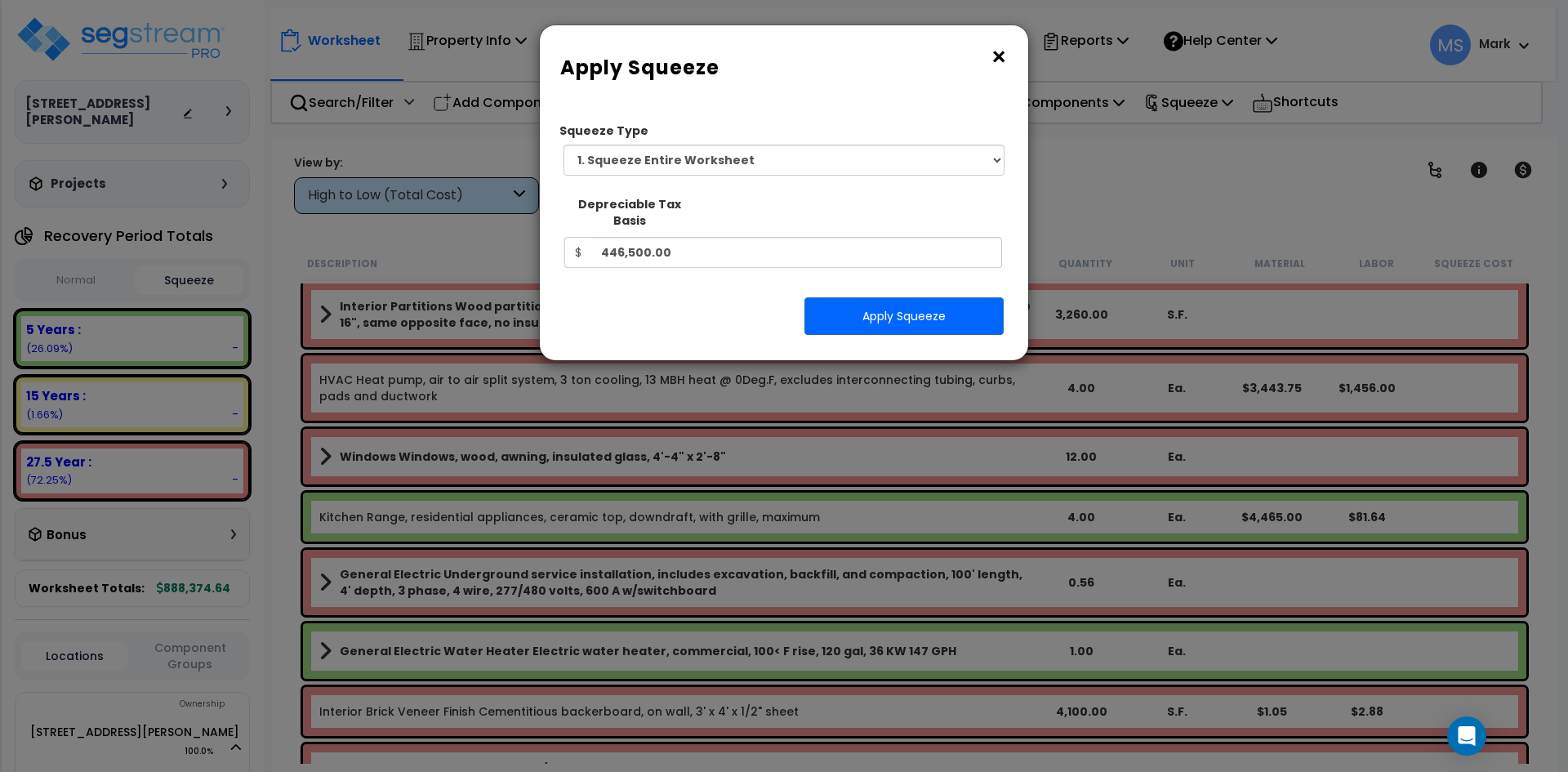
click at [888, 322] on div "Squeeze Type Select 1. Squeeze Entire Worksheet 2. Squeeze by [PERSON_NAME] Cos…" at bounding box center [784, 231] width 464 height 233
click at [889, 299] on button "Apply Squeeze" at bounding box center [904, 315] width 199 height 37
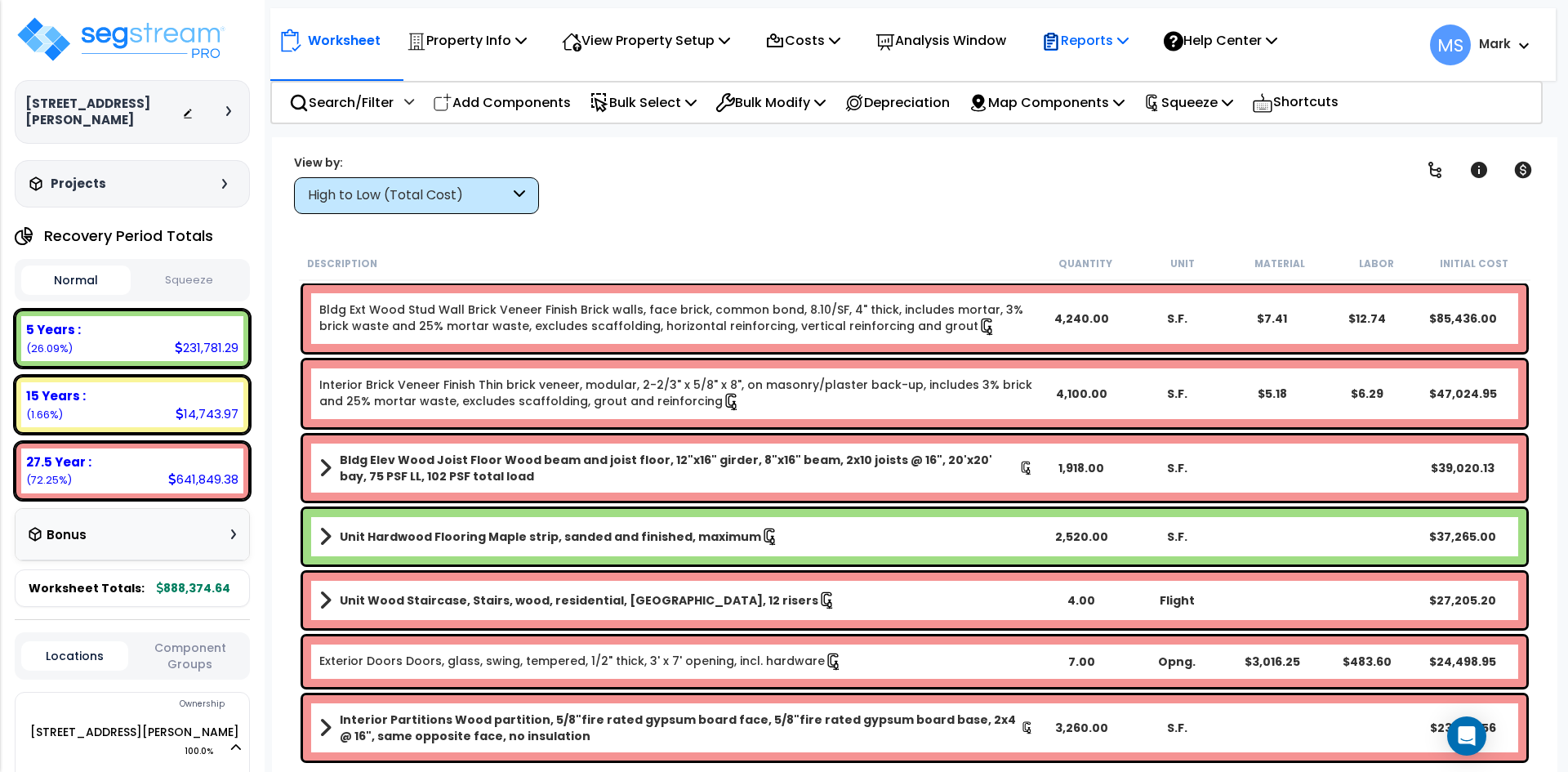
click at [1099, 41] on p "Reports" at bounding box center [1085, 41] width 88 height 22
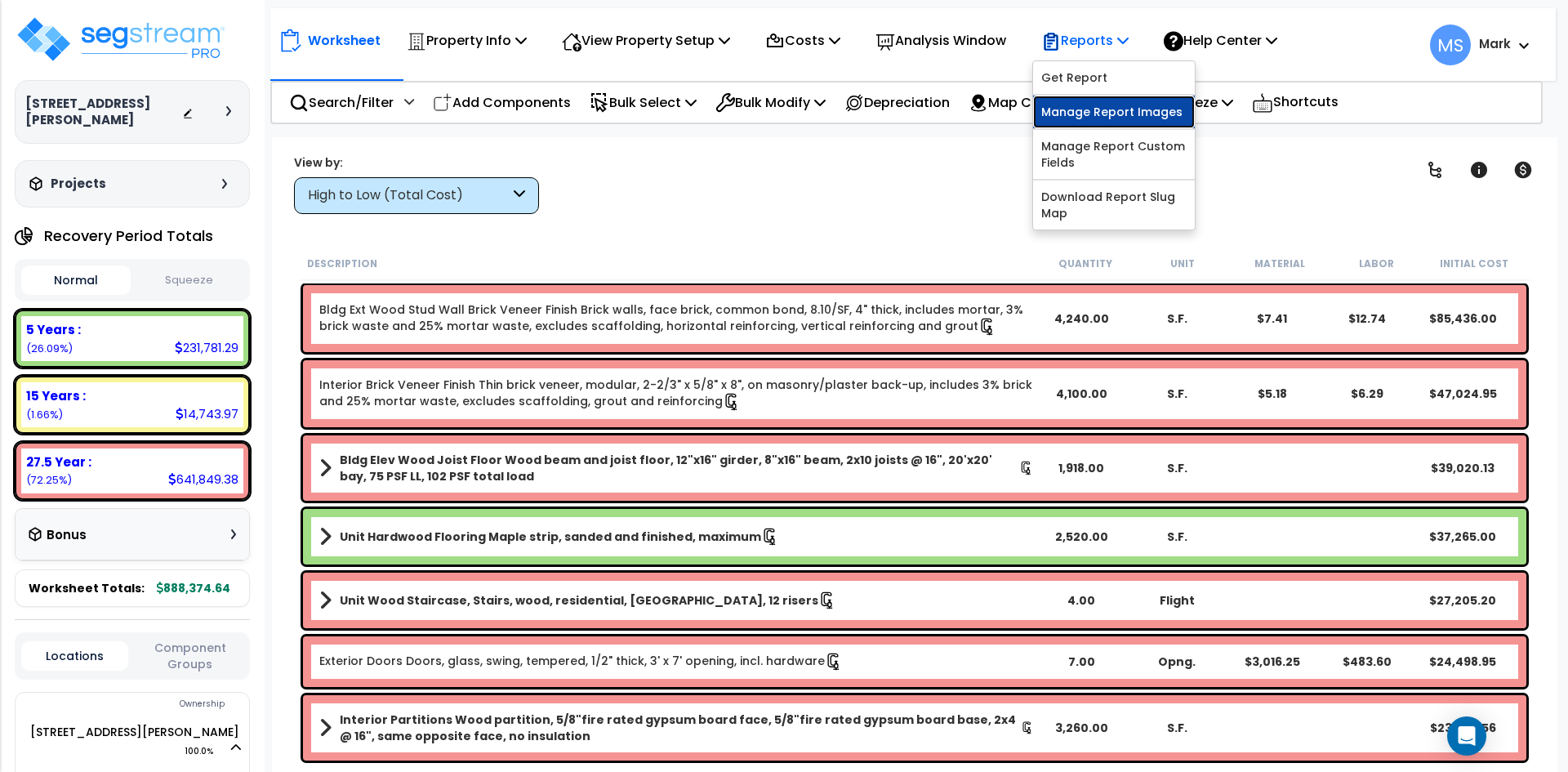
click at [1112, 118] on link "Manage Report Images" at bounding box center [1113, 111] width 161 height 32
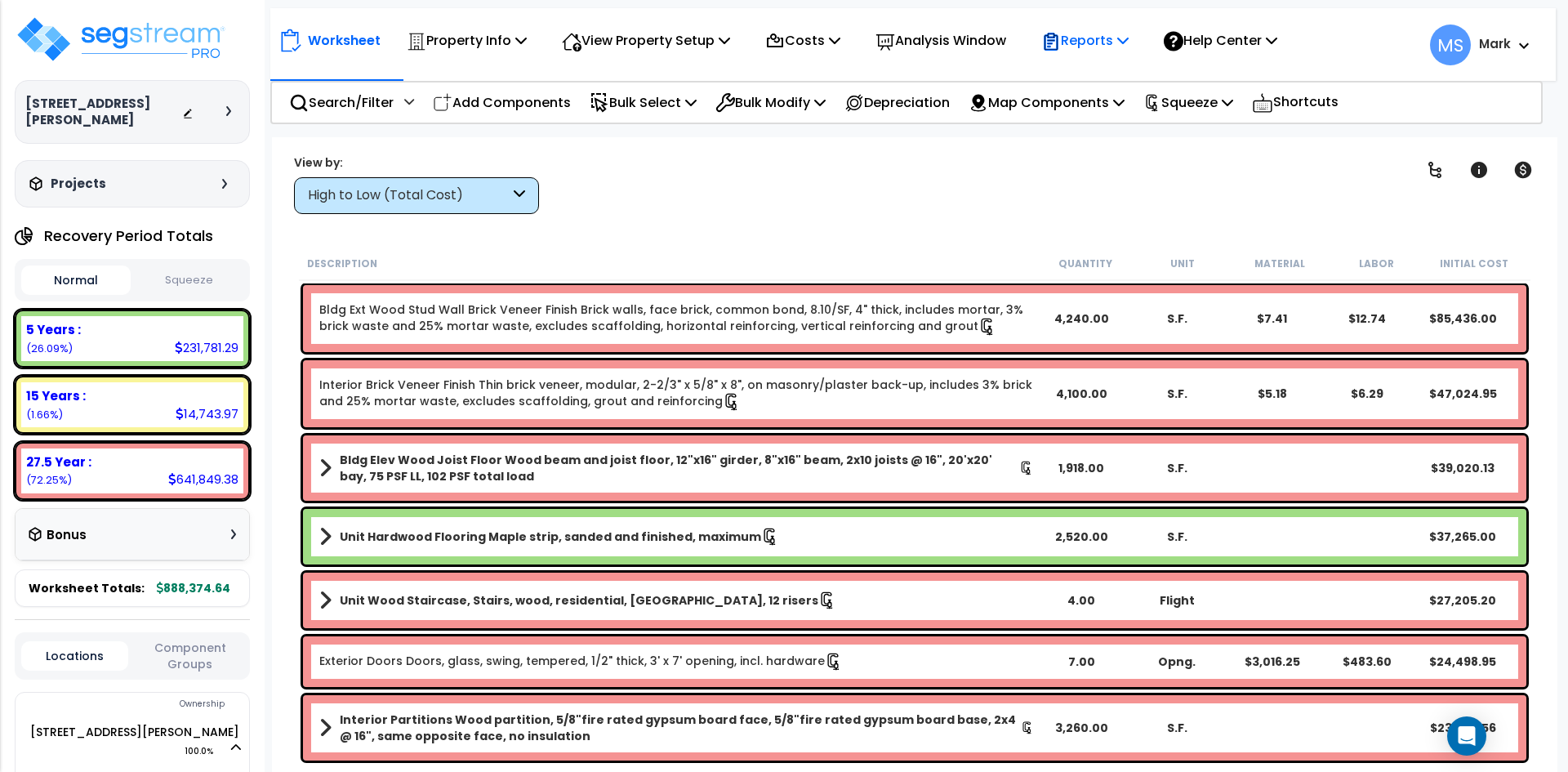
click at [1120, 43] on p "Reports" at bounding box center [1085, 41] width 88 height 22
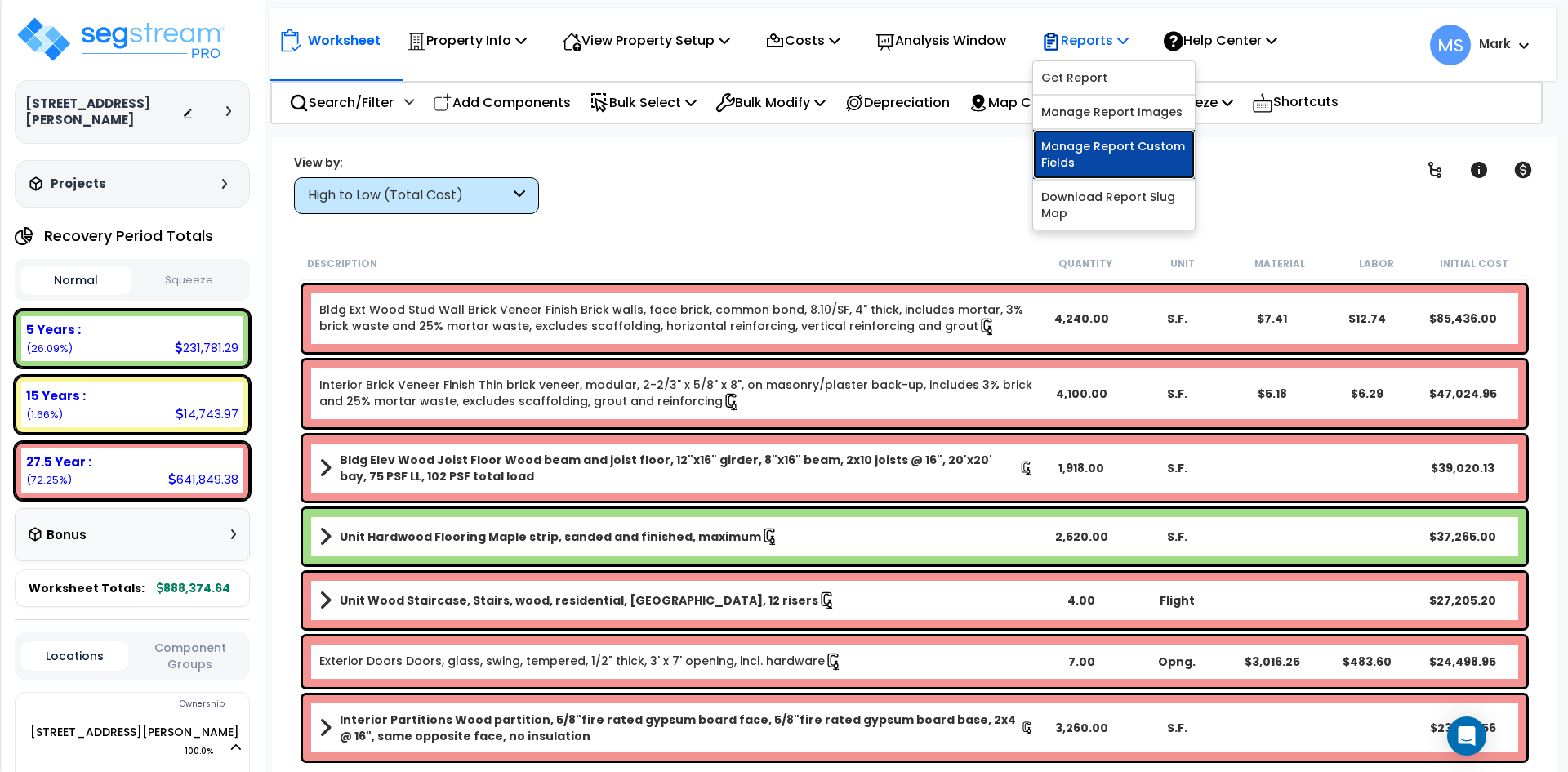
click at [1133, 151] on link "Manage Report Custom Fields" at bounding box center [1113, 154] width 161 height 49
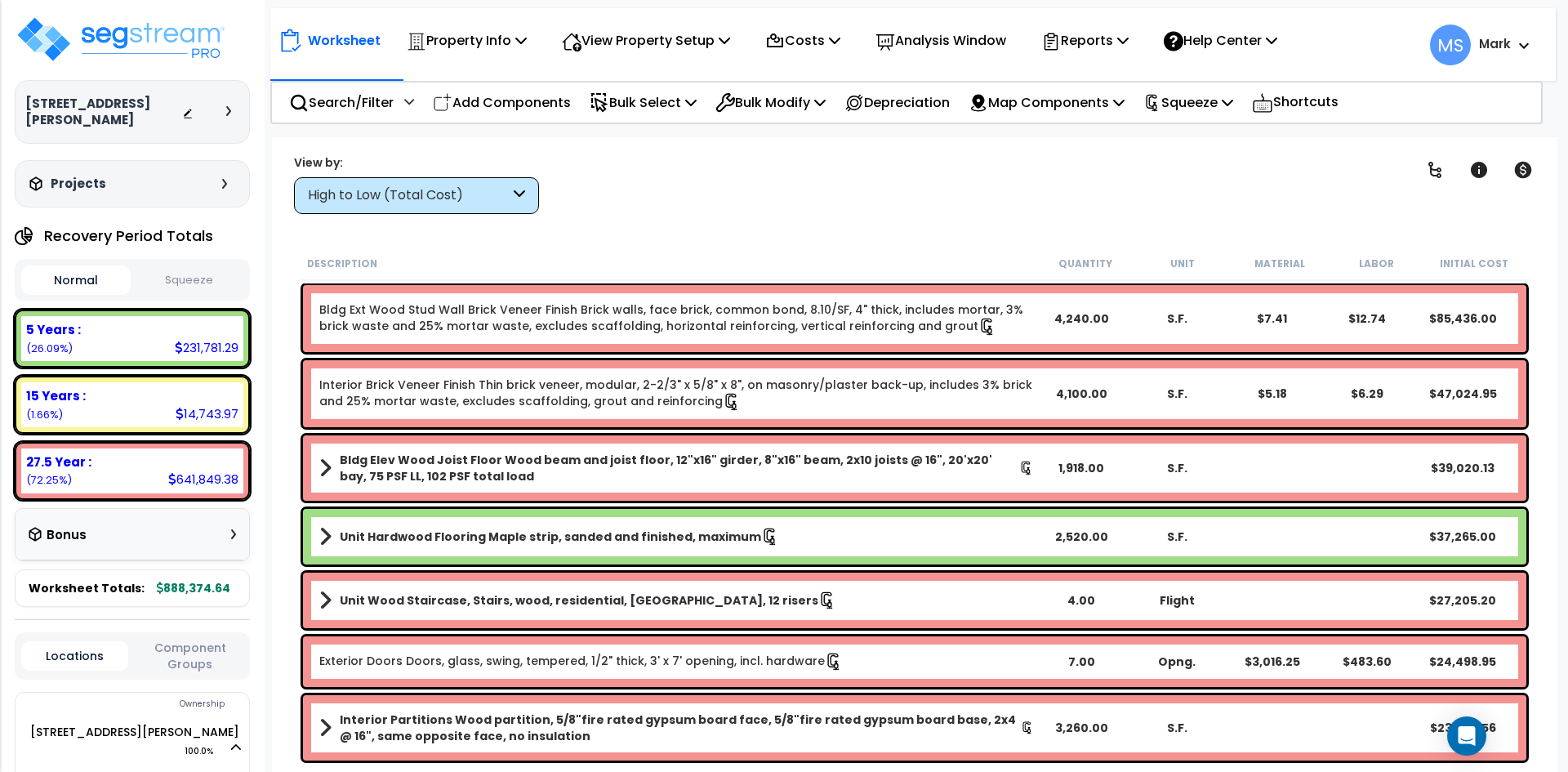
click at [1133, 213] on div "Clear Filters" at bounding box center [971, 184] width 825 height 60
click at [228, 268] on button "Squeeze" at bounding box center [189, 281] width 109 height 29
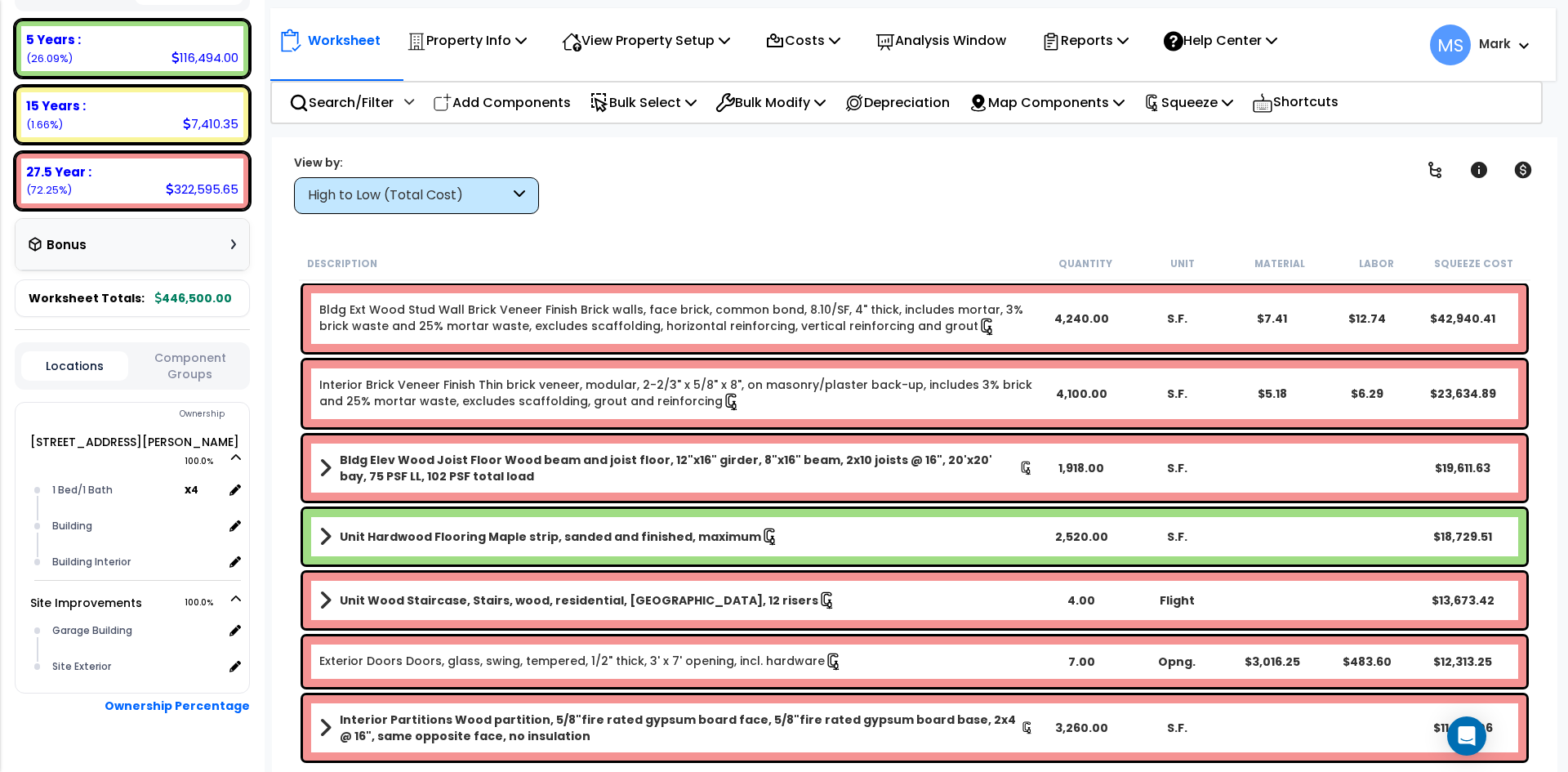
scroll to position [292, 0]
click at [182, 353] on button "Component Groups" at bounding box center [189, 362] width 107 height 34
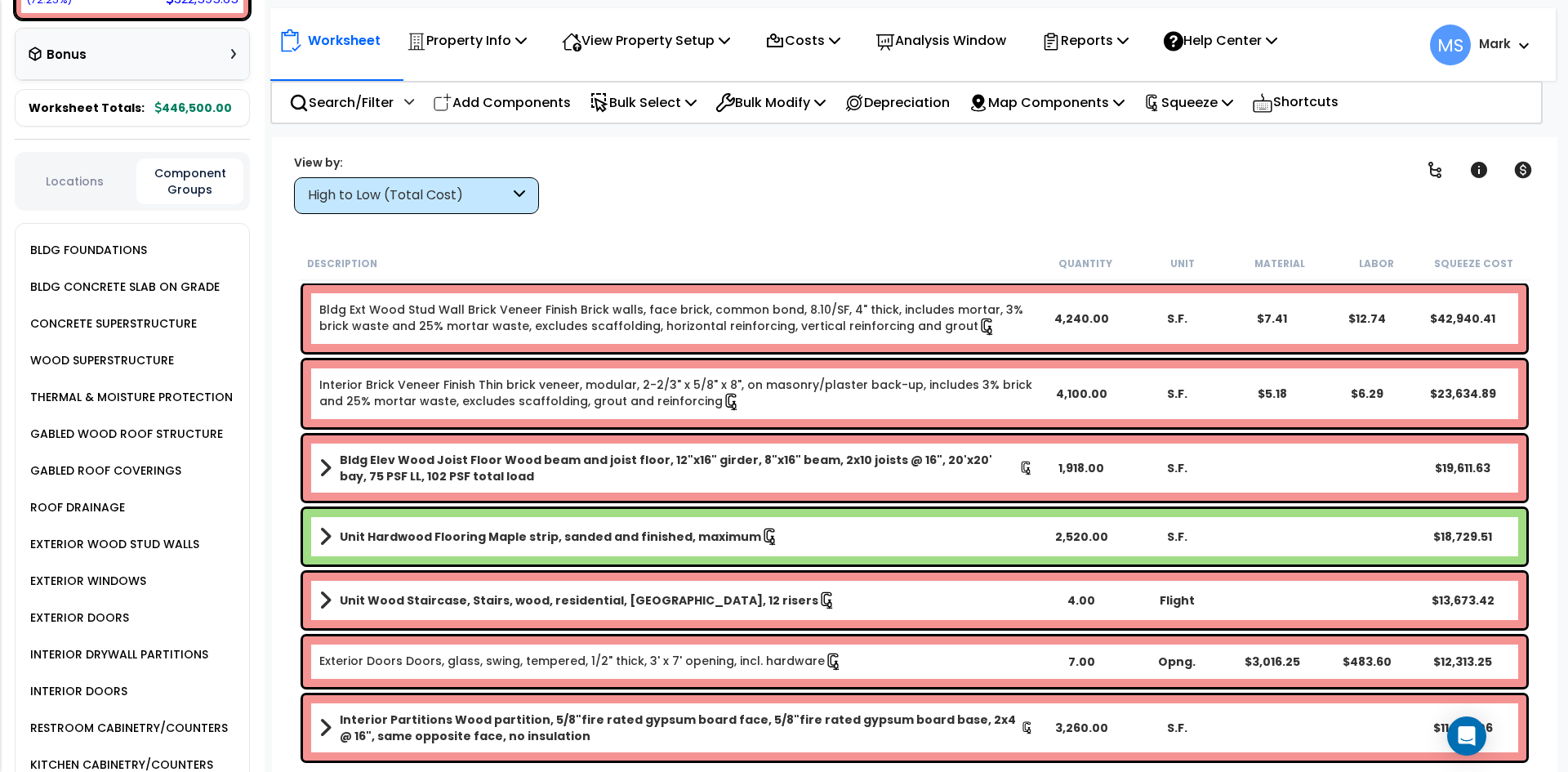
scroll to position [456, 0]
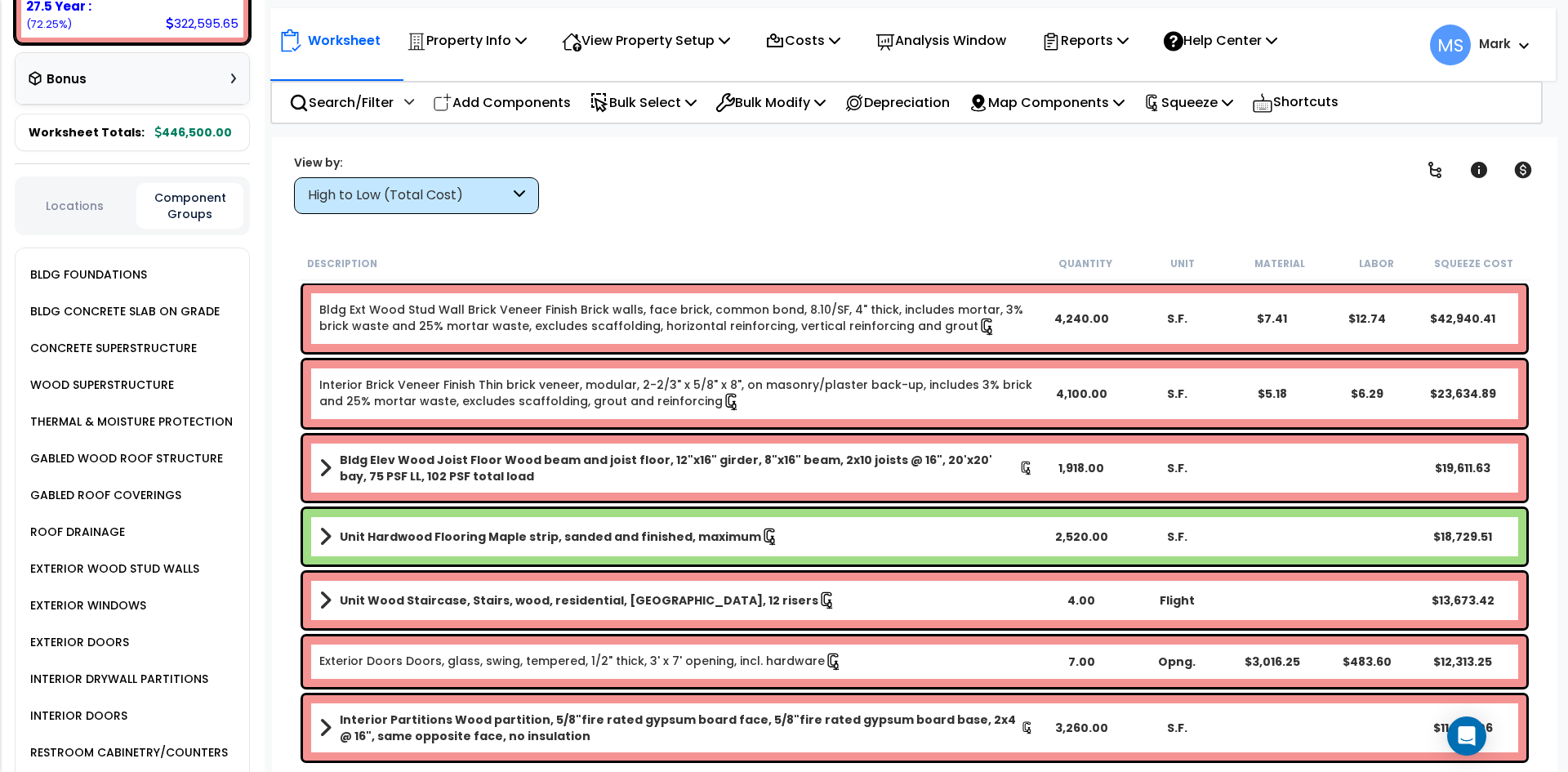
click at [365, 207] on div "High to Low (Total Cost)" at bounding box center [416, 195] width 245 height 36
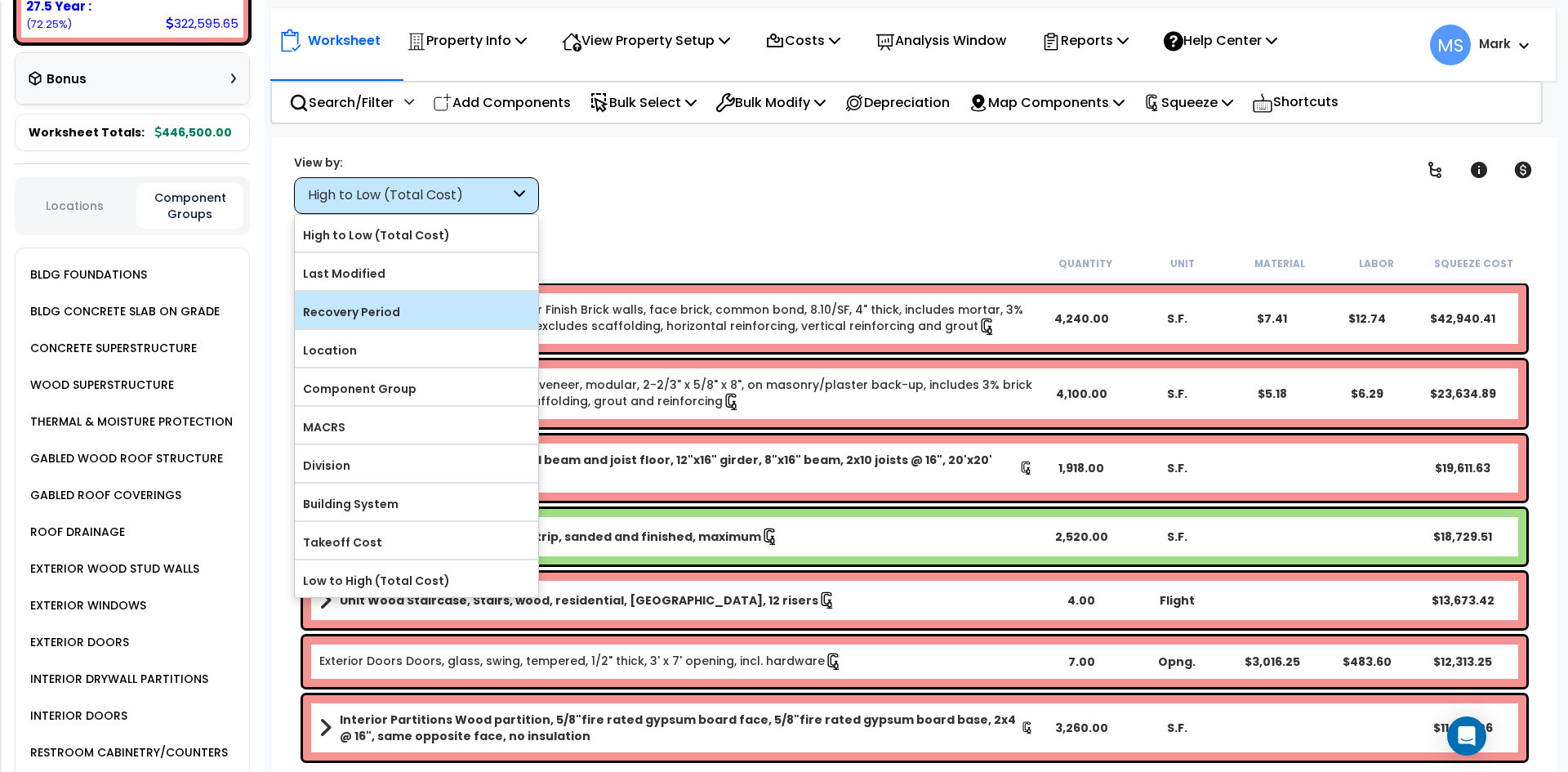
click at [386, 309] on label "Recovery Period" at bounding box center [416, 312] width 243 height 25
click at [0, 0] on input "Recovery Period" at bounding box center [0, 0] width 0 height 0
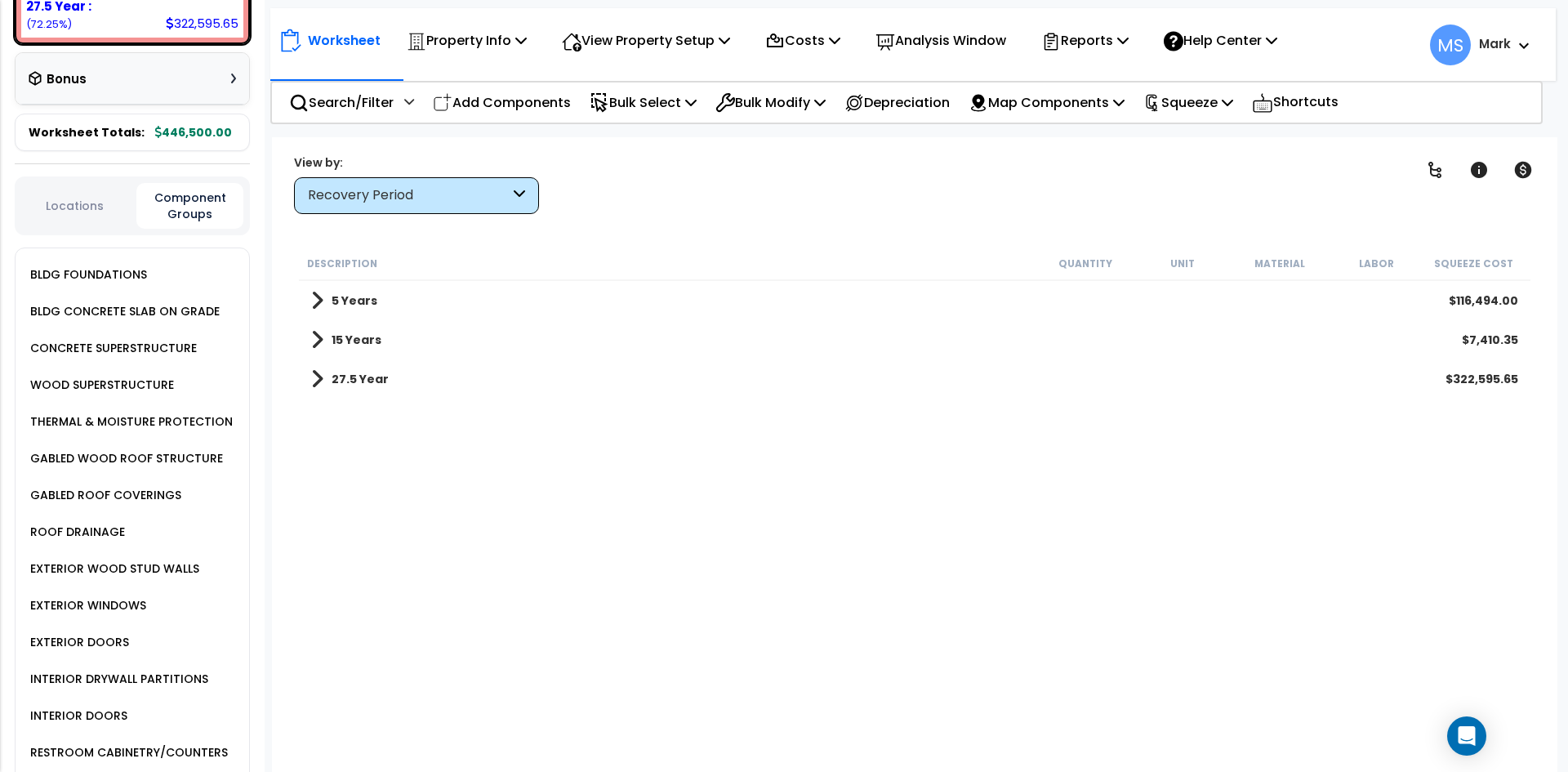
click at [338, 328] on div "15 Years $7,410.35" at bounding box center [914, 339] width 1223 height 39
click at [344, 340] on b "15 Years" at bounding box center [357, 340] width 50 height 17
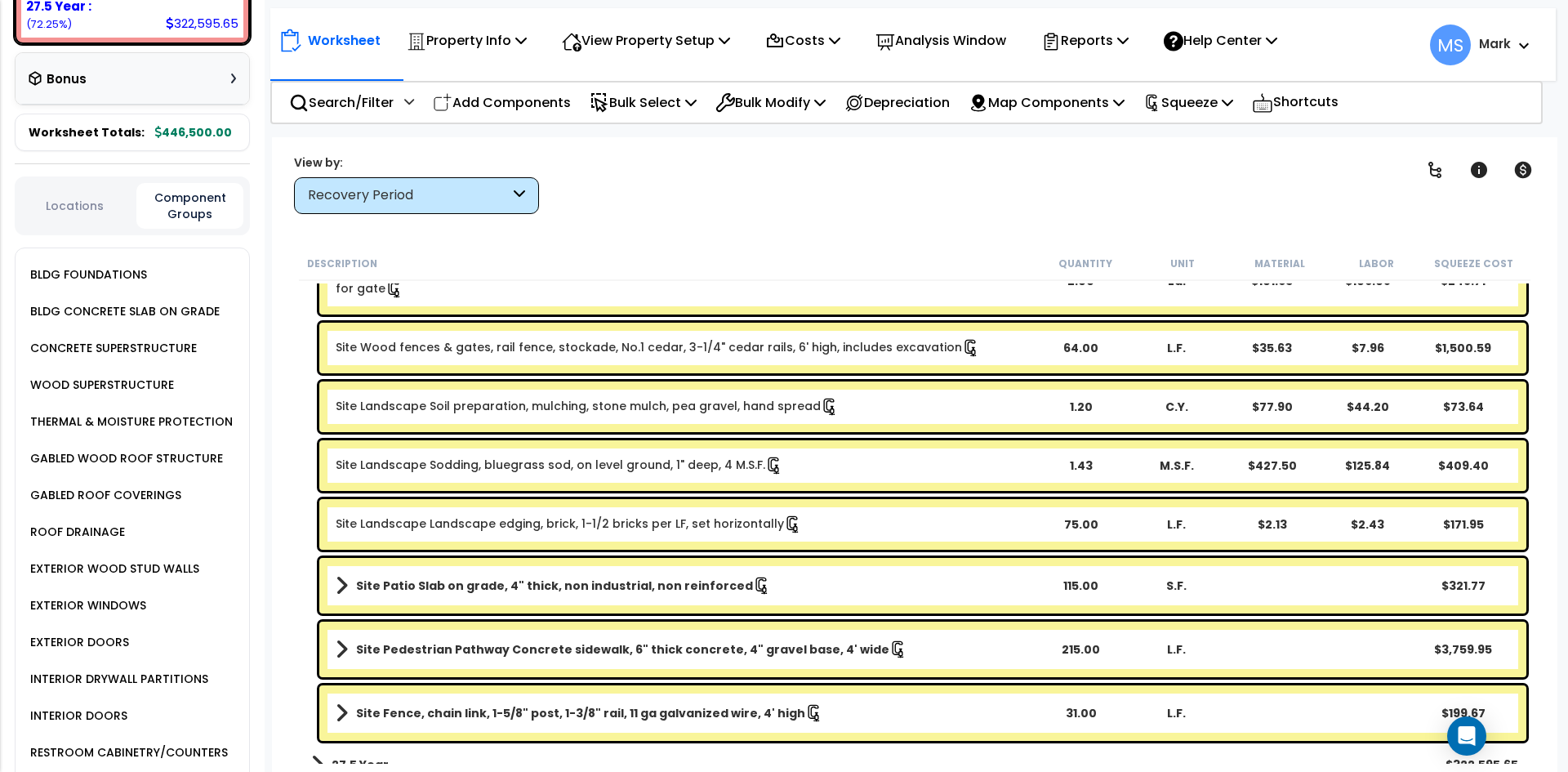
scroll to position [327, 0]
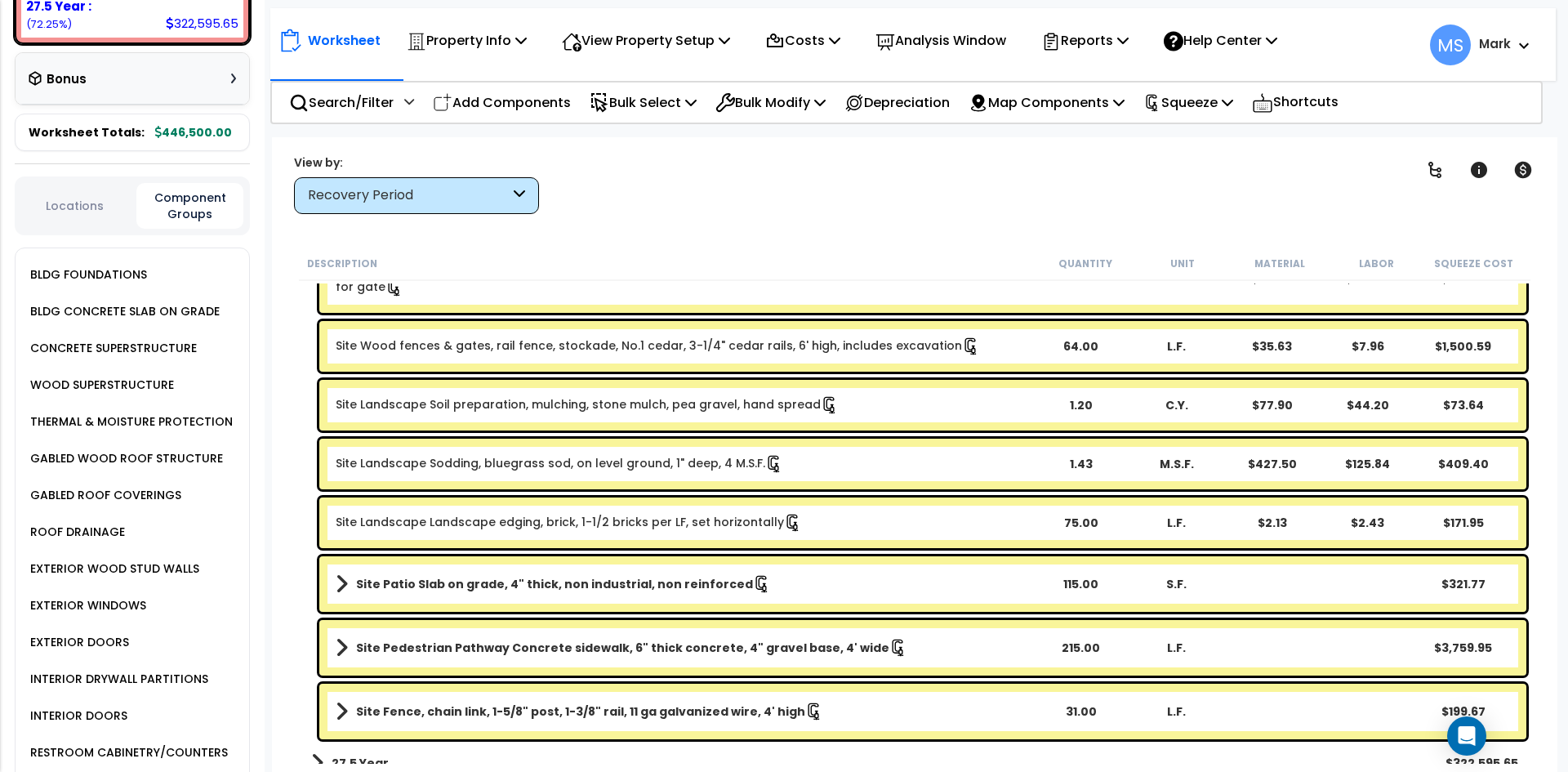
click at [400, 185] on div "Recovery Period" at bounding box center [416, 195] width 245 height 36
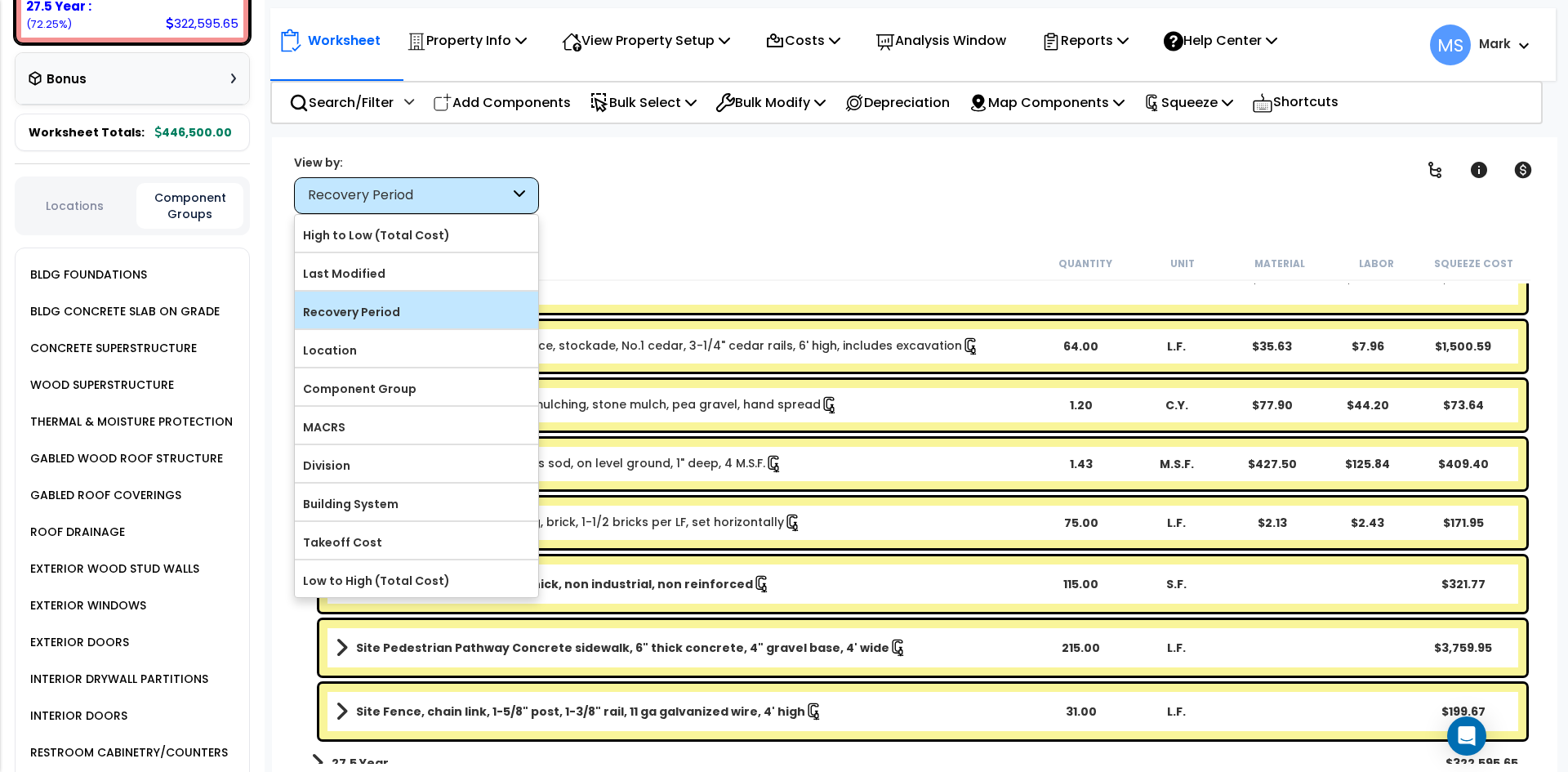
click at [389, 310] on label "Recovery Period" at bounding box center [416, 312] width 243 height 25
click at [0, 0] on input "Recovery Period" at bounding box center [0, 0] width 0 height 0
click at [389, 312] on label "Recovery Period" at bounding box center [416, 312] width 243 height 25
click at [0, 0] on input "Recovery Period" at bounding box center [0, 0] width 0 height 0
click at [353, 308] on label "Recovery Period" at bounding box center [416, 312] width 243 height 25
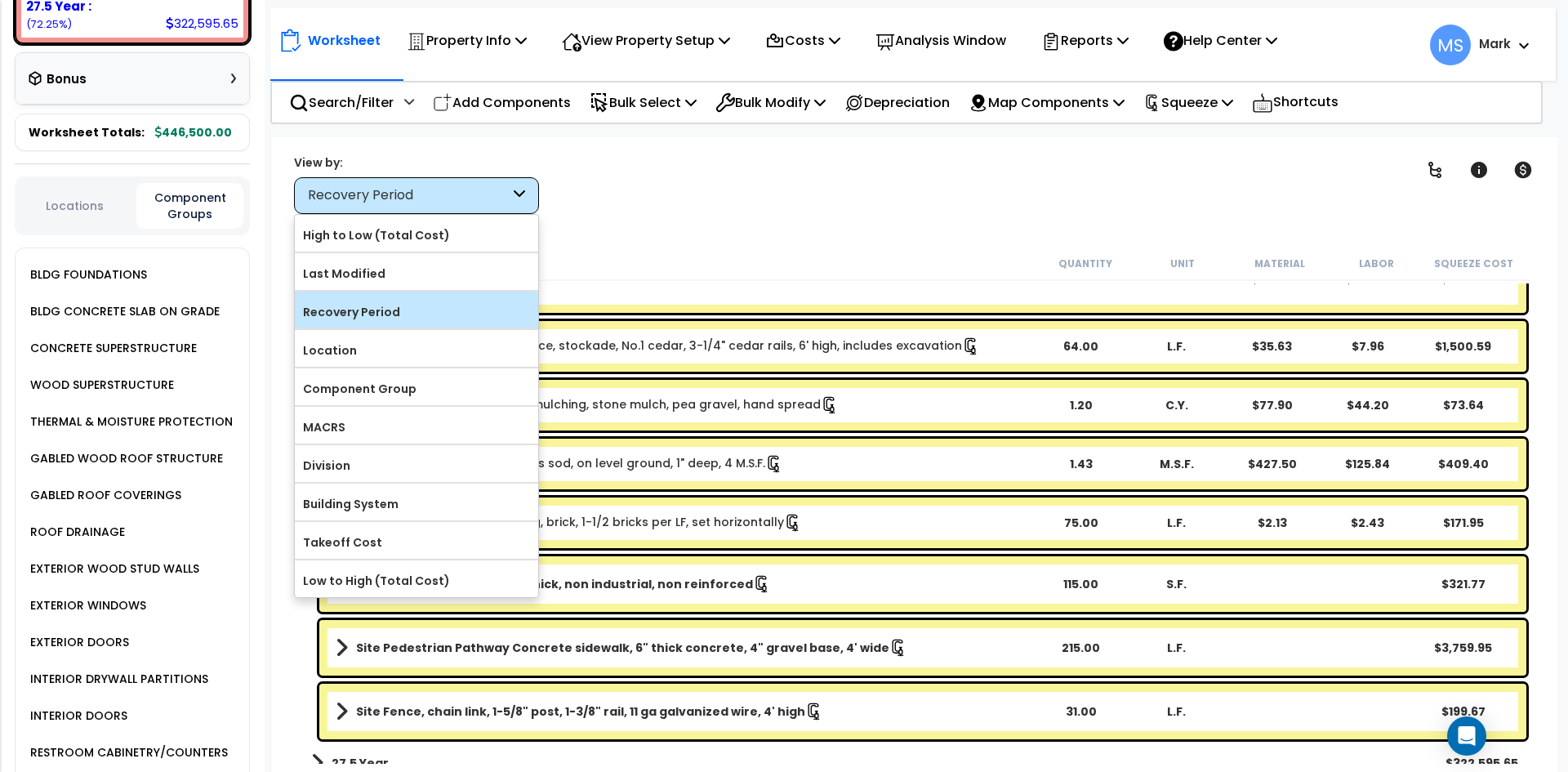
click at [0, 0] on input "Recovery Period" at bounding box center [0, 0] width 0 height 0
click at [420, 310] on label "Recovery Period" at bounding box center [416, 312] width 243 height 25
click at [0, 0] on input "Recovery Period" at bounding box center [0, 0] width 0 height 0
click at [420, 310] on label "Recovery Period" at bounding box center [416, 312] width 243 height 25
click at [0, 0] on input "Recovery Period" at bounding box center [0, 0] width 0 height 0
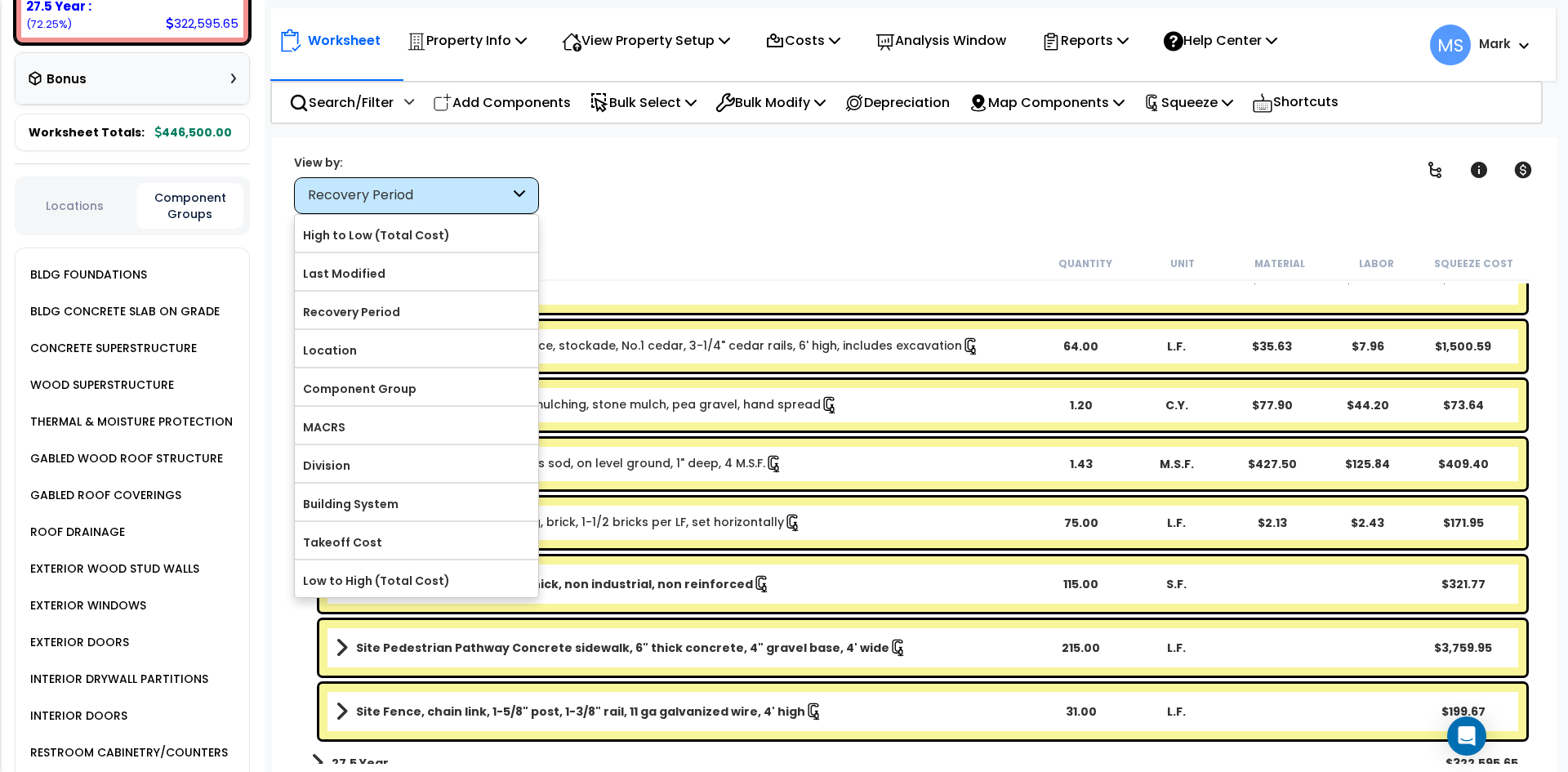
click at [563, 286] on link "Site Pedestrian Gates Fence, chain link, residential, 3' wide, 1-3/8" frame, 3'…" at bounding box center [684, 279] width 697 height 34
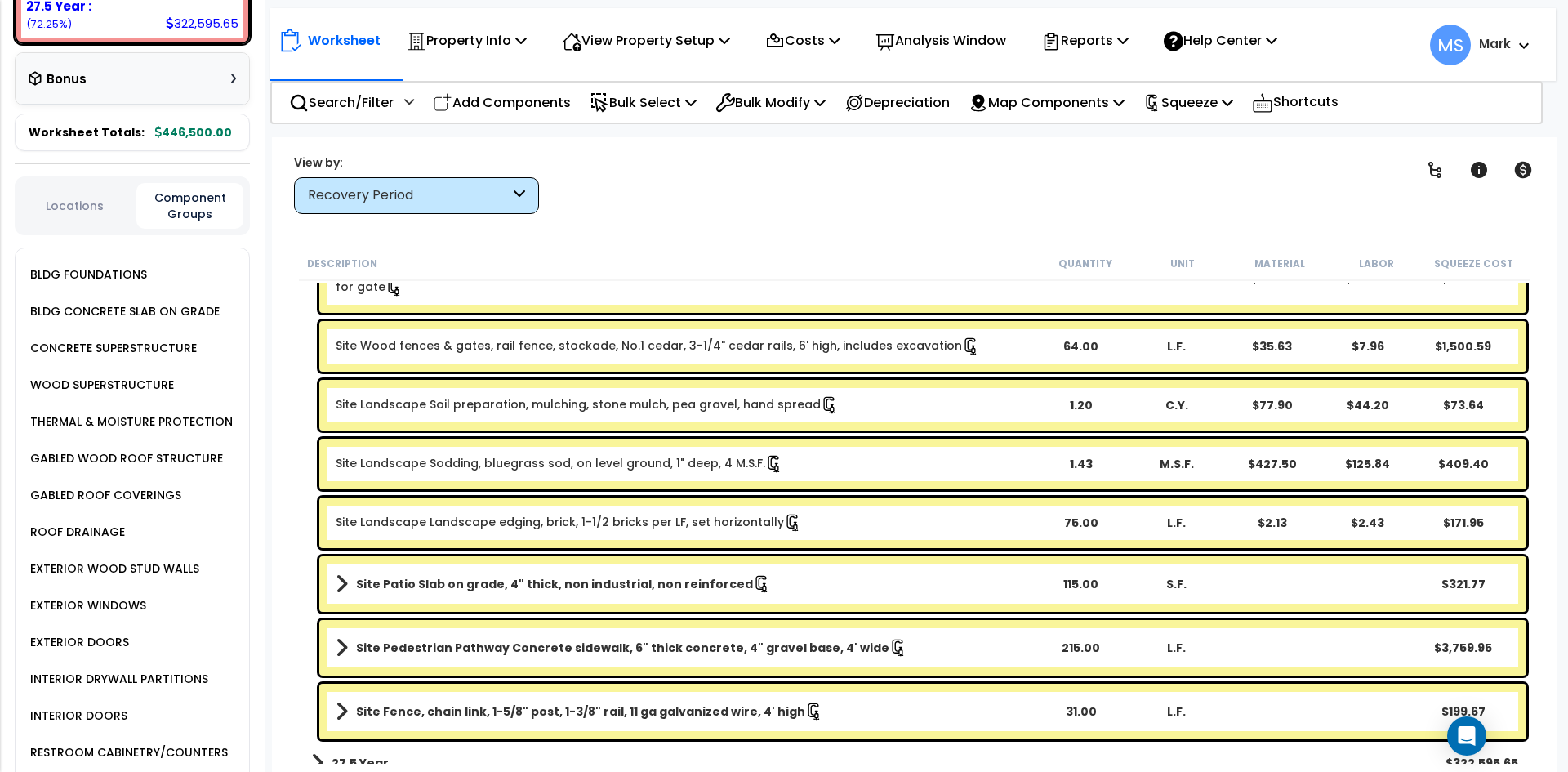
click at [469, 194] on div "Recovery Period" at bounding box center [409, 195] width 202 height 19
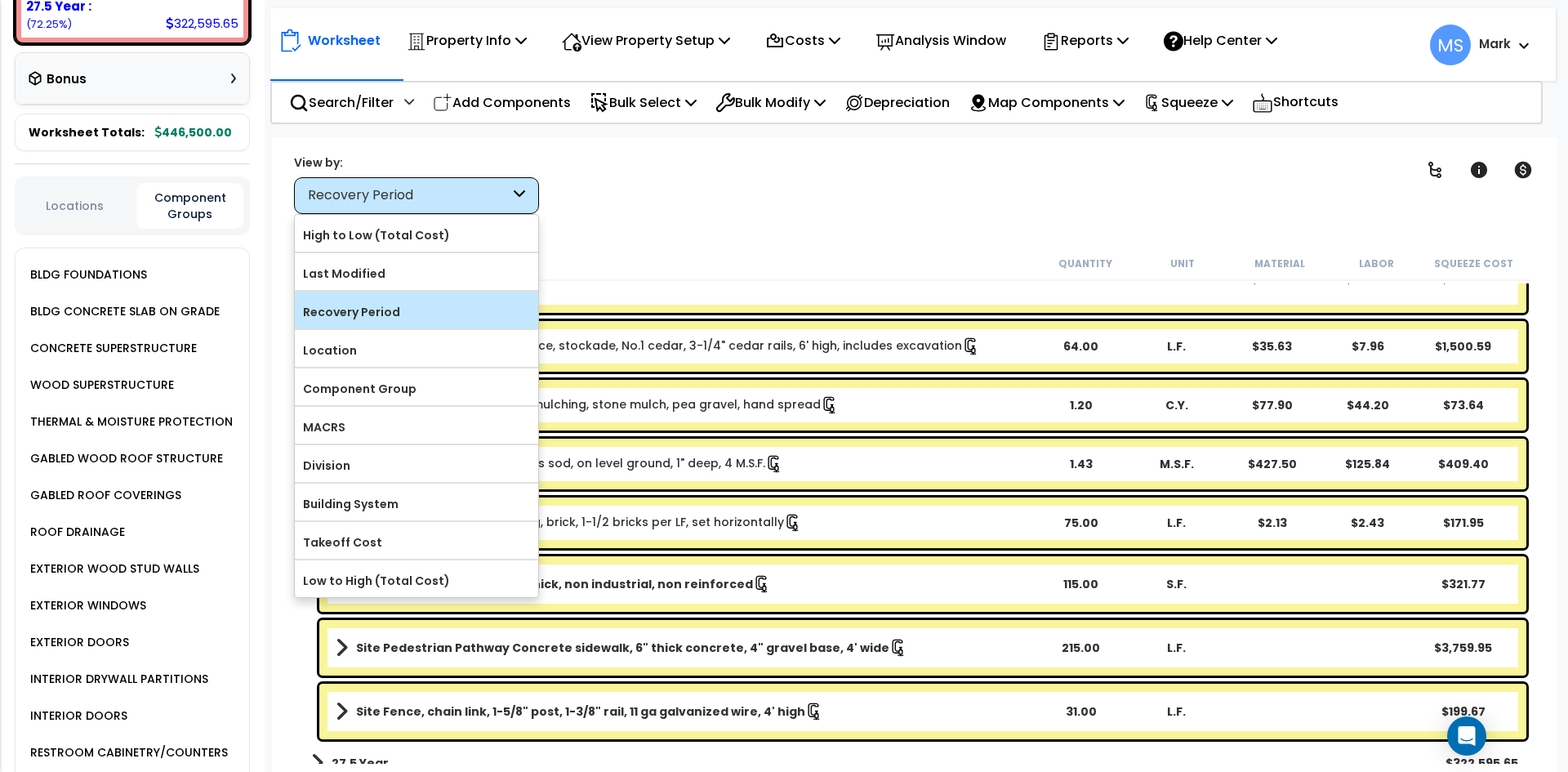
click at [402, 328] on div "Recovery Period" at bounding box center [416, 309] width 243 height 36
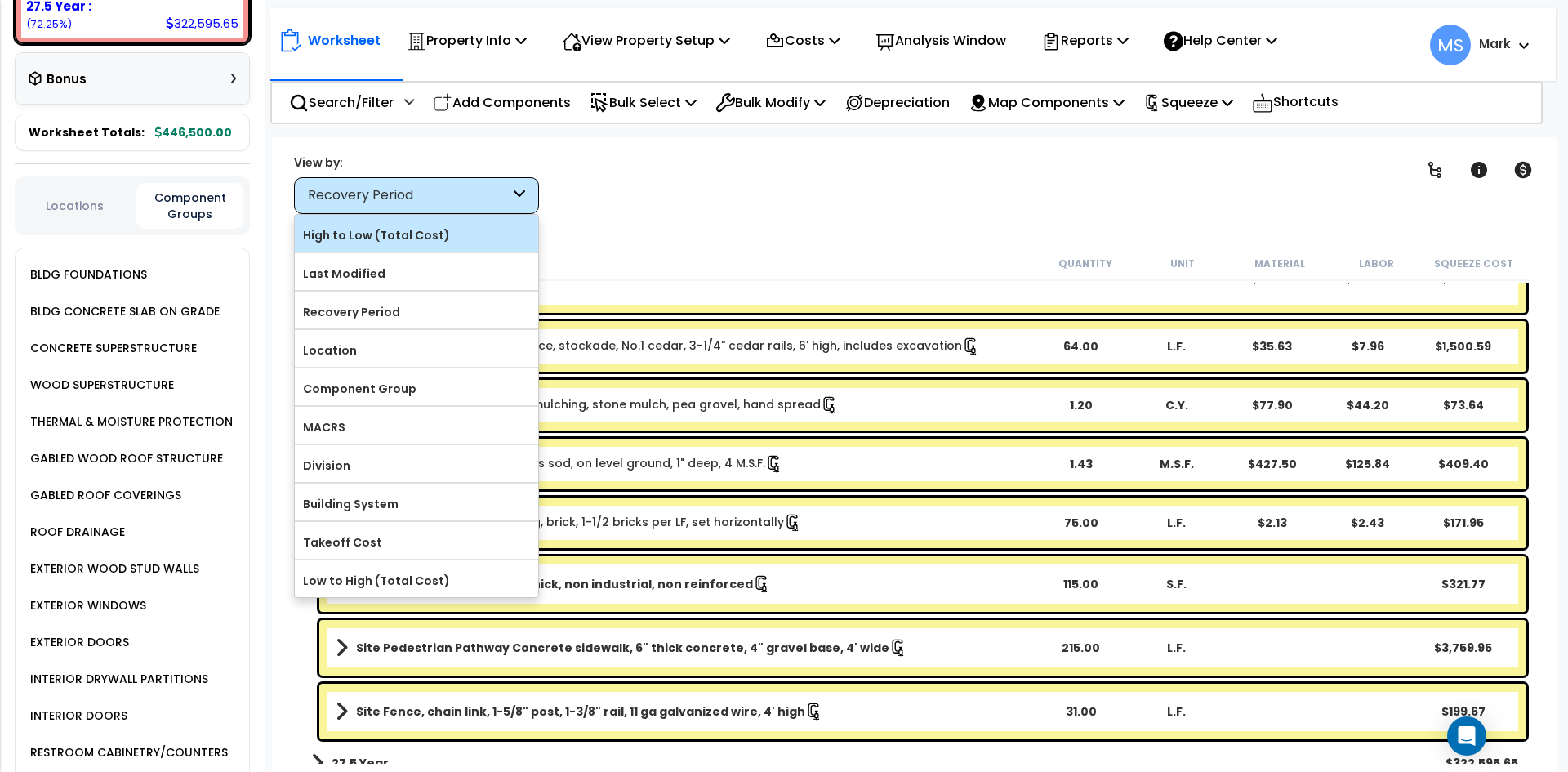
click at [380, 233] on label "High to Low (Total Cost)" at bounding box center [416, 235] width 243 height 25
click at [0, 0] on input "High to Low (Total Cost)" at bounding box center [0, 0] width 0 height 0
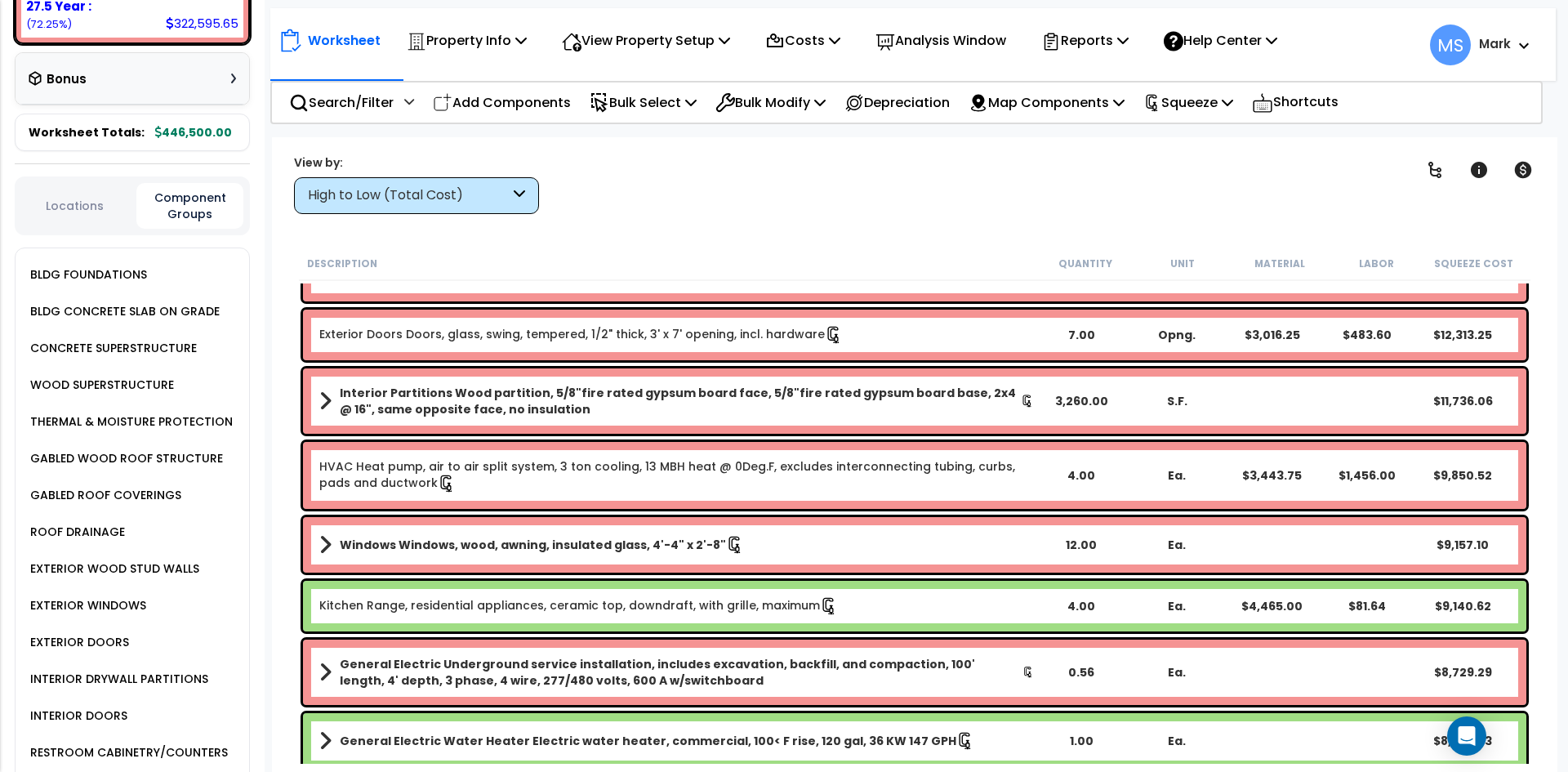
click at [476, 187] on div "High to Low (Total Cost)" at bounding box center [409, 195] width 202 height 19
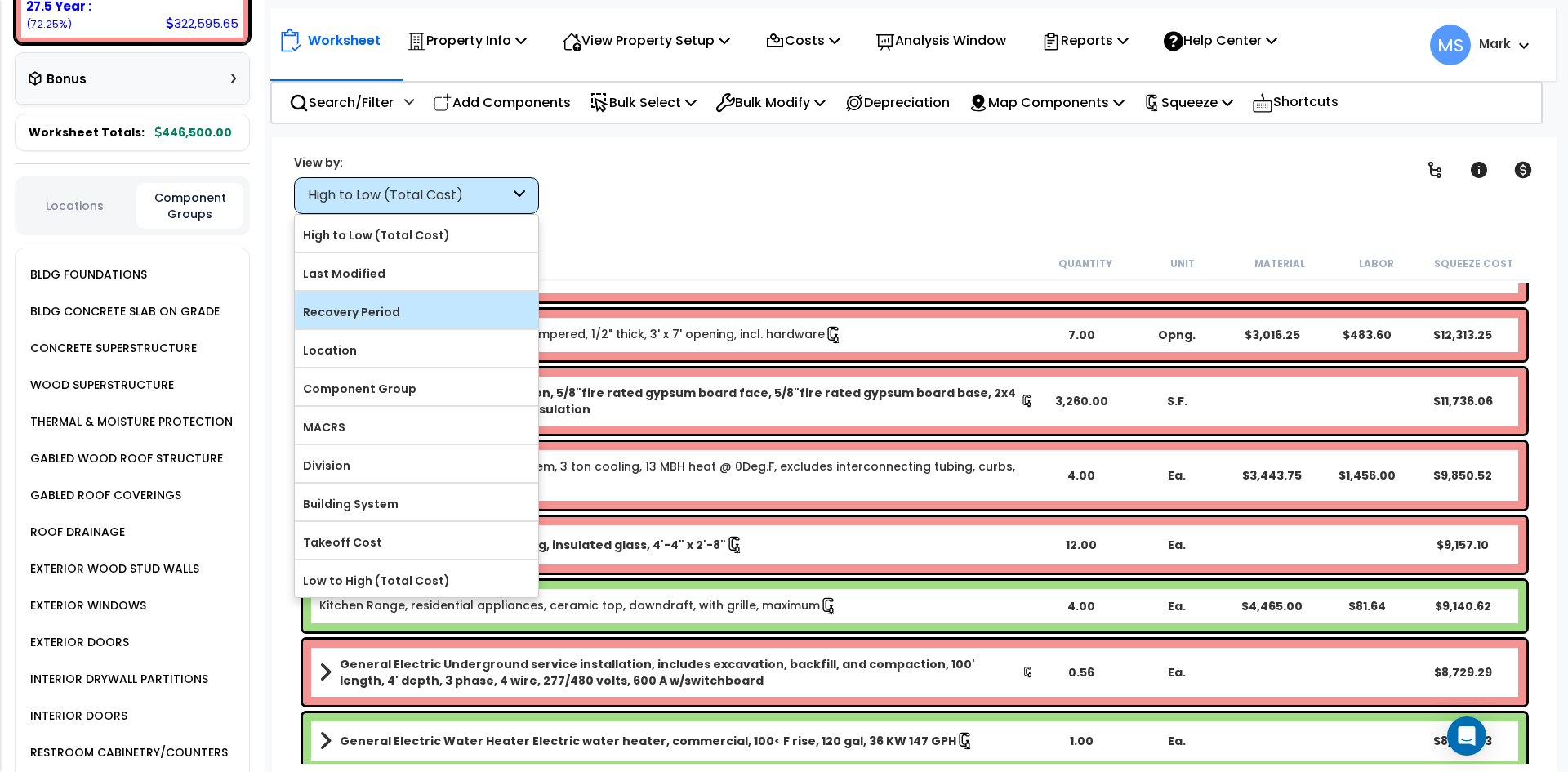
click at [384, 318] on label "Recovery Period" at bounding box center [416, 312] width 243 height 25
click at [0, 0] on input "Recovery Period" at bounding box center [0, 0] width 0 height 0
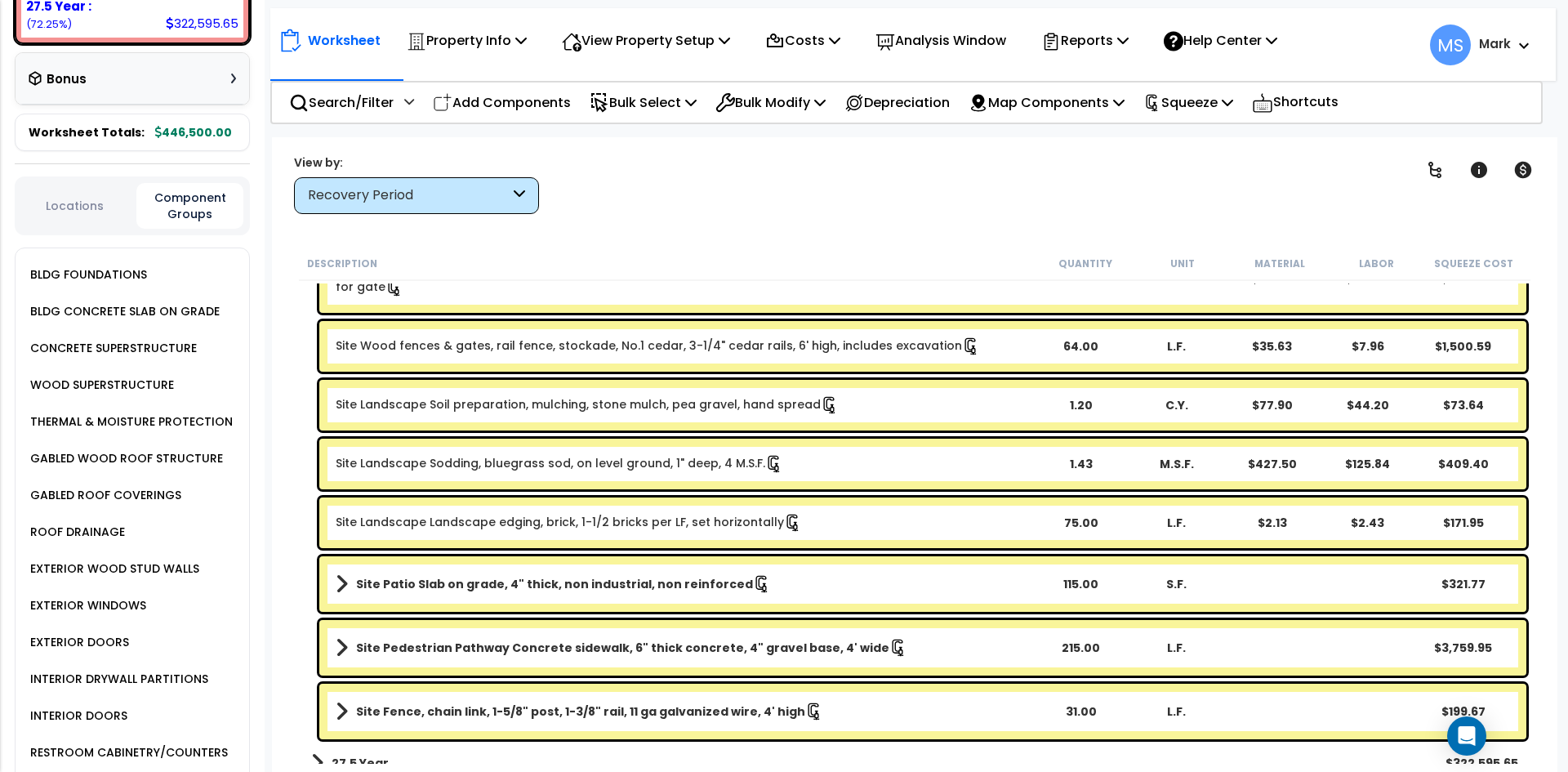
scroll to position [0, 0]
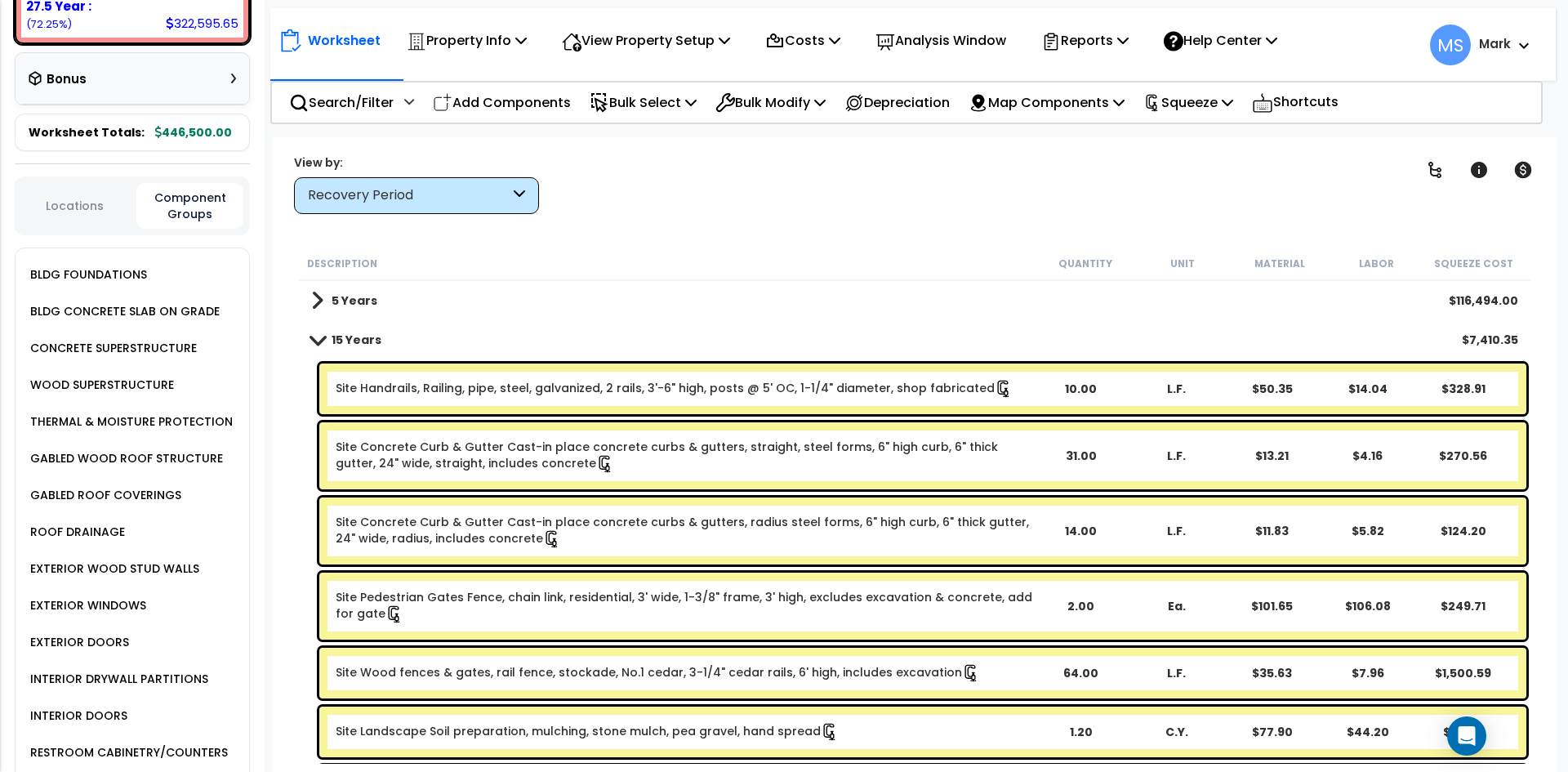
click at [370, 302] on b "5 Years" at bounding box center [354, 300] width 46 height 17
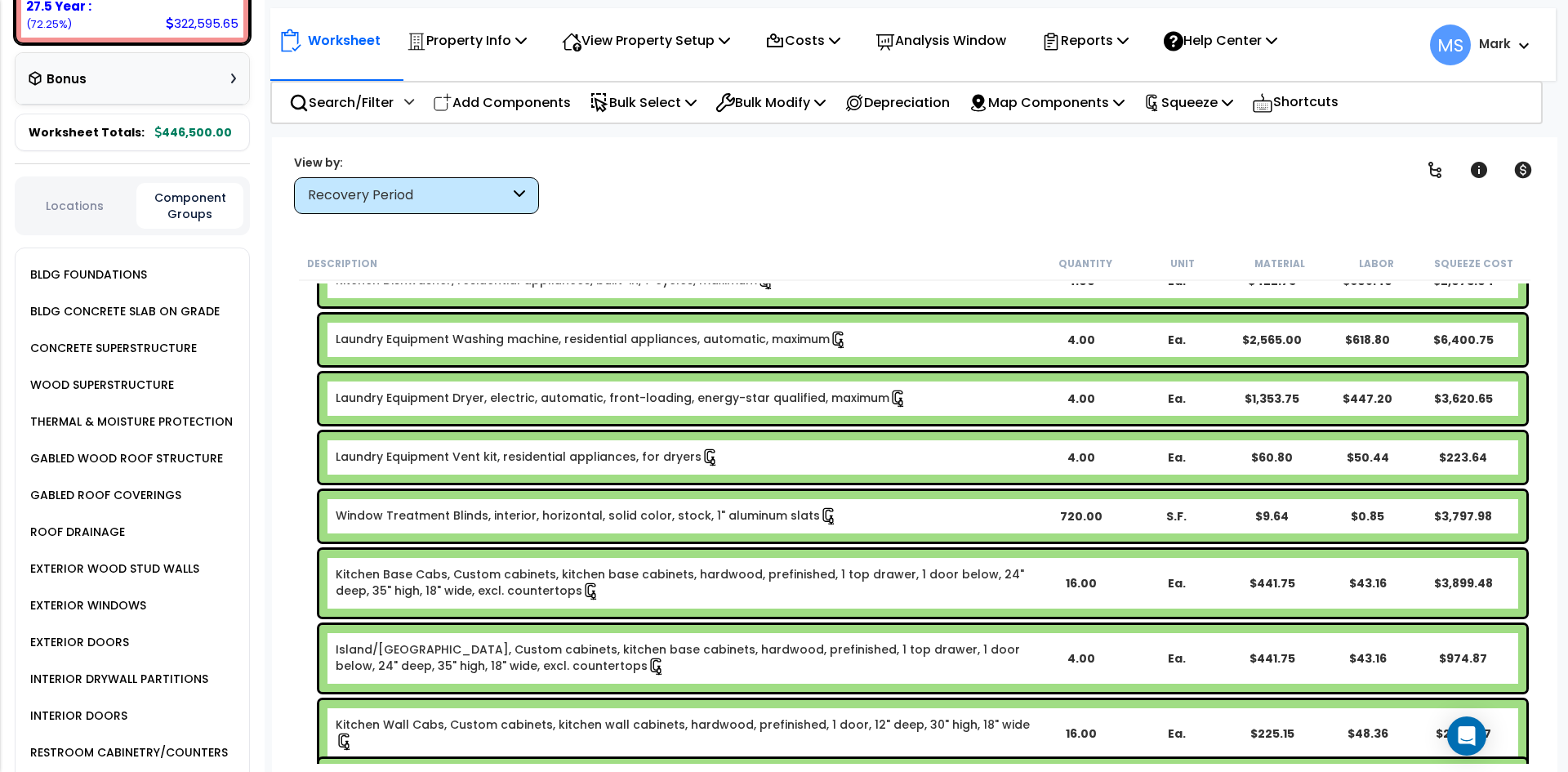
scroll to position [654, 0]
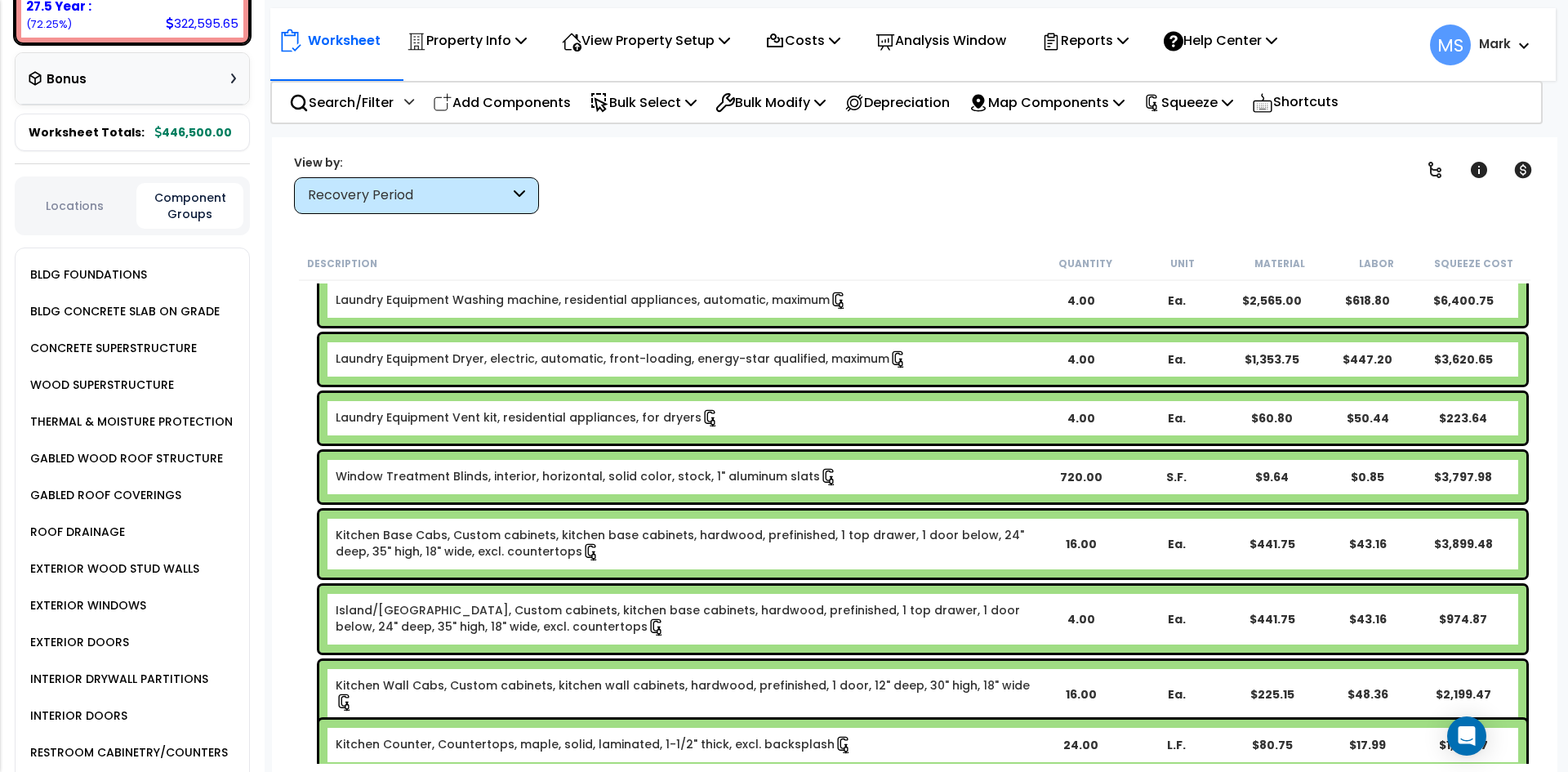
click at [679, 474] on link "Window Treatment Blinds, interior, horizontal, solid color, stock, 1" aluminum …" at bounding box center [587, 477] width 502 height 18
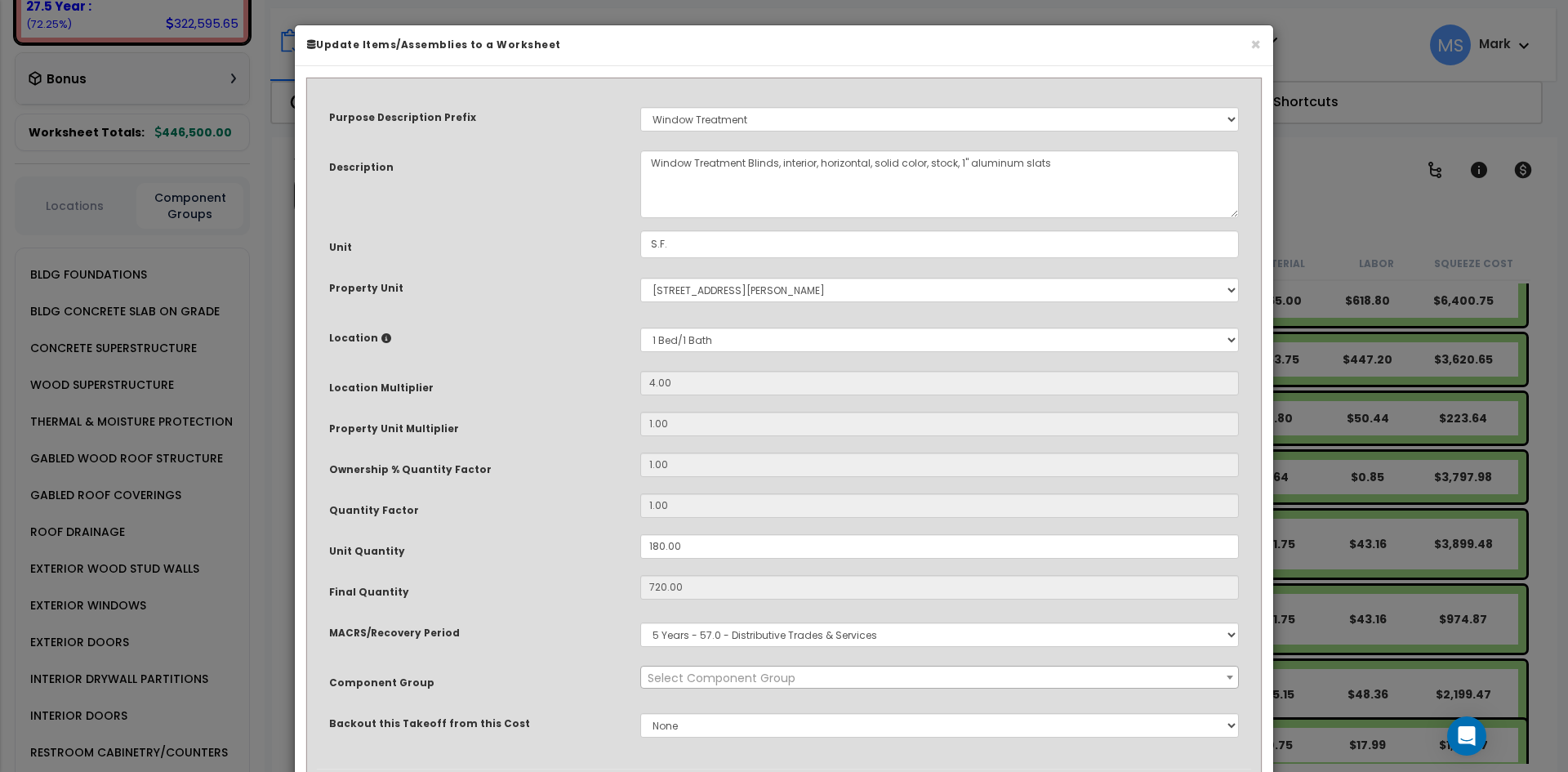
select select "45929"
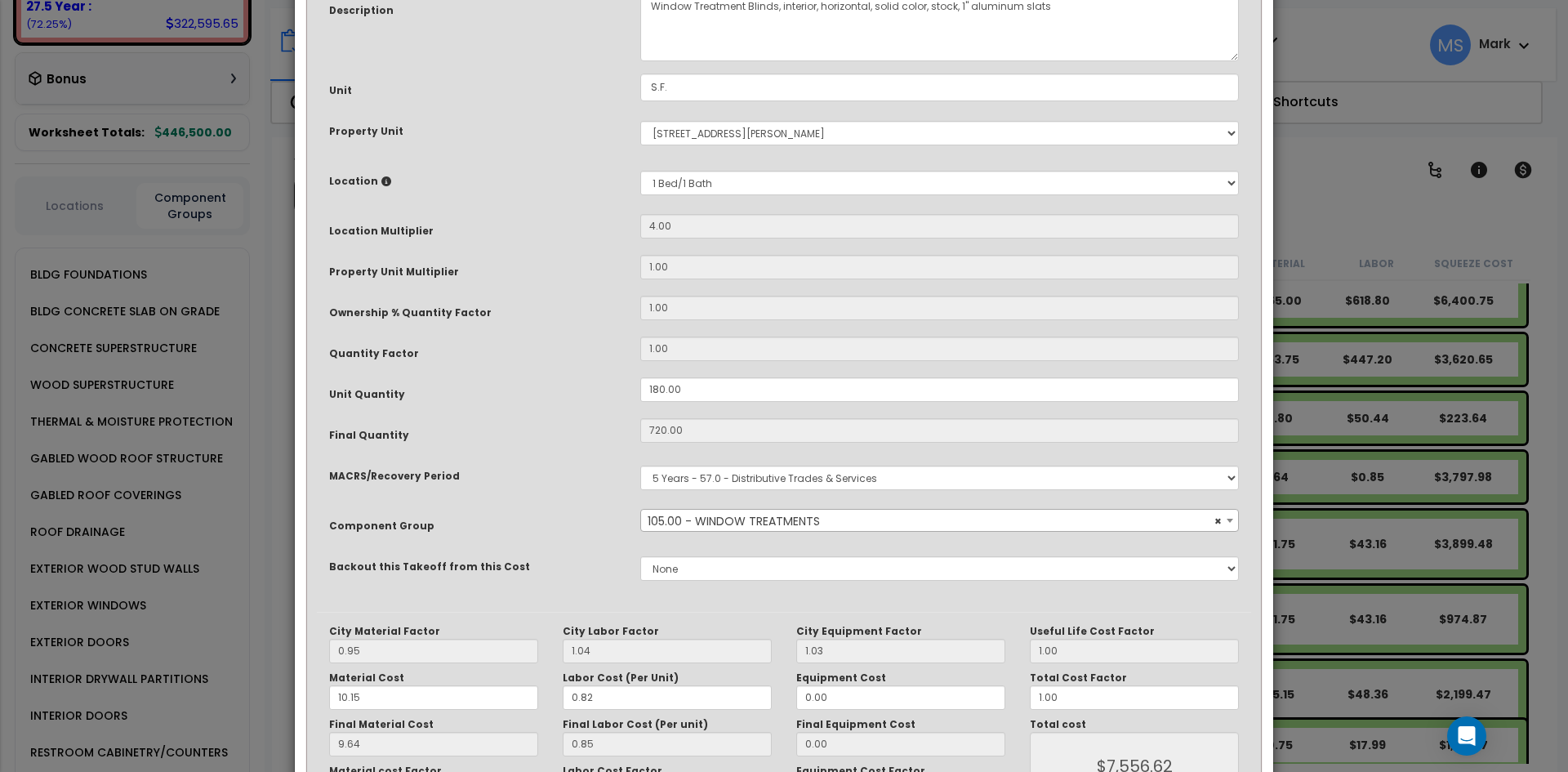
scroll to position [163, 0]
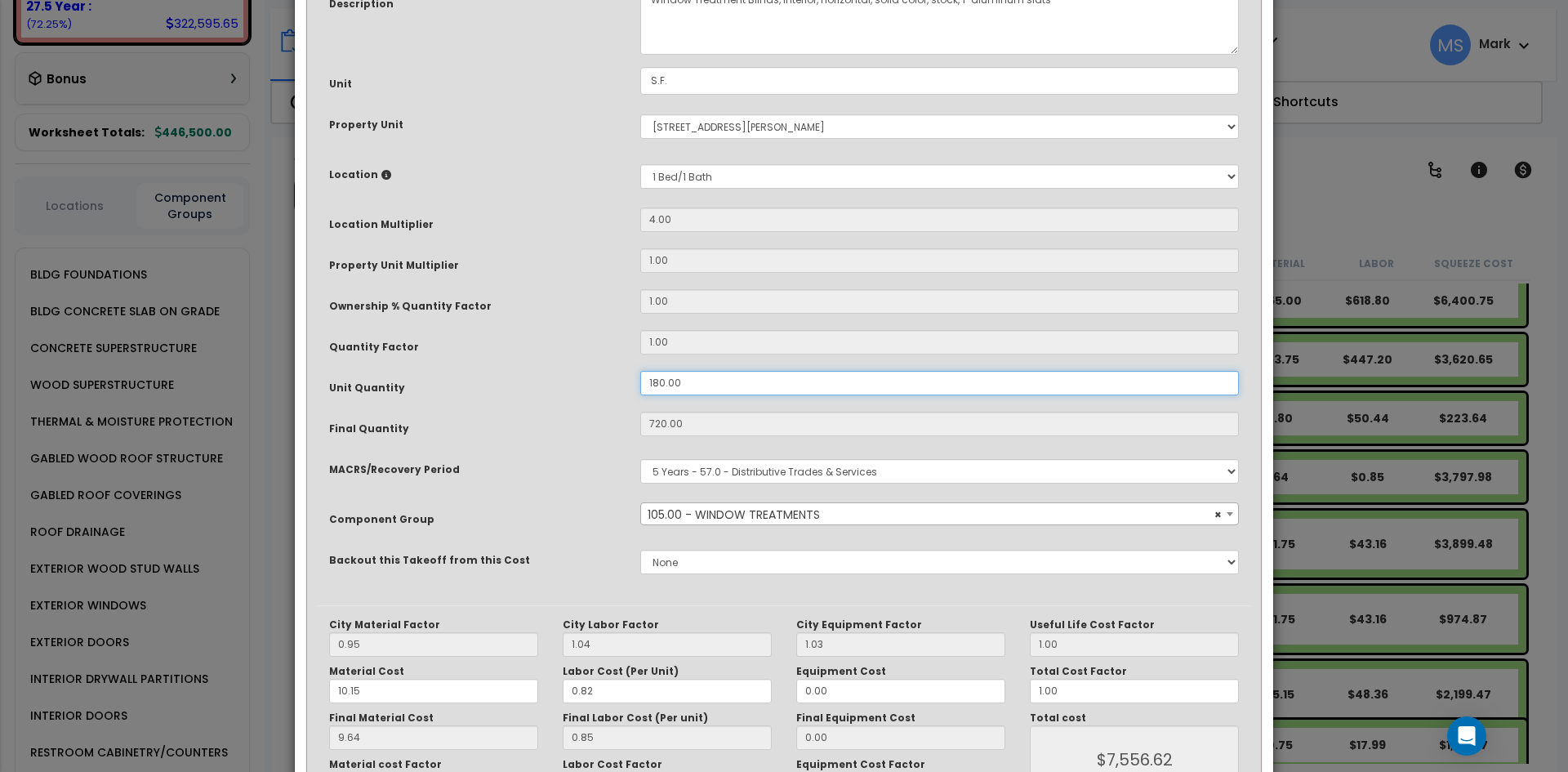
drag, startPoint x: 688, startPoint y: 385, endPoint x: 637, endPoint y: 385, distance: 51.0
click at [637, 385] on div "180.00" at bounding box center [939, 383] width 623 height 25
type input "720"
type input "$7,552.80"
type input "0"
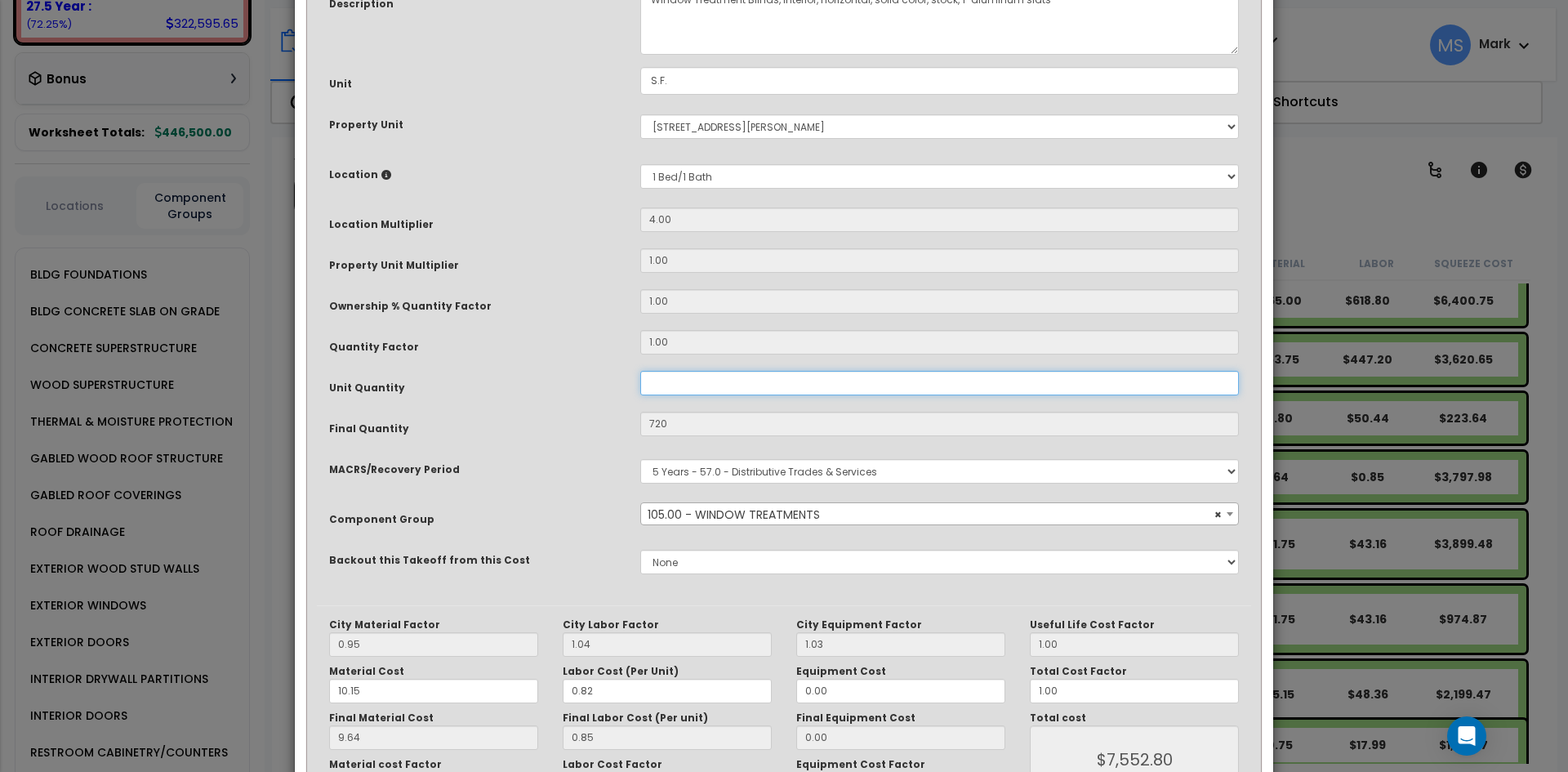
type input "$0.00"
type input "2"
type input "8"
type input "$83.92"
type input "26"
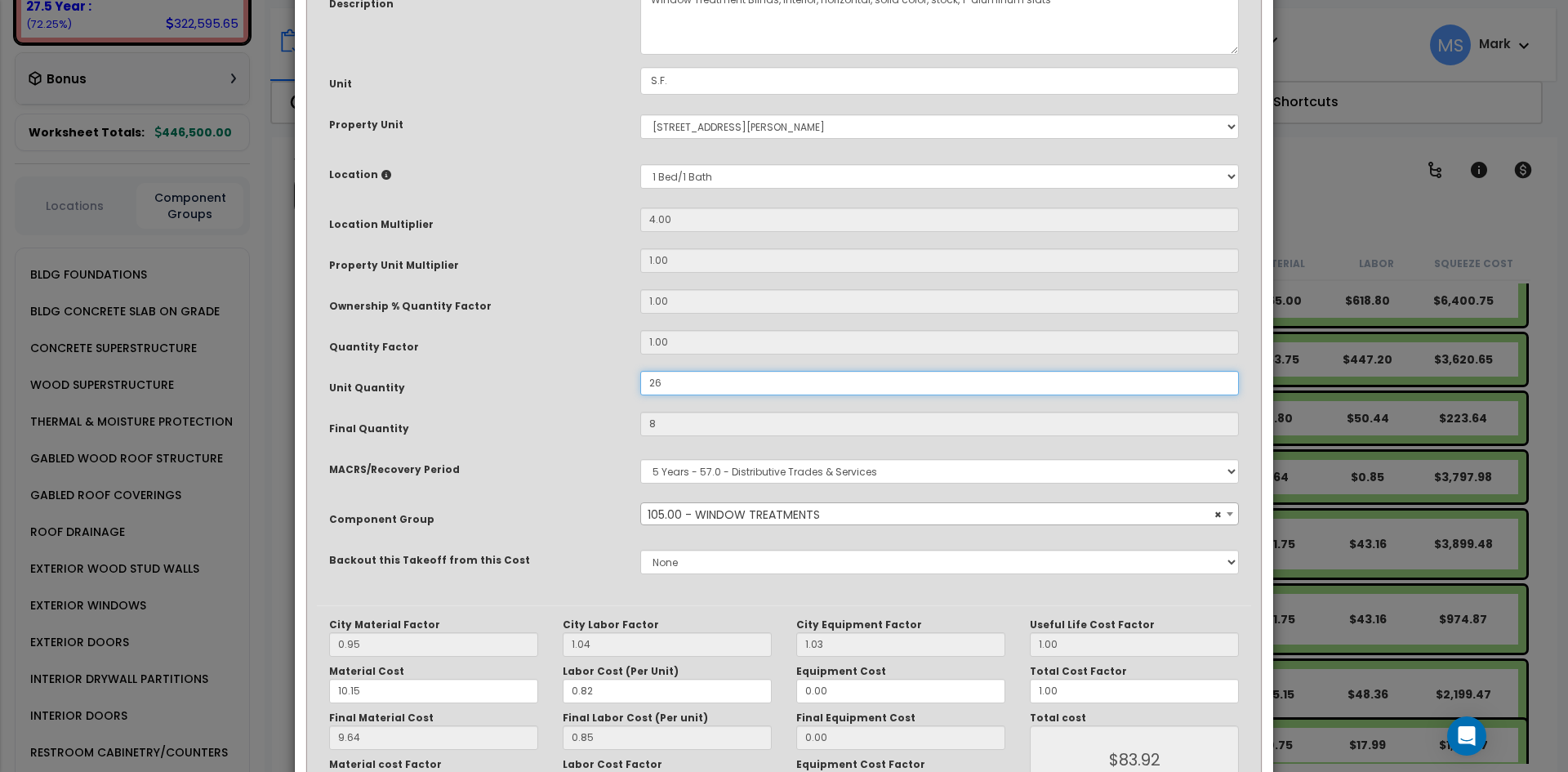
type input "104"
type input "$1,090.96"
type input "264"
type input "$1,090.96"
type input "1,056"
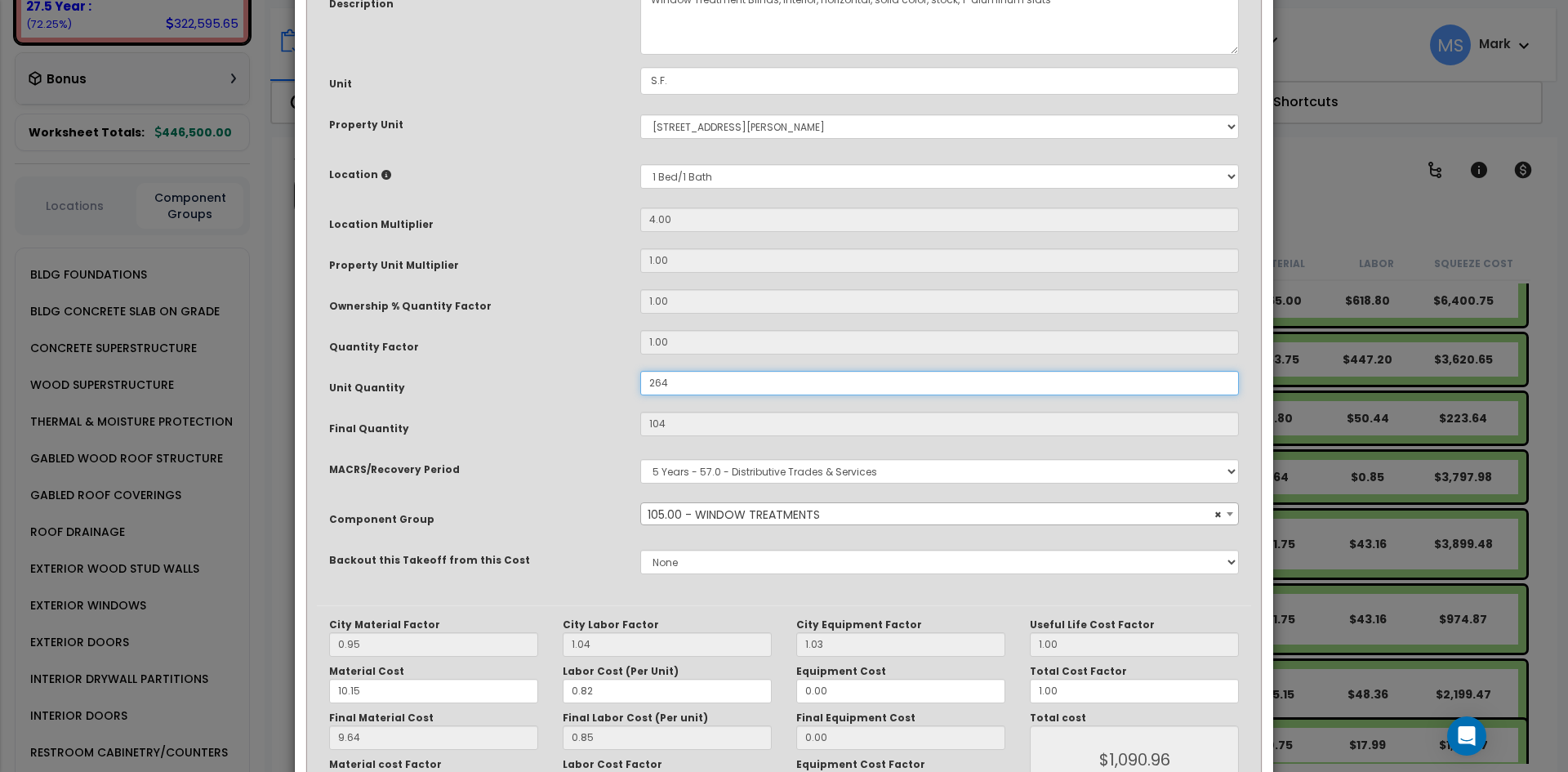
type input "$11,077.44"
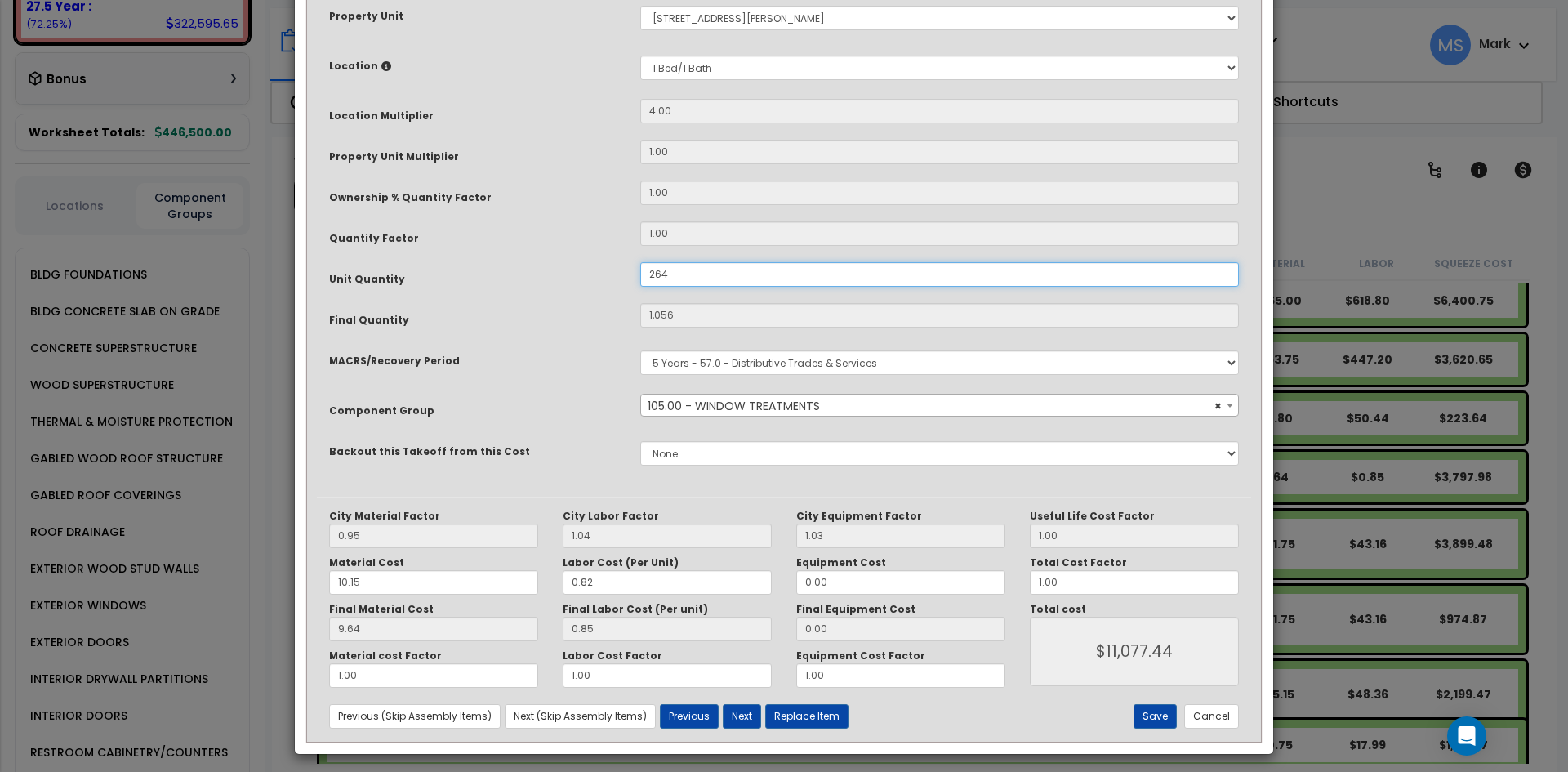
scroll to position [280, 0]
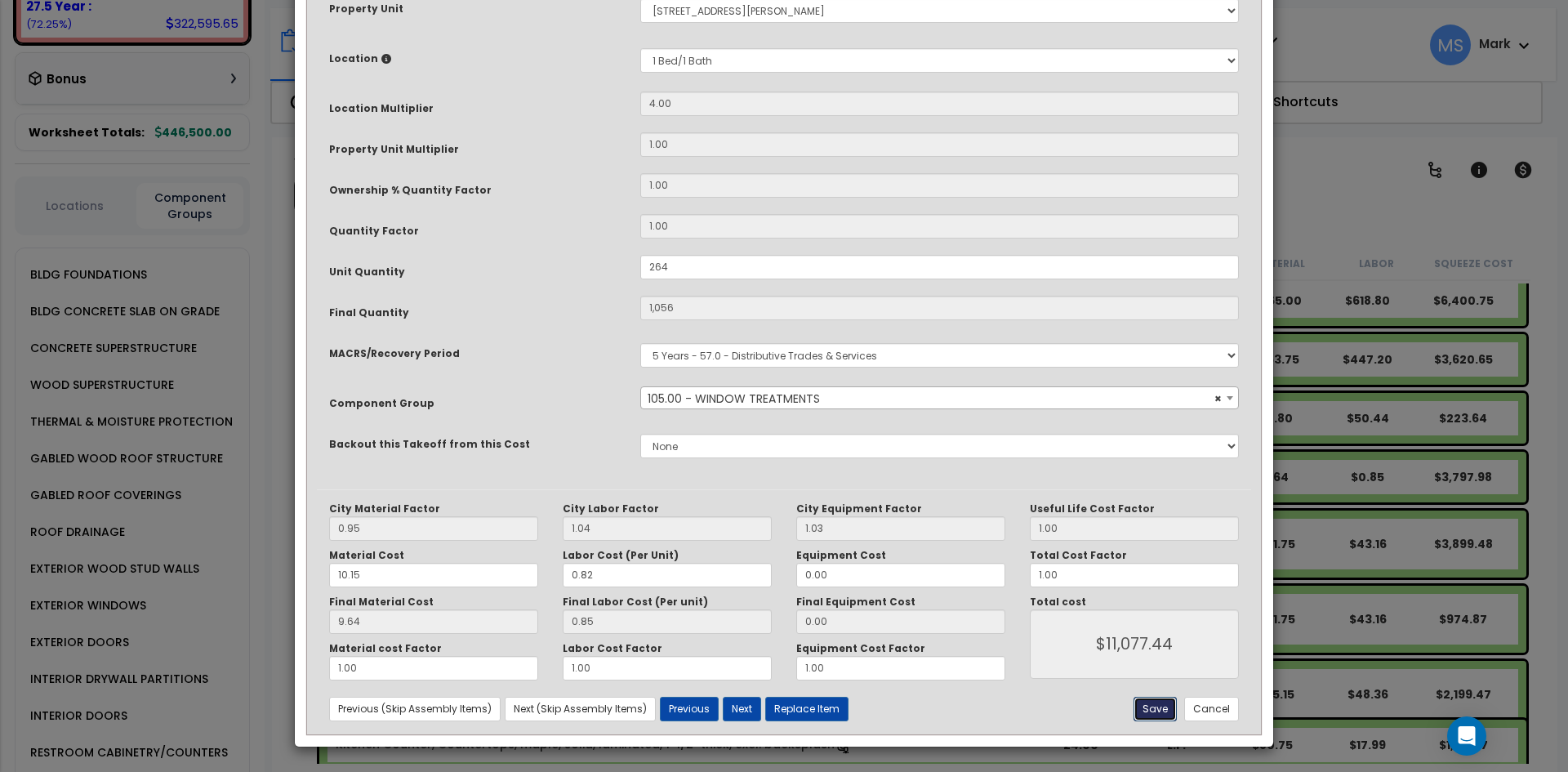
click at [1144, 705] on button "Save" at bounding box center [1155, 709] width 43 height 25
type input "264.00"
type input "1056.00"
type input "11077.44"
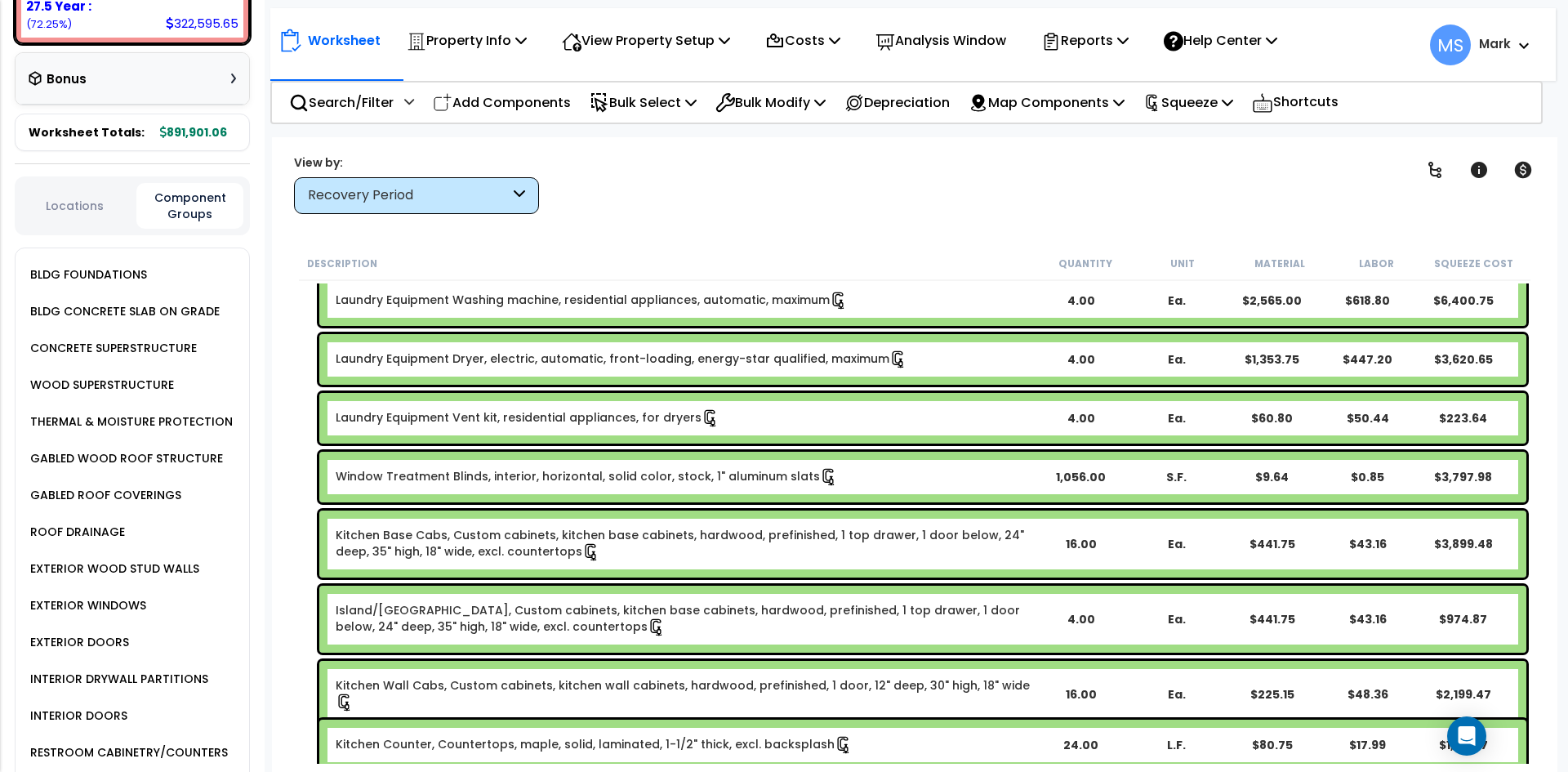
click at [1080, 475] on div "1,056.00" at bounding box center [1080, 477] width 94 height 17
click at [1057, 475] on div "1,056.00" at bounding box center [1080, 477] width 94 height 17
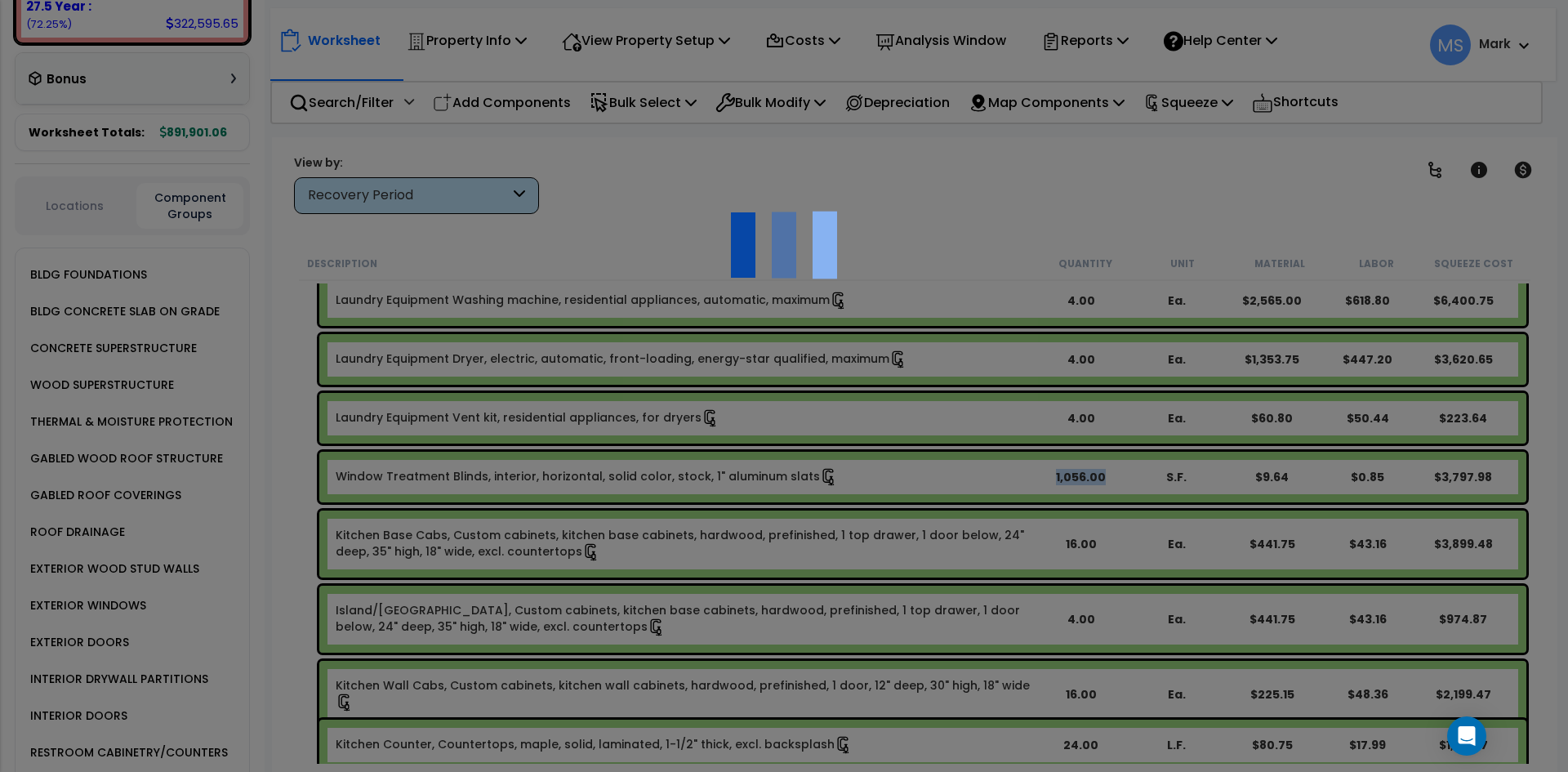
scroll to position [0, 0]
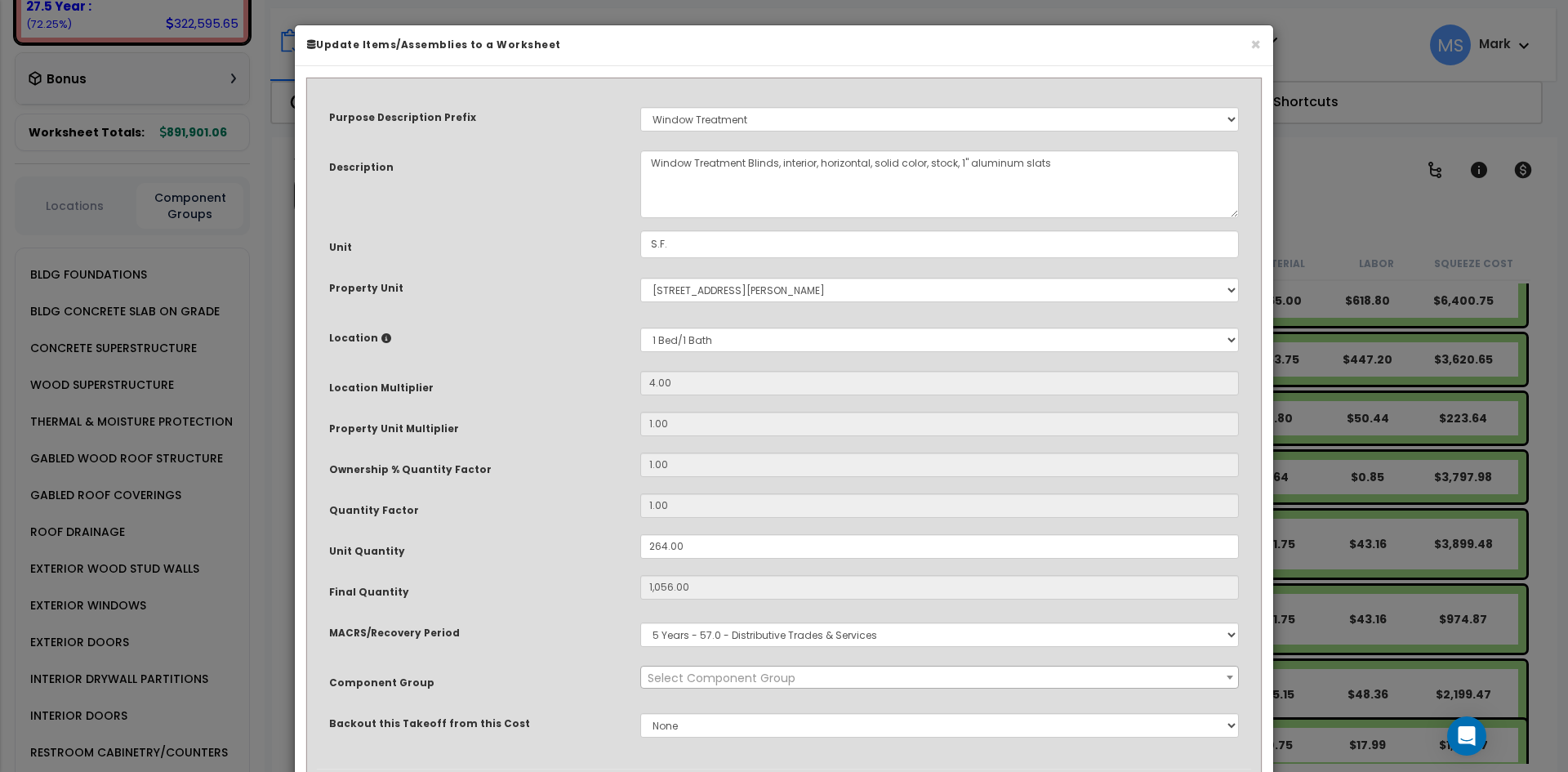
select select "45929"
drag, startPoint x: 699, startPoint y: 544, endPoint x: 607, endPoint y: 541, distance: 92.0
click at [607, 541] on div "Unit Quantity 264.00" at bounding box center [784, 548] width 934 height 29
type input "1,056"
type input "$11,077.44"
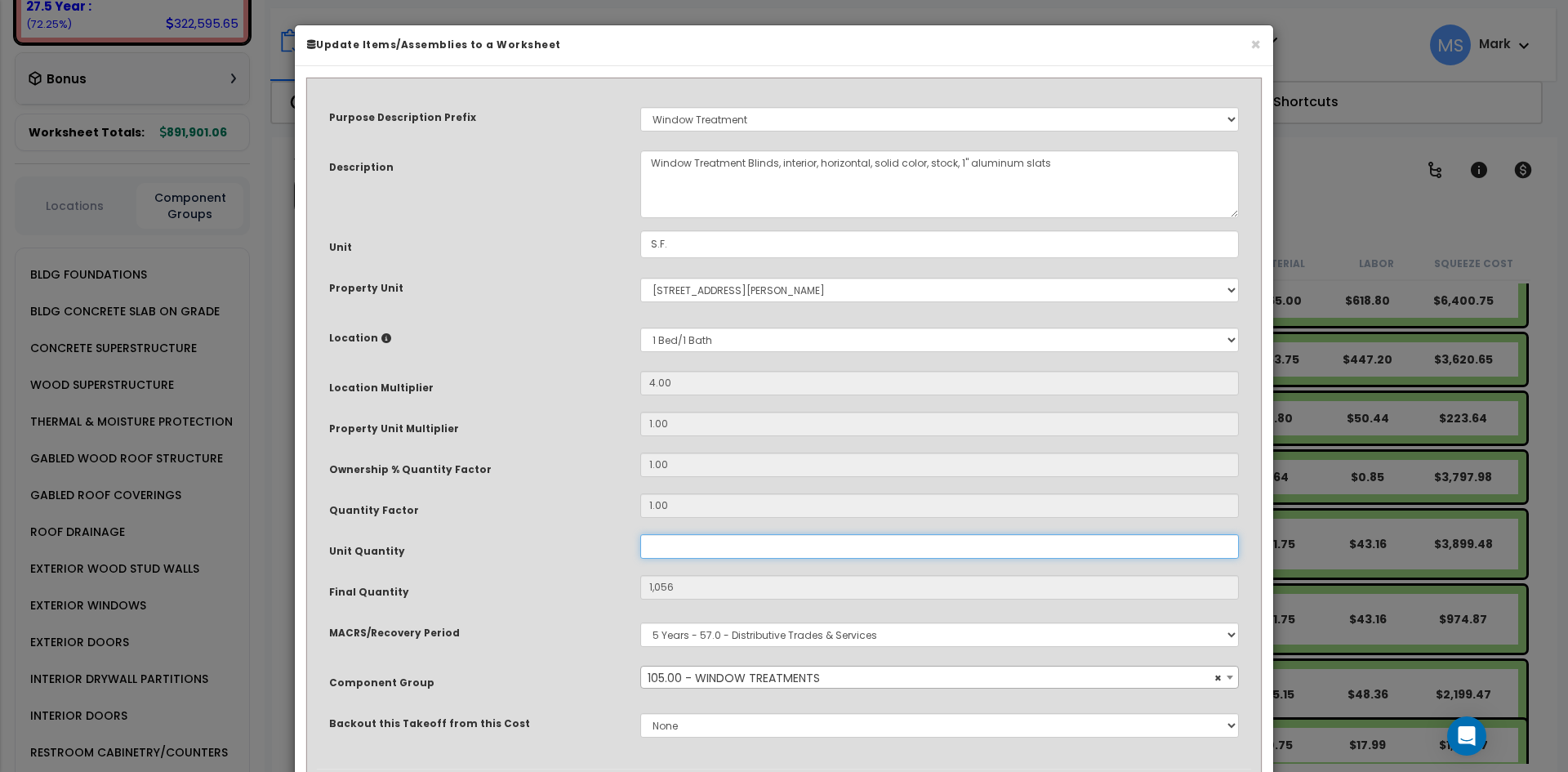
type input "0"
type input "$0.00"
click at [655, 538] on input "text" at bounding box center [939, 546] width 598 height 25
type input "5"
type input "20"
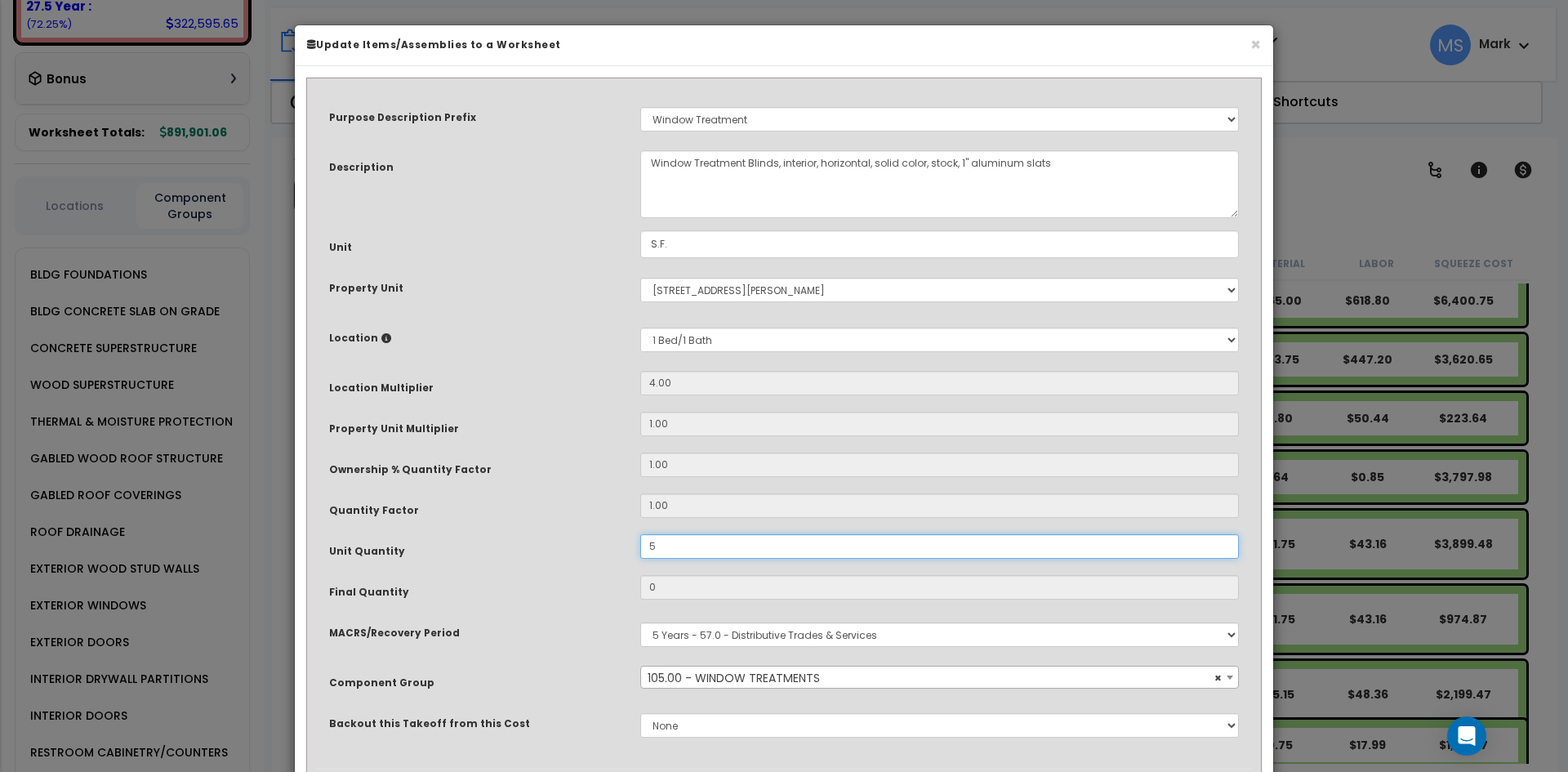
type input "$209.80"
type input "52"
type input "208"
type input "$2,181.92"
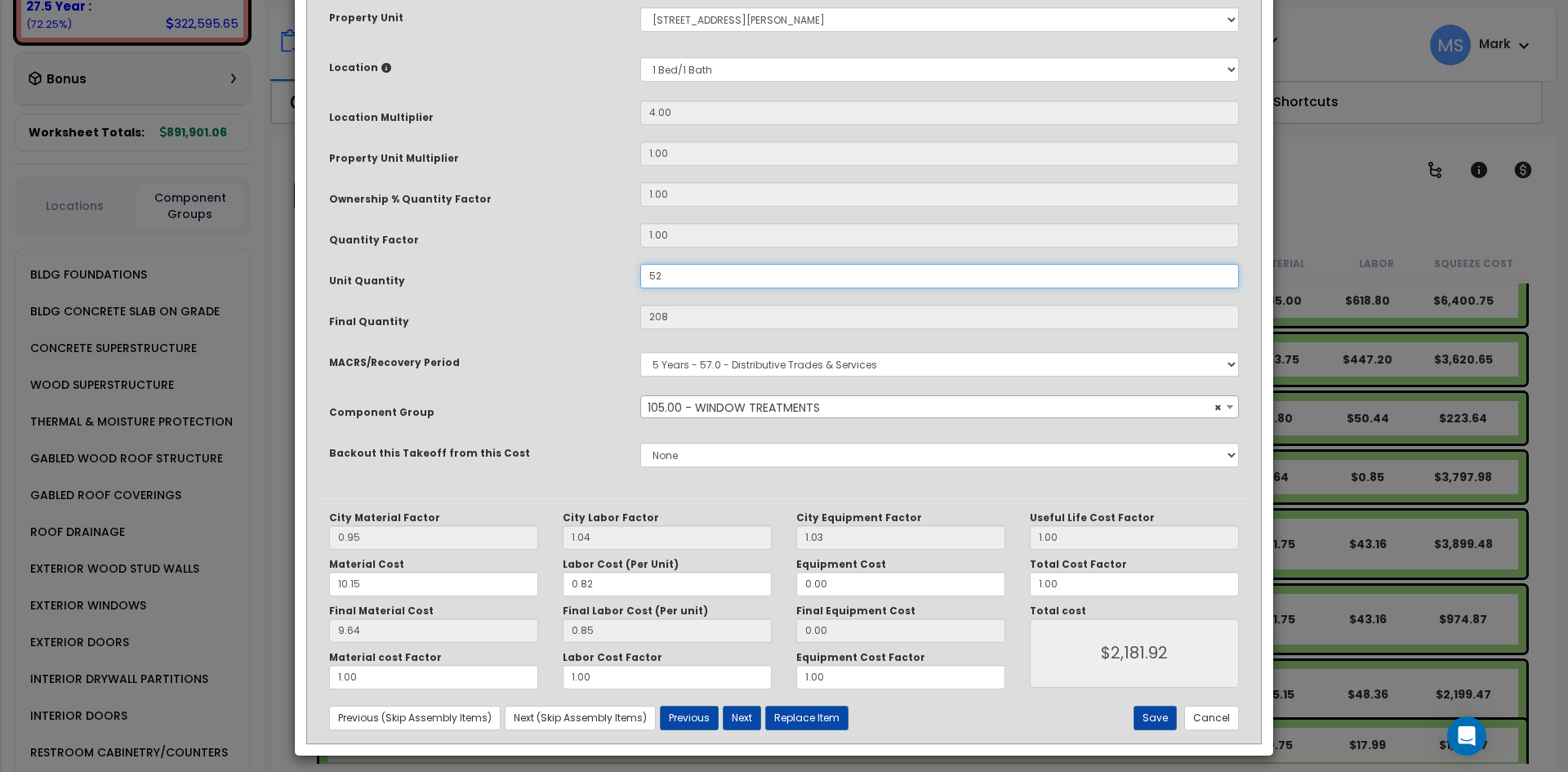
scroll to position [280, 0]
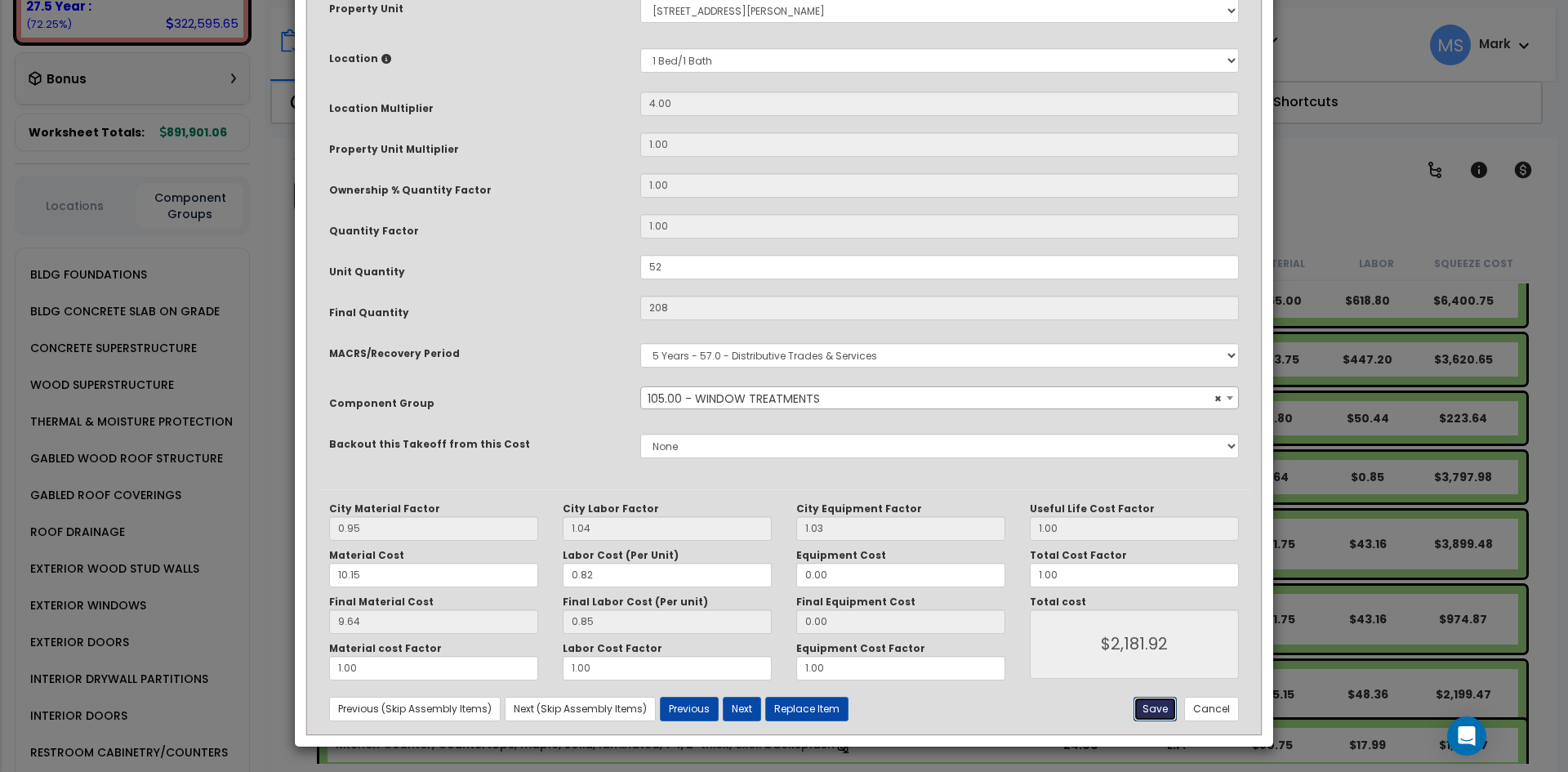
click at [1164, 707] on button "Save" at bounding box center [1155, 709] width 43 height 25
type input "52.00"
type input "208.00"
type input "2181.92"
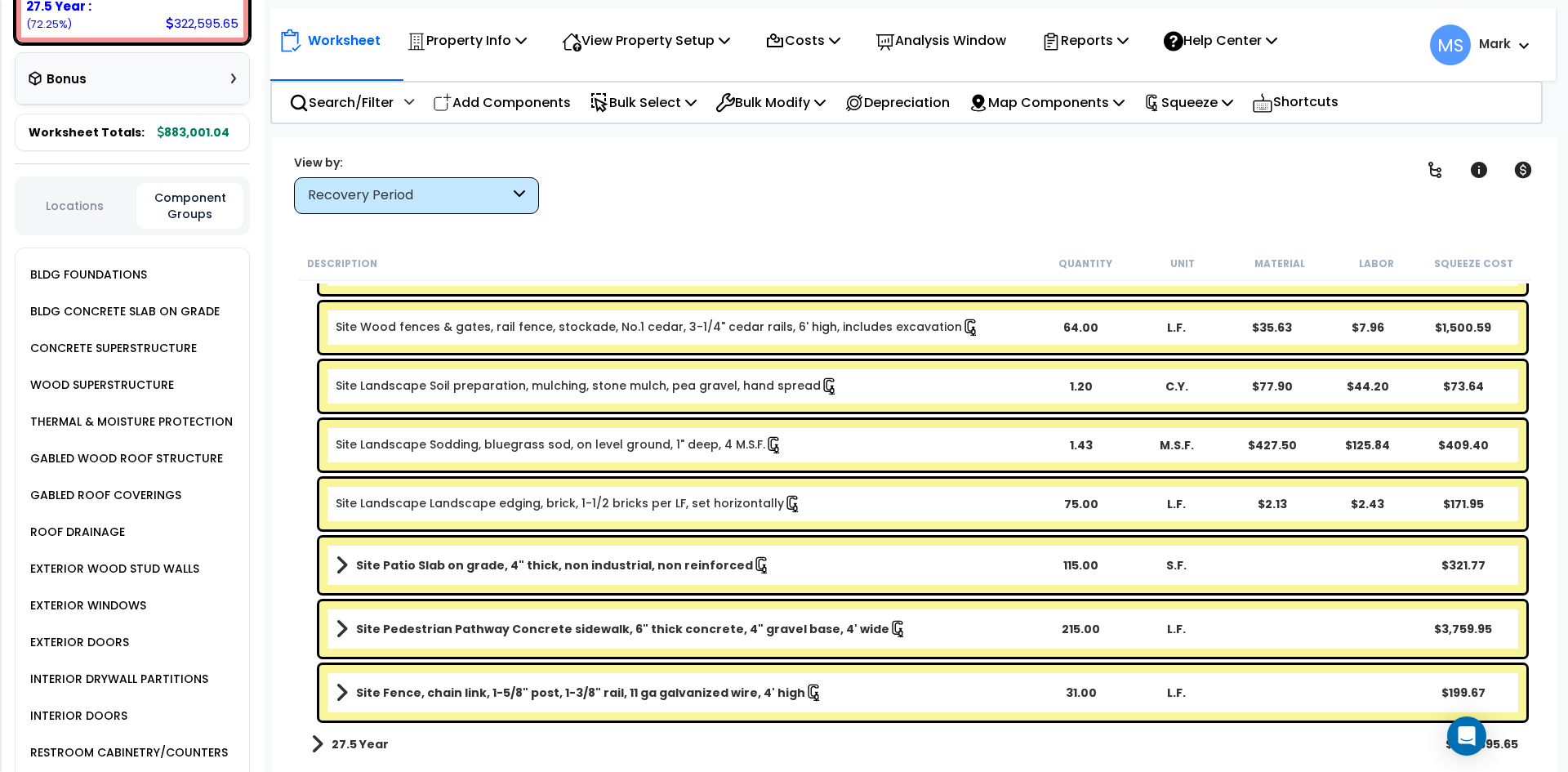
scroll to position [72, 0]
